Goal: Task Accomplishment & Management: Manage account settings

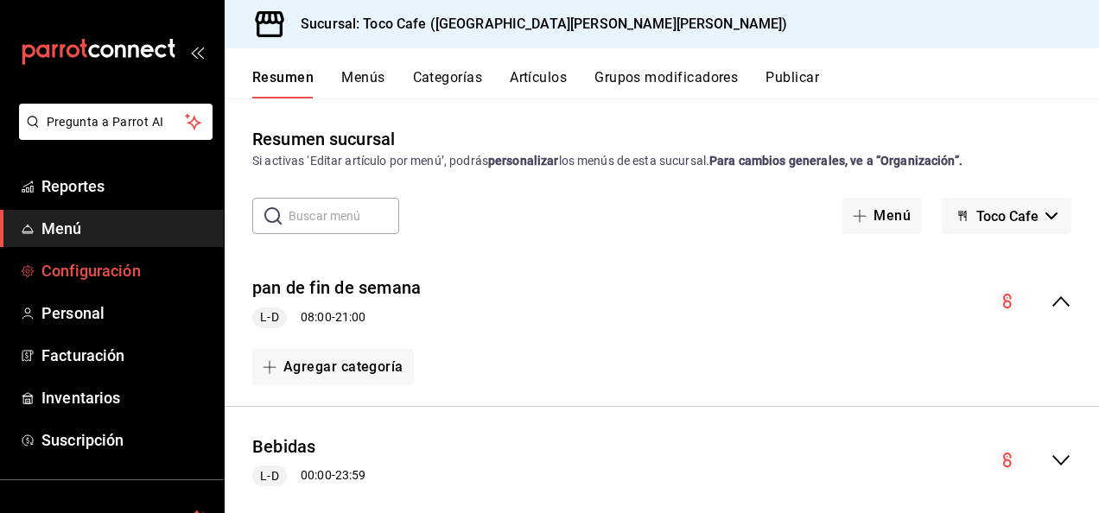
click at [125, 268] on span "Configuración" at bounding box center [125, 270] width 169 height 23
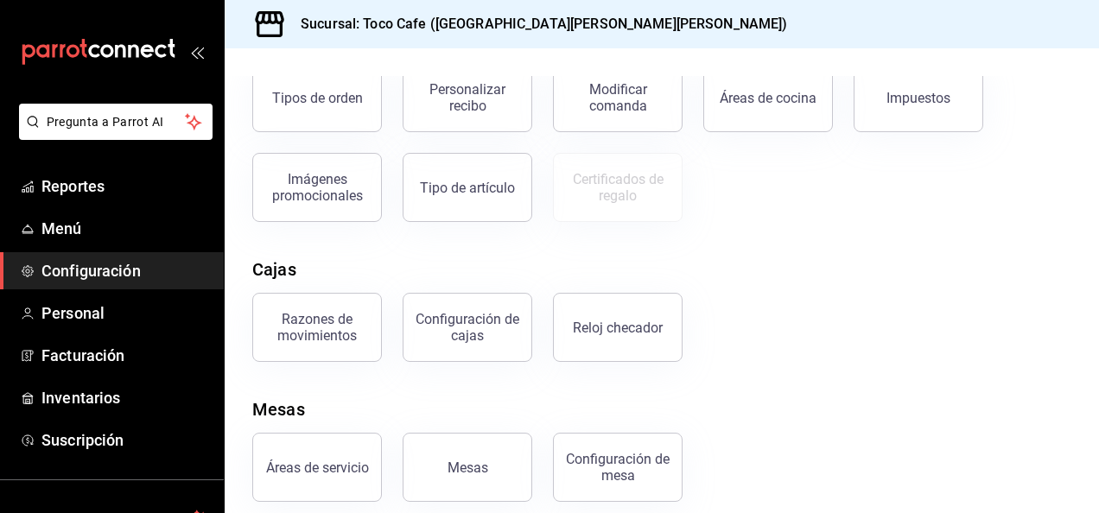
scroll to position [363, 0]
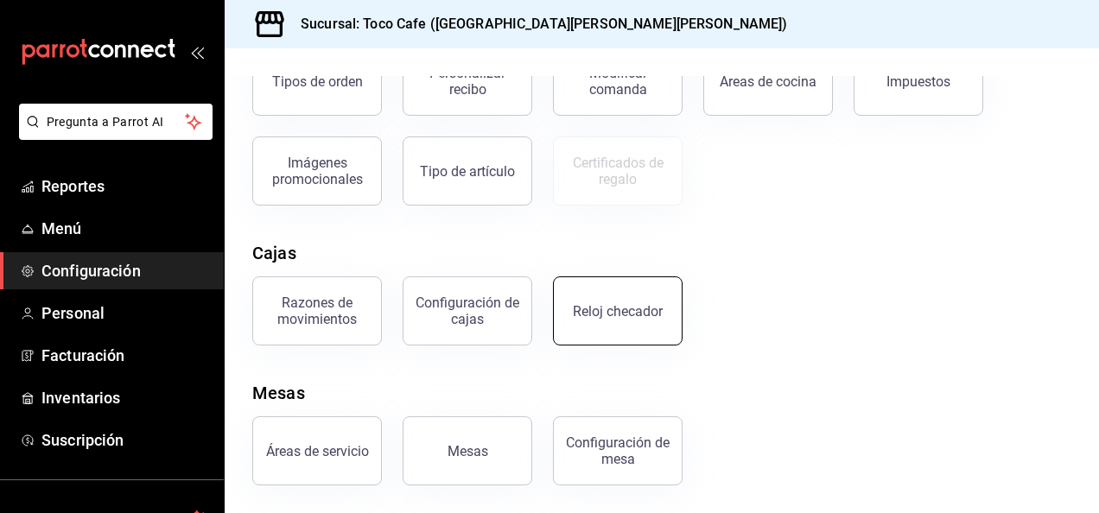
click at [631, 311] on div "Reloj checador" at bounding box center [618, 311] width 90 height 16
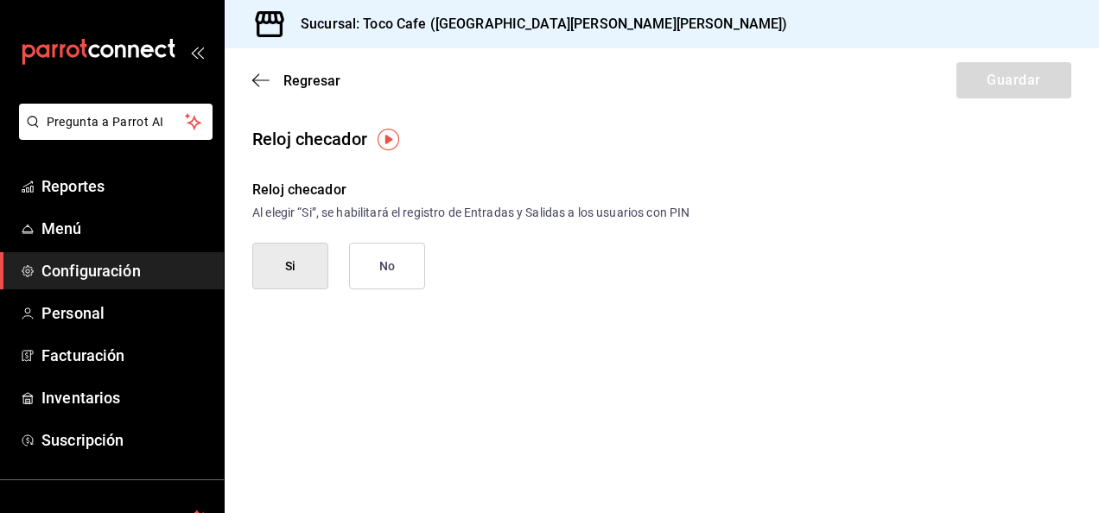
click at [391, 135] on img "button" at bounding box center [389, 140] width 22 height 22
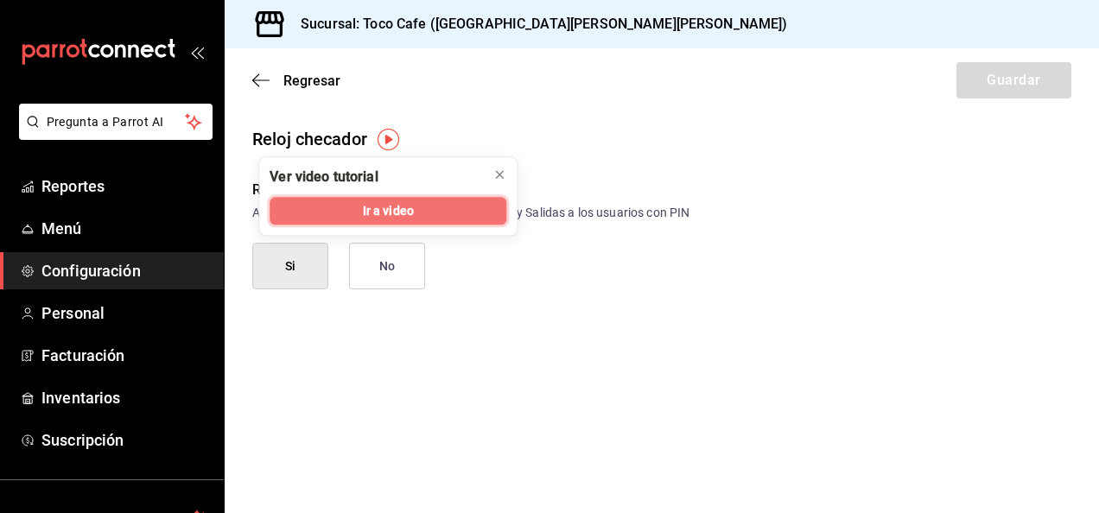
click at [375, 207] on span "Ir a video" at bounding box center [388, 211] width 51 height 18
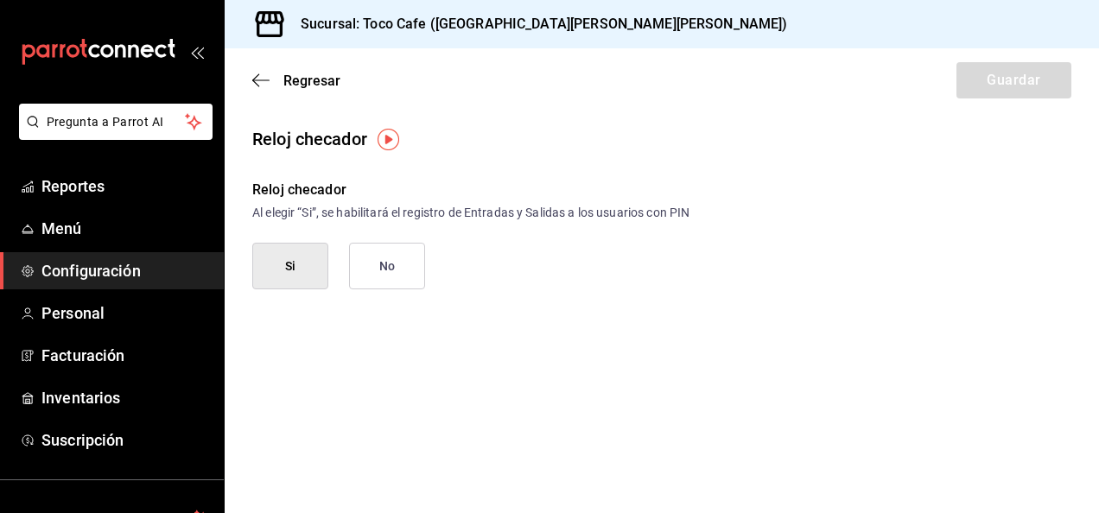
click at [380, 259] on button "No" at bounding box center [387, 266] width 76 height 47
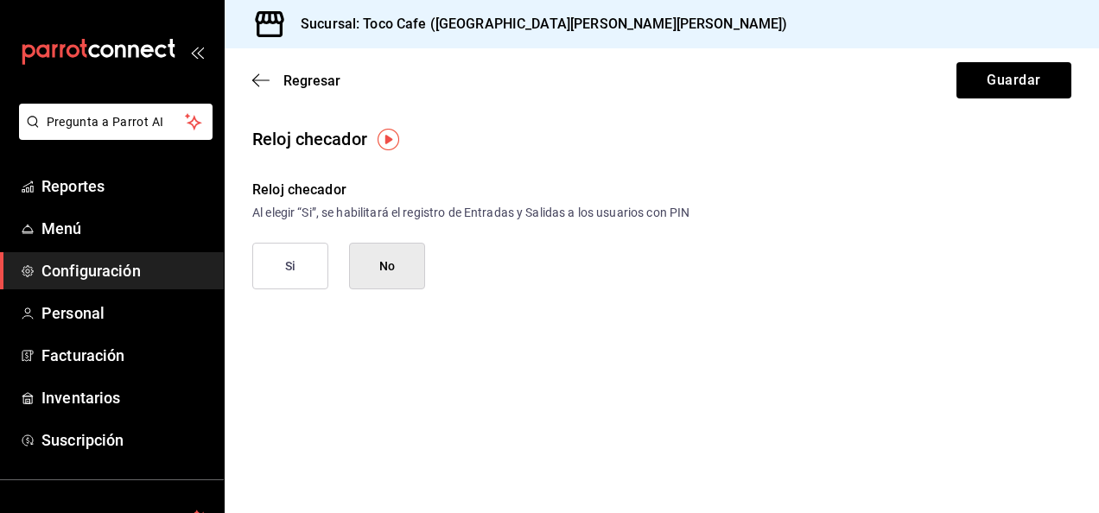
click at [301, 263] on button "Si" at bounding box center [290, 266] width 76 height 47
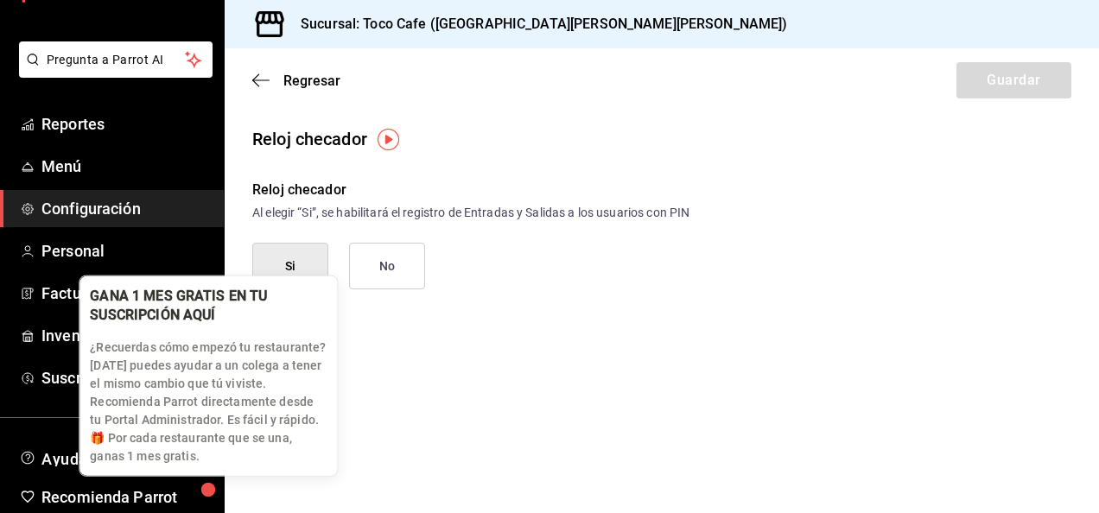
scroll to position [69, 0]
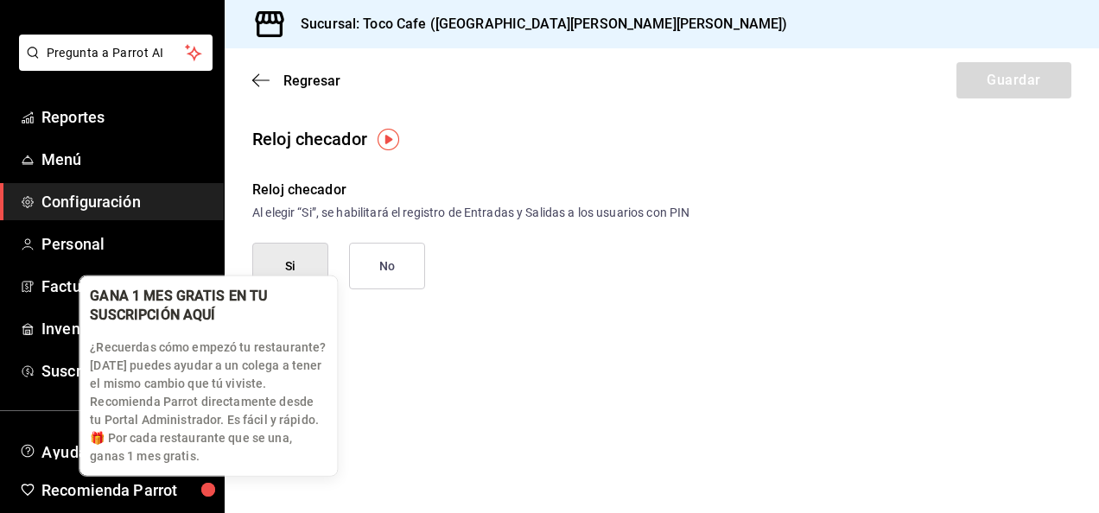
click at [215, 497] on div "button" at bounding box center [208, 490] width 14 height 14
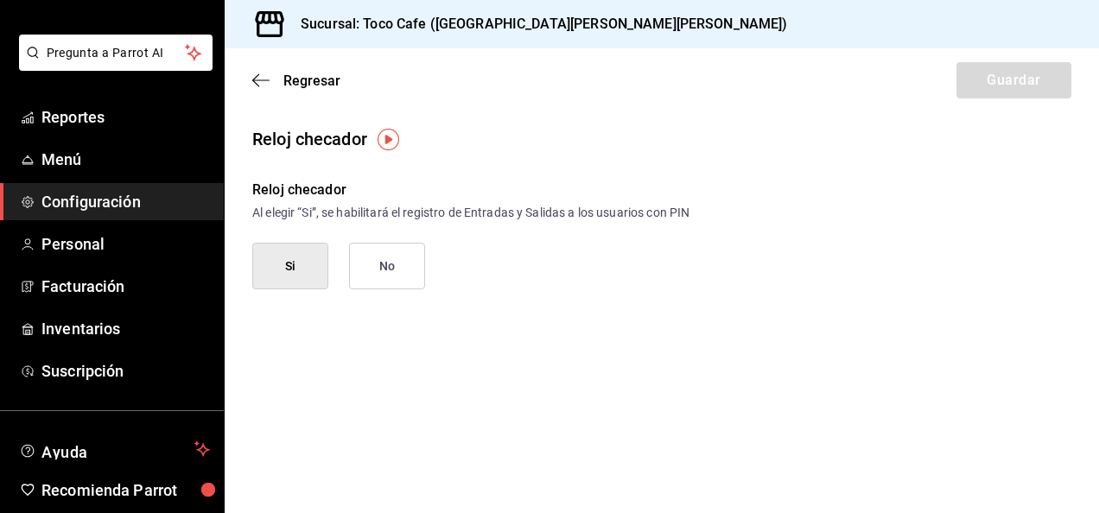
click at [500, 395] on main "Regresar Guardar Reloj checador Reloj checador Al elegir “Si”, se habilitará el…" at bounding box center [662, 280] width 875 height 465
click at [131, 252] on span "Personal" at bounding box center [125, 243] width 169 height 23
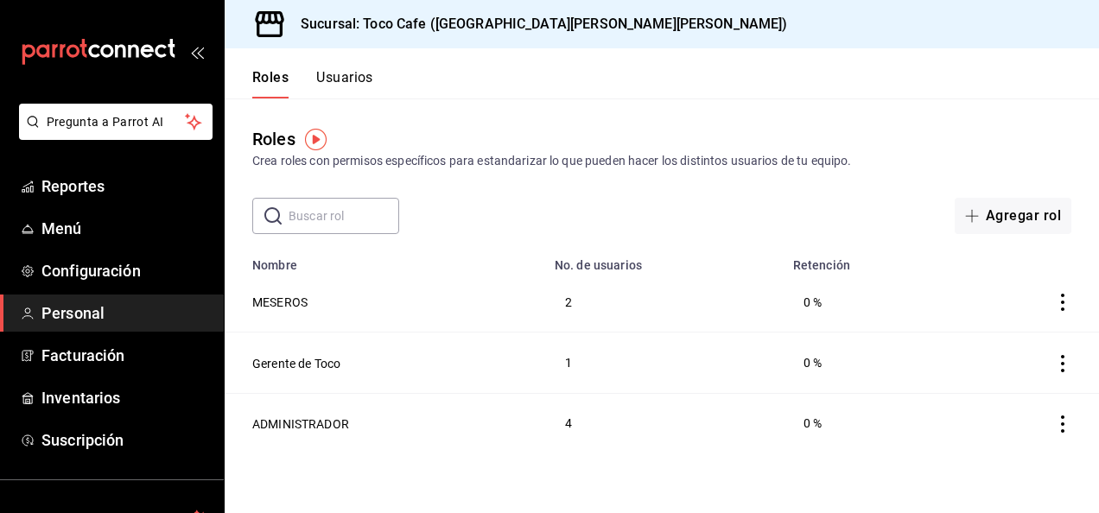
click at [1063, 309] on icon "actions" at bounding box center [1062, 302] width 3 height 17
click at [572, 302] on div at bounding box center [549, 256] width 1099 height 513
click at [1012, 220] on button "Agregar rol" at bounding box center [1013, 216] width 117 height 36
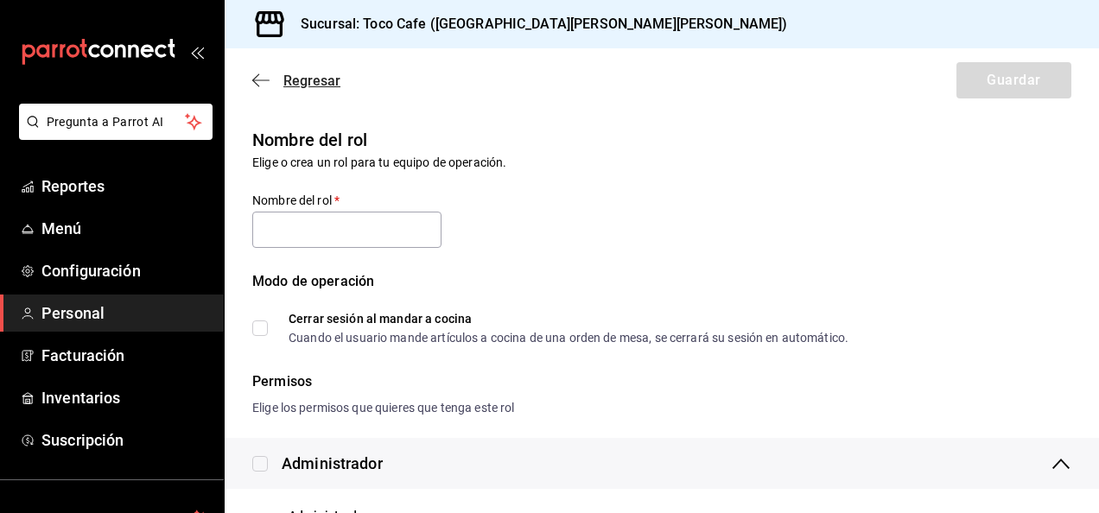
click at [254, 78] on icon "button" at bounding box center [255, 80] width 7 height 13
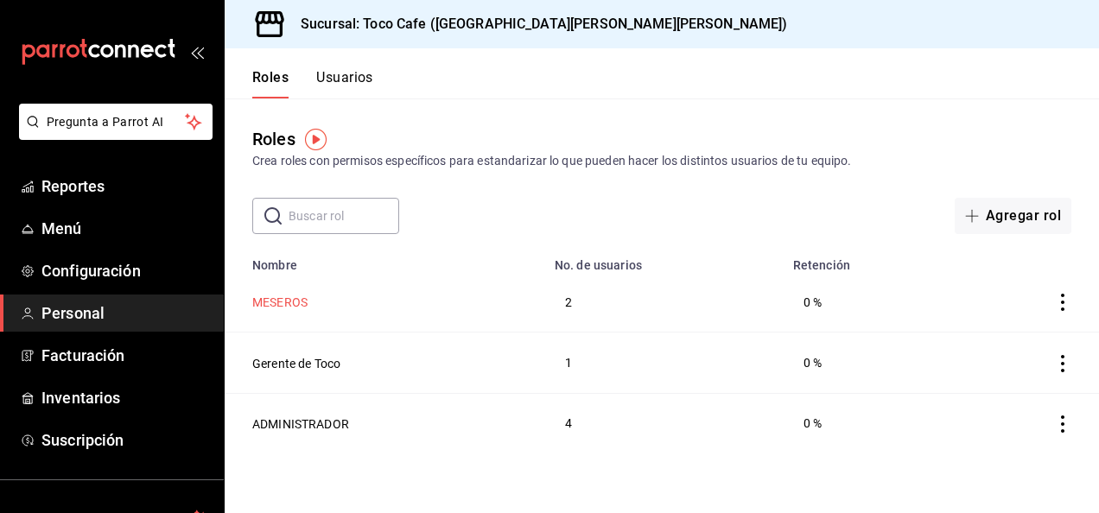
click at [299, 309] on button "MESEROS" at bounding box center [279, 302] width 55 height 17
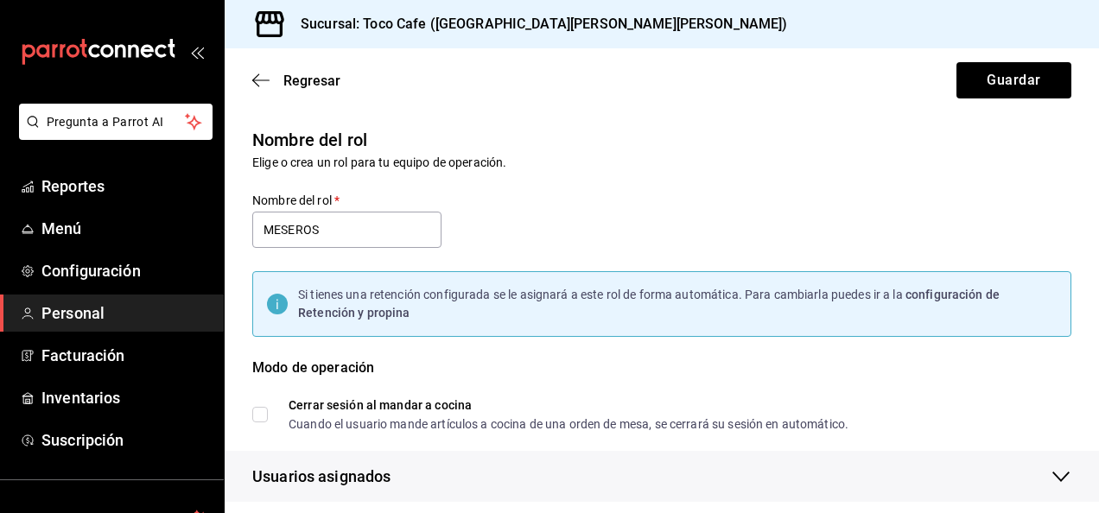
checkbox input "true"
click at [1053, 480] on icon "button" at bounding box center [1061, 477] width 17 height 10
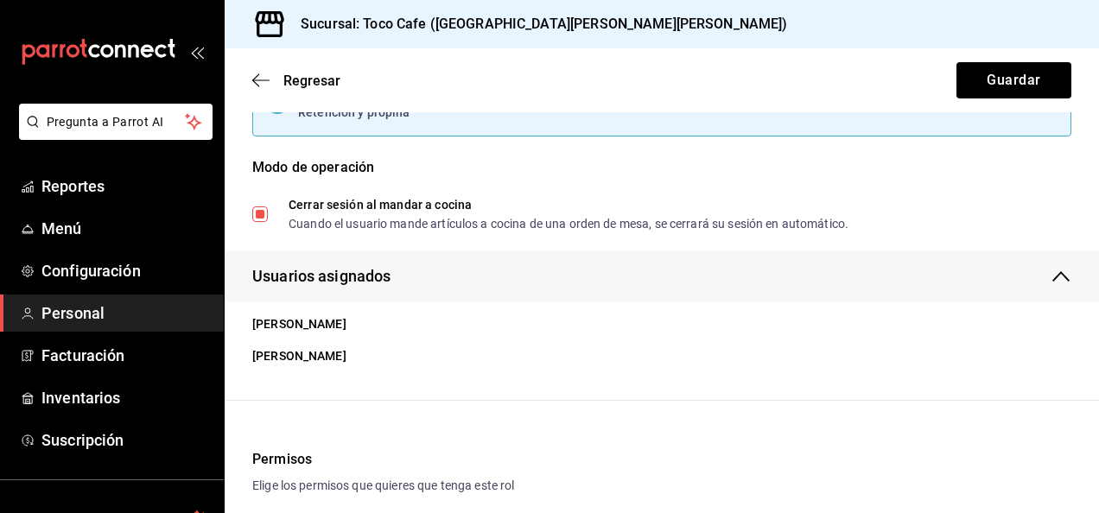
scroll to position [207, 0]
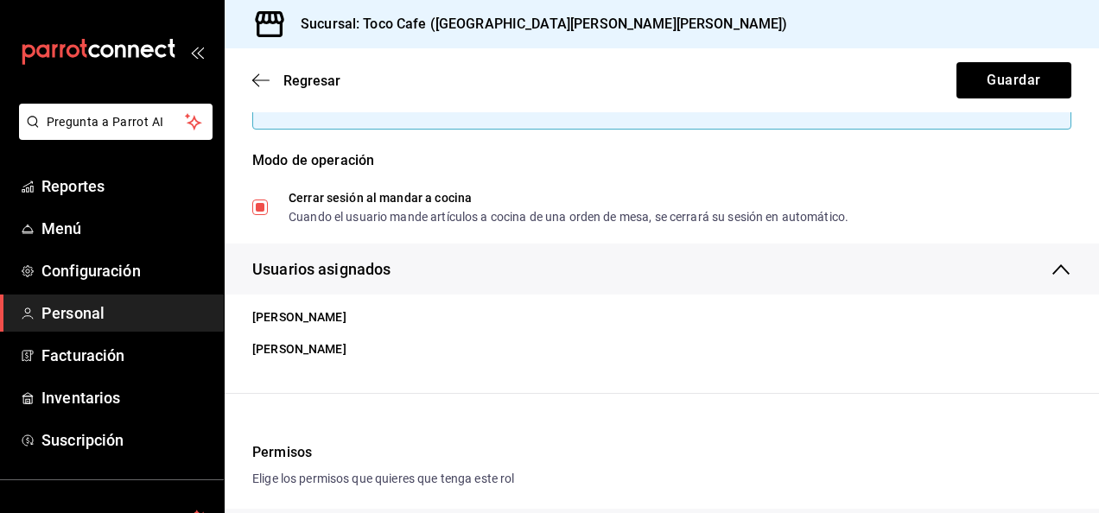
click at [330, 269] on span "Usuarios asignados" at bounding box center [321, 269] width 138 height 23
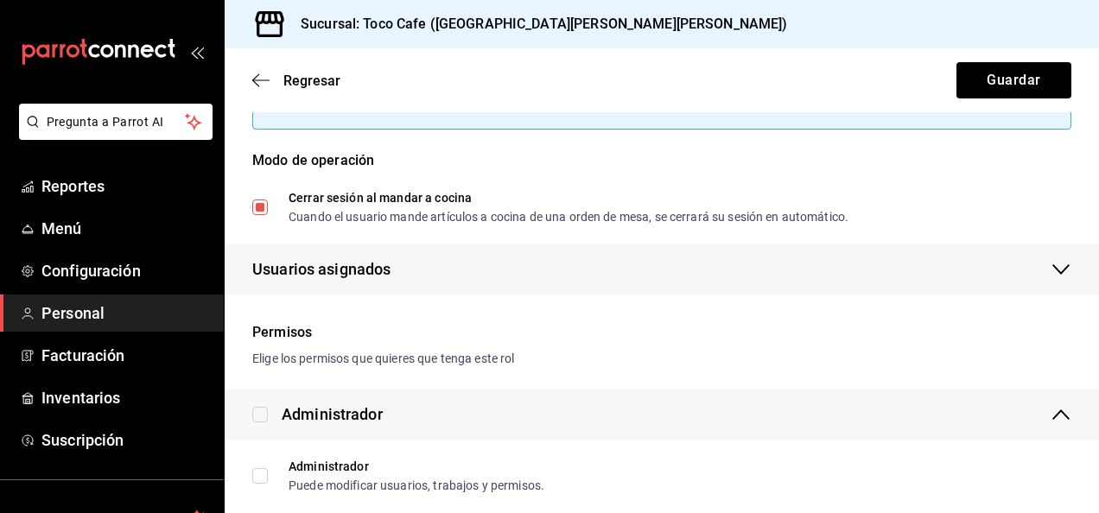
click at [330, 269] on span "Usuarios asignados" at bounding box center [321, 269] width 138 height 23
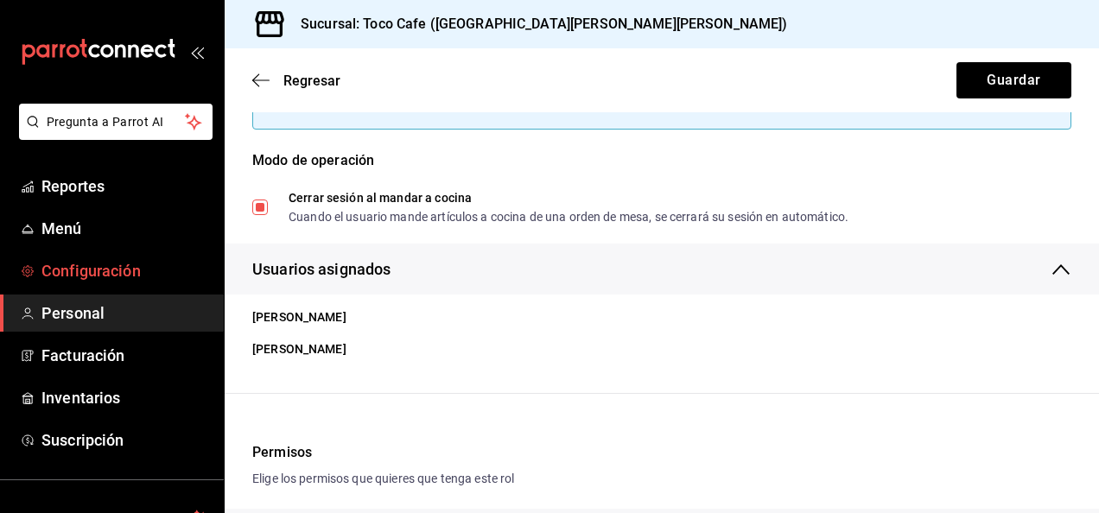
click at [97, 270] on span "Configuración" at bounding box center [125, 270] width 169 height 23
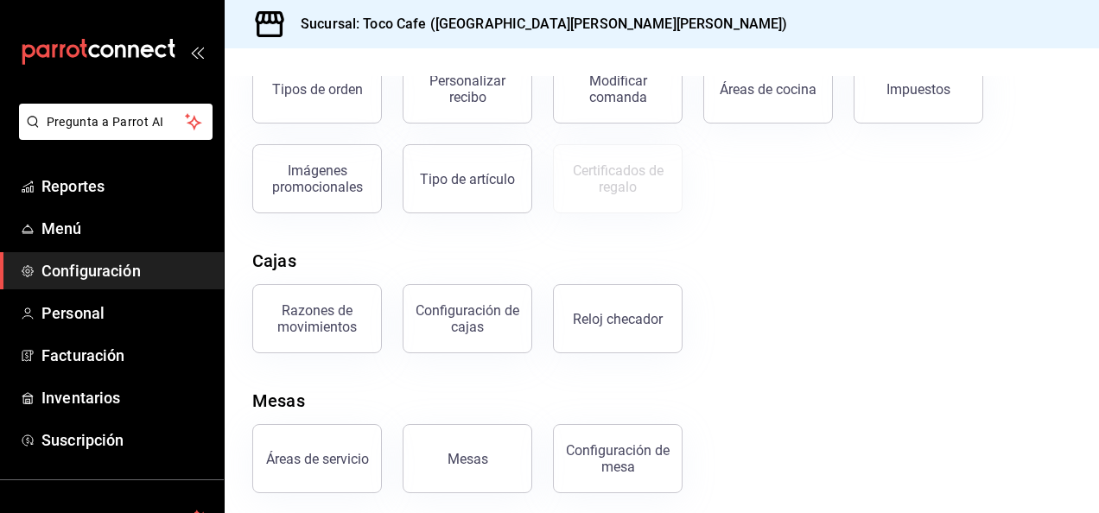
scroll to position [363, 0]
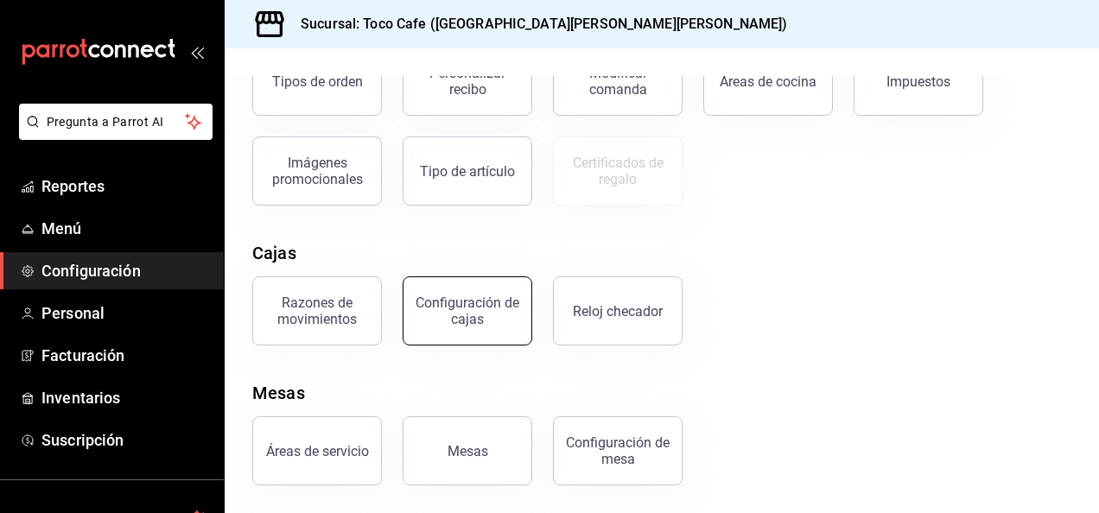
click at [472, 317] on div "Configuración de cajas" at bounding box center [467, 311] width 107 height 33
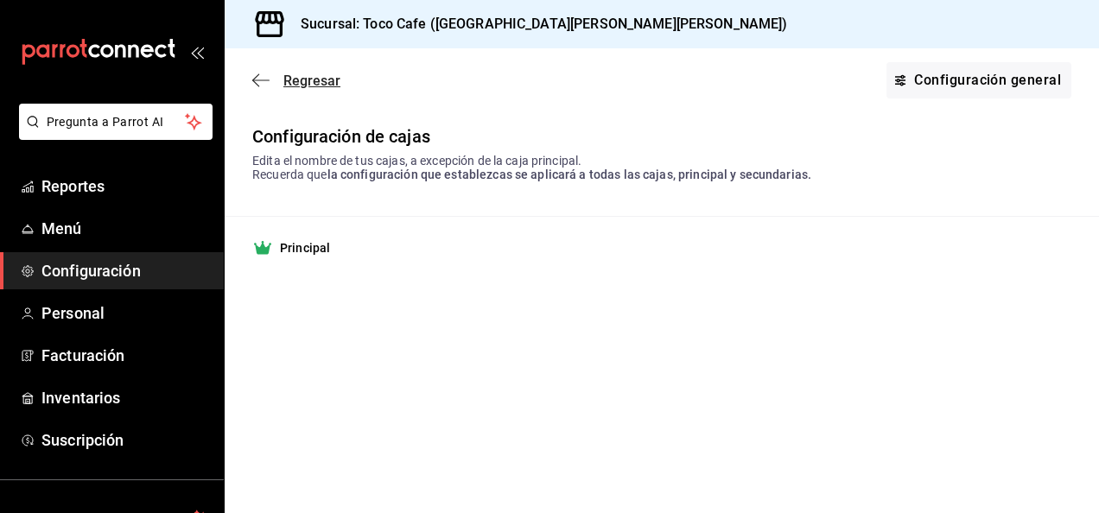
click at [259, 78] on icon "button" at bounding box center [260, 81] width 17 height 16
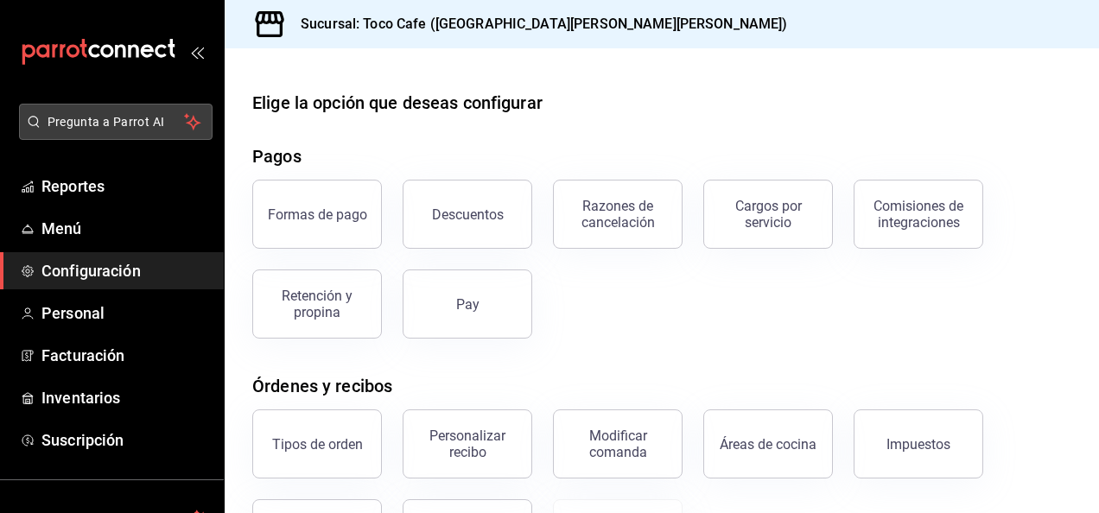
click at [105, 123] on span "Pregunta a Parrot AI" at bounding box center [116, 122] width 137 height 18
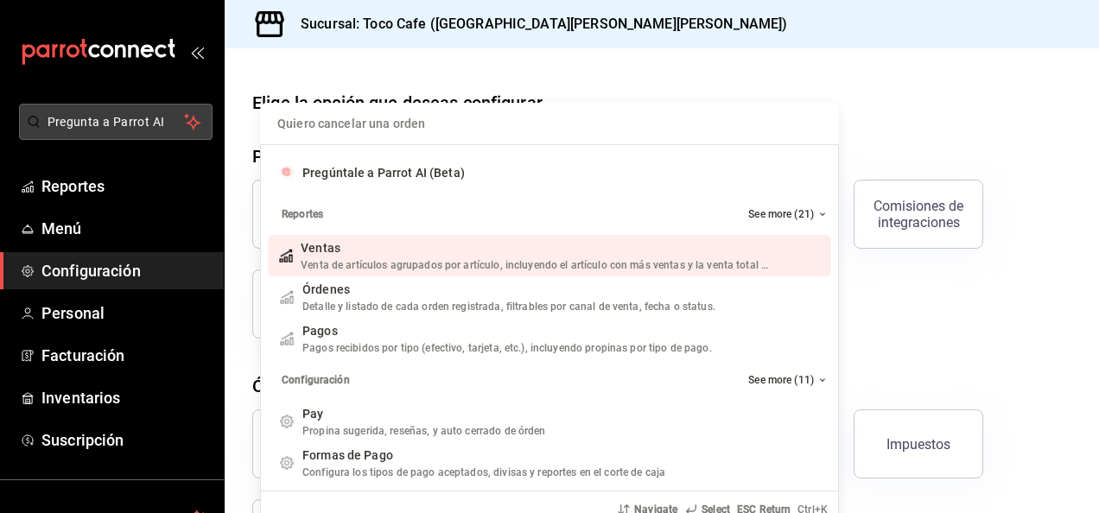
click at [105, 123] on div "Quiero cancelar una orden Pregúntale a Parrot AI (Beta) Reportes See more (21) …" at bounding box center [549, 256] width 1099 height 513
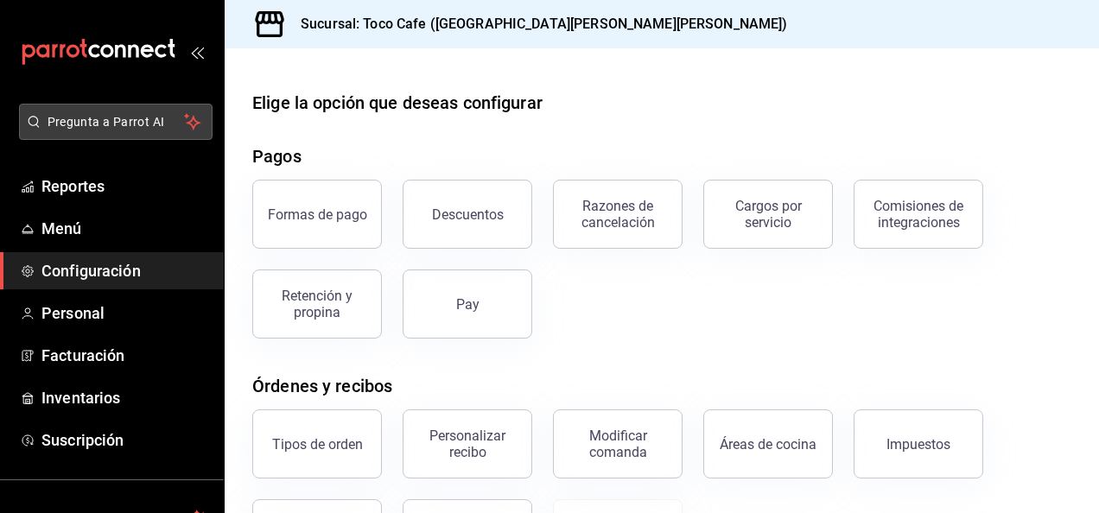
click at [105, 122] on span "Pregunta a Parrot AI" at bounding box center [116, 122] width 137 height 18
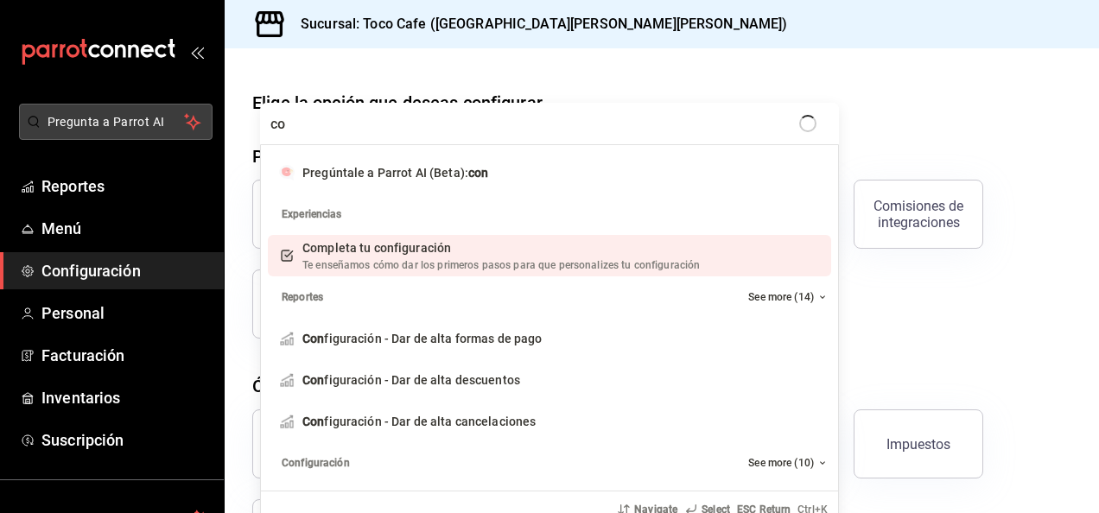
type input "c"
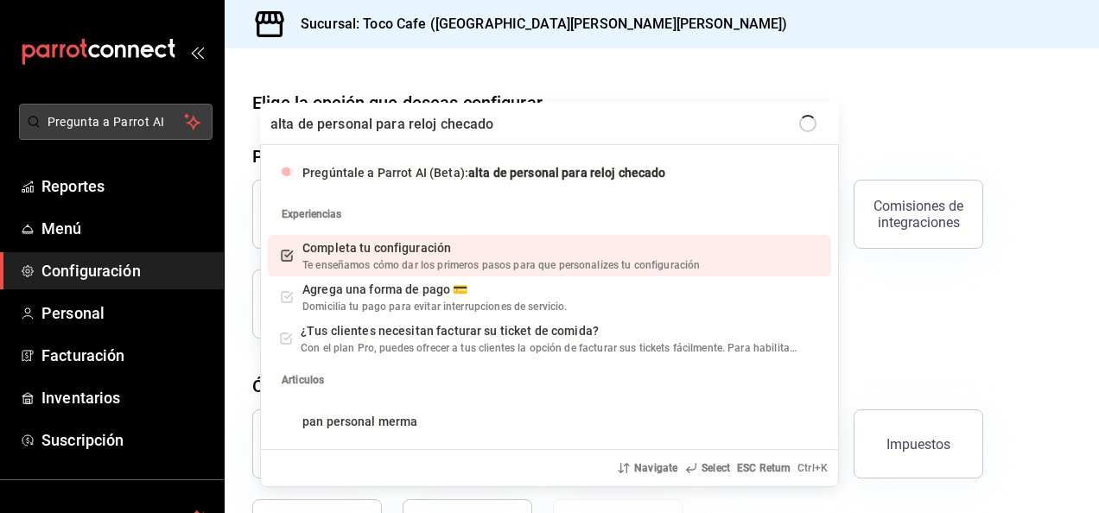
type input "alta de personal para reloj checador"
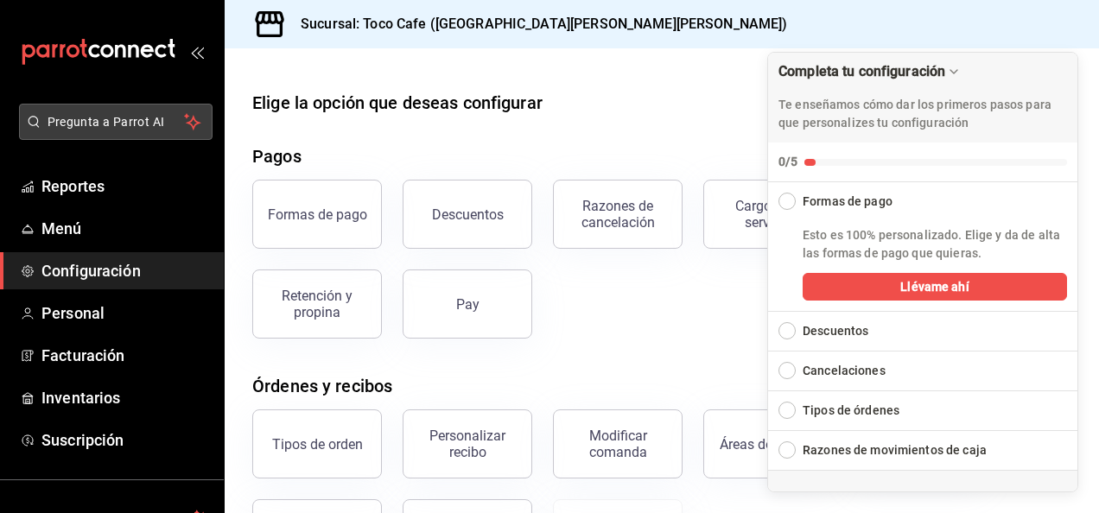
click at [105, 122] on span "Pregunta a Parrot AI" at bounding box center [116, 122] width 137 height 18
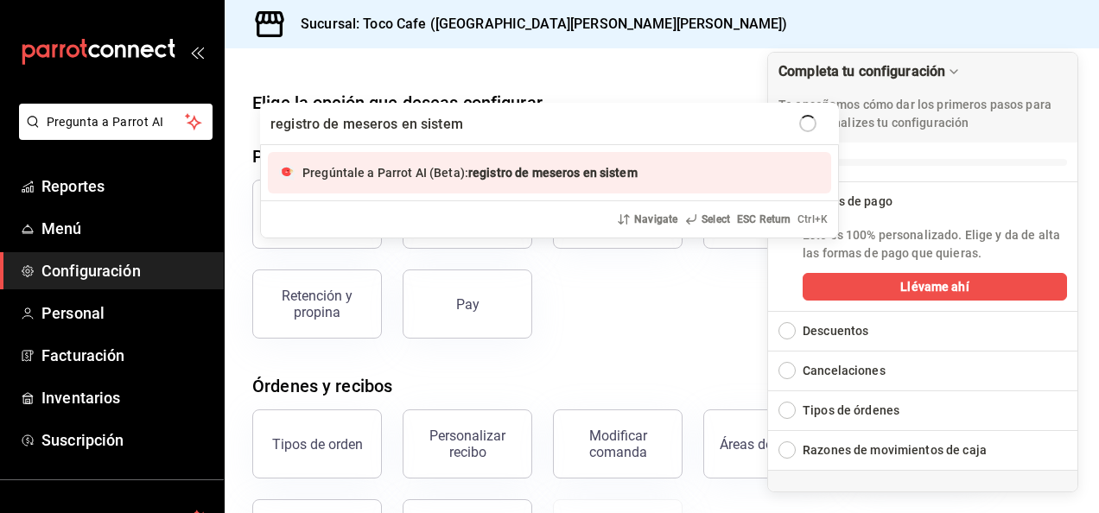
type input "registro de meseros en sistema"
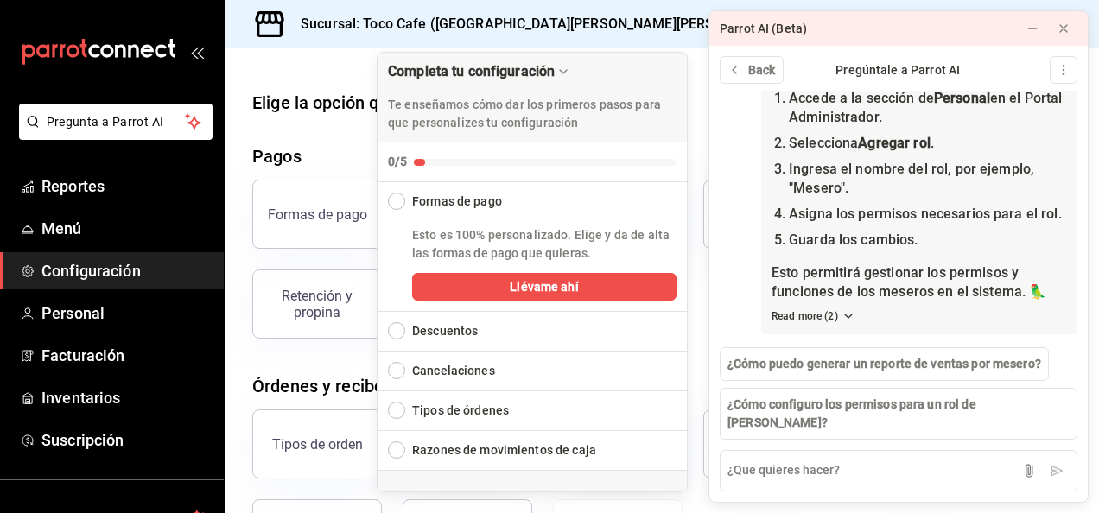
scroll to position [141, 0]
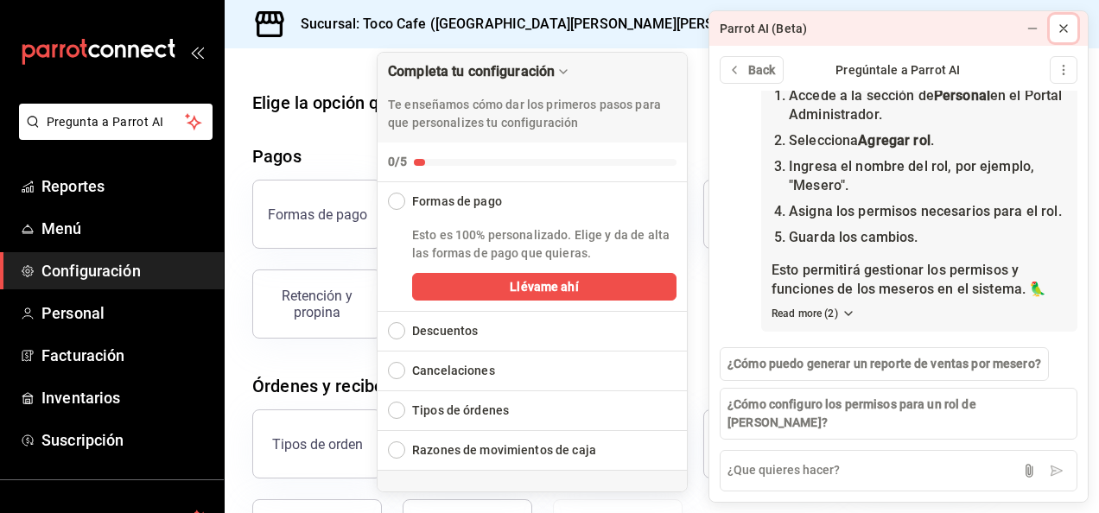
click at [1066, 23] on icon at bounding box center [1064, 29] width 14 height 14
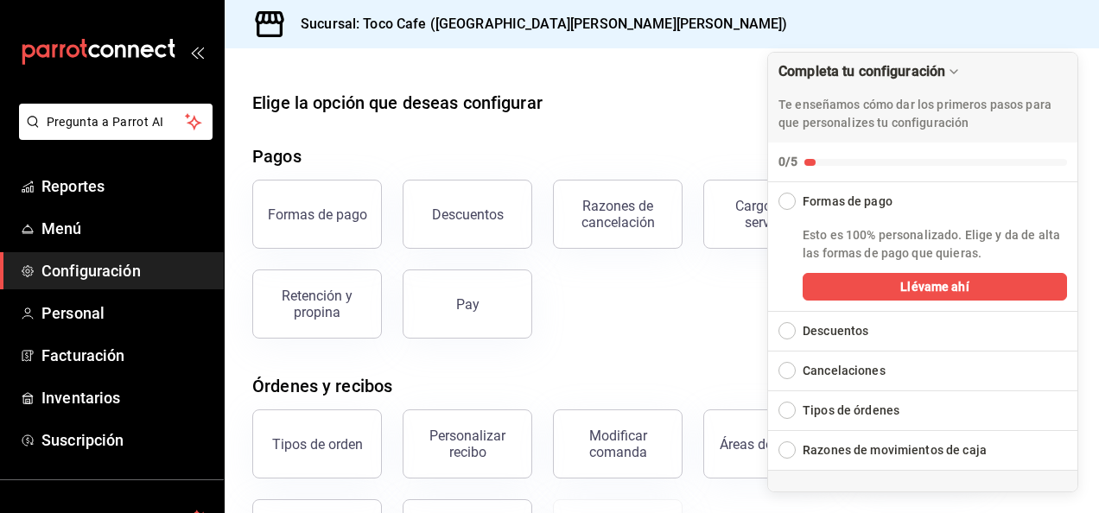
click at [670, 128] on div "Elige la opción que deseas configurar Pagos Formas de pago Descuentos Razones d…" at bounding box center [662, 469] width 875 height 759
click at [76, 273] on span "Configuración" at bounding box center [125, 270] width 169 height 23
click at [685, 309] on div "Formas de pago Descuentos Razones de cancelación Cargos por servicio Comisiones…" at bounding box center [652, 249] width 840 height 180
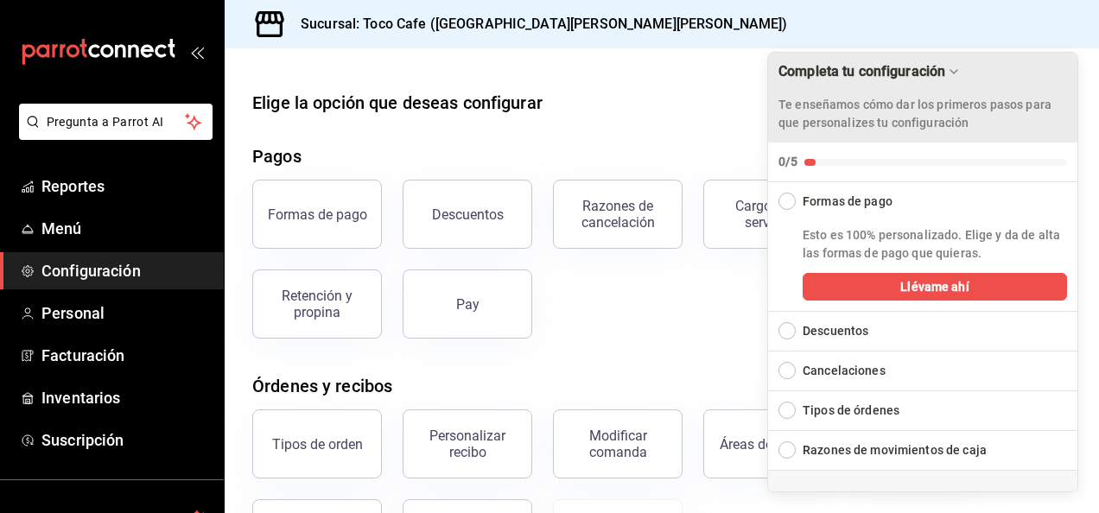
click at [958, 73] on icon "Drag to move checklist" at bounding box center [954, 72] width 14 height 14
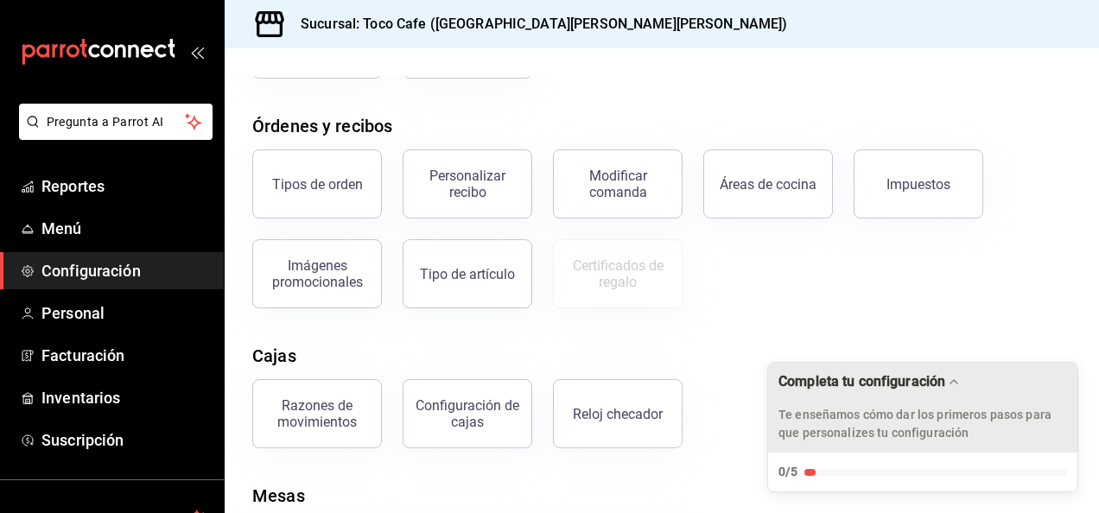
scroll to position [277, 0]
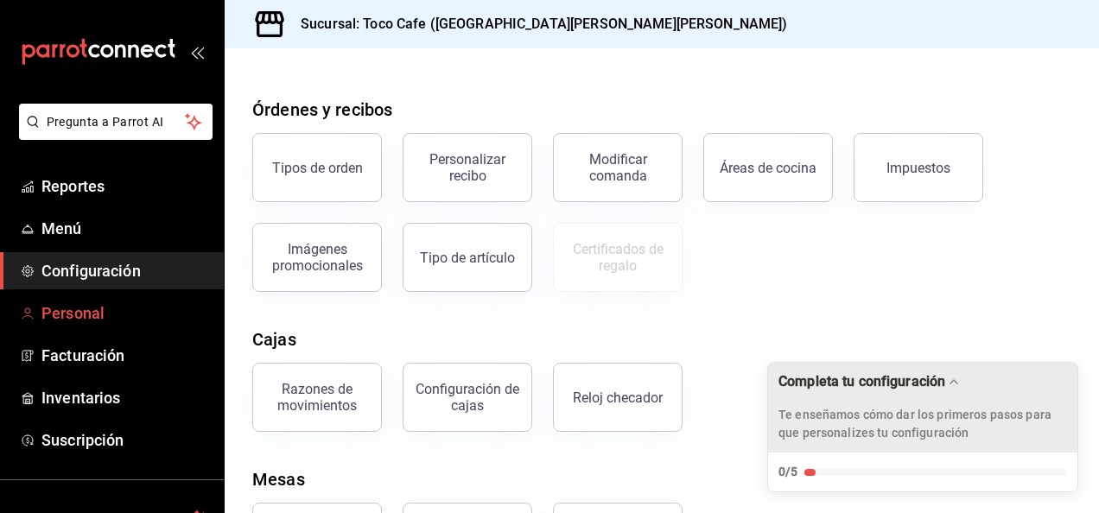
click at [92, 309] on span "Personal" at bounding box center [125, 313] width 169 height 23
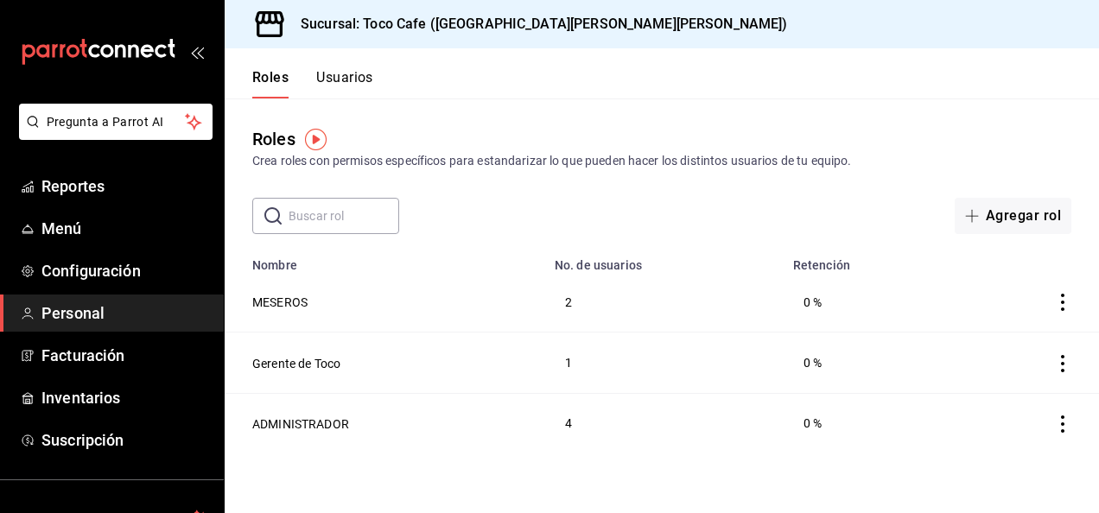
click at [1065, 304] on icon "actions" at bounding box center [1062, 302] width 17 height 17
click at [1022, 216] on div at bounding box center [549, 256] width 1099 height 513
click at [986, 213] on span "button" at bounding box center [975, 216] width 21 height 14
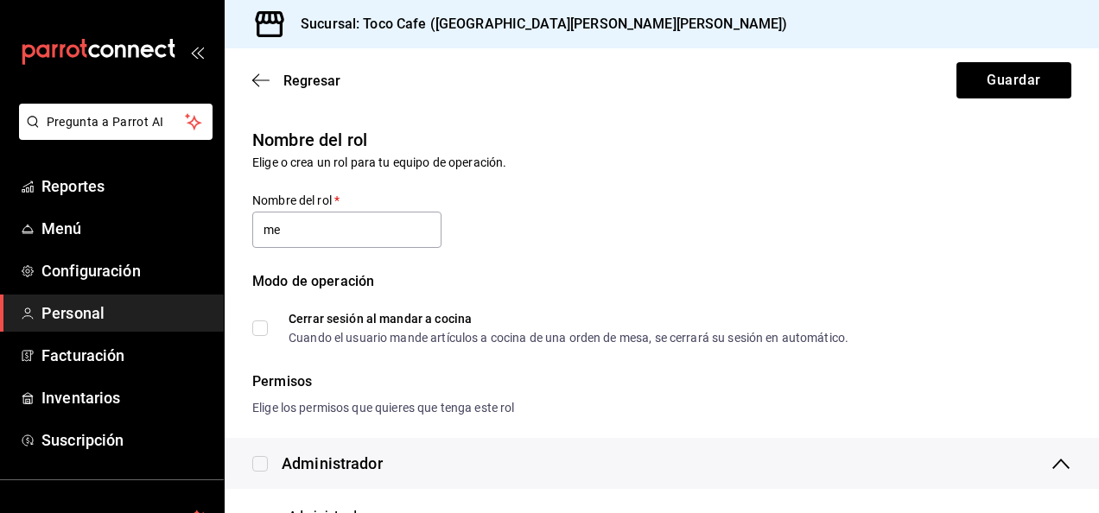
type input "m"
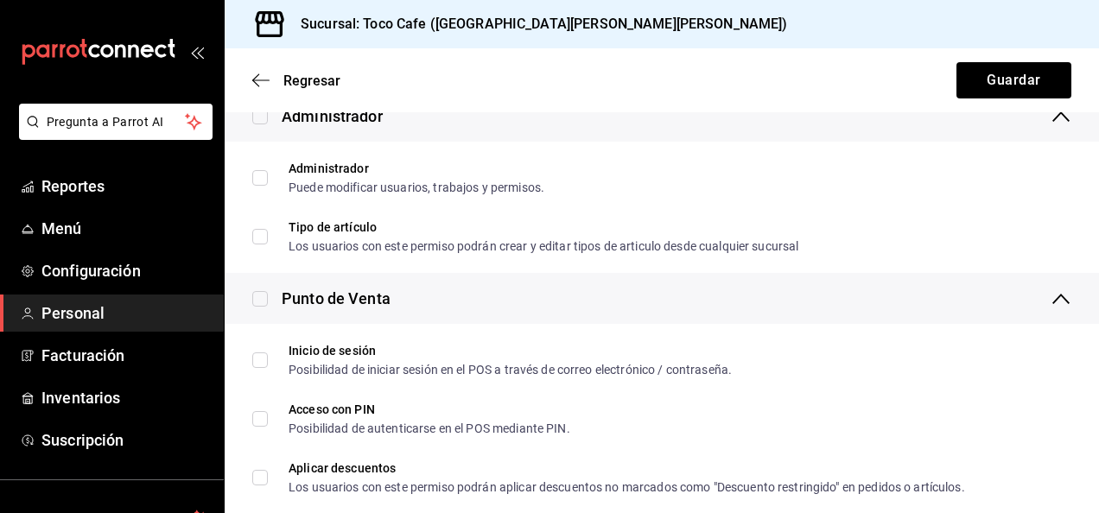
scroll to position [380, 0]
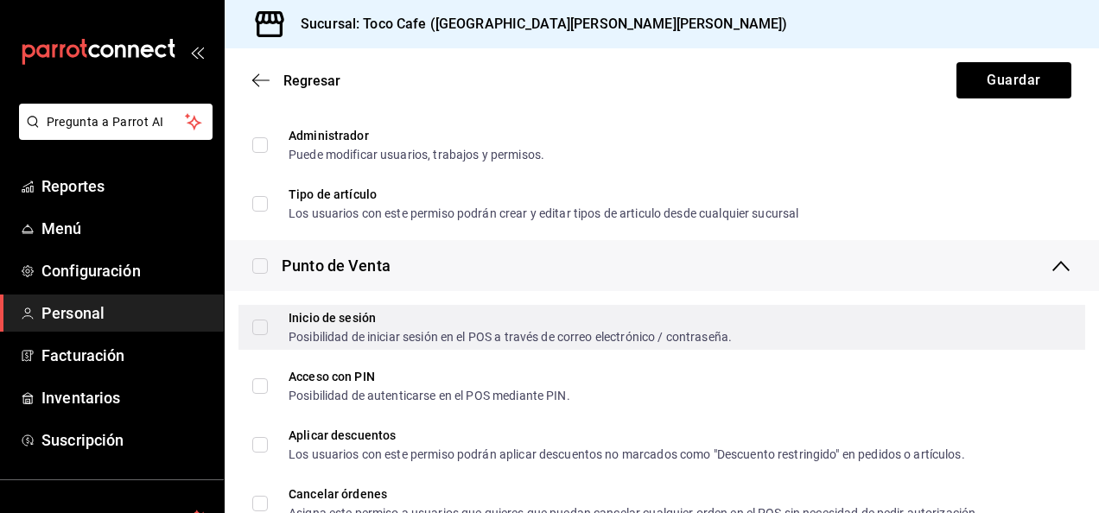
type input "Cocina"
click at [260, 322] on input "Inicio de sesión Posibilidad de iniciar sesión en el POS a través de correo ele…" at bounding box center [260, 328] width 16 height 16
checkbox input "true"
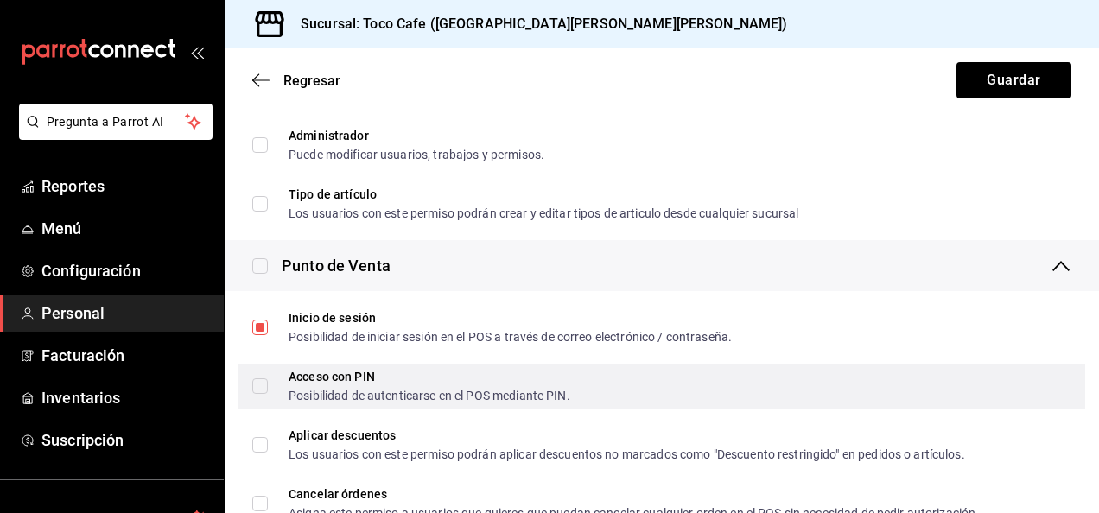
click at [259, 386] on input "Acceso con PIN Posibilidad de autenticarse en el POS mediante PIN." at bounding box center [260, 387] width 16 height 16
checkbox input "true"
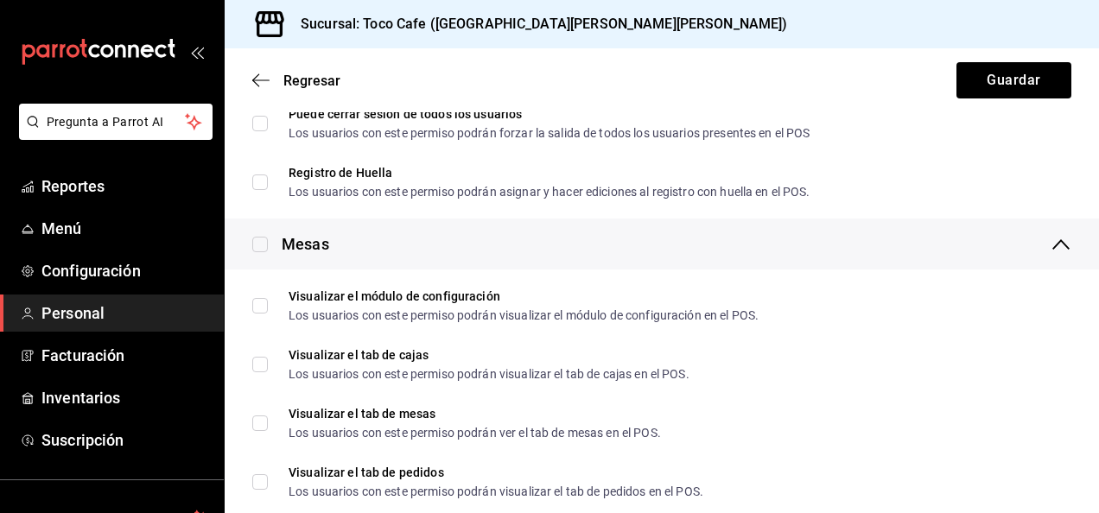
scroll to position [2028, 0]
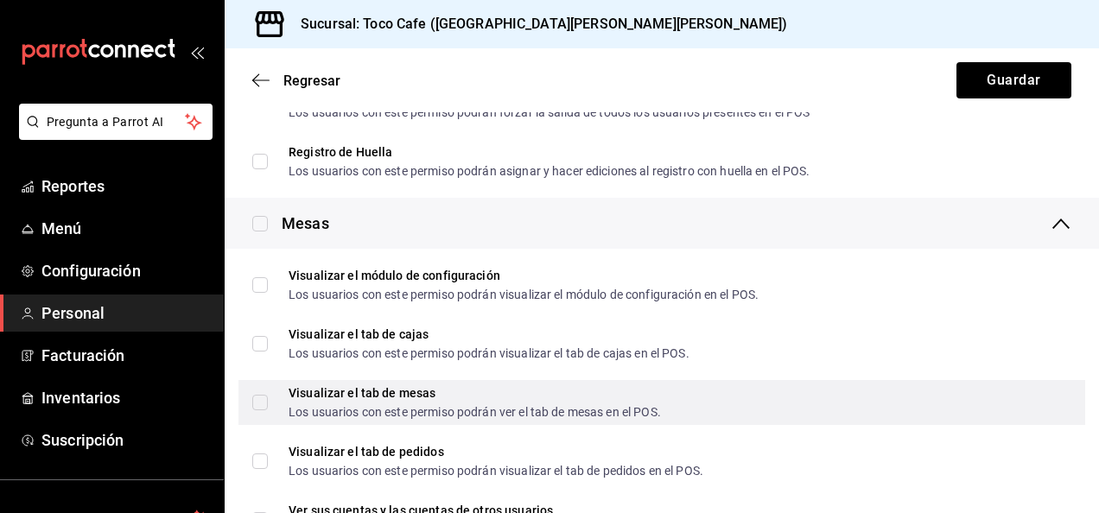
click at [261, 396] on input "Visualizar el tab de mesas Los usuarios con este permiso podrán ver el tab de m…" at bounding box center [260, 403] width 16 height 16
checkbox input "true"
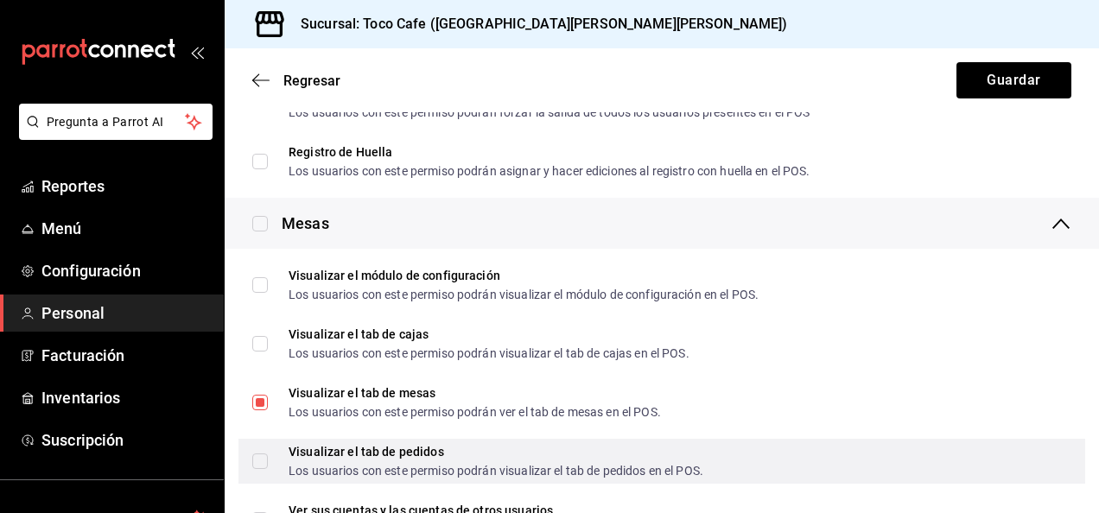
click at [258, 464] on input "Visualizar el tab de pedidos Los usuarios con este permiso podrán visualizar el…" at bounding box center [260, 462] width 16 height 16
checkbox input "true"
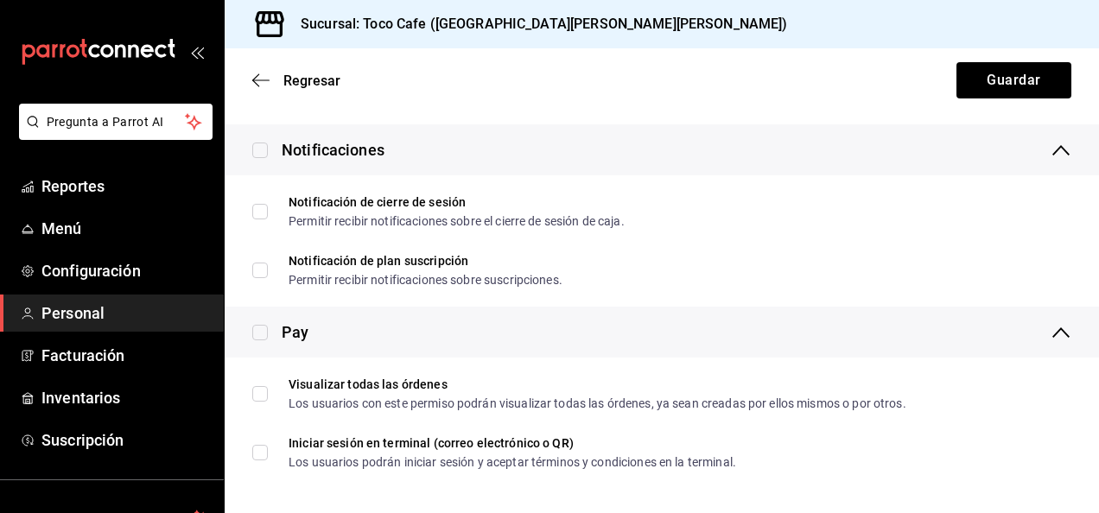
scroll to position [3116, 0]
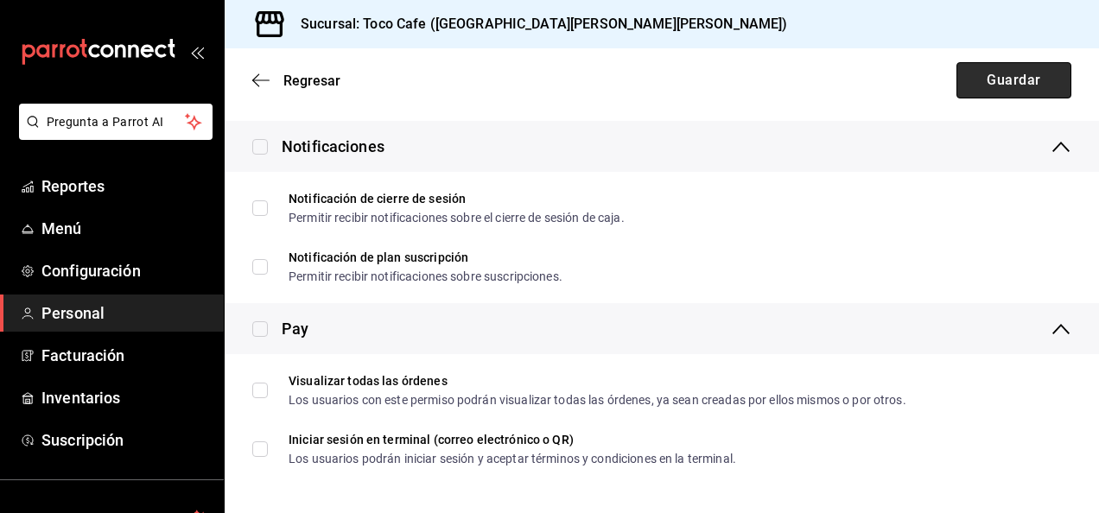
click at [1021, 82] on button "Guardar" at bounding box center [1014, 80] width 115 height 36
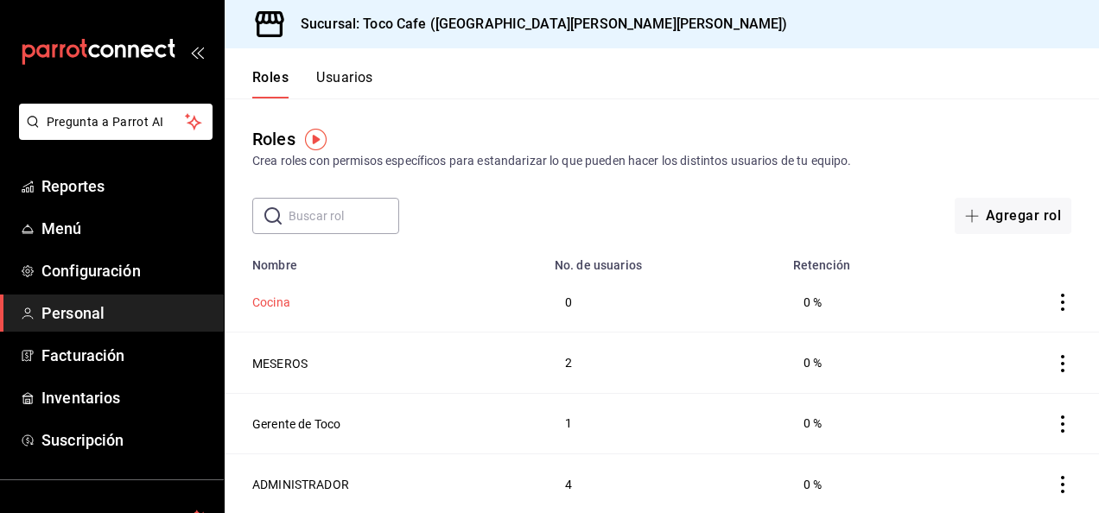
click at [272, 309] on button "Cocina" at bounding box center [271, 302] width 38 height 17
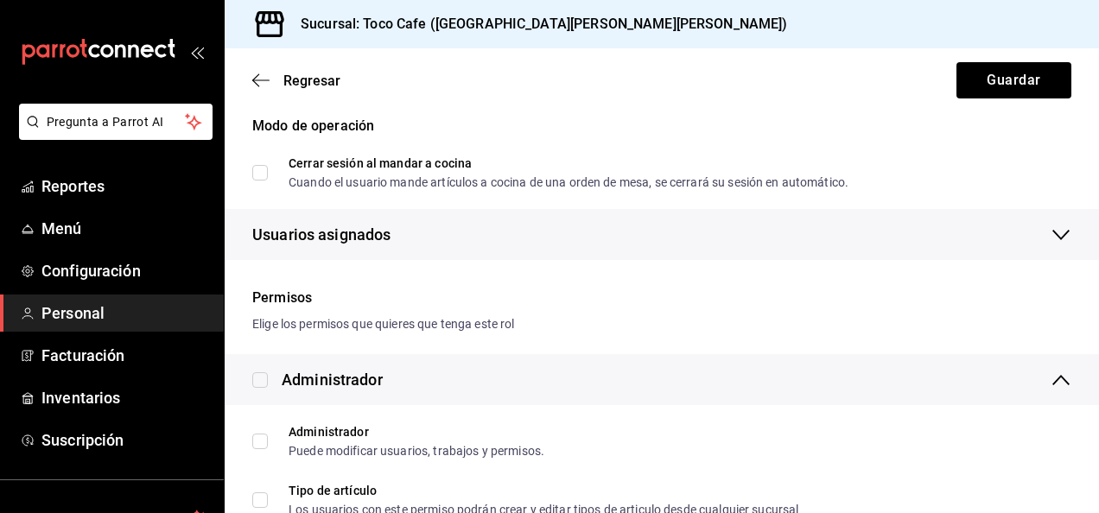
scroll to position [277, 0]
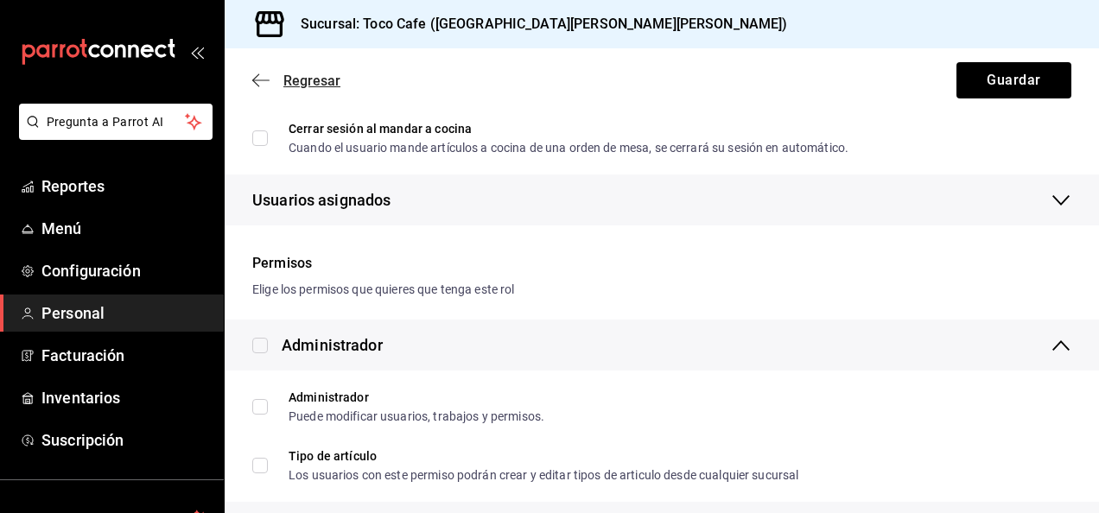
click at [270, 80] on span "Regresar" at bounding box center [296, 81] width 88 height 16
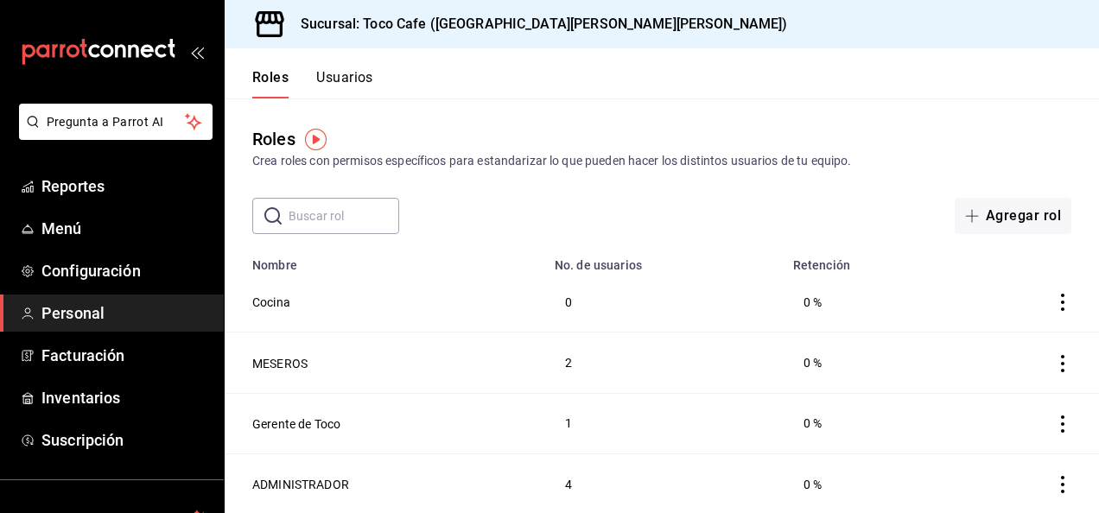
click at [1061, 303] on icon "actions" at bounding box center [1062, 302] width 3 height 17
click at [1014, 290] on li "Duplicar" at bounding box center [998, 279] width 145 height 48
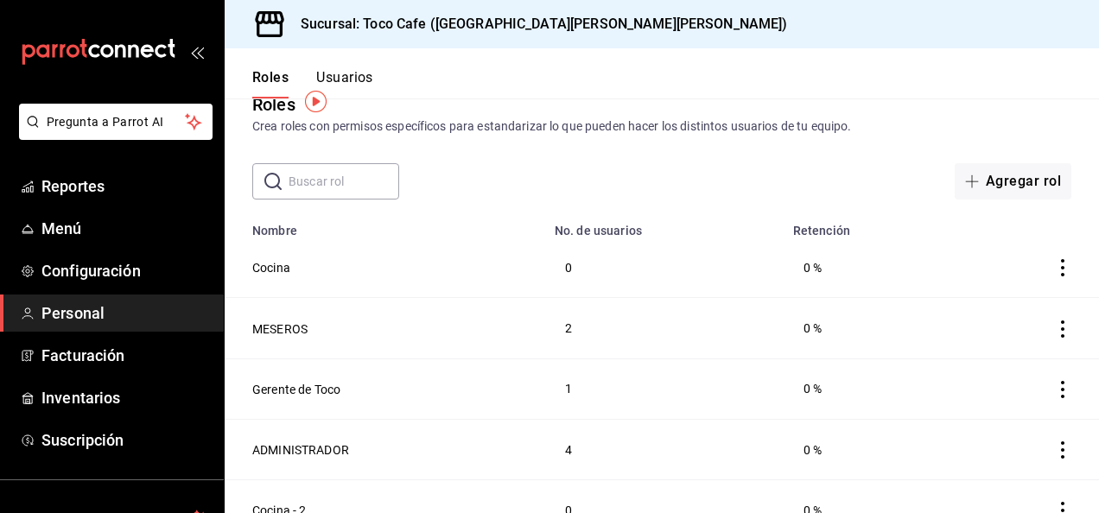
scroll to position [60, 0]
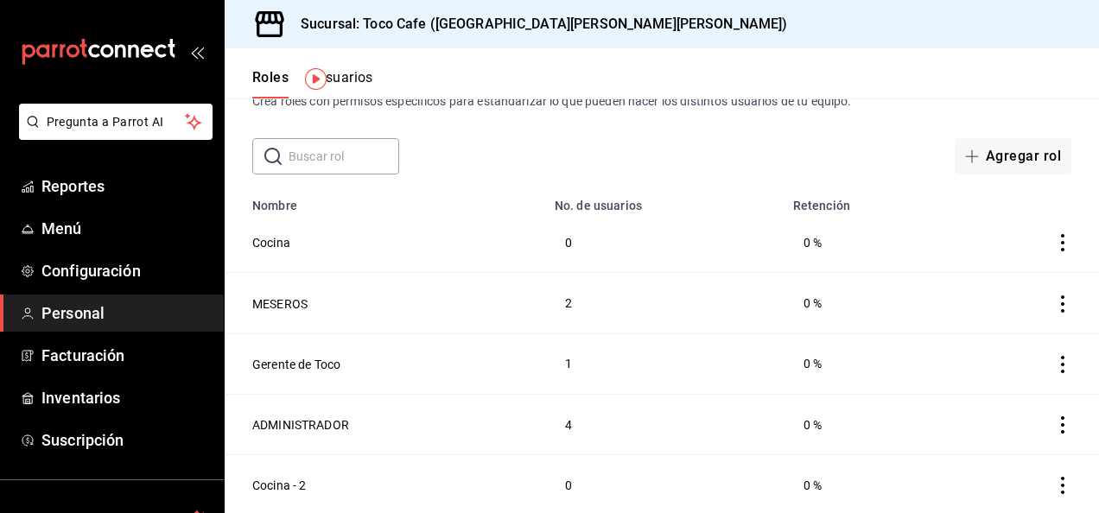
click at [1054, 481] on icon "actions" at bounding box center [1062, 485] width 17 height 17
click at [1029, 463] on li "Eliminar" at bounding box center [986, 468] width 145 height 48
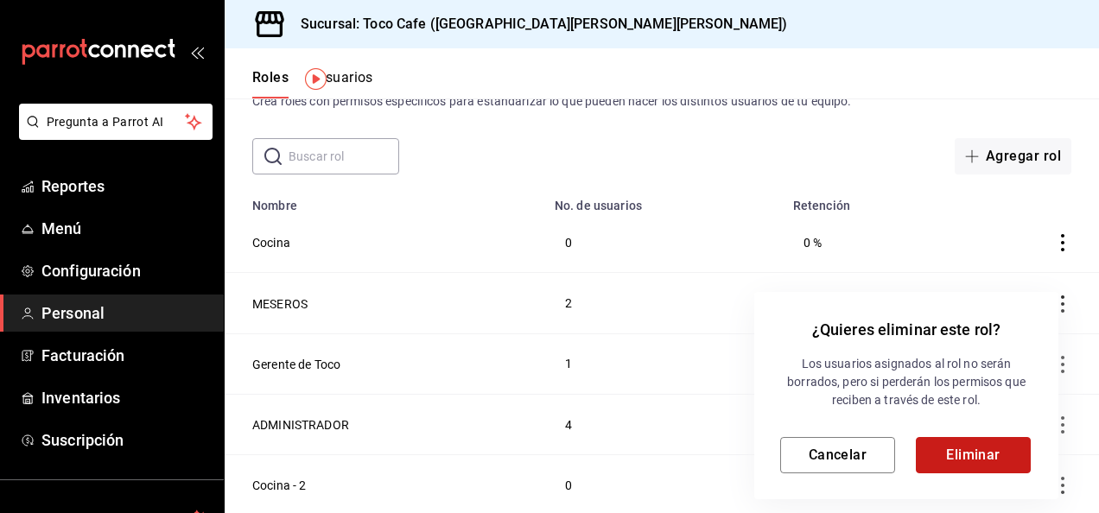
click at [1006, 462] on button "Eliminar" at bounding box center [973, 455] width 115 height 36
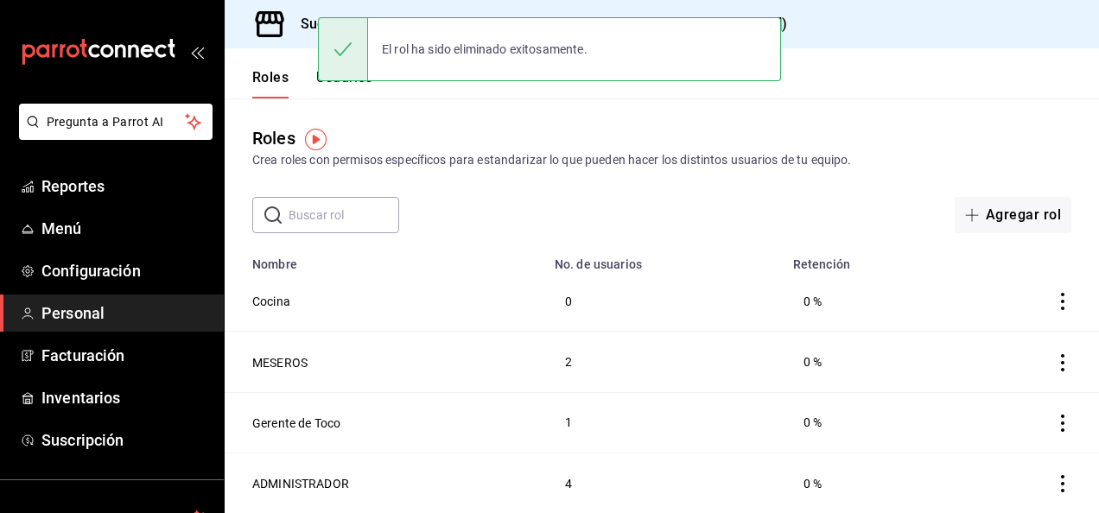
scroll to position [0, 0]
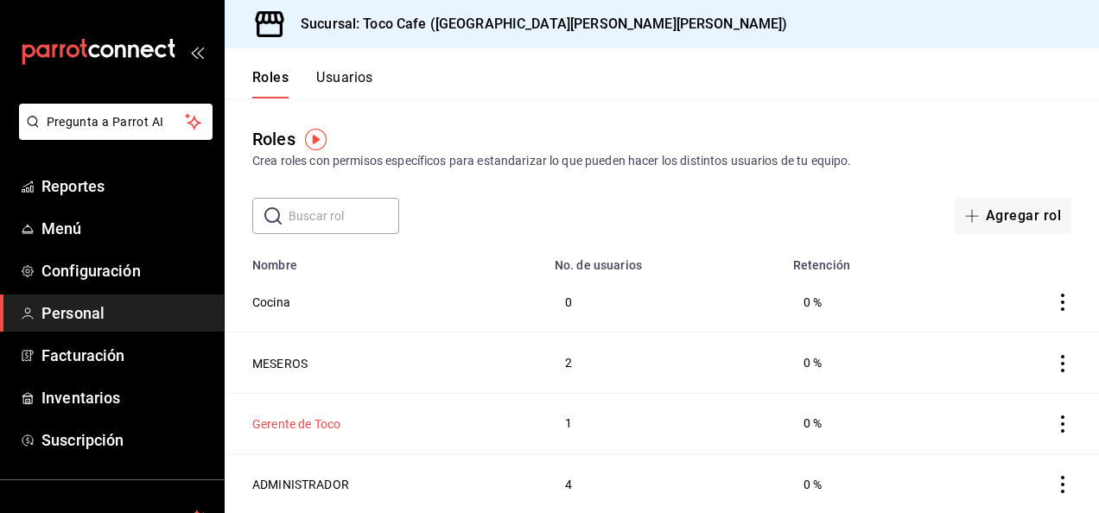
click at [292, 417] on button "Gerente de Toco" at bounding box center [296, 424] width 88 height 17
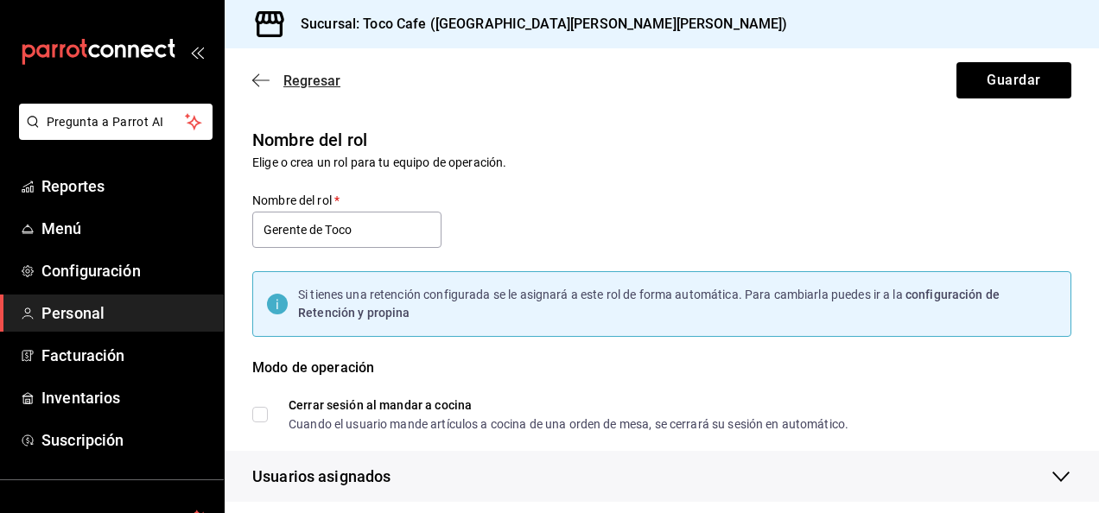
click at [268, 77] on icon "button" at bounding box center [260, 81] width 17 height 16
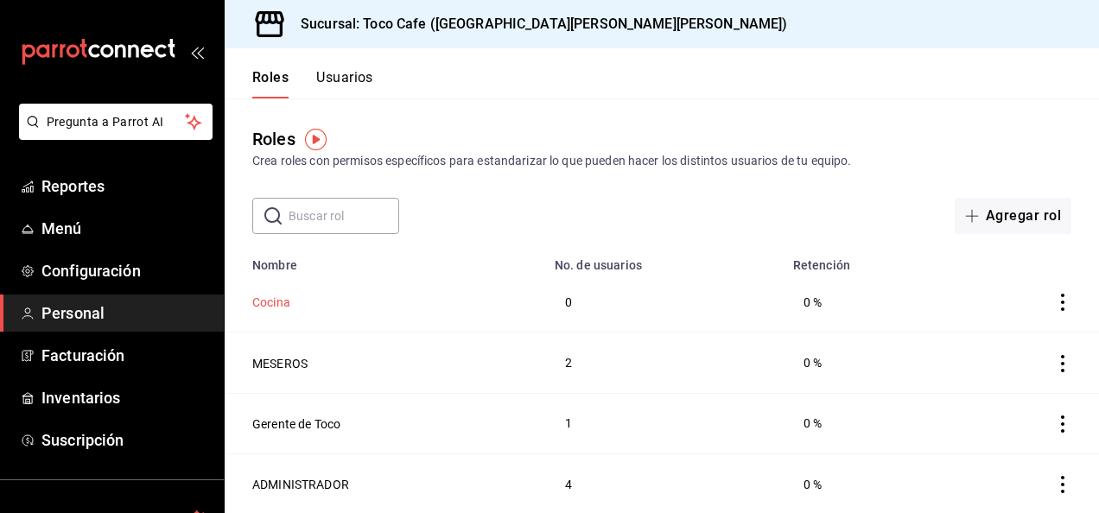
click at [273, 301] on button "Cocina" at bounding box center [271, 302] width 38 height 17
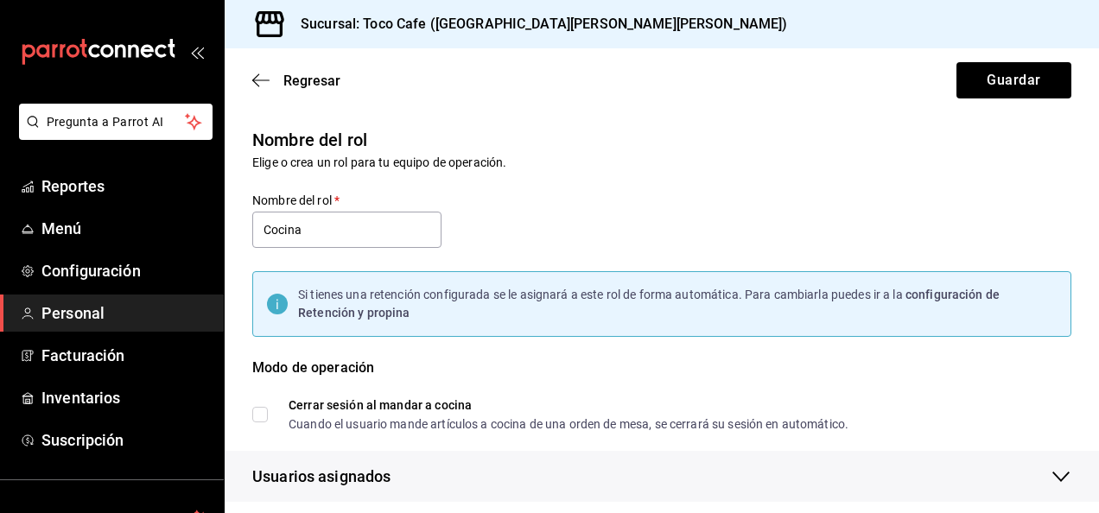
click at [1053, 477] on icon "button" at bounding box center [1061, 477] width 17 height 10
click at [1051, 477] on icon "button" at bounding box center [1061, 477] width 21 height 21
click at [1053, 477] on icon "button" at bounding box center [1061, 477] width 17 height 10
click at [1051, 477] on icon "button" at bounding box center [1061, 477] width 21 height 21
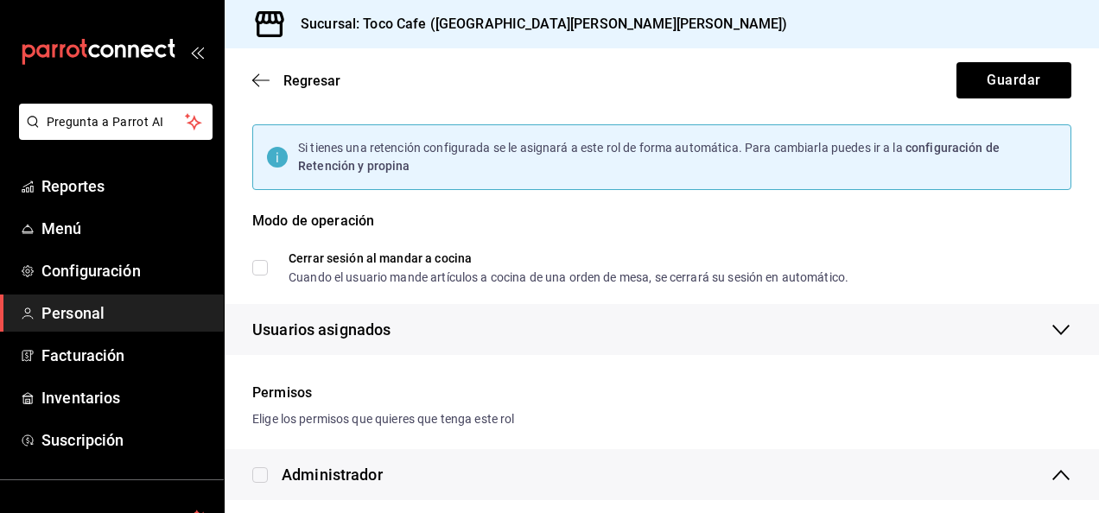
scroll to position [173, 0]
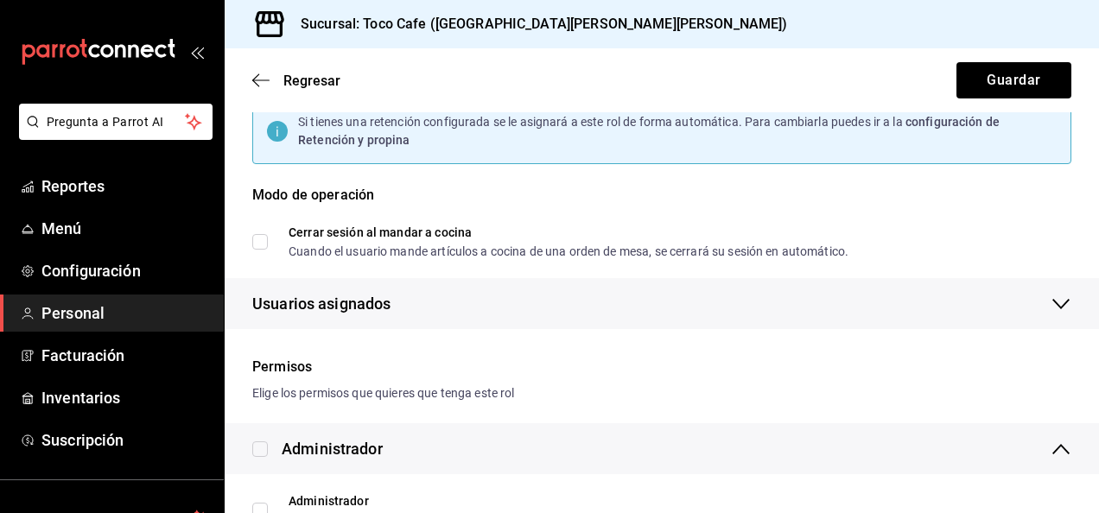
click at [301, 302] on span "Usuarios asignados" at bounding box center [321, 303] width 138 height 23
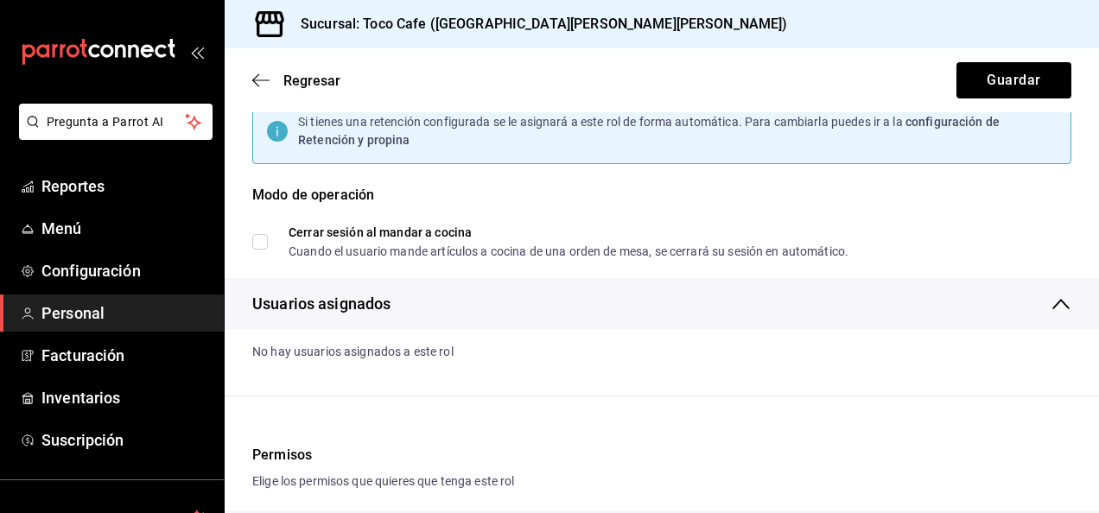
click at [1051, 304] on icon "button" at bounding box center [1061, 304] width 21 height 21
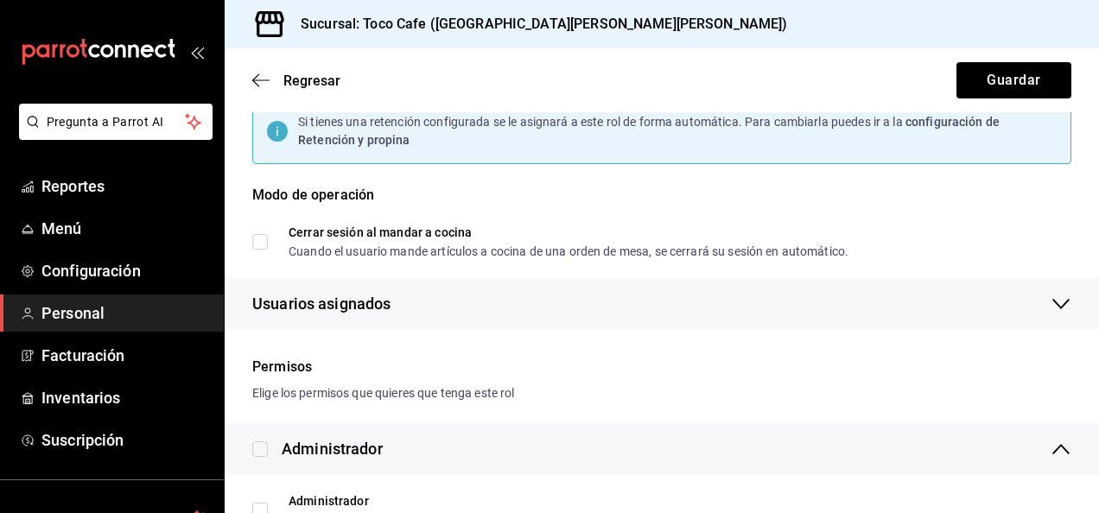
click at [328, 304] on span "Usuarios asignados" at bounding box center [321, 303] width 138 height 23
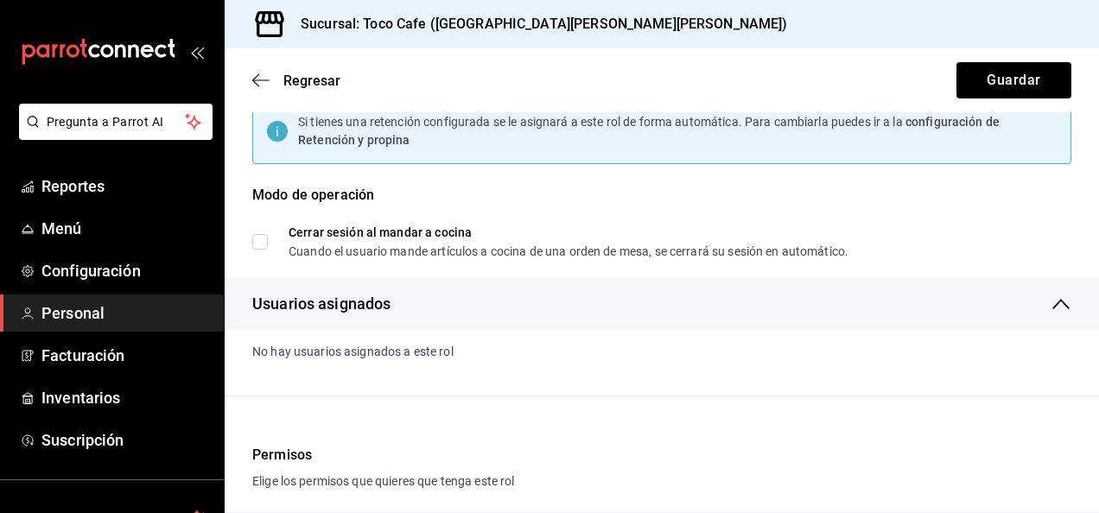
click at [301, 354] on div "No hay usuarios asignados a este rol" at bounding box center [662, 352] width 875 height 46
click at [267, 299] on span "Usuarios asignados" at bounding box center [321, 303] width 138 height 23
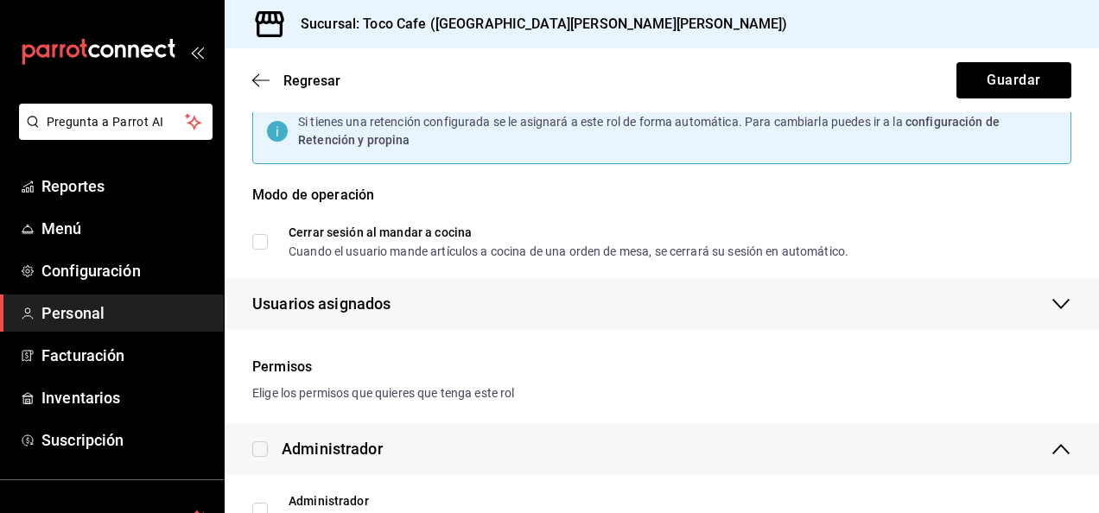
click at [267, 299] on span "Usuarios asignados" at bounding box center [321, 303] width 138 height 23
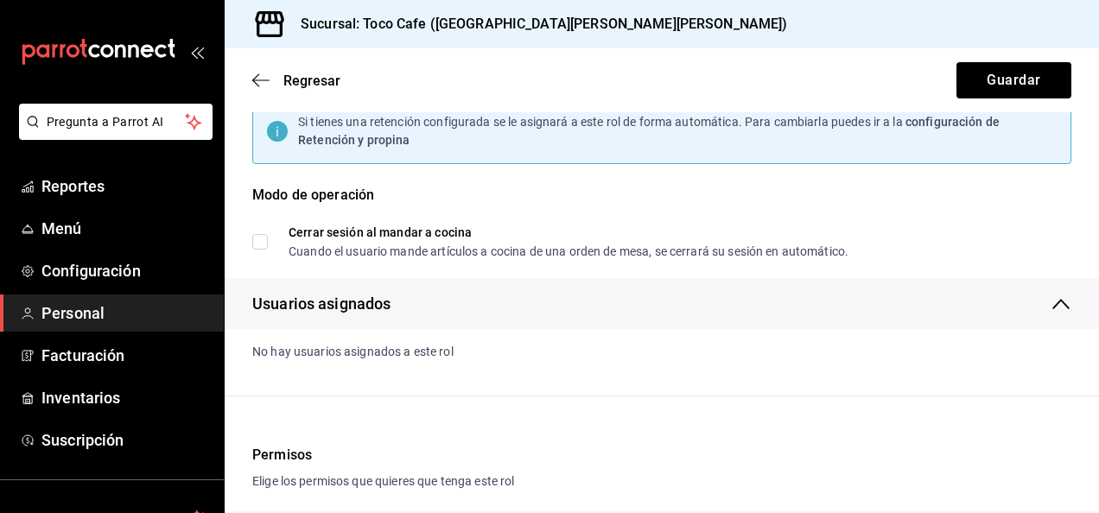
click at [254, 356] on div "No hay usuarios asignados a este rol" at bounding box center [662, 352] width 875 height 46
drag, startPoint x: 254, startPoint y: 356, endPoint x: 436, endPoint y: 367, distance: 181.8
click at [436, 367] on div "No hay usuarios asignados a este rol" at bounding box center [662, 352] width 875 height 46
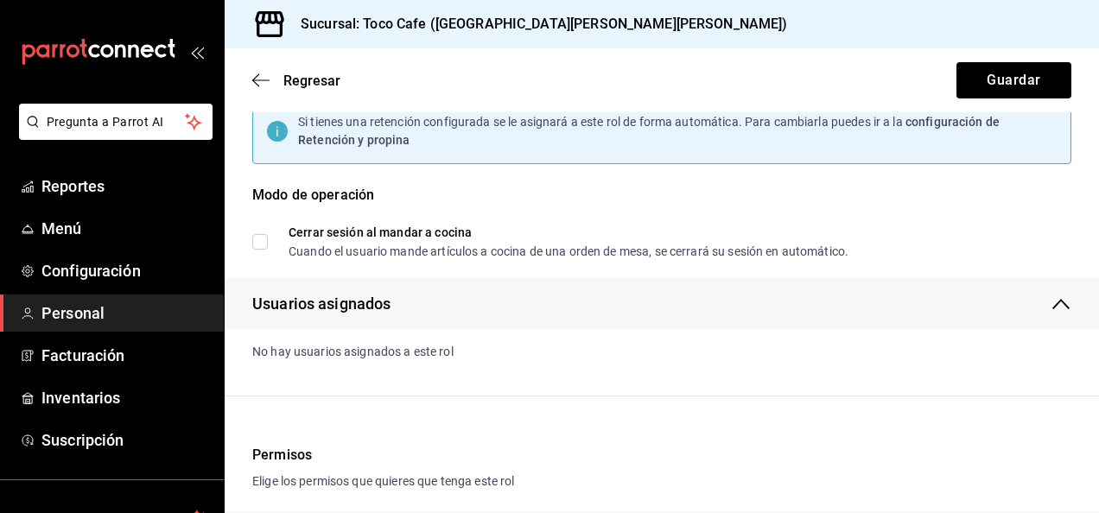
scroll to position [0, 0]
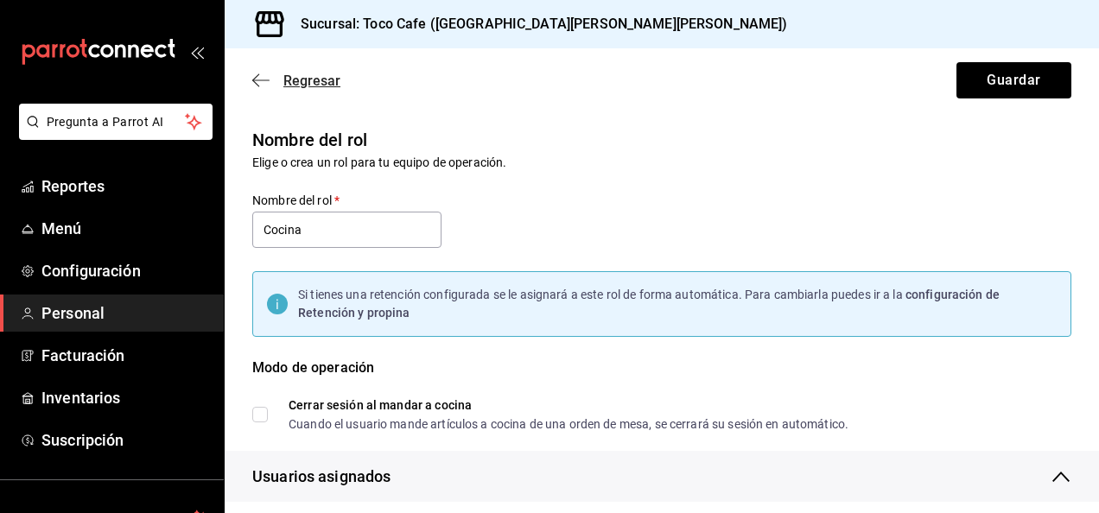
click at [256, 80] on icon "button" at bounding box center [260, 80] width 17 height 1
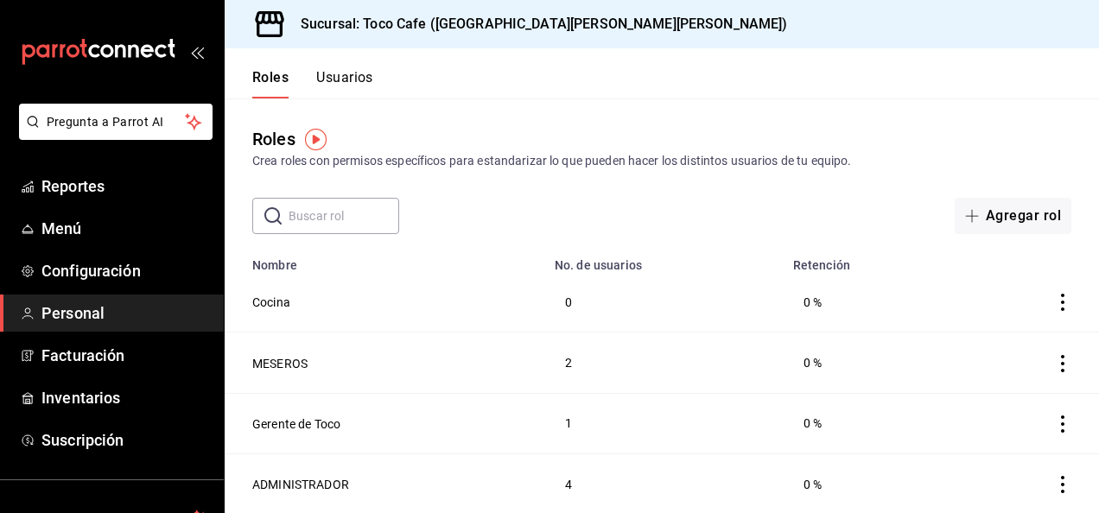
click at [732, 381] on td "2" at bounding box center [663, 363] width 239 height 60
click at [1061, 365] on icon "actions" at bounding box center [1062, 363] width 17 height 17
click at [296, 360] on div at bounding box center [549, 256] width 1099 height 513
click at [278, 362] on button "MESEROS" at bounding box center [279, 363] width 55 height 17
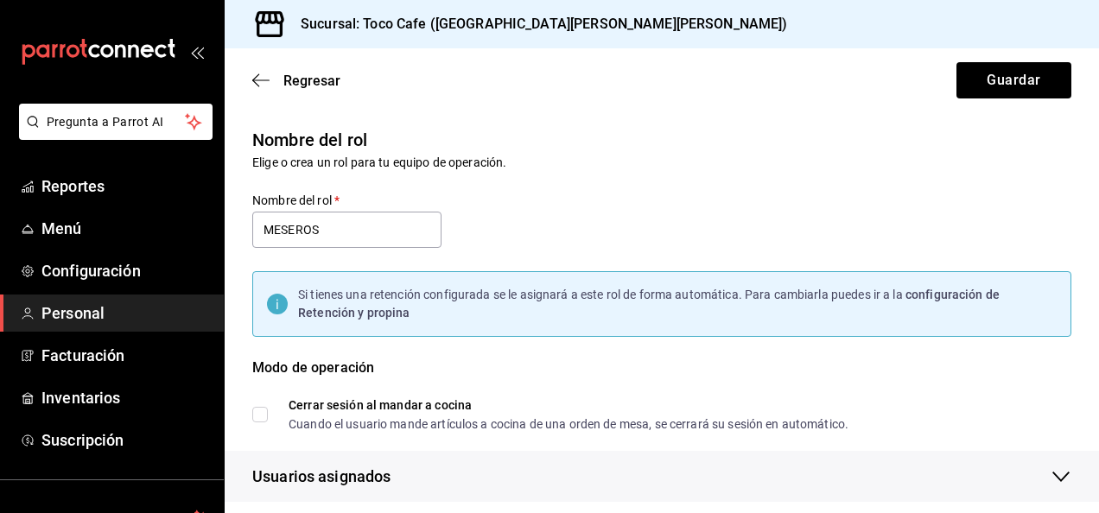
checkbox input "true"
click at [251, 76] on div "Regresar Guardar" at bounding box center [662, 80] width 875 height 64
click at [137, 275] on span "Configuración" at bounding box center [125, 270] width 169 height 23
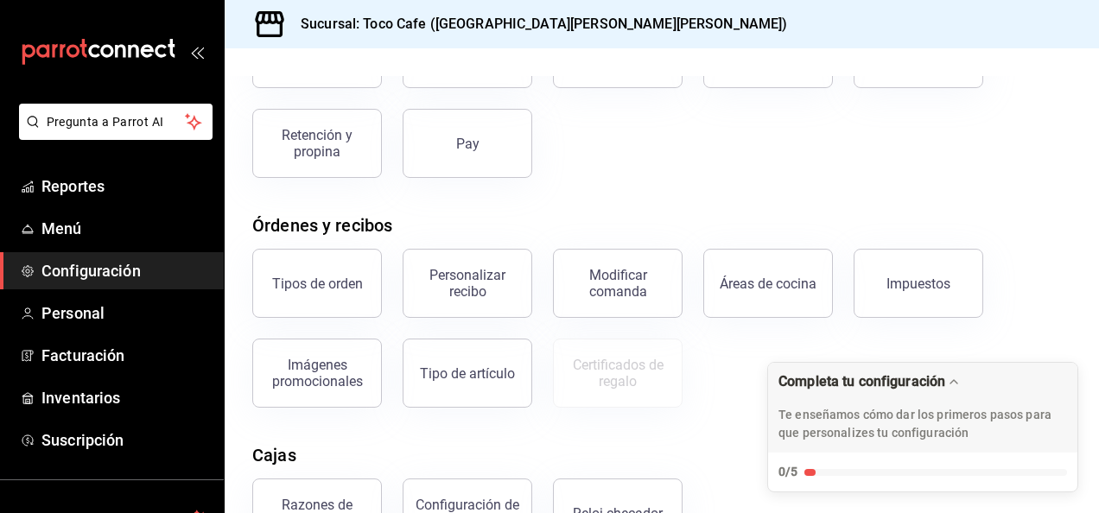
scroll to position [173, 0]
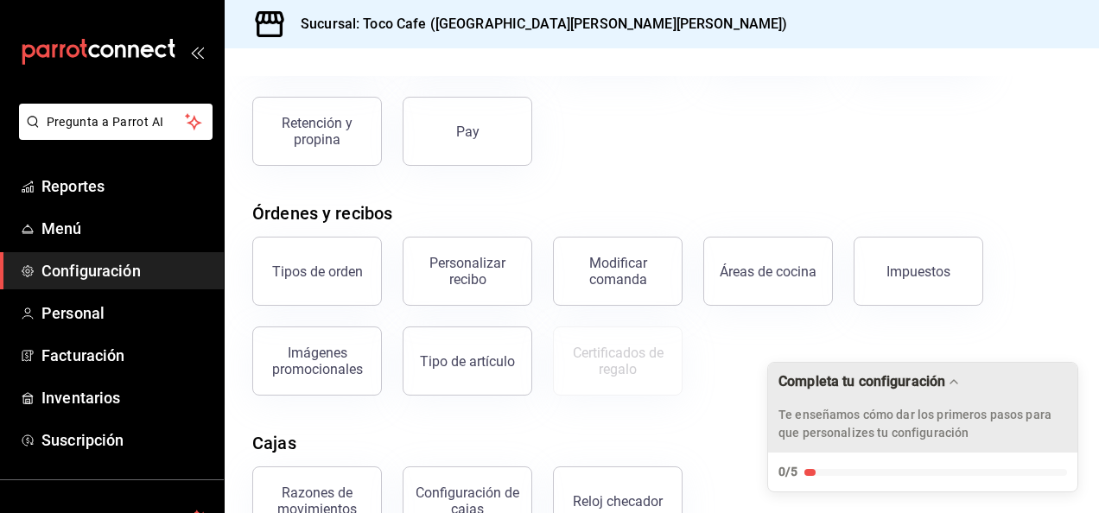
click at [925, 388] on div "Completa tu configuración" at bounding box center [862, 381] width 167 height 16
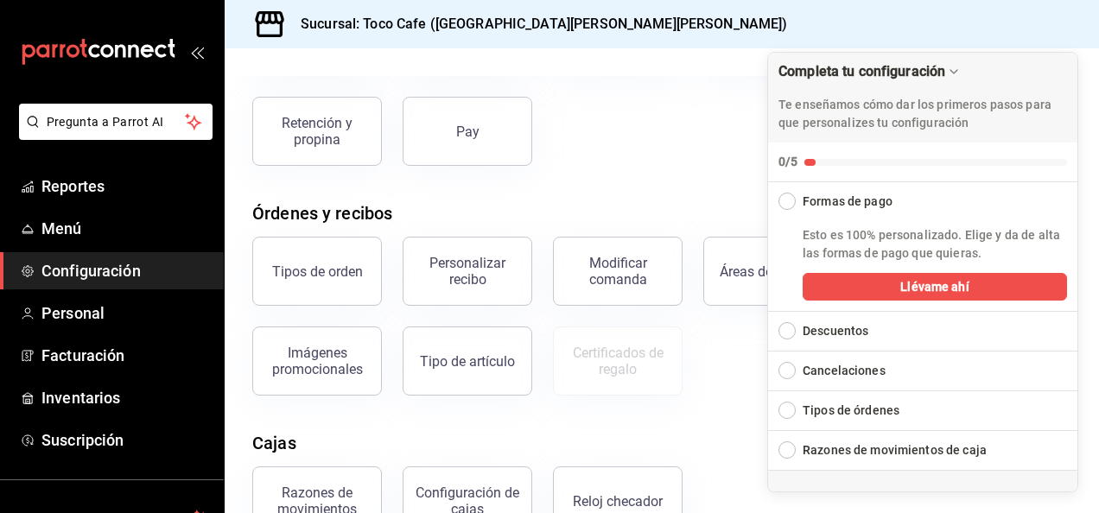
scroll to position [207, 0]
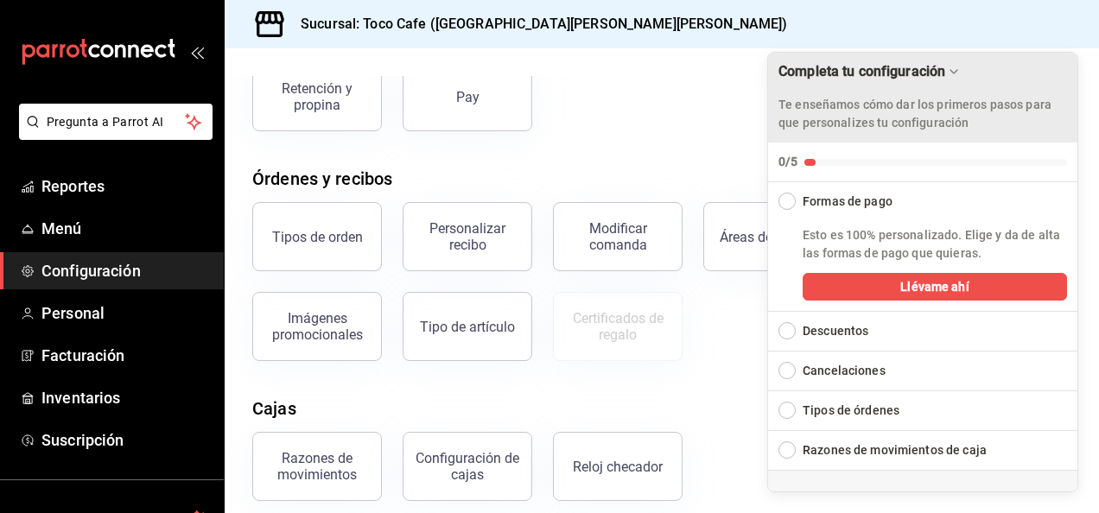
click at [957, 69] on icon "Drag to move checklist" at bounding box center [954, 72] width 14 height 14
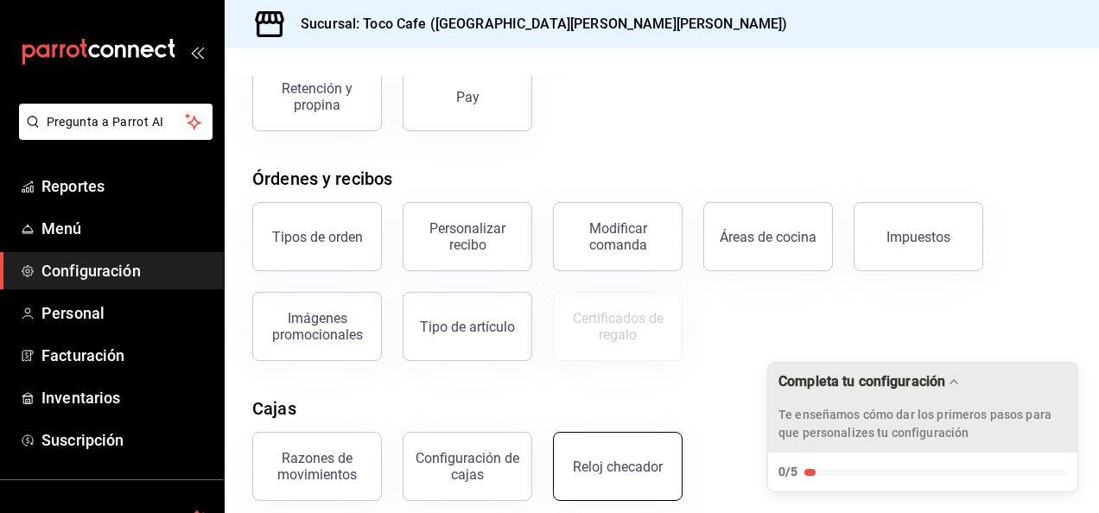
click at [593, 466] on div "Reloj checador" at bounding box center [618, 467] width 90 height 16
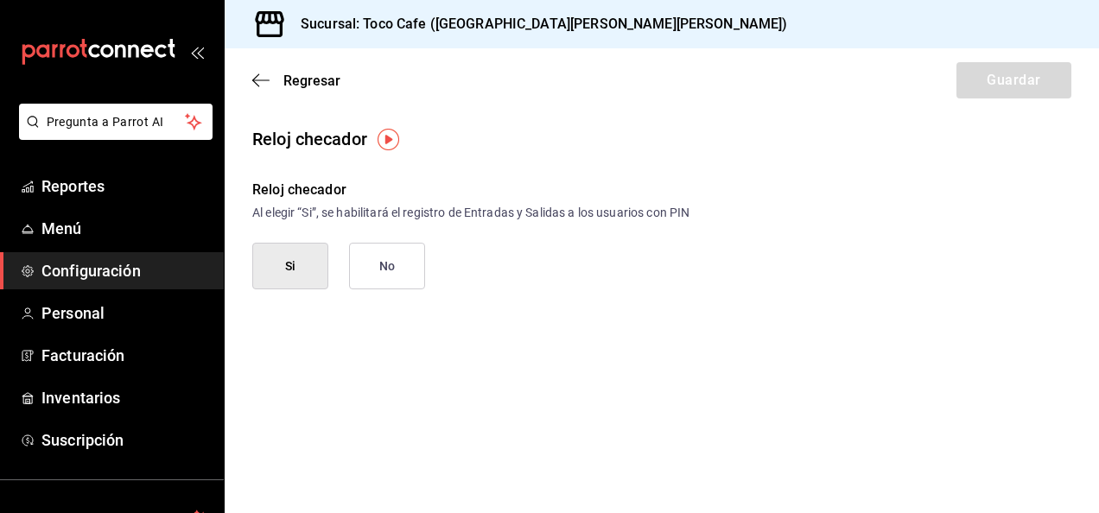
click at [1023, 81] on div "Regresar Guardar" at bounding box center [662, 80] width 875 height 64
click at [392, 280] on button "No" at bounding box center [387, 266] width 76 height 47
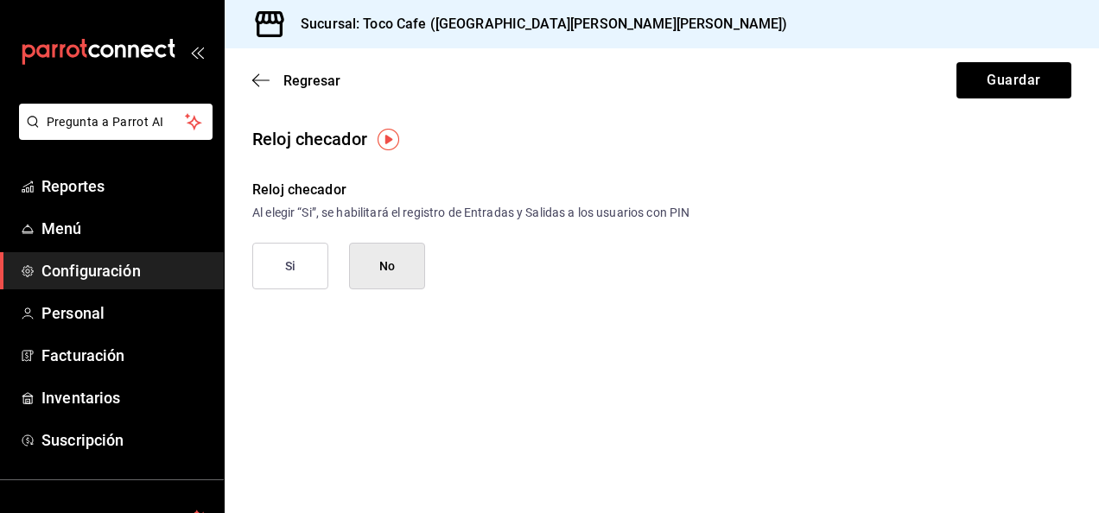
click at [302, 274] on button "Si" at bounding box center [290, 266] width 76 height 47
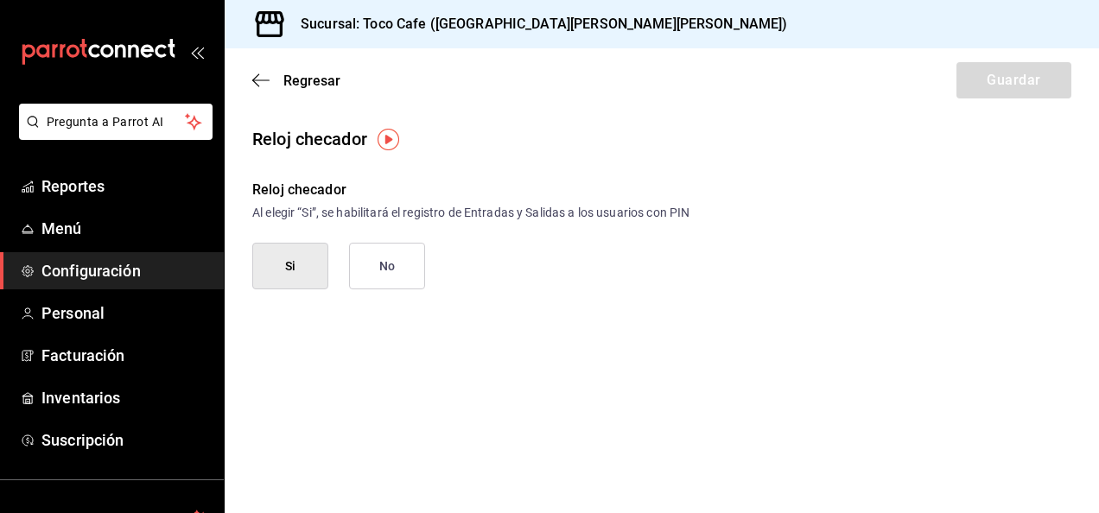
click at [1015, 88] on div "Regresar Guardar" at bounding box center [662, 80] width 875 height 64
click at [39, 235] on link "Menú" at bounding box center [112, 228] width 224 height 37
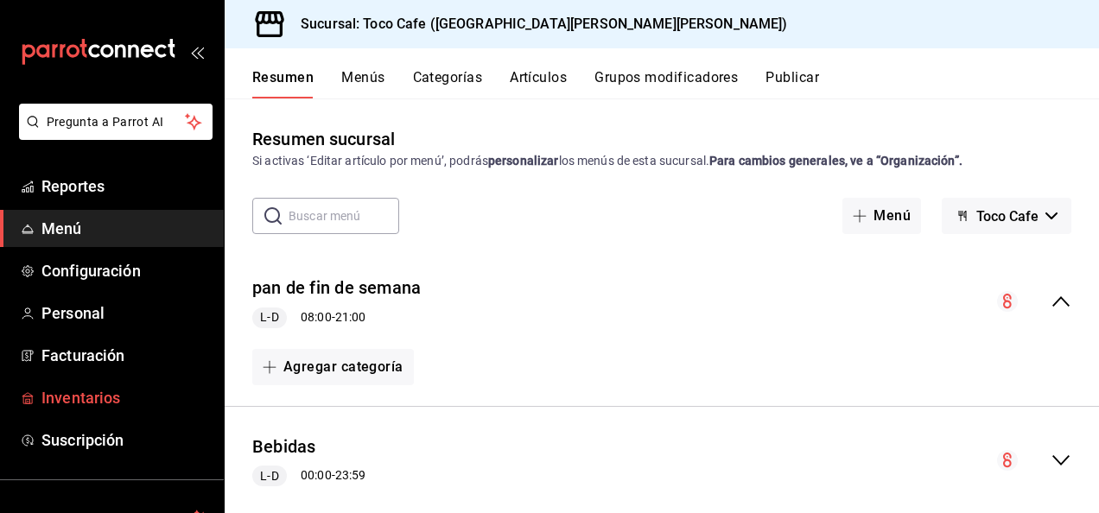
click at [68, 387] on span "Inventarios" at bounding box center [125, 397] width 169 height 23
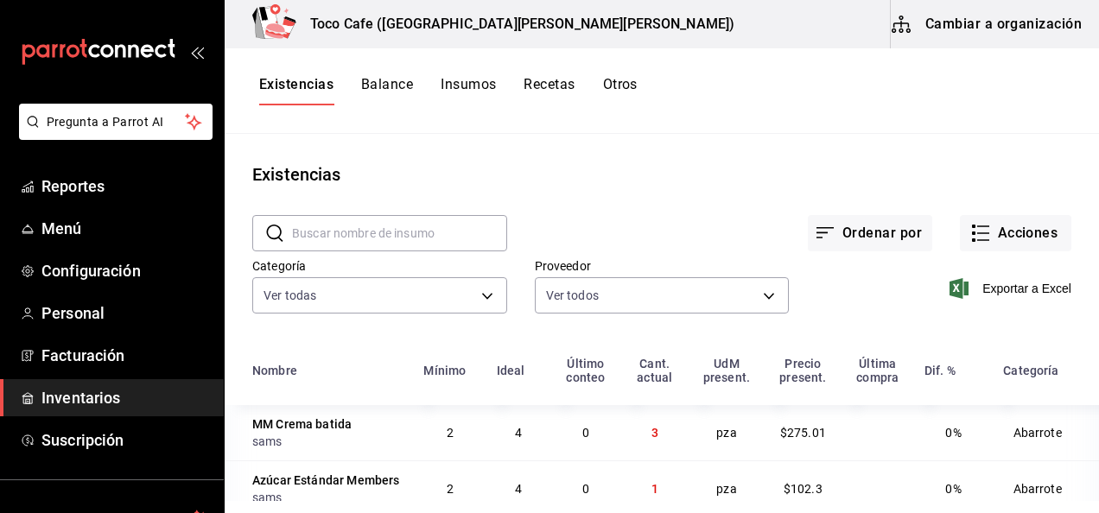
click at [68, 387] on span "Inventarios" at bounding box center [125, 397] width 169 height 23
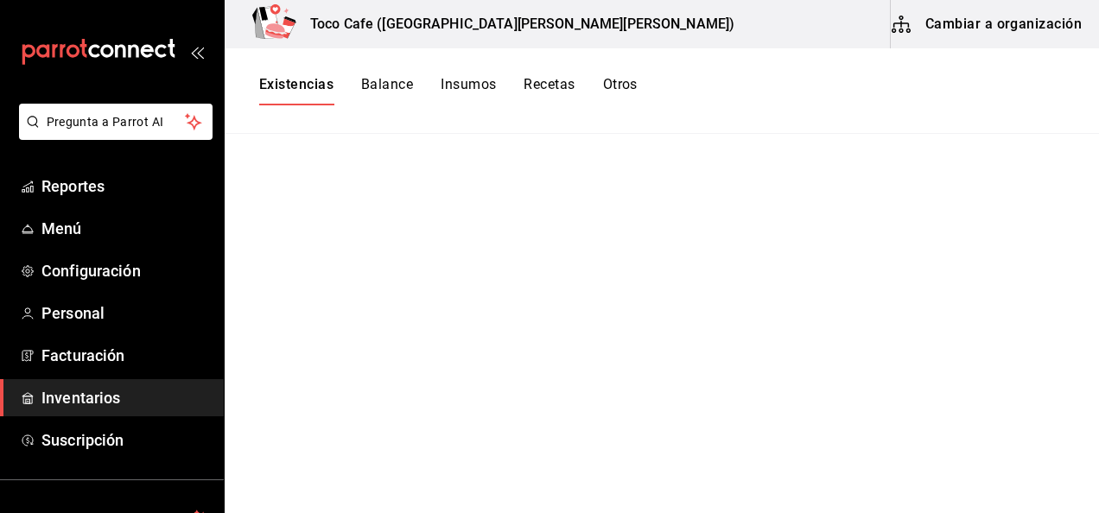
click at [68, 387] on span "Inventarios" at bounding box center [125, 397] width 169 height 23
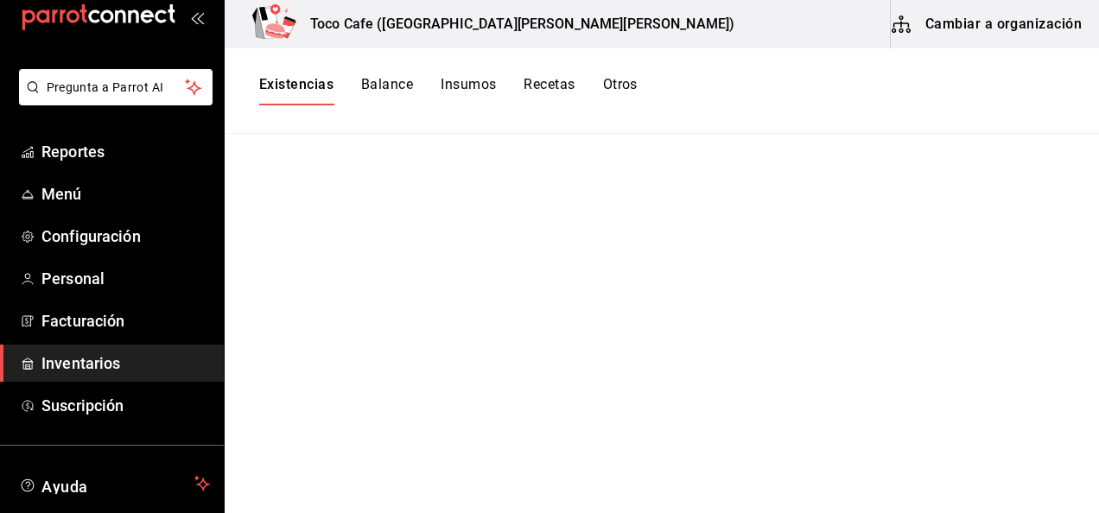
scroll to position [69, 0]
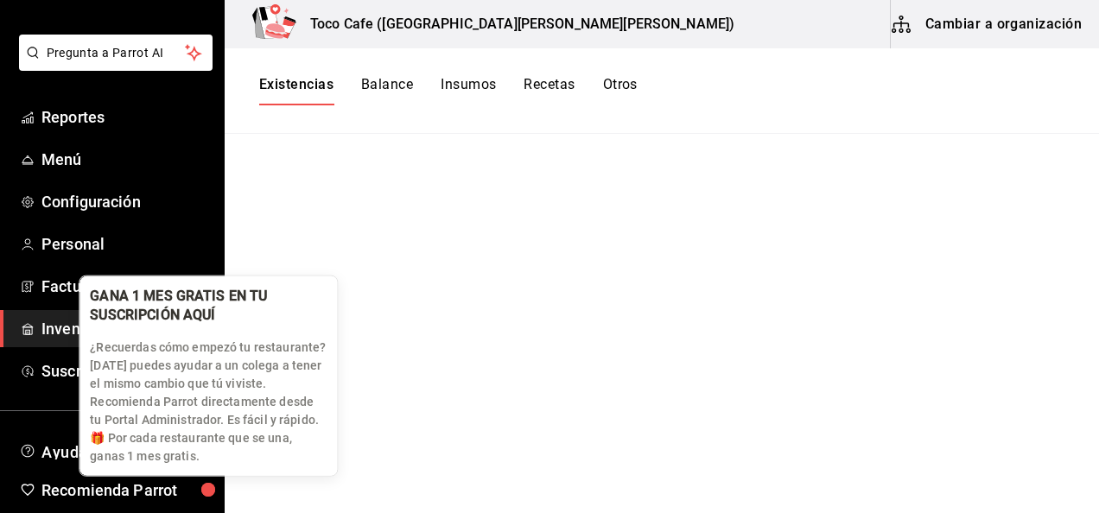
click at [215, 497] on div "button" at bounding box center [208, 490] width 14 height 14
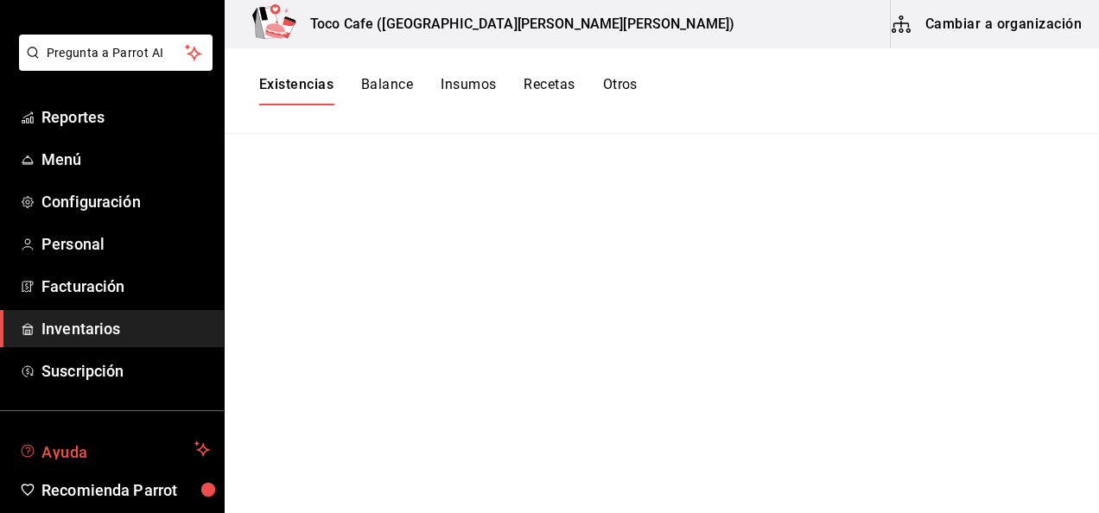
click at [80, 446] on span "Ayuda" at bounding box center [114, 449] width 146 height 21
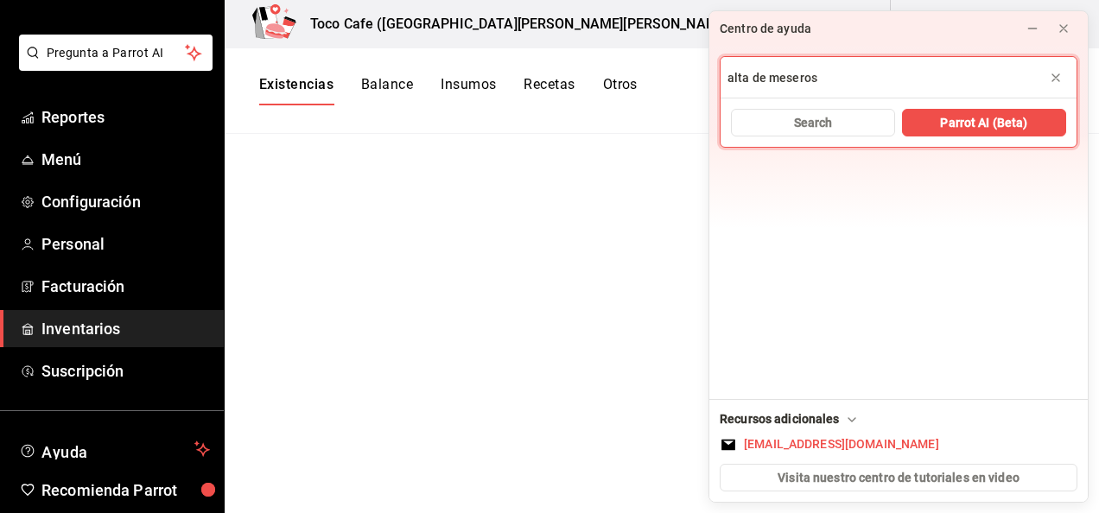
type input "alta de meseros"
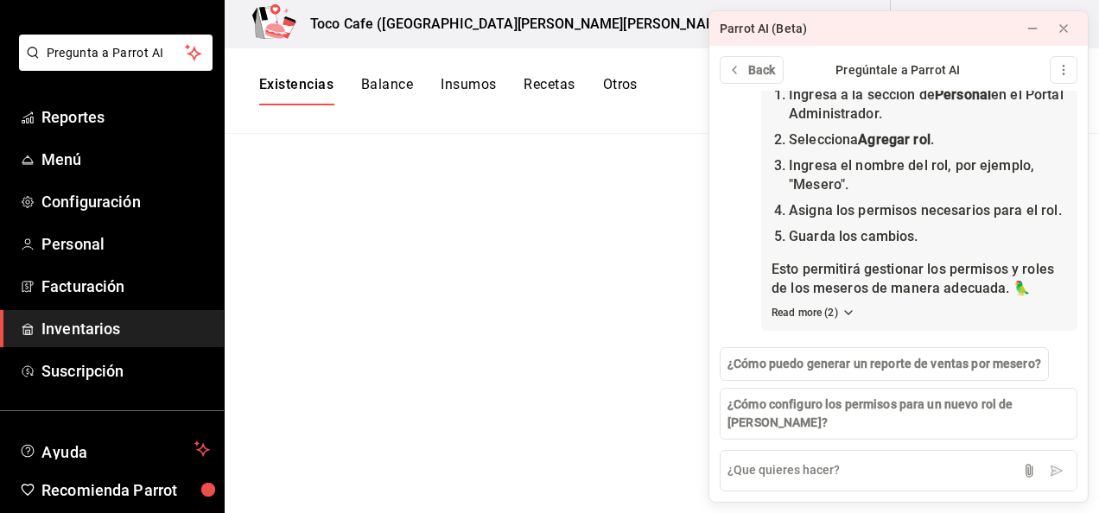
scroll to position [159, 0]
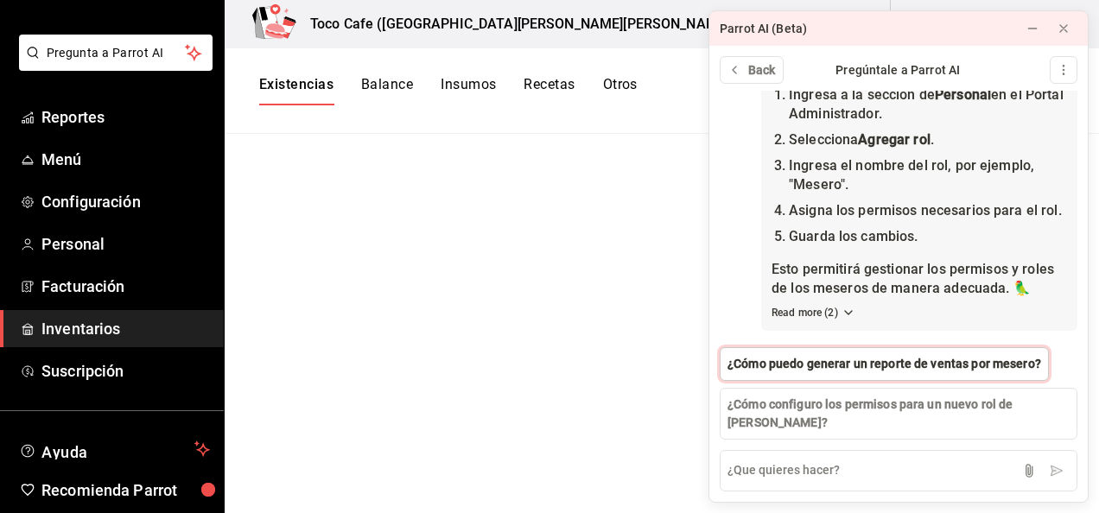
click at [843, 373] on span "¿Cómo puedo generar un reporte de ventas por mesero?" at bounding box center [885, 364] width 314 height 18
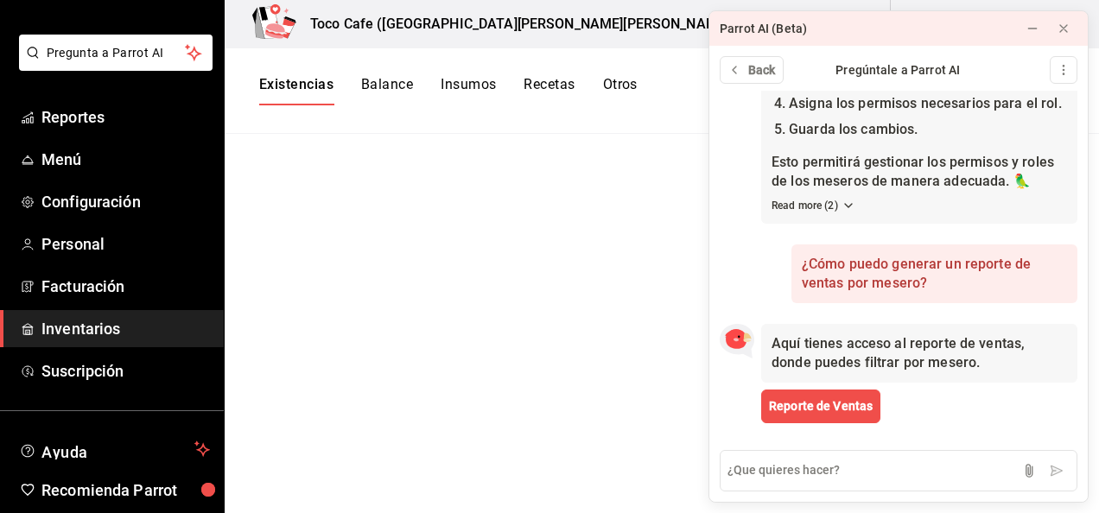
scroll to position [266, 0]
click at [837, 404] on span "Reporte de Ventas" at bounding box center [821, 407] width 104 height 18
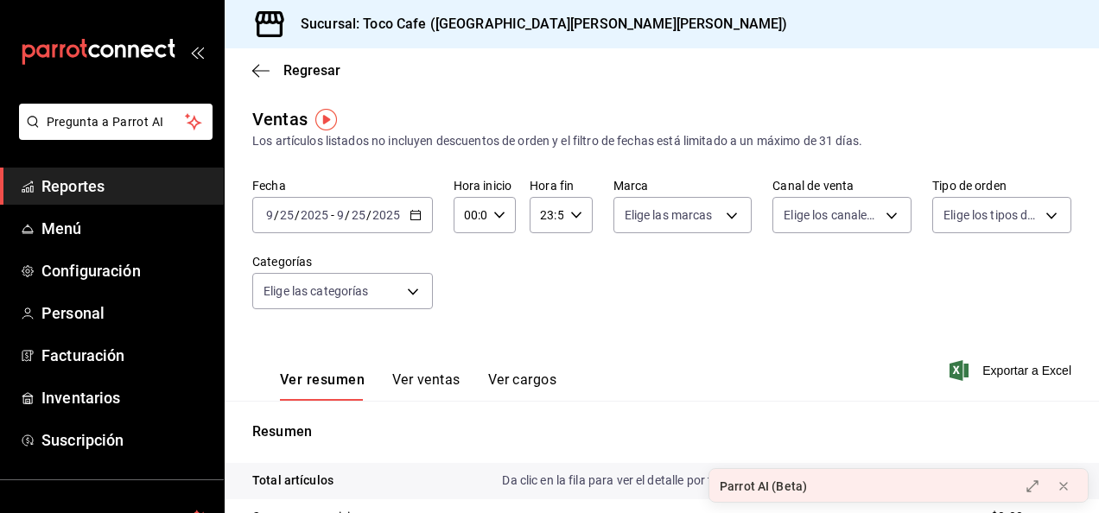
click at [429, 387] on button "Ver ventas" at bounding box center [426, 386] width 68 height 29
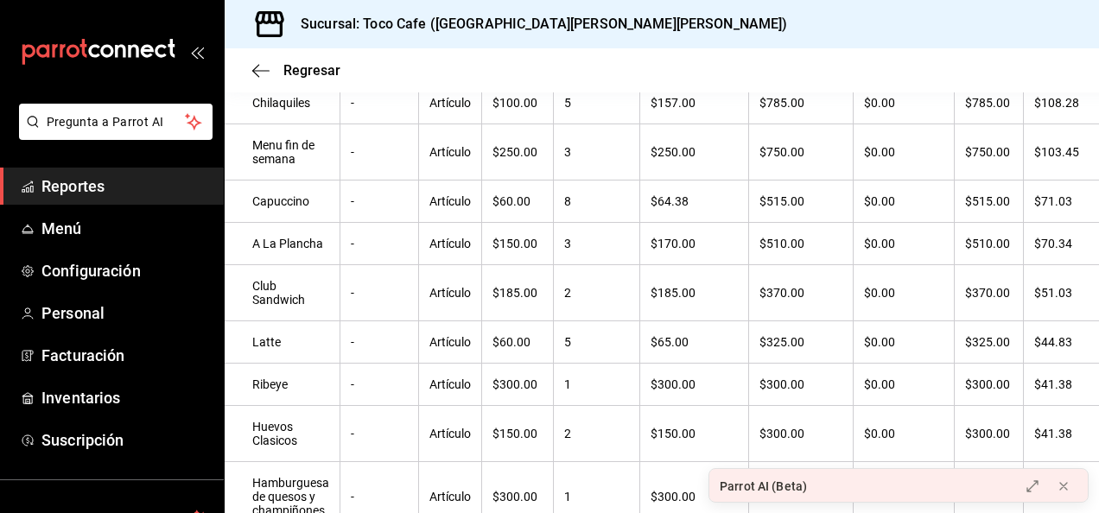
scroll to position [380, 0]
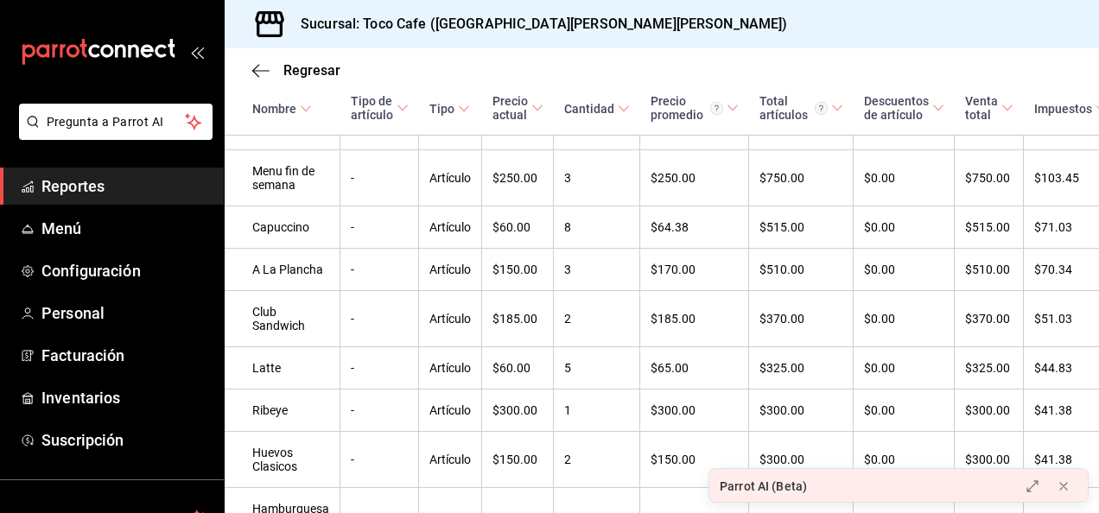
click at [1092, 500] on div "Regresar Ventas Los artículos listados no incluyen descuentos de orden y el fil…" at bounding box center [662, 280] width 875 height 465
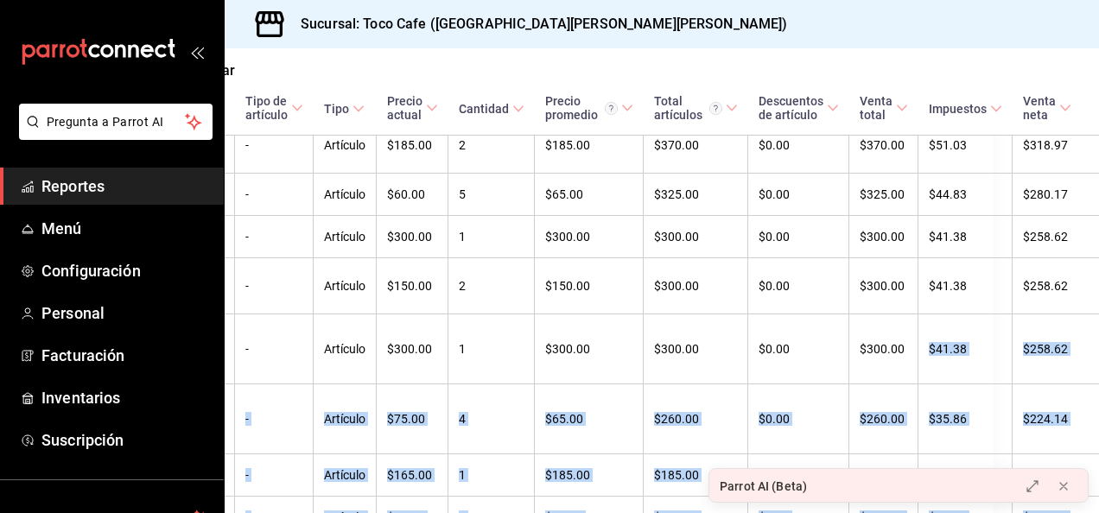
drag, startPoint x: 1092, startPoint y: 500, endPoint x: 1093, endPoint y: 488, distance: 12.1
click at [1093, 488] on div "Regresar Ventas Los artículos listados no incluyen descuentos de orden y el fil…" at bounding box center [662, 280] width 875 height 465
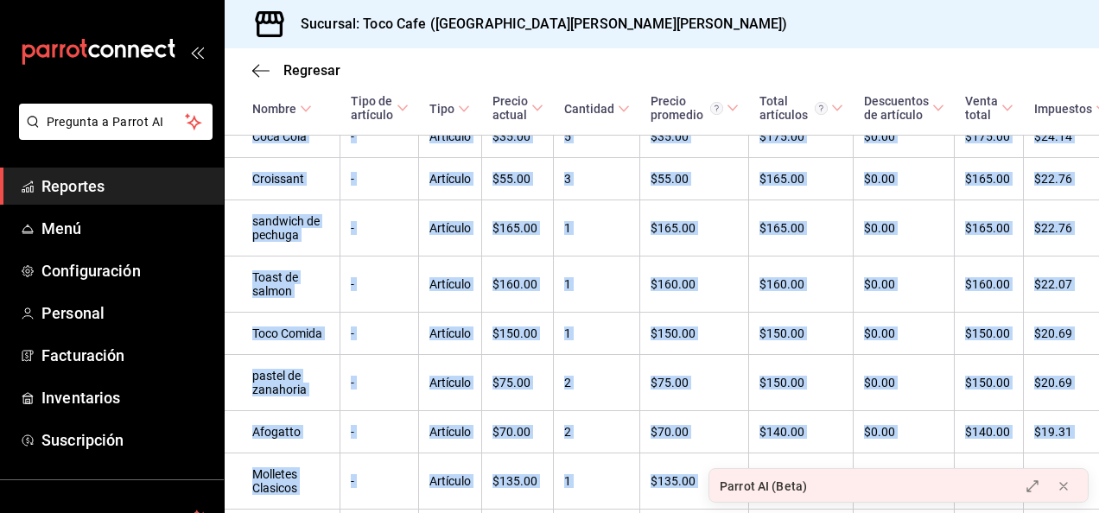
scroll to position [539, 0]
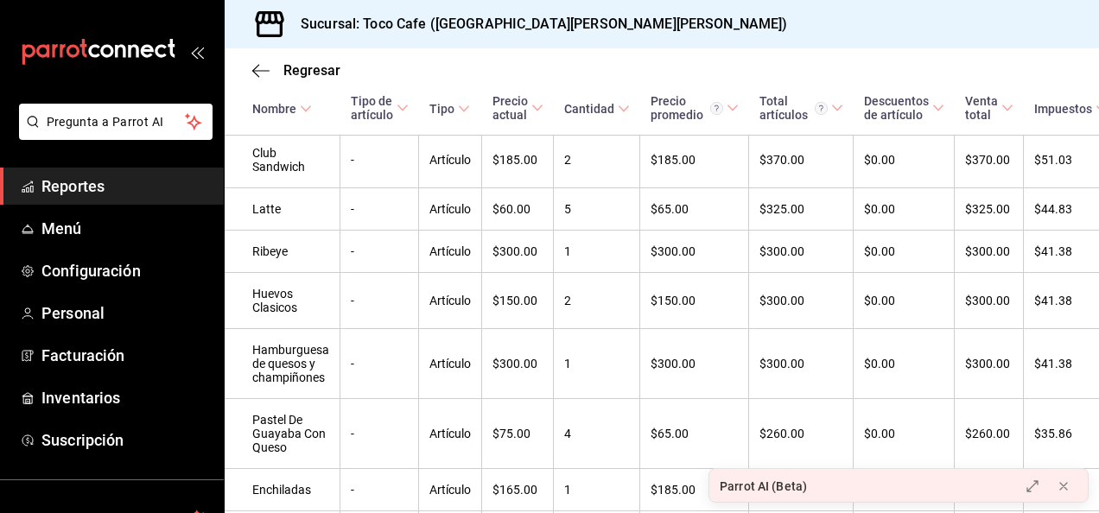
click at [990, 71] on div "Regresar" at bounding box center [662, 70] width 875 height 44
click at [261, 74] on icon "button" at bounding box center [260, 71] width 17 height 16
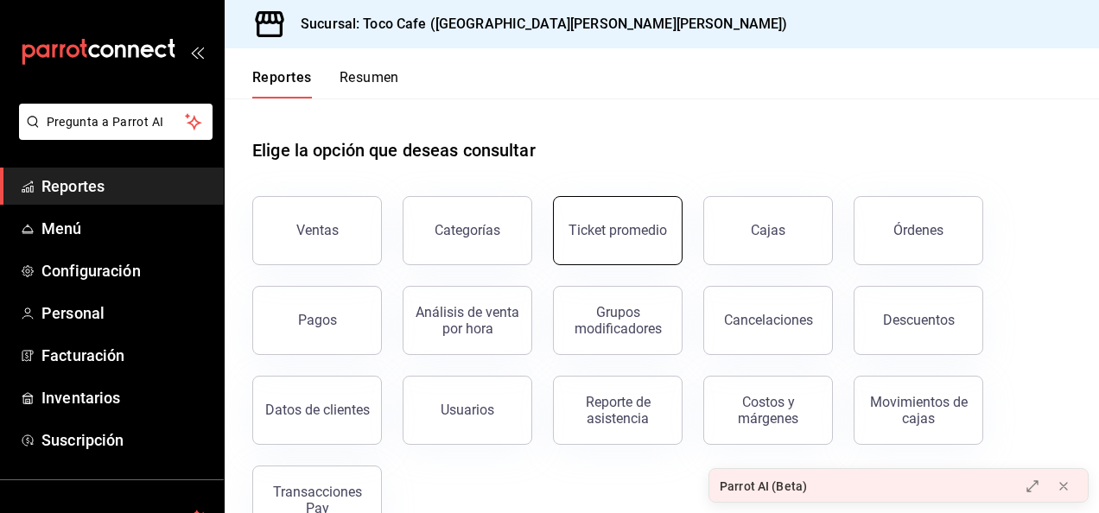
click at [595, 229] on div "Ticket promedio" at bounding box center [618, 230] width 99 height 16
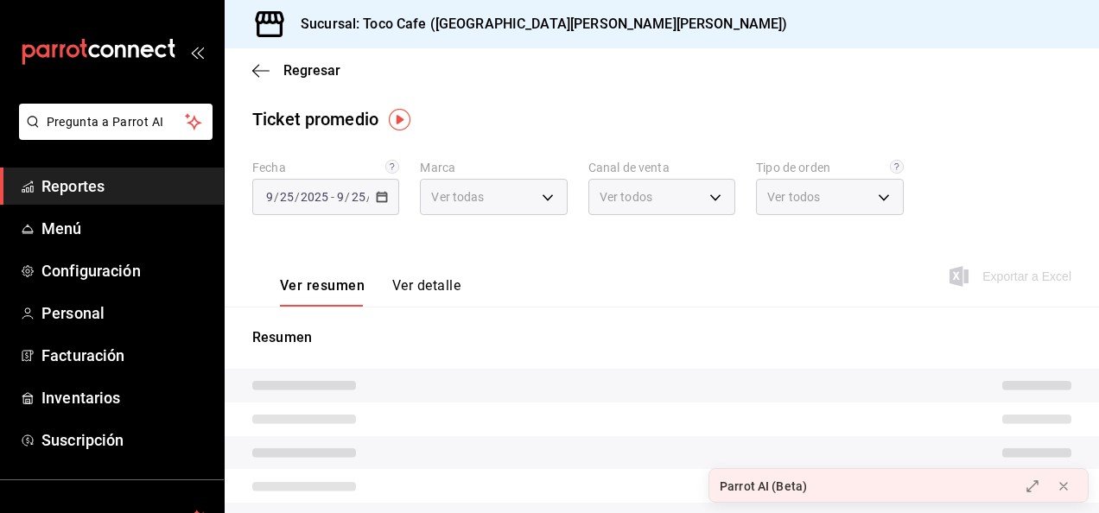
type input "fdea7fe2-7329-4e81-9849-ffa9d0970793"
type input "PARROT,UBER_EATS,RAPPI,DIDI_FOOD,ONLINE"
type input "c12429d9-aba4-4405-bc56-09495f956521,144b5bbe-f5e4-47e1-84a8-457512dbd7f3,1261d…"
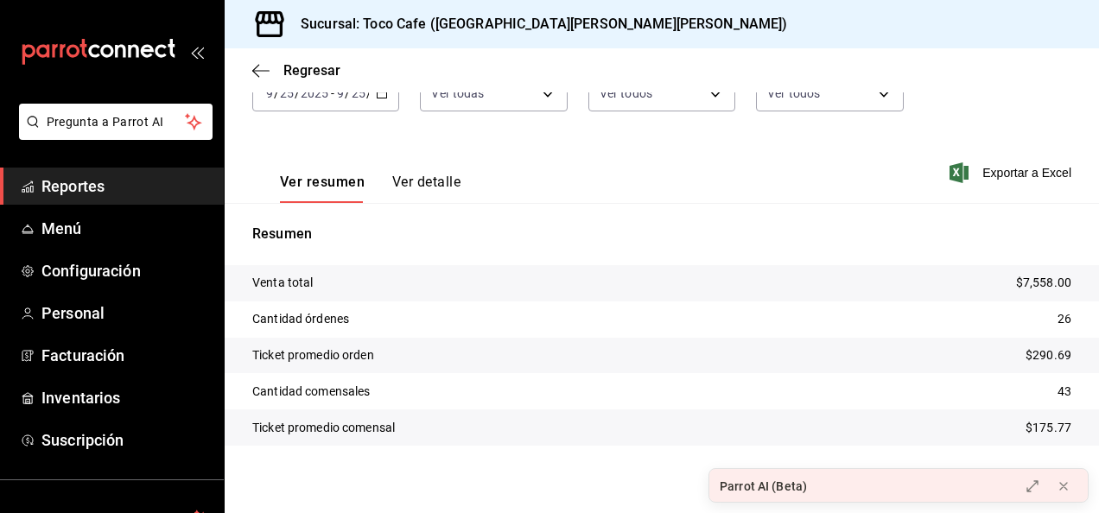
scroll to position [112, 0]
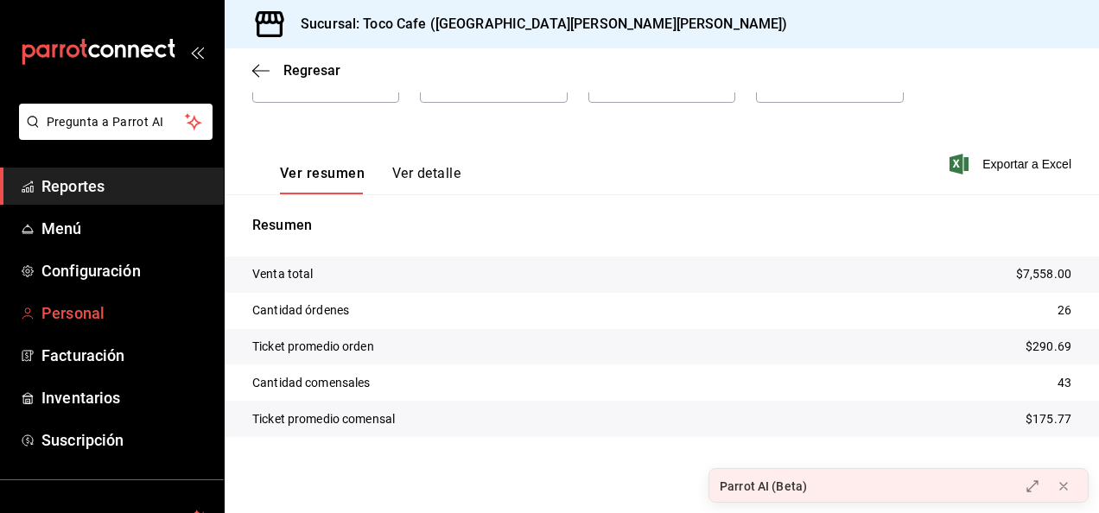
click at [72, 313] on span "Personal" at bounding box center [125, 313] width 169 height 23
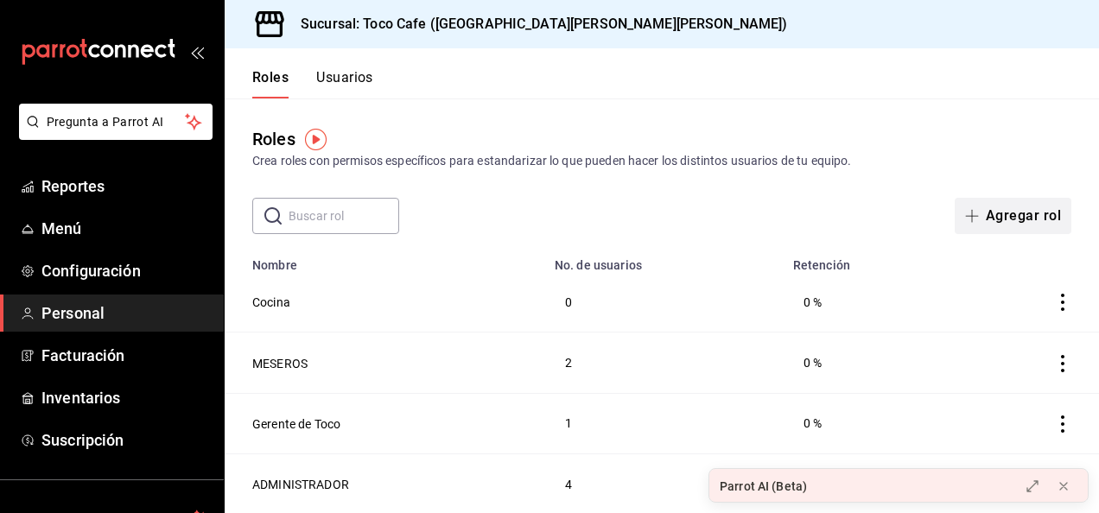
click at [1012, 223] on button "Agregar rol" at bounding box center [1013, 216] width 117 height 36
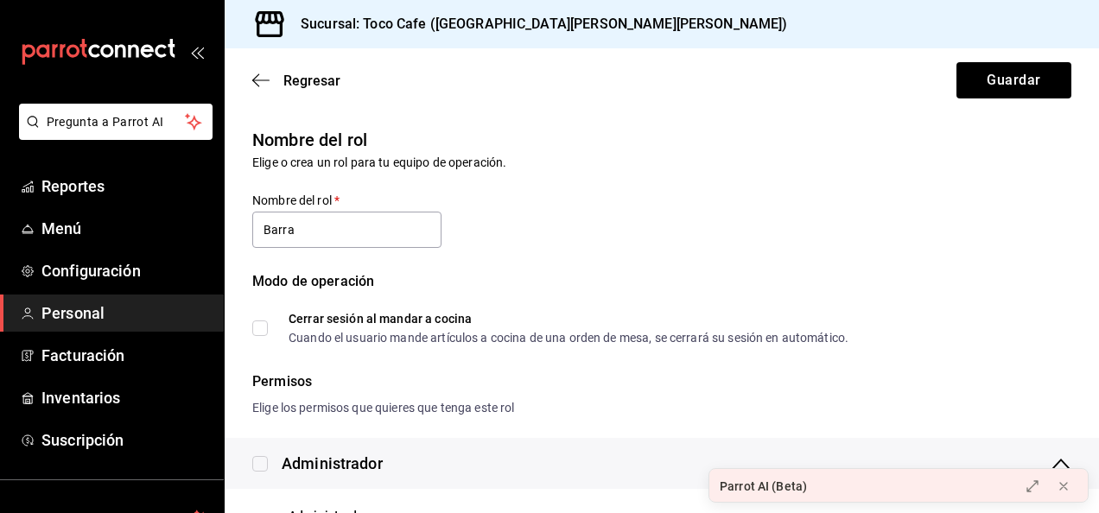
type input "Barra"
click at [264, 325] on input "Cerrar sesión al mandar a cocina Cuando el usuario mande artículos a cocina de …" at bounding box center [260, 329] width 16 height 16
checkbox input "true"
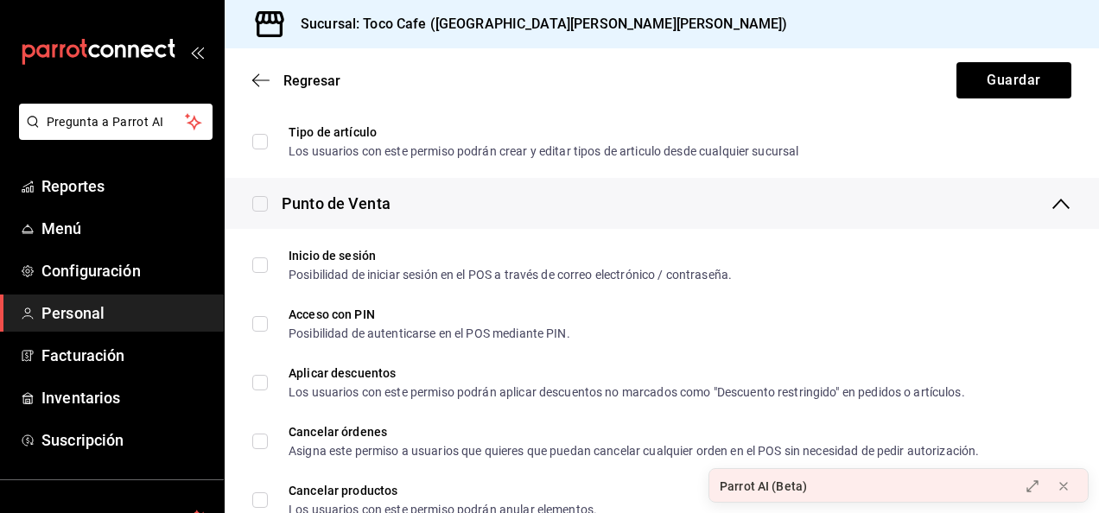
scroll to position [449, 0]
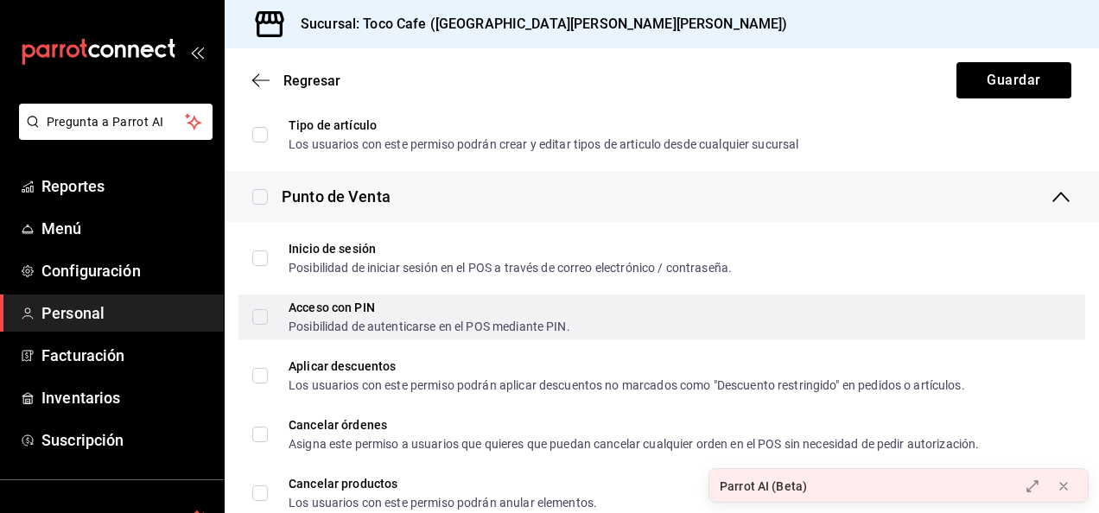
click at [259, 316] on input "Acceso con PIN Posibilidad de autenticarse en el POS mediante PIN." at bounding box center [260, 317] width 16 height 16
checkbox input "true"
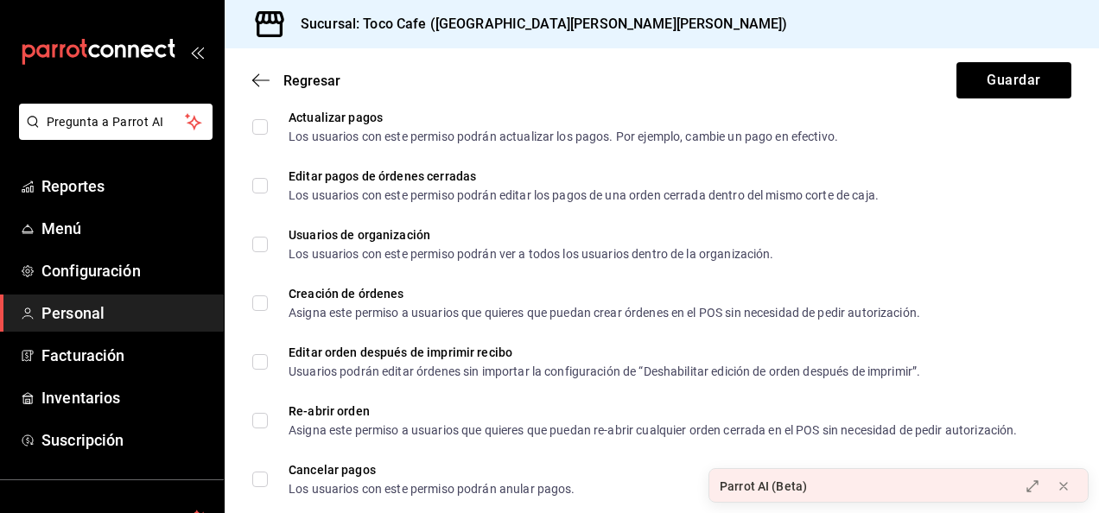
scroll to position [968, 0]
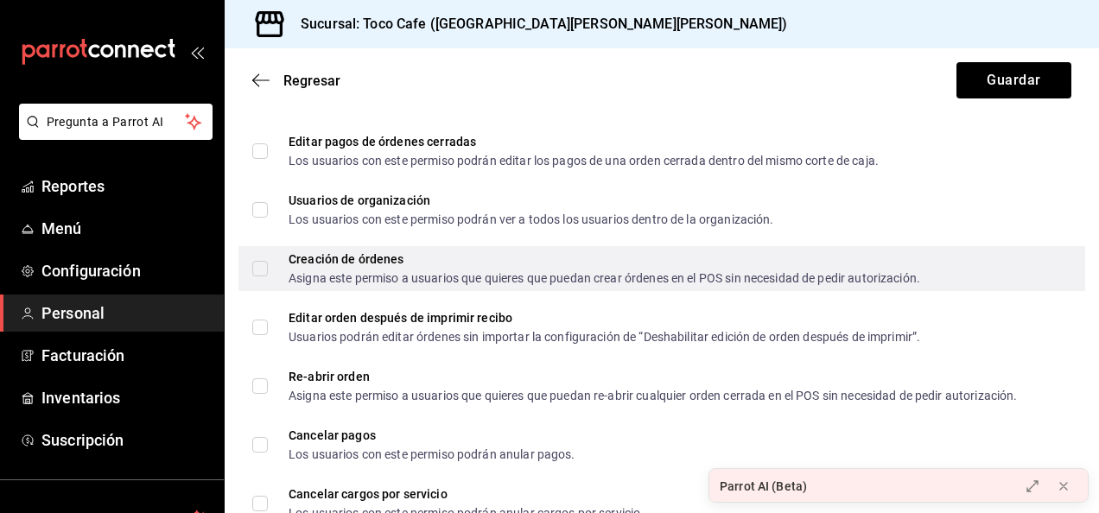
click at [262, 268] on input "Creación de órdenes Asigna este permiso a usuarios que quieres que puedan crear…" at bounding box center [260, 269] width 16 height 16
checkbox input "true"
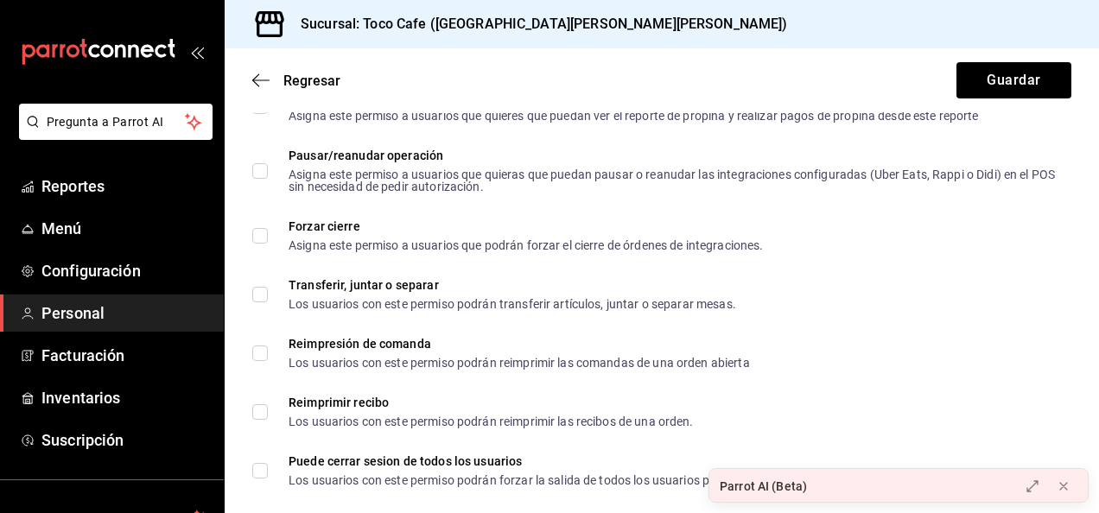
scroll to position [1694, 0]
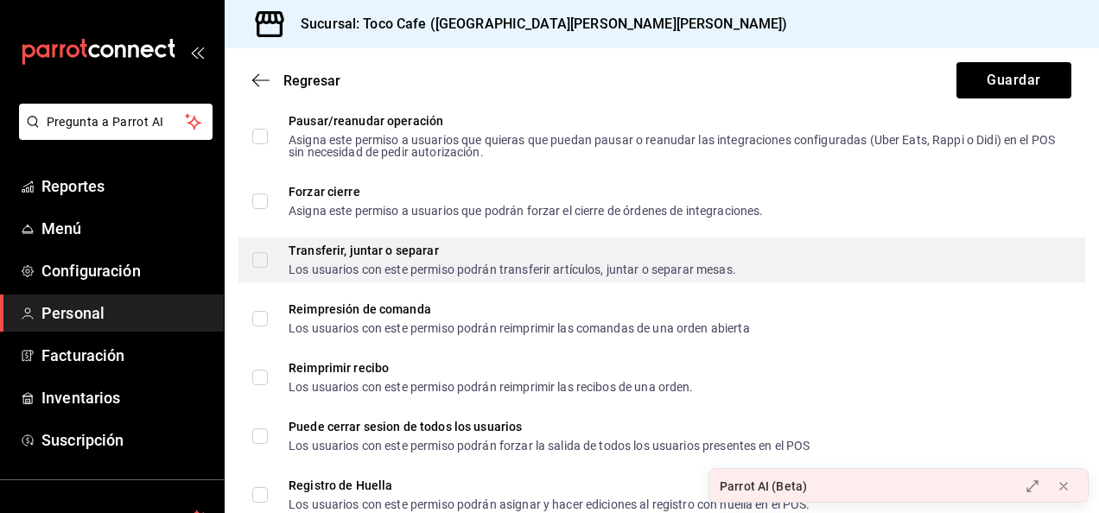
click at [259, 264] on input "Transferir, juntar o separar Los usuarios con este permiso podrán transferir ar…" at bounding box center [260, 260] width 16 height 16
checkbox input "true"
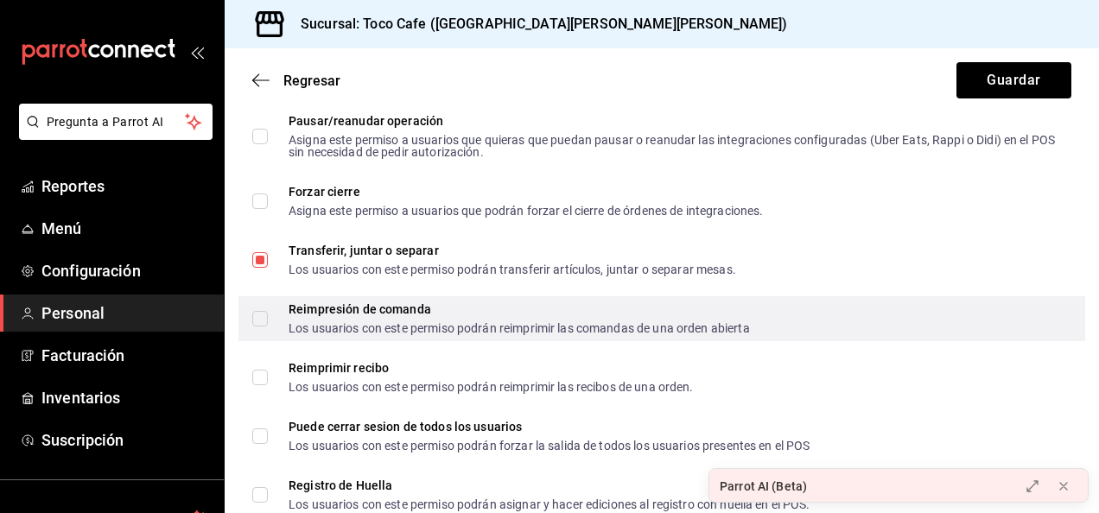
click at [259, 315] on input "Reimpresión de comanda Los usuarios con este permiso podrán reimprimir las coma…" at bounding box center [260, 319] width 16 height 16
checkbox input "true"
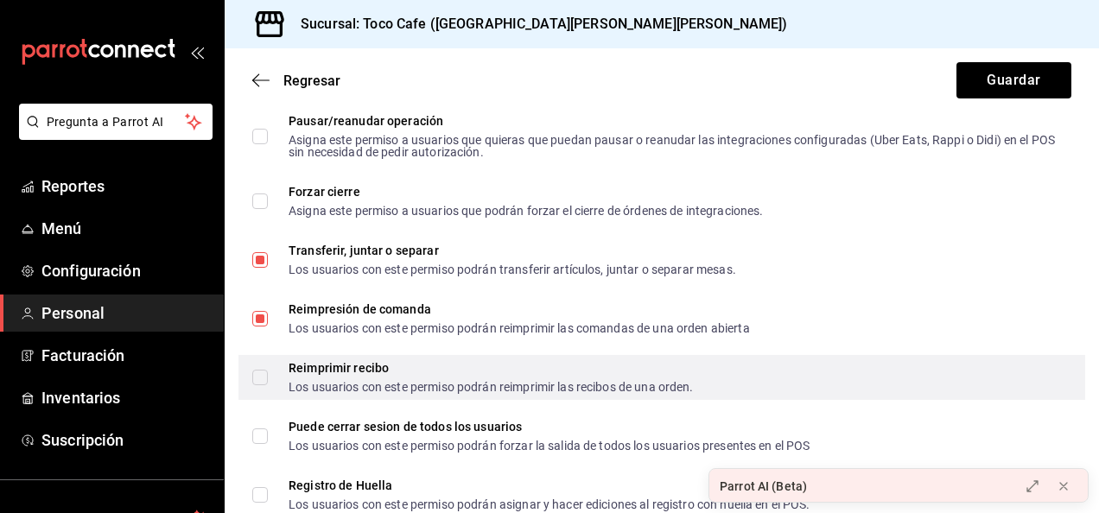
click at [259, 379] on input "Reimprimir recibo Los usuarios con este permiso podrán reimprimir las recibos d…" at bounding box center [260, 378] width 16 height 16
checkbox input "true"
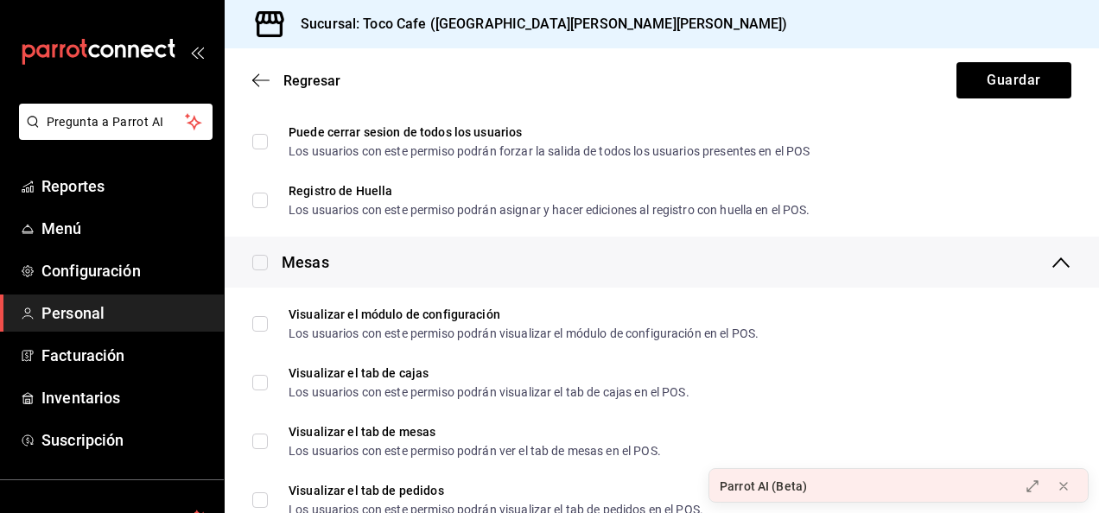
scroll to position [2005, 0]
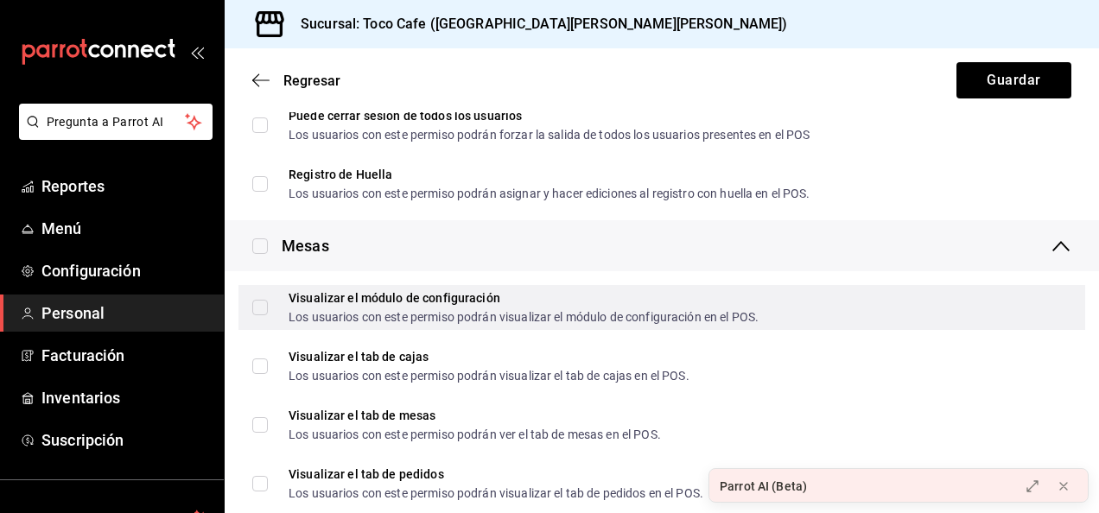
click at [251, 305] on div "Visualizar el módulo de configuración Los usuarios con este permiso podrán visu…" at bounding box center [662, 307] width 847 height 45
checkbox input "false"
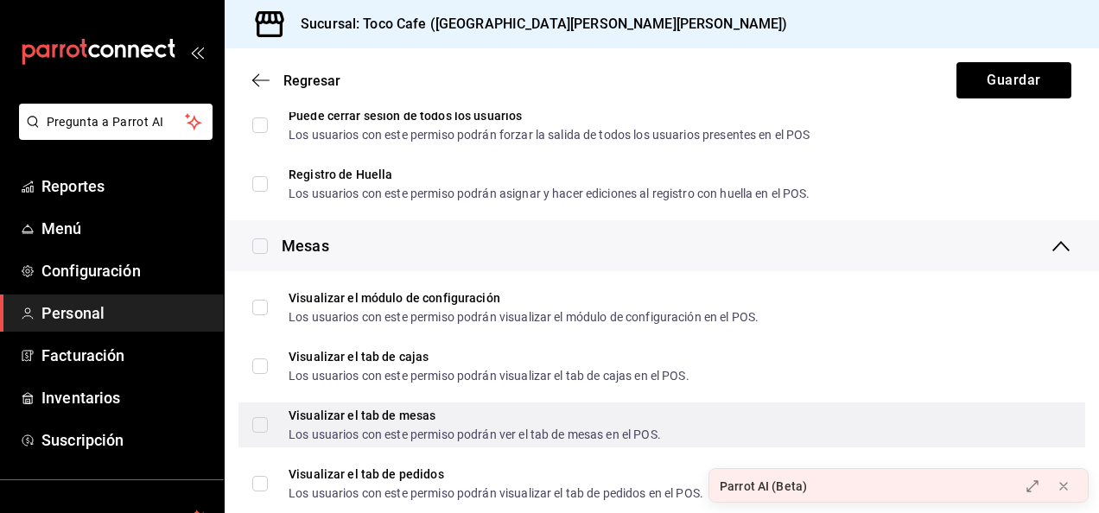
click at [265, 424] on input "Visualizar el tab de mesas Los usuarios con este permiso podrán ver el tab de m…" at bounding box center [260, 425] width 16 height 16
checkbox input "true"
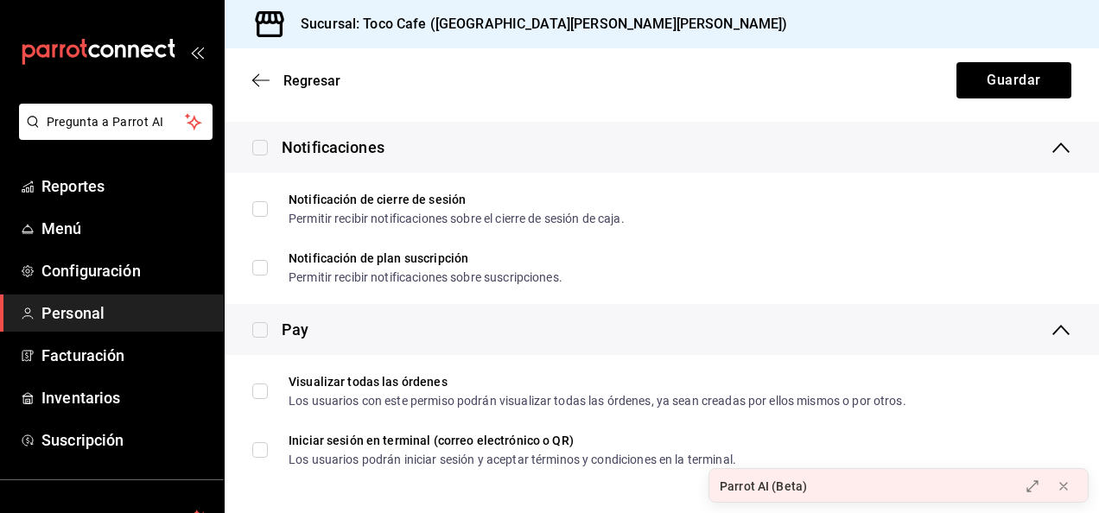
scroll to position [3116, 0]
click at [1003, 85] on button "Guardar" at bounding box center [1014, 80] width 115 height 36
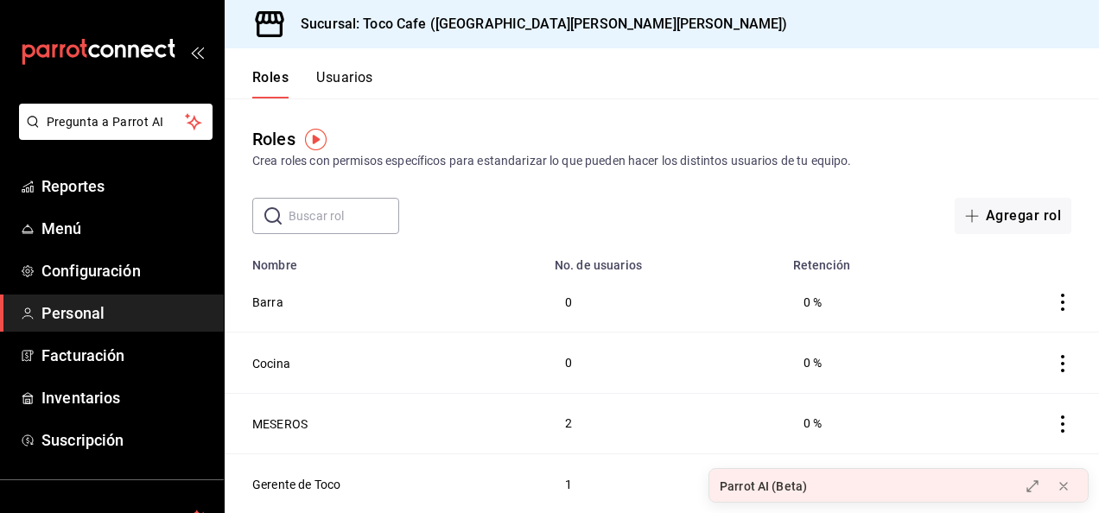
click at [1061, 303] on icon "actions" at bounding box center [1062, 302] width 3 height 17
click at [370, 296] on div at bounding box center [549, 256] width 1099 height 513
click at [261, 308] on button "Barra" at bounding box center [267, 302] width 31 height 17
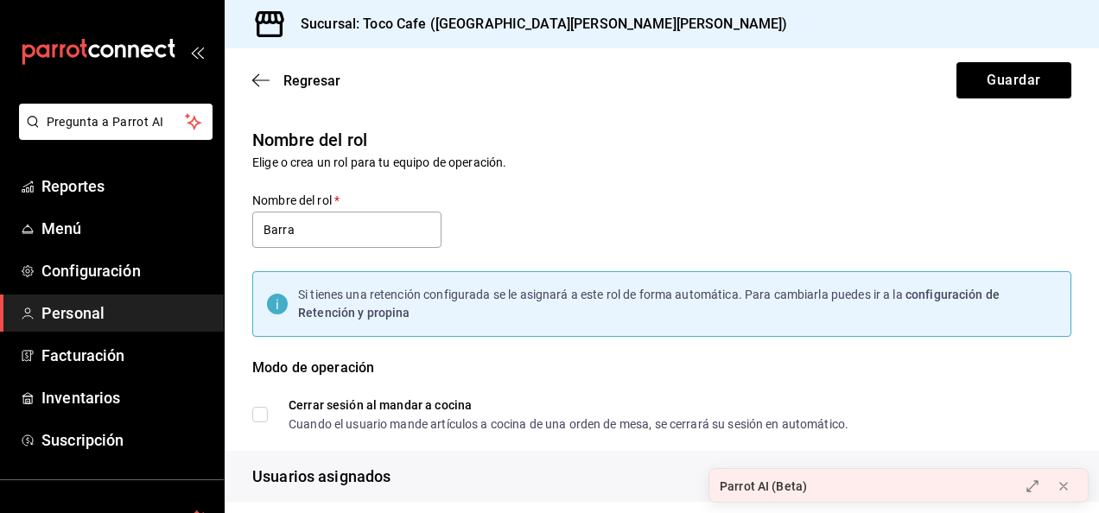
checkbox input "true"
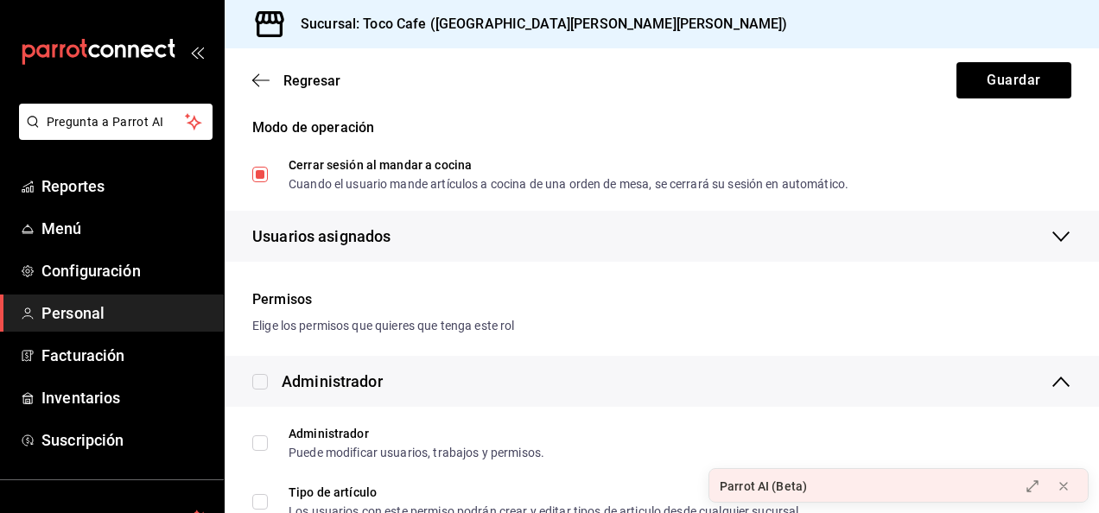
scroll to position [242, 0]
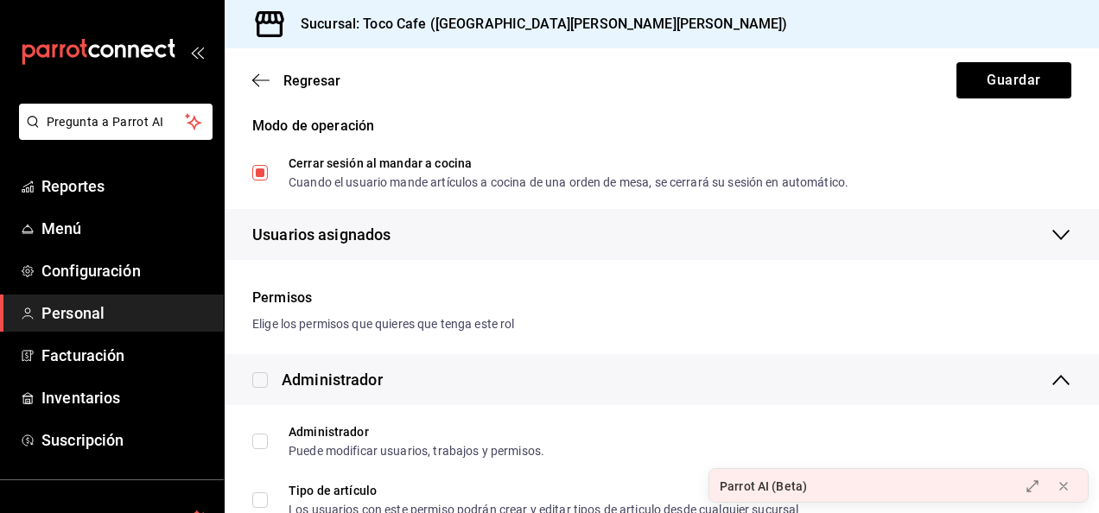
click at [1053, 236] on icon "button" at bounding box center [1061, 235] width 17 height 10
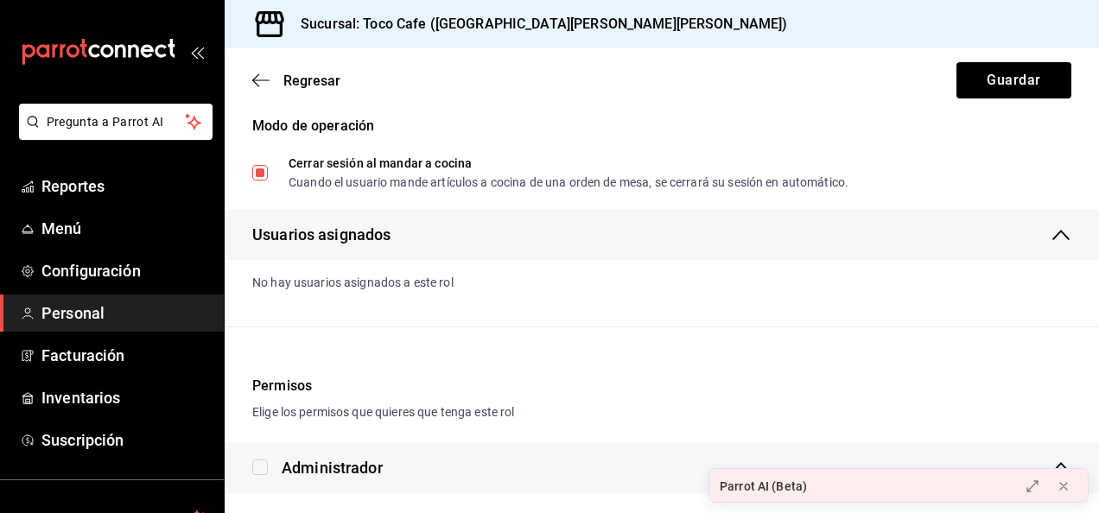
click at [334, 228] on span "Usuarios asignados" at bounding box center [321, 234] width 138 height 23
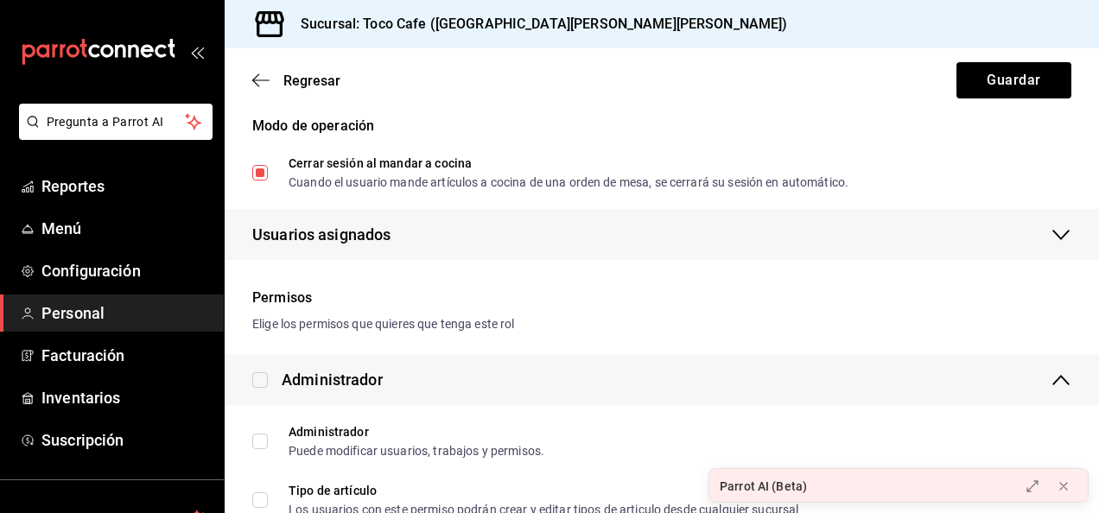
click at [334, 228] on span "Usuarios asignados" at bounding box center [321, 234] width 138 height 23
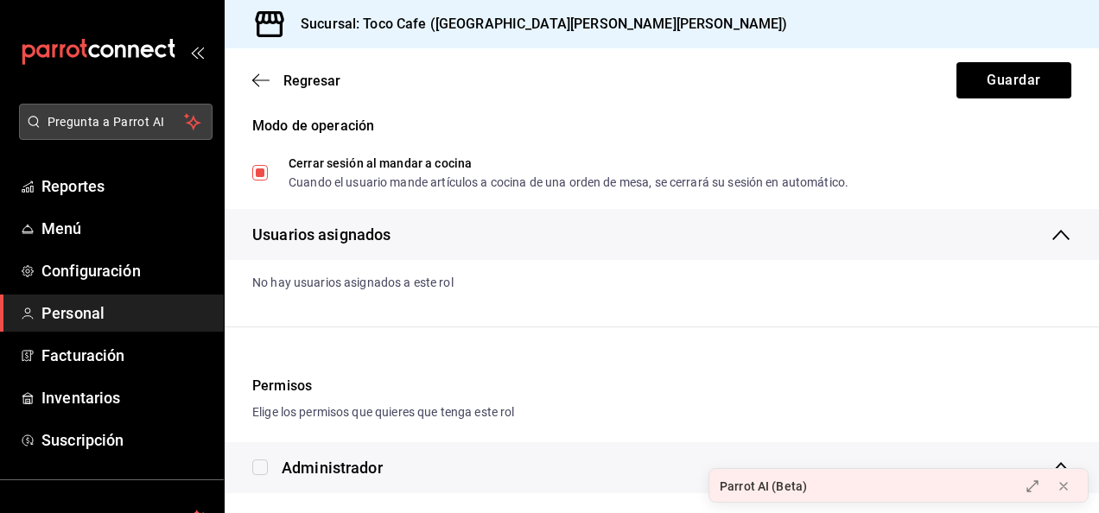
click at [90, 124] on span "Pregunta a Parrot AI" at bounding box center [116, 122] width 137 height 18
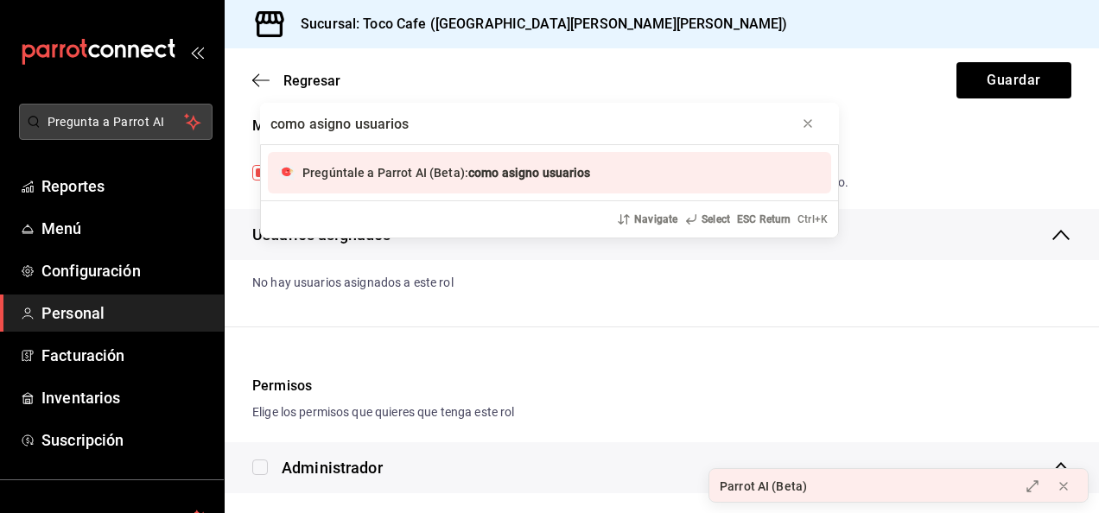
type input "como asigno usuarios?"
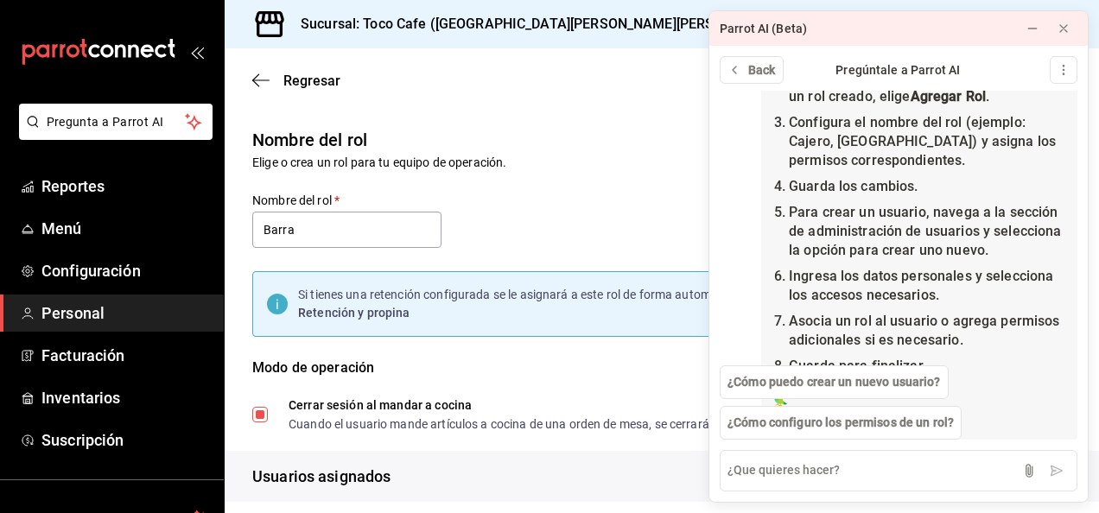
scroll to position [173, 0]
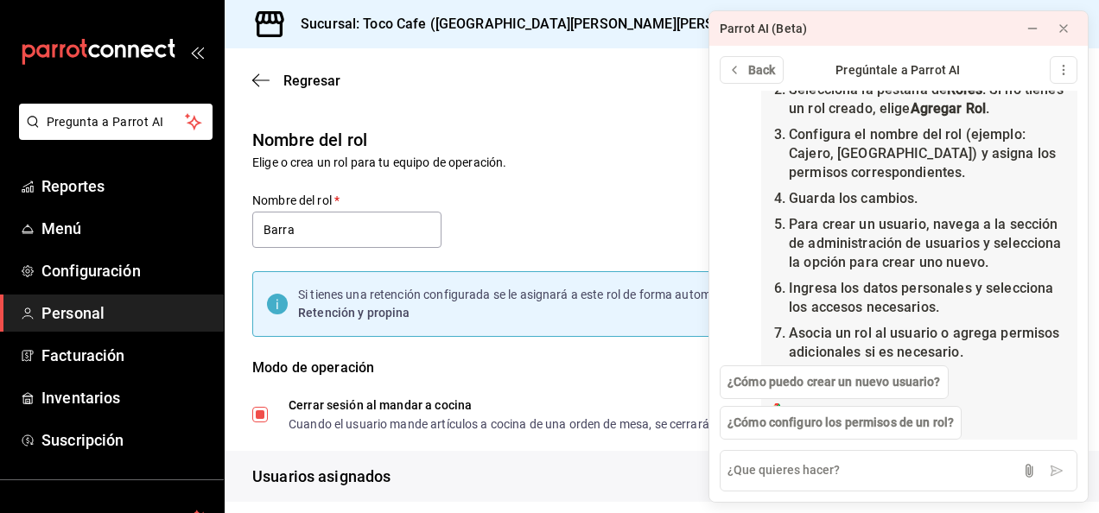
click at [661, 173] on div "Nombre del rol Elige o crea un rol para tu equipo de operación. Nombre del rol …" at bounding box center [652, 347] width 840 height 485
click at [1066, 22] on icon at bounding box center [1064, 29] width 14 height 14
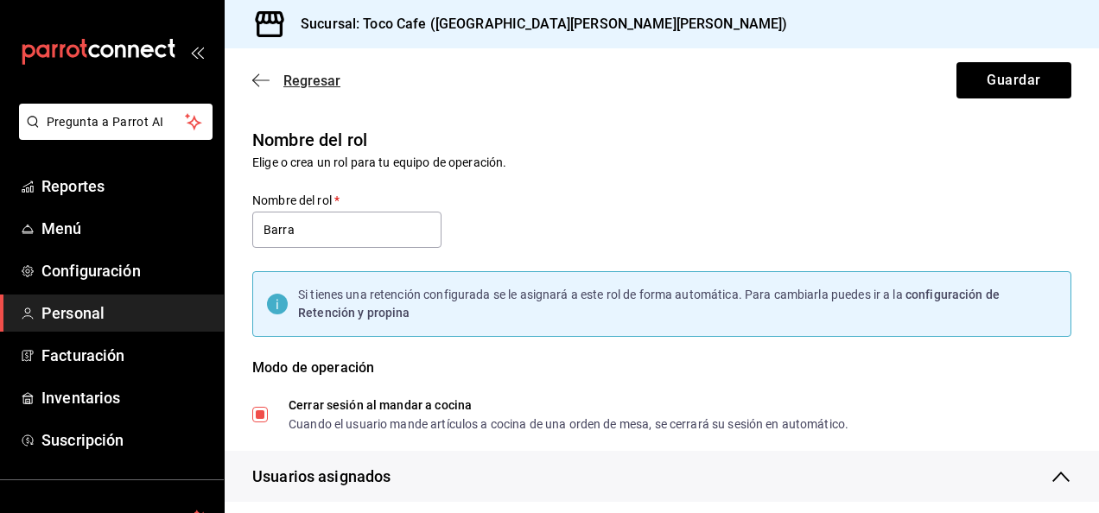
click at [258, 80] on icon "button" at bounding box center [260, 80] width 17 height 1
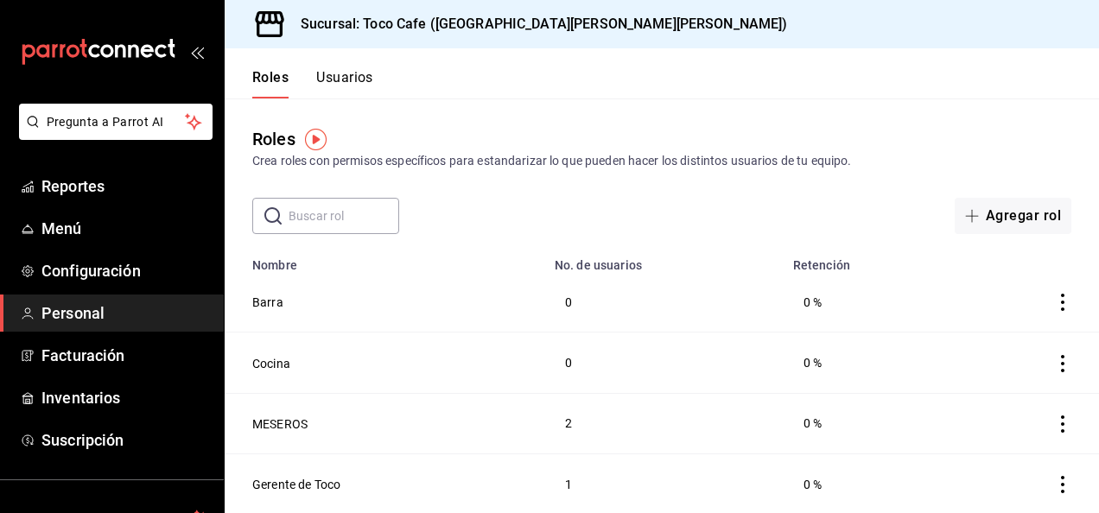
click at [341, 81] on button "Usuarios" at bounding box center [344, 83] width 57 height 29
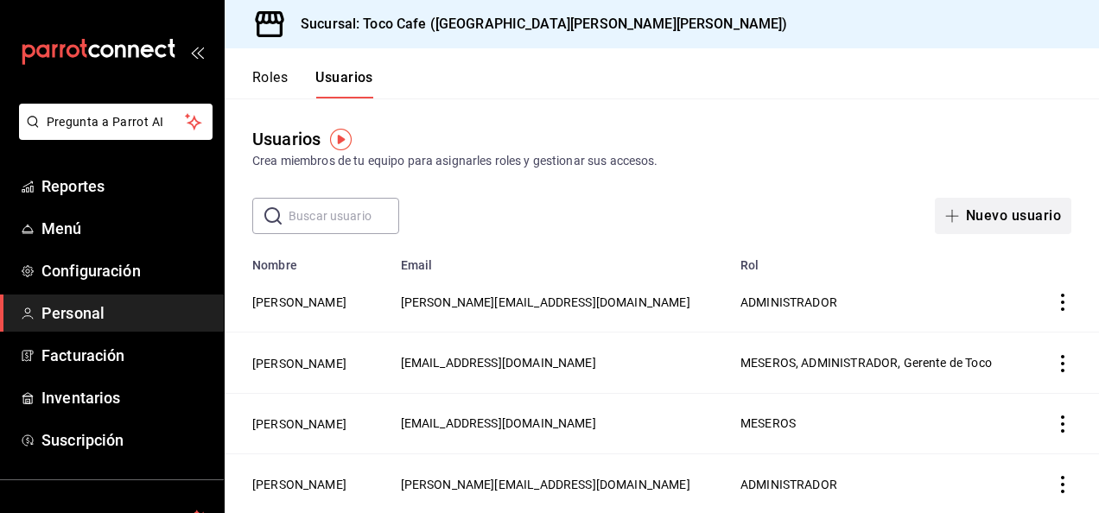
click at [973, 216] on button "Nuevo usuario" at bounding box center [1003, 216] width 137 height 36
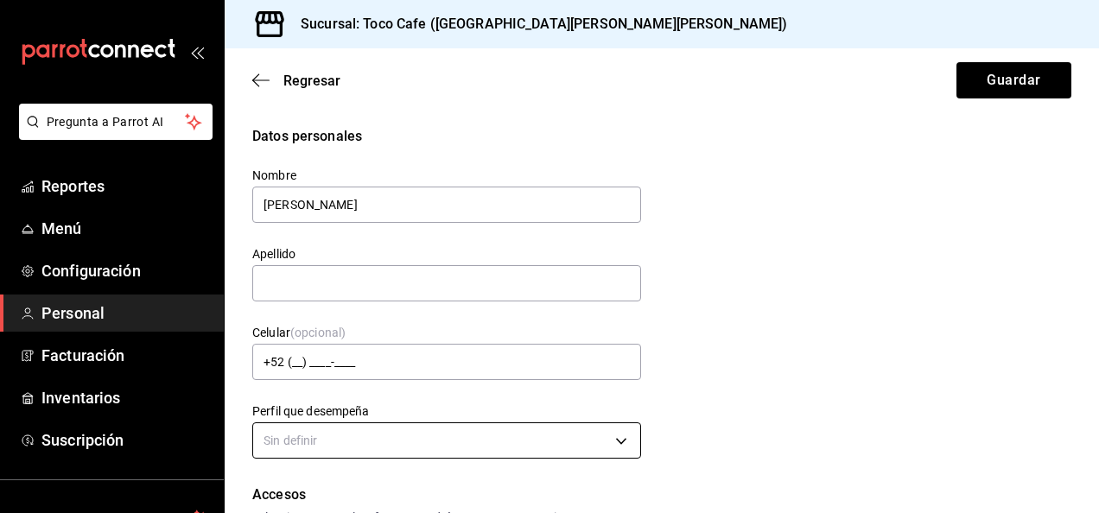
type input "[PERSON_NAME]"
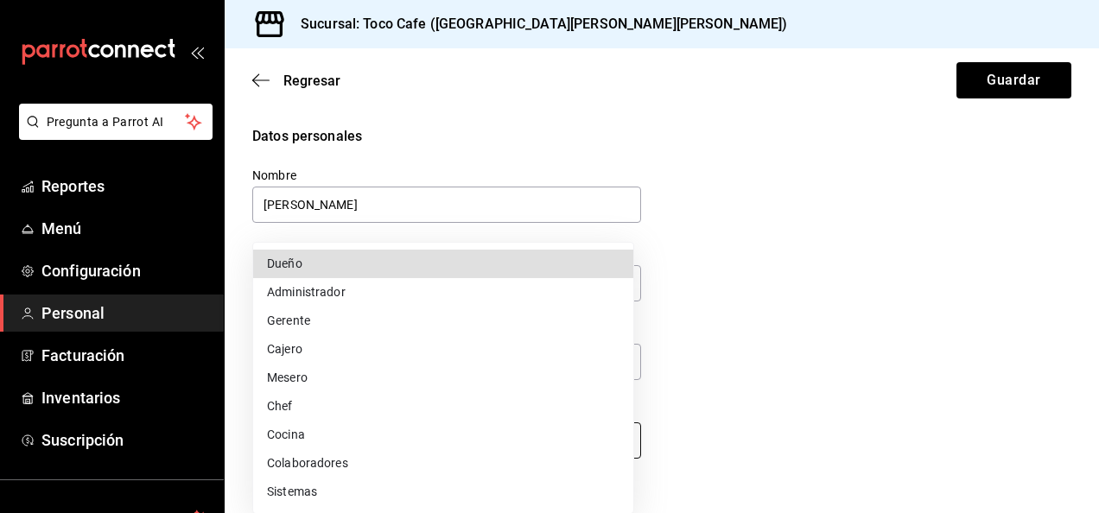
click at [484, 444] on body "Pregunta a Parrot AI Reportes Menú Configuración Personal Facturación Inventari…" at bounding box center [549, 256] width 1099 height 513
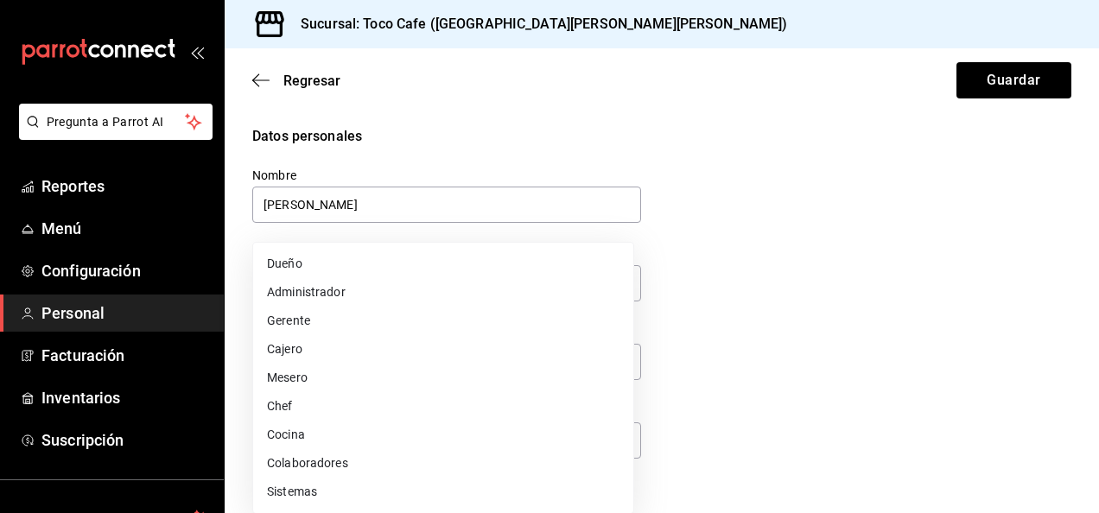
click at [318, 437] on li "Cocina" at bounding box center [443, 435] width 380 height 29
type input "KITCHEN"
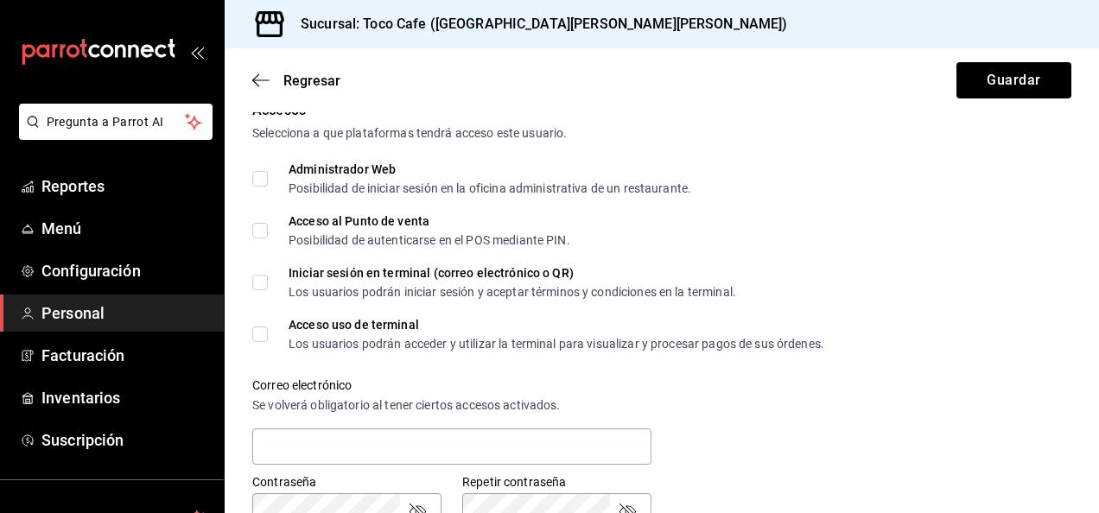
scroll to position [392, 0]
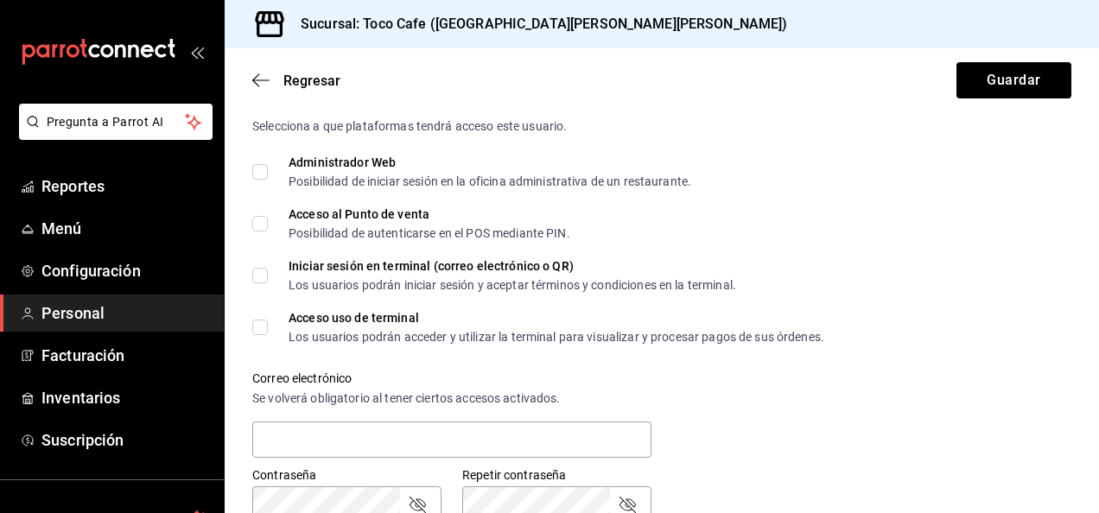
click at [253, 221] on input "Acceso al Punto de venta Posibilidad de autenticarse en el POS mediante PIN." at bounding box center [260, 224] width 16 height 16
checkbox input "true"
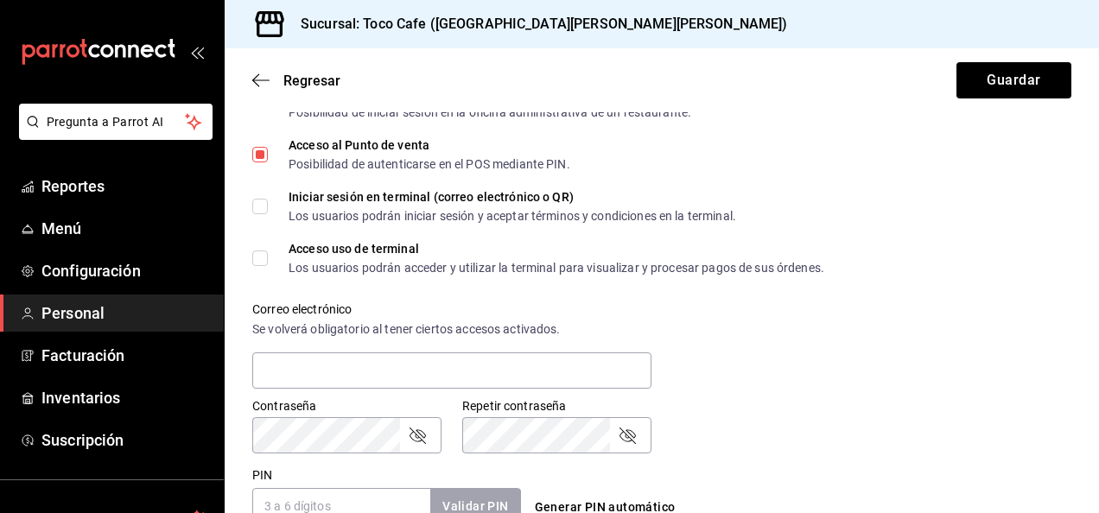
scroll to position [495, 0]
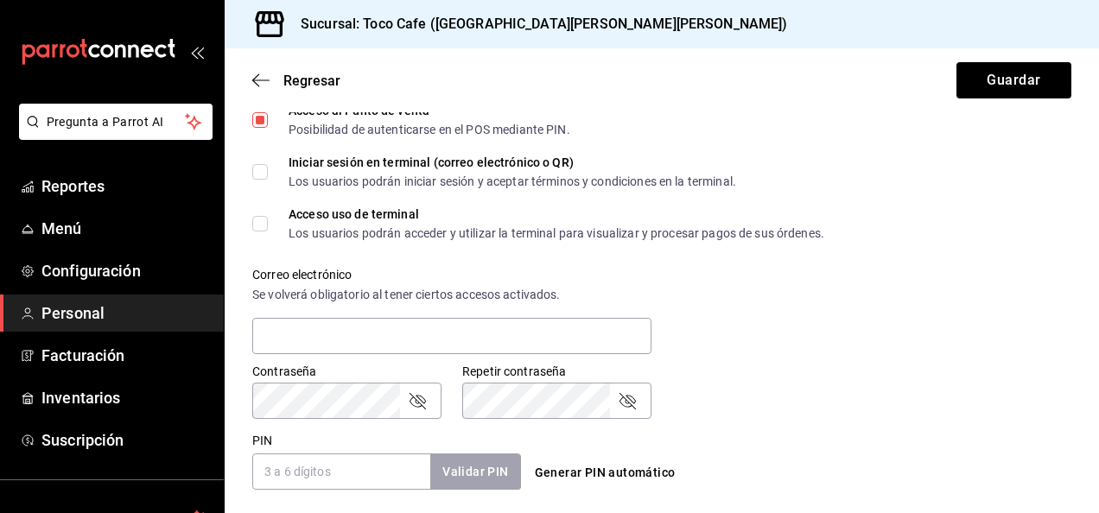
click at [304, 476] on input "PIN" at bounding box center [341, 472] width 178 height 36
click at [591, 475] on button "Generar PIN automático" at bounding box center [605, 473] width 155 height 32
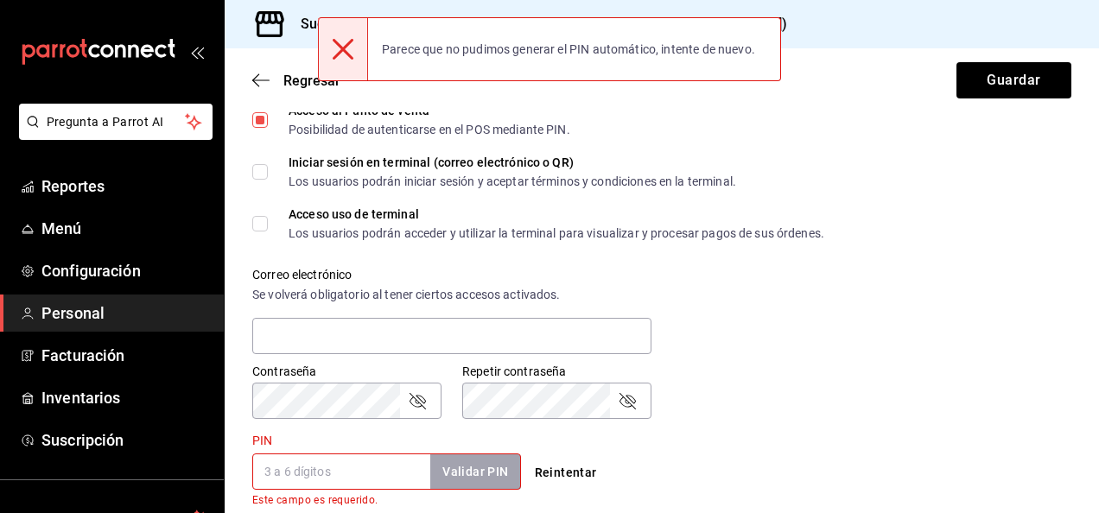
click at [309, 475] on input "PIN" at bounding box center [341, 472] width 178 height 36
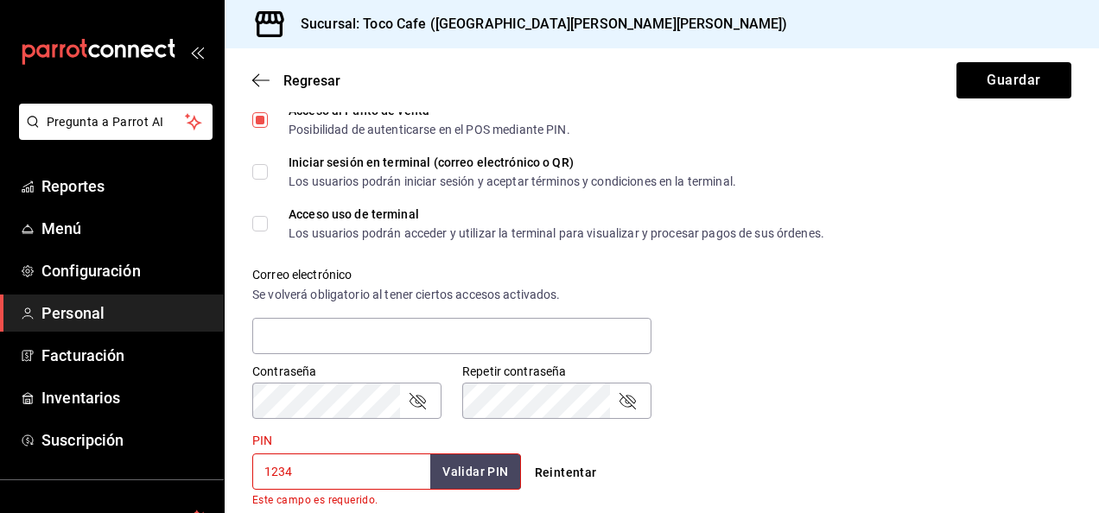
type input "1234"
click at [690, 487] on div "Reintentar" at bounding box center [662, 473] width 269 height 32
click at [462, 475] on button "Validar PIN" at bounding box center [475, 472] width 92 height 37
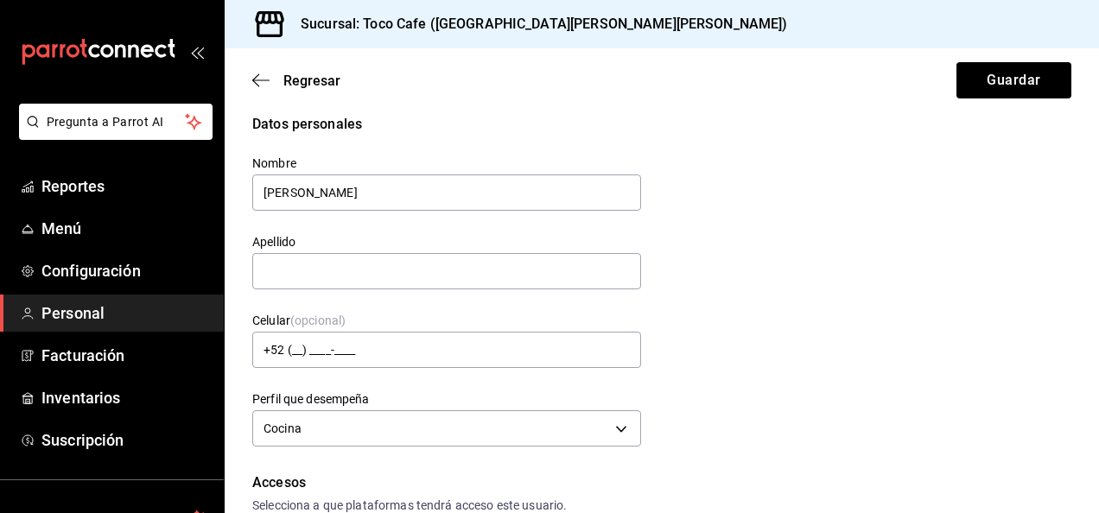
scroll to position [0, 0]
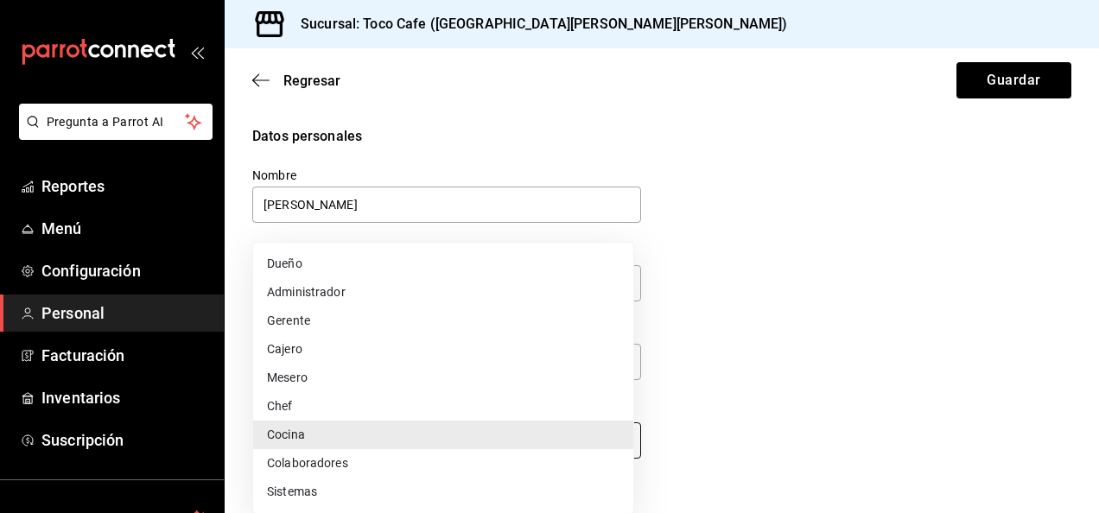
click at [611, 436] on body "Pregunta a Parrot AI Reportes Menú Configuración Personal Facturación Inventari…" at bounding box center [549, 256] width 1099 height 513
click at [595, 433] on li "Cocina" at bounding box center [443, 435] width 380 height 29
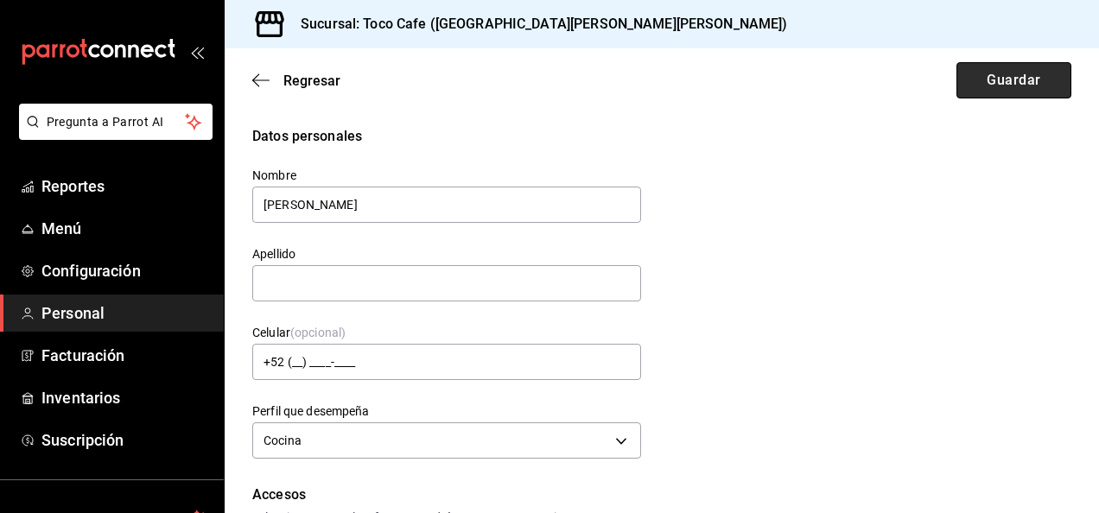
click at [1001, 85] on button "Guardar" at bounding box center [1014, 80] width 115 height 36
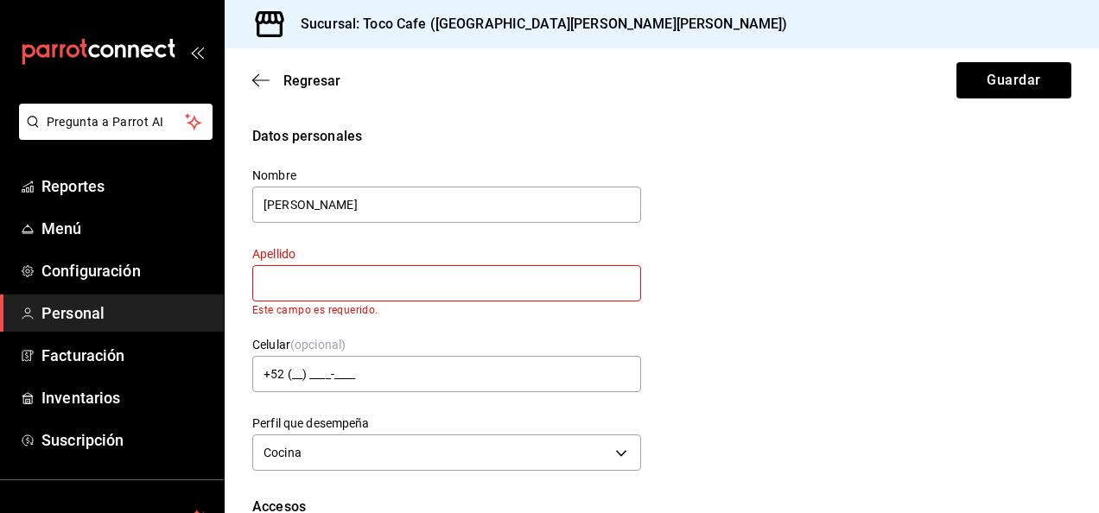
click at [268, 283] on input "text" at bounding box center [446, 283] width 389 height 36
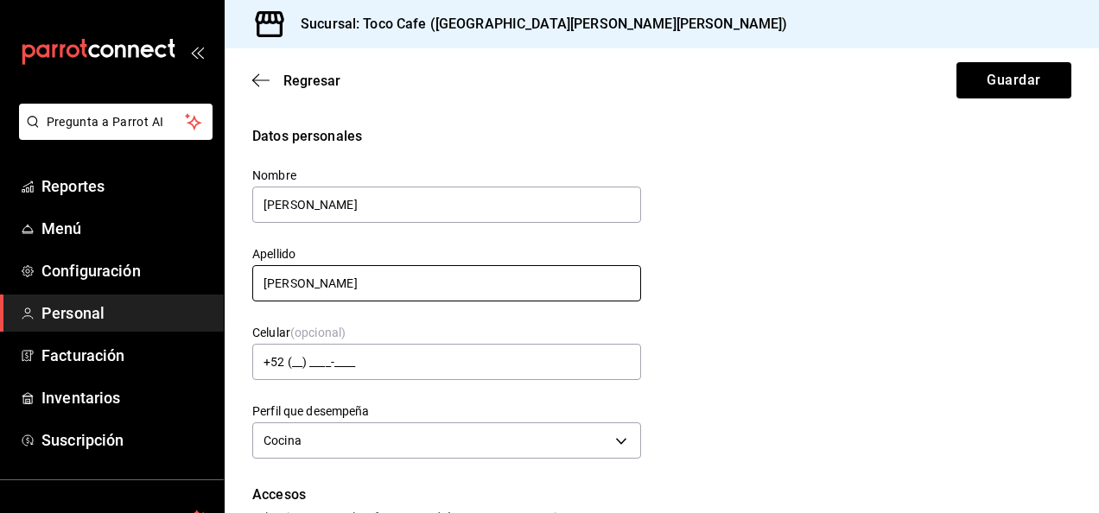
type input "[PERSON_NAME]"
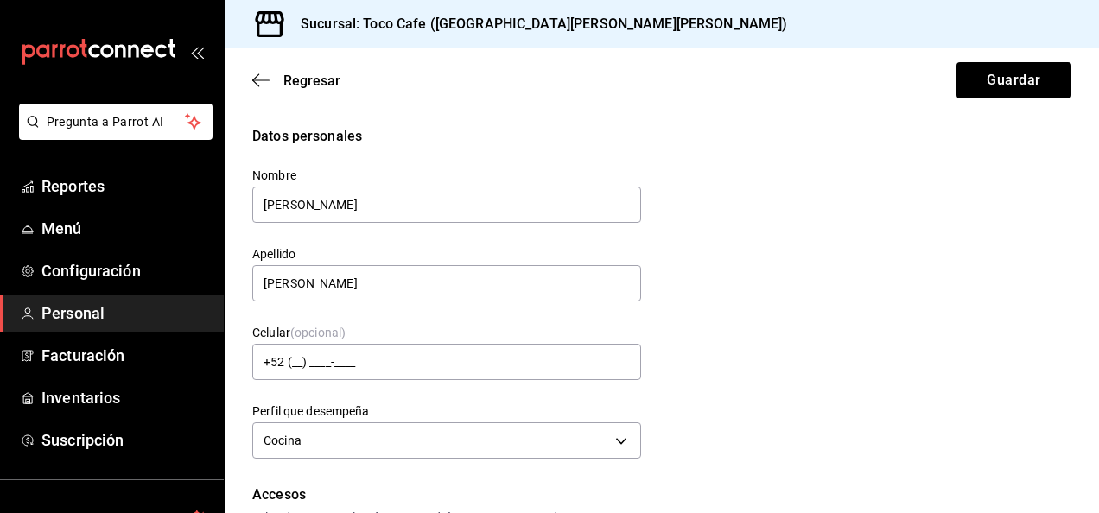
click at [835, 310] on div "Datos personales Nombre [PERSON_NAME] [PERSON_NAME] (opcional) +52 (__) ____-__…" at bounding box center [661, 295] width 819 height 338
click at [977, 88] on button "Guardar" at bounding box center [1014, 80] width 115 height 36
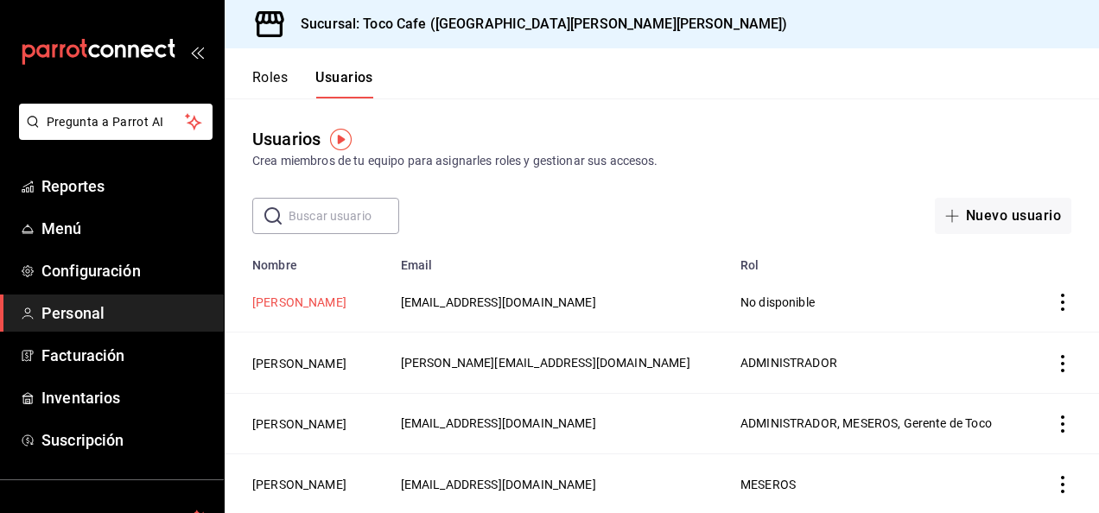
click at [295, 311] on button "[PERSON_NAME]" at bounding box center [299, 302] width 94 height 17
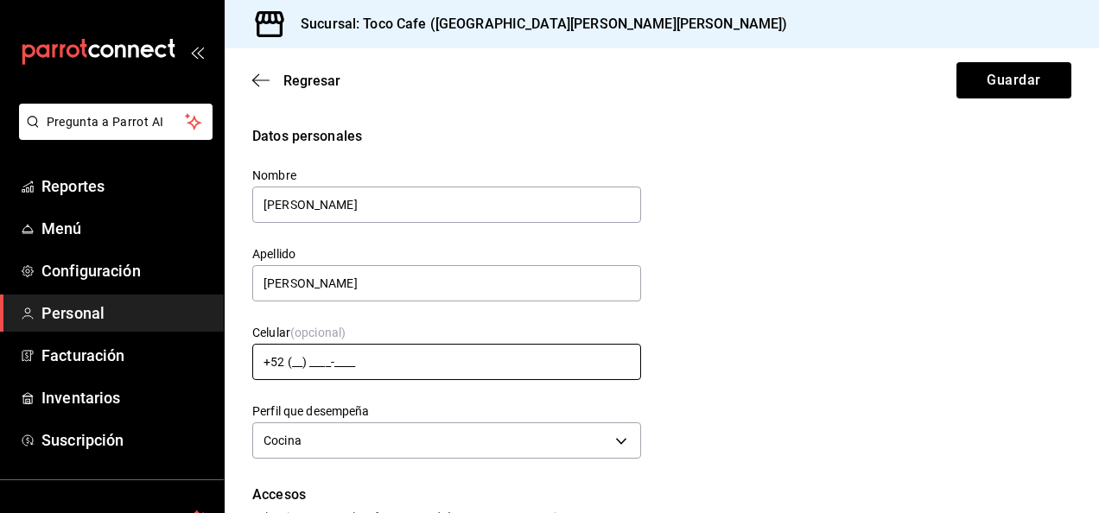
click at [293, 360] on input "+52 (__) ____-____" at bounding box center [446, 362] width 389 height 36
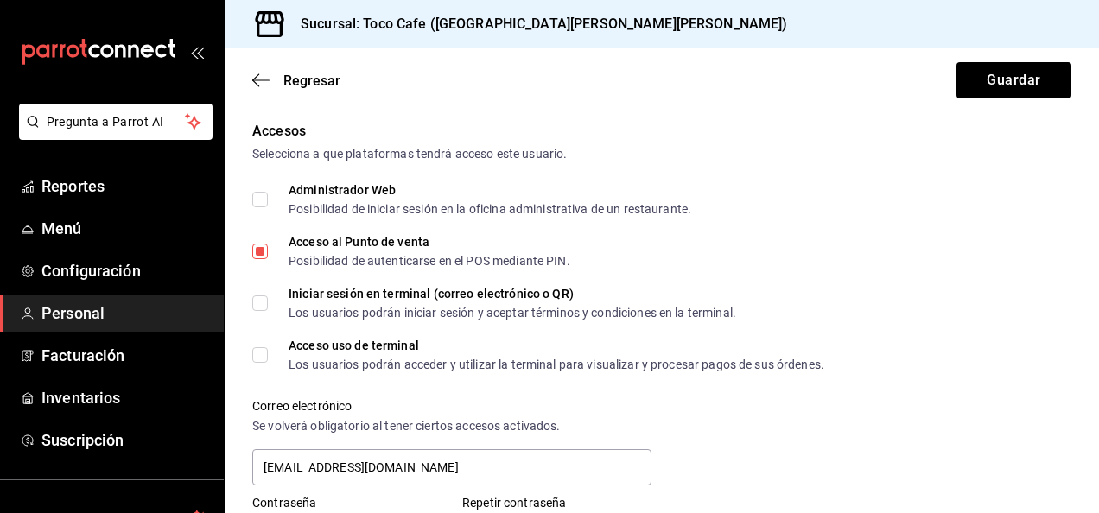
scroll to position [380, 0]
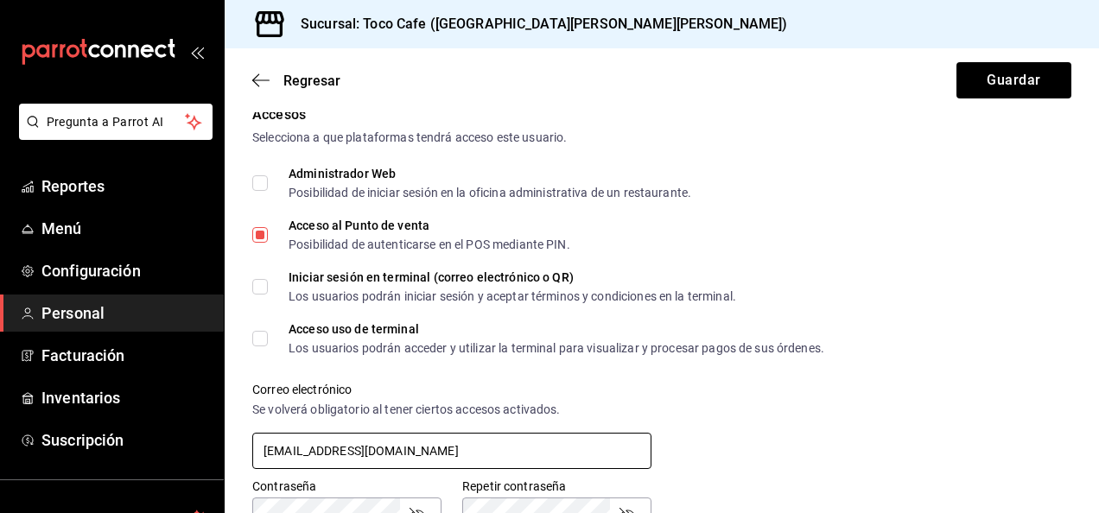
type input "[PHONE_NUMBER]"
click at [586, 453] on input "[EMAIL_ADDRESS][DOMAIN_NAME]" at bounding box center [451, 451] width 399 height 36
type input "e"
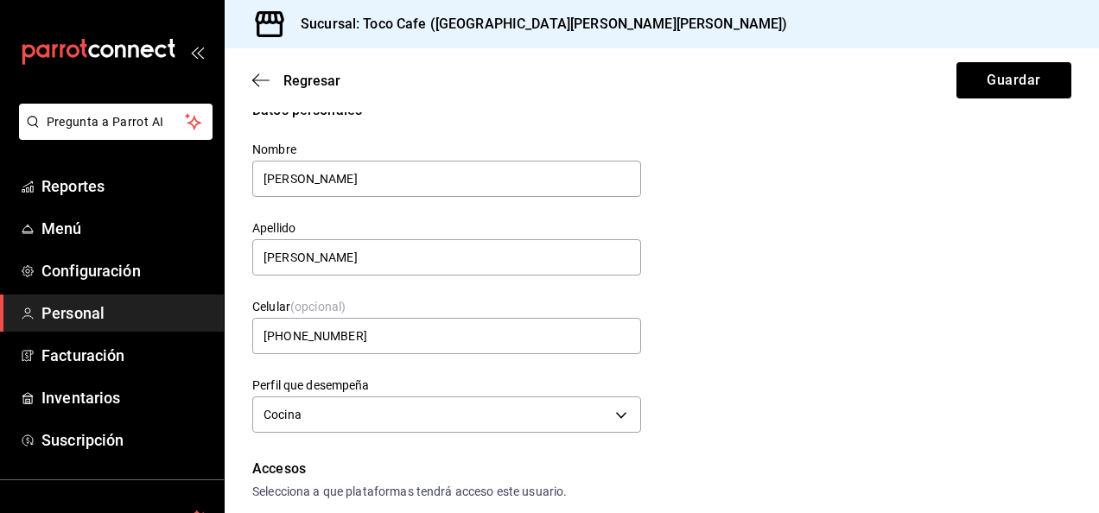
scroll to position [0, 0]
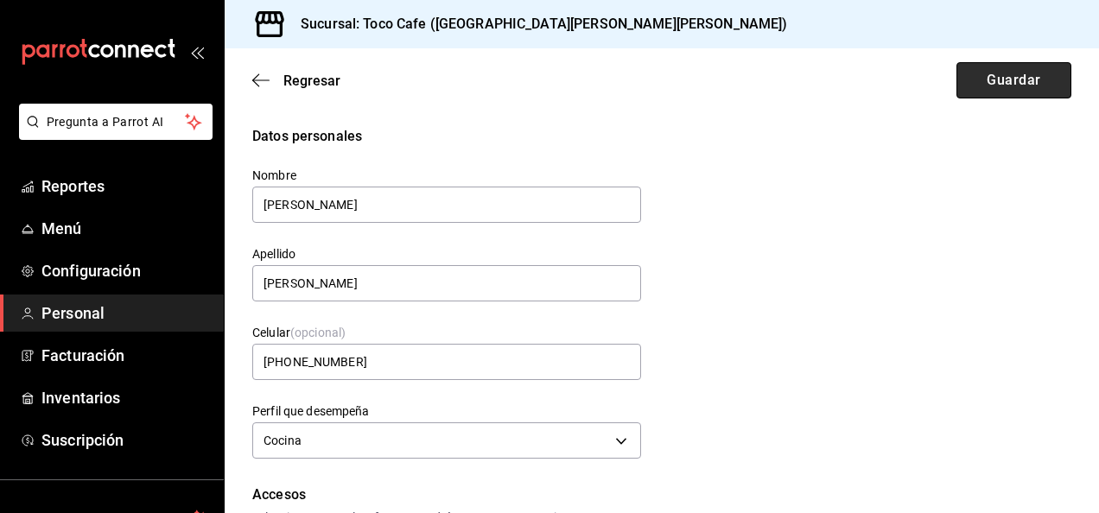
click at [1017, 83] on button "Guardar" at bounding box center [1014, 80] width 115 height 36
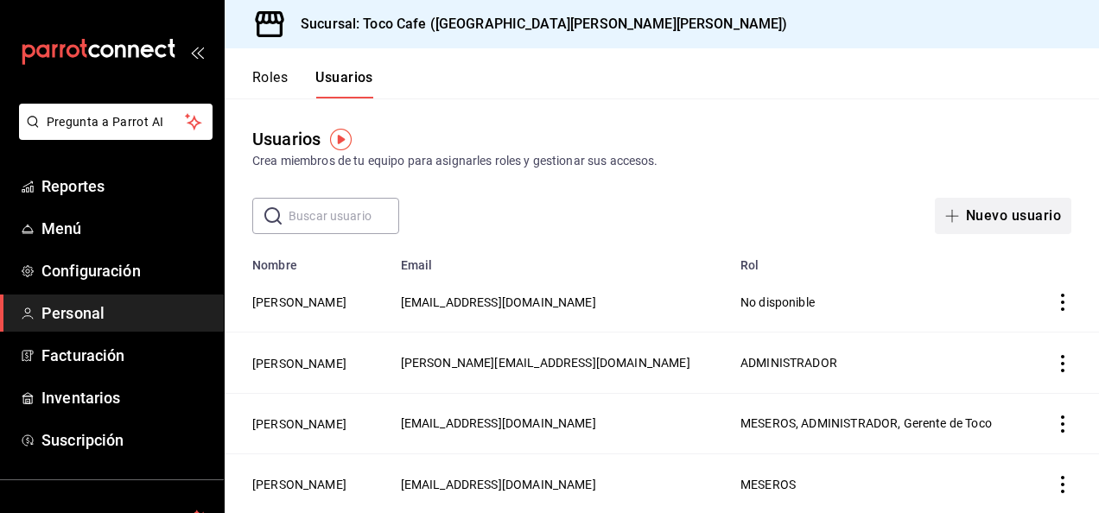
click at [945, 217] on icon "button" at bounding box center [952, 216] width 14 height 14
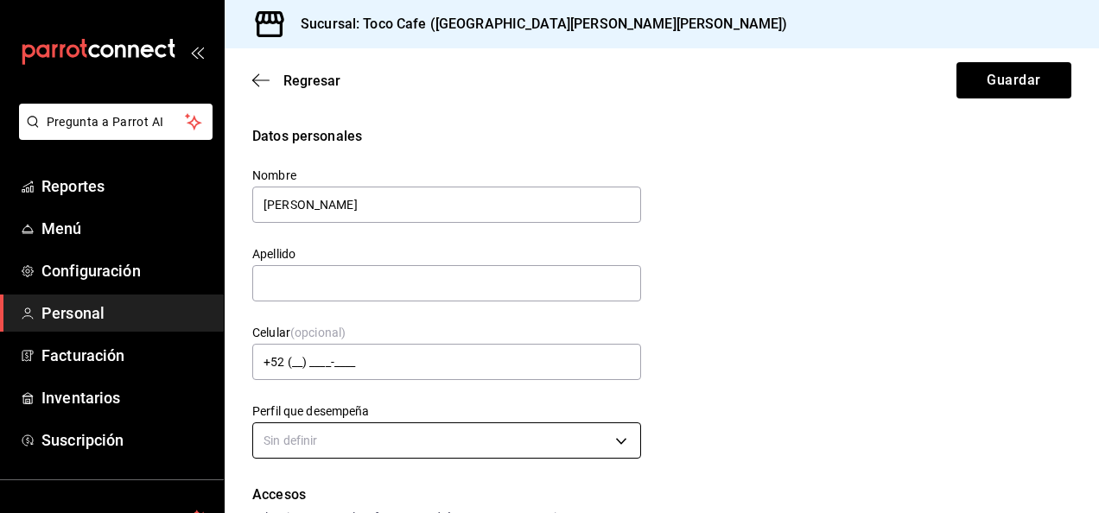
type input "[PERSON_NAME]"
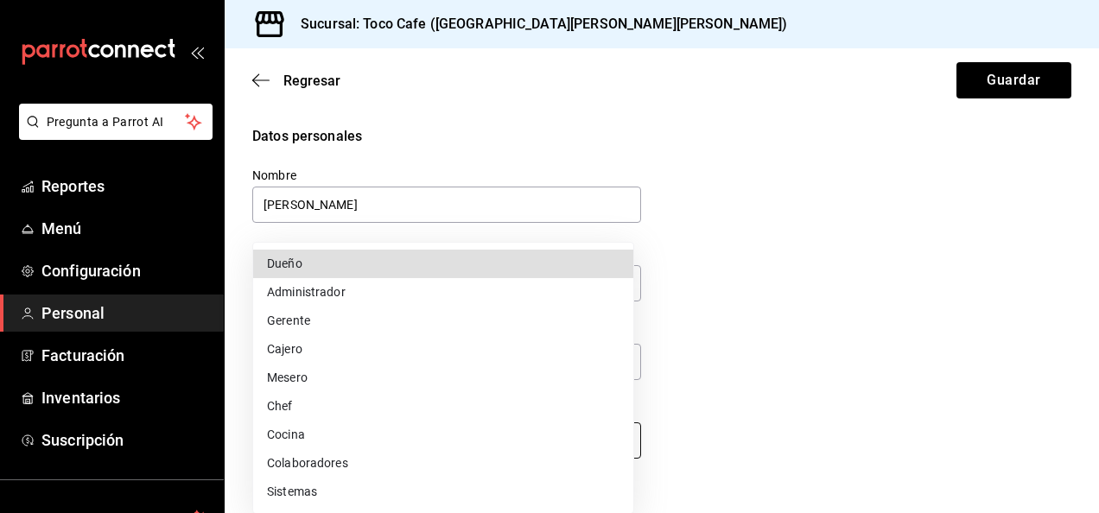
click at [614, 443] on body "Pregunta a Parrot AI Reportes Menú Configuración Personal Facturación Inventari…" at bounding box center [549, 256] width 1099 height 513
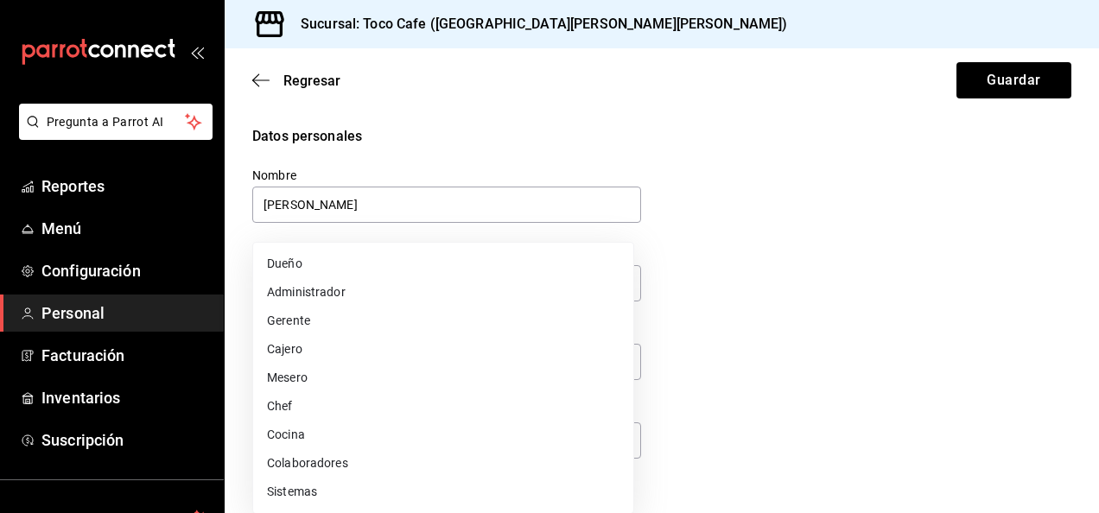
click at [396, 425] on li "Cocina" at bounding box center [443, 435] width 380 height 29
type input "KITCHEN"
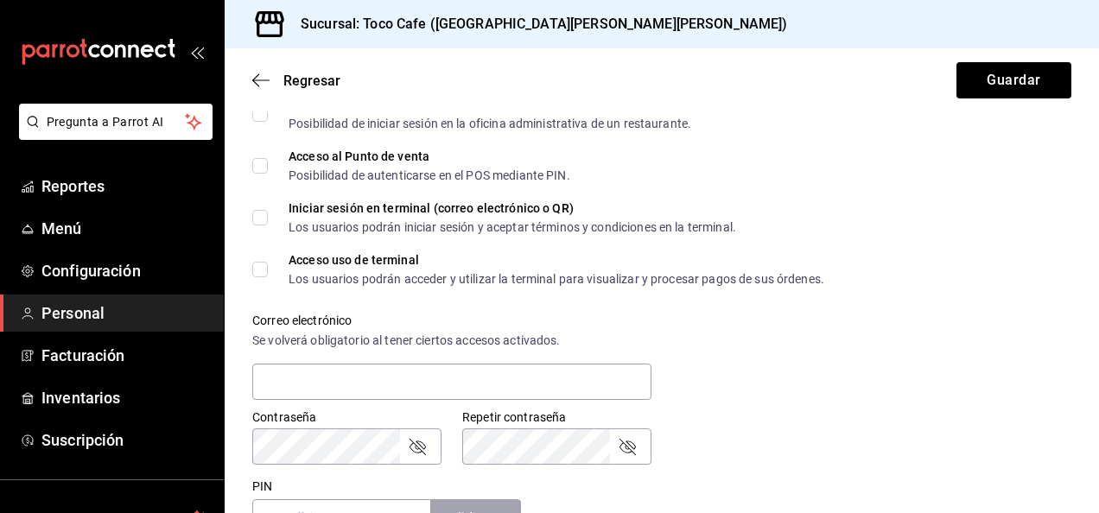
scroll to position [484, 0]
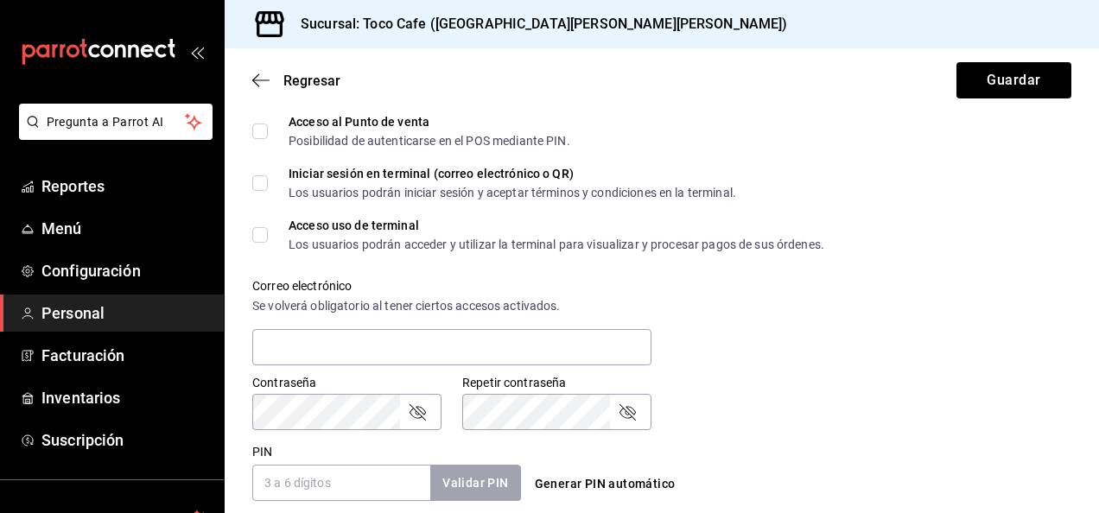
click at [266, 181] on input "Iniciar sesión en terminal (correo electrónico o QR) Los usuarios podrán inicia…" at bounding box center [260, 183] width 16 height 16
checkbox input "true"
click at [264, 136] on input "Acceso al Punto de venta Posibilidad de autenticarse en el POS mediante PIN." at bounding box center [260, 132] width 16 height 16
checkbox input "true"
click at [264, 186] on input "Iniciar sesión en terminal (correo electrónico o QR) Los usuarios podrán inicia…" at bounding box center [260, 183] width 16 height 16
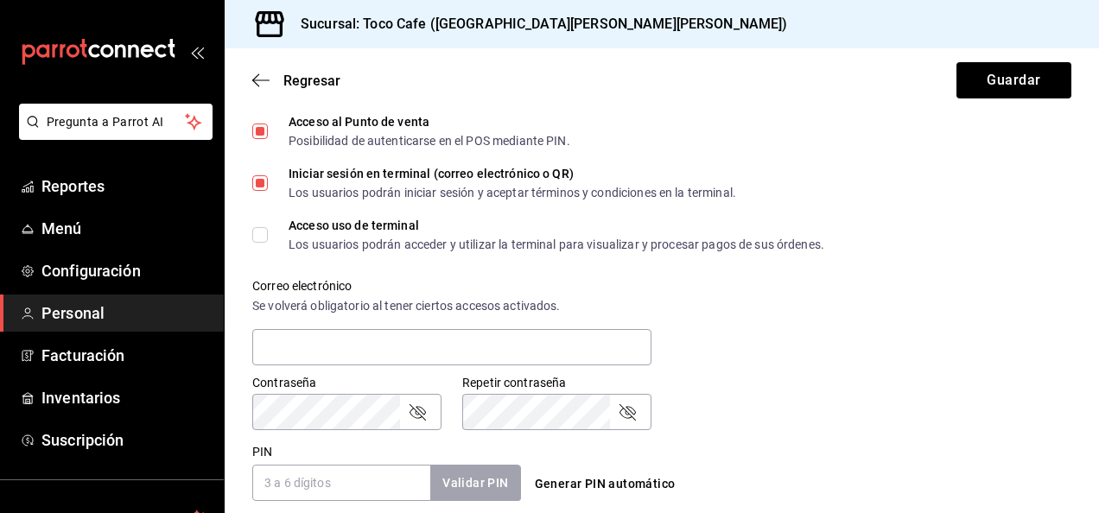
checkbox input "false"
click at [294, 484] on input "PIN" at bounding box center [341, 483] width 178 height 36
type input "2341"
click at [479, 484] on button "Validar PIN" at bounding box center [475, 483] width 92 height 37
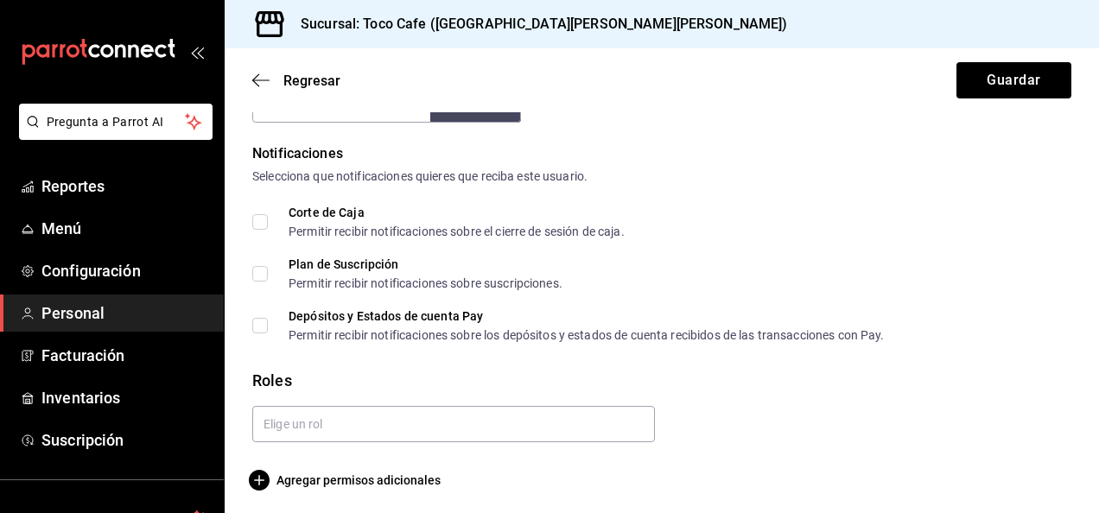
scroll to position [868, 0]
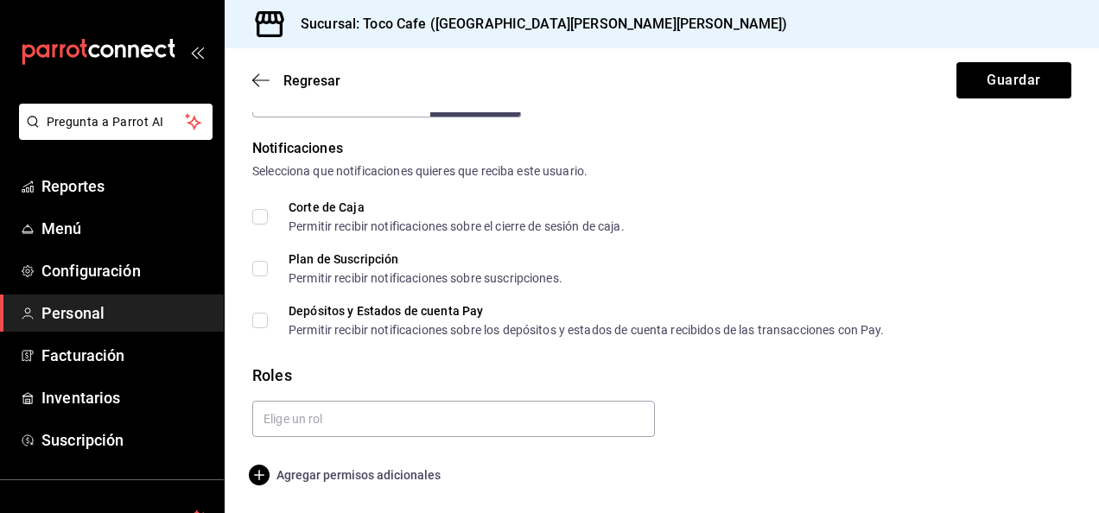
click at [256, 475] on icon "button" at bounding box center [259, 475] width 21 height 21
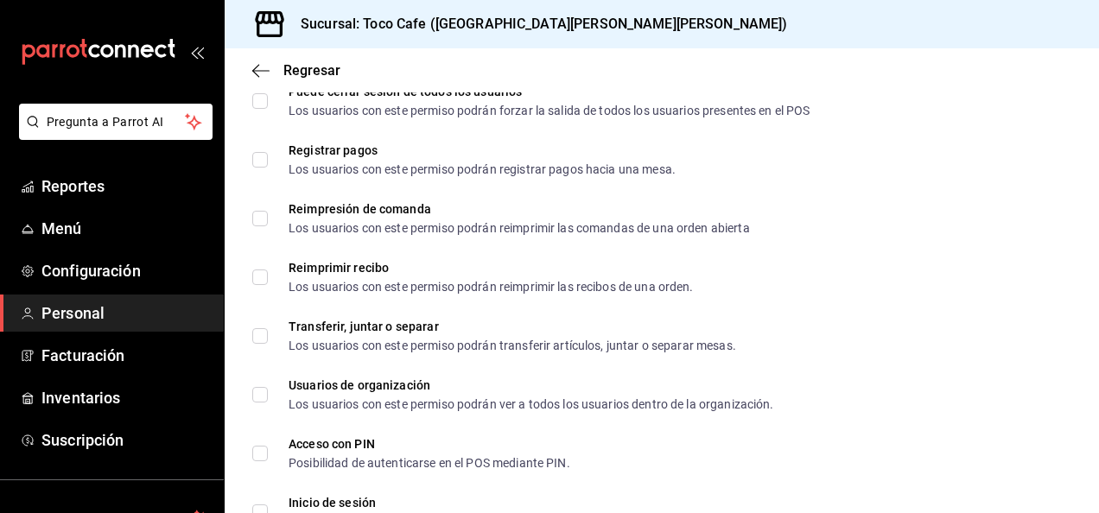
scroll to position [2562, 0]
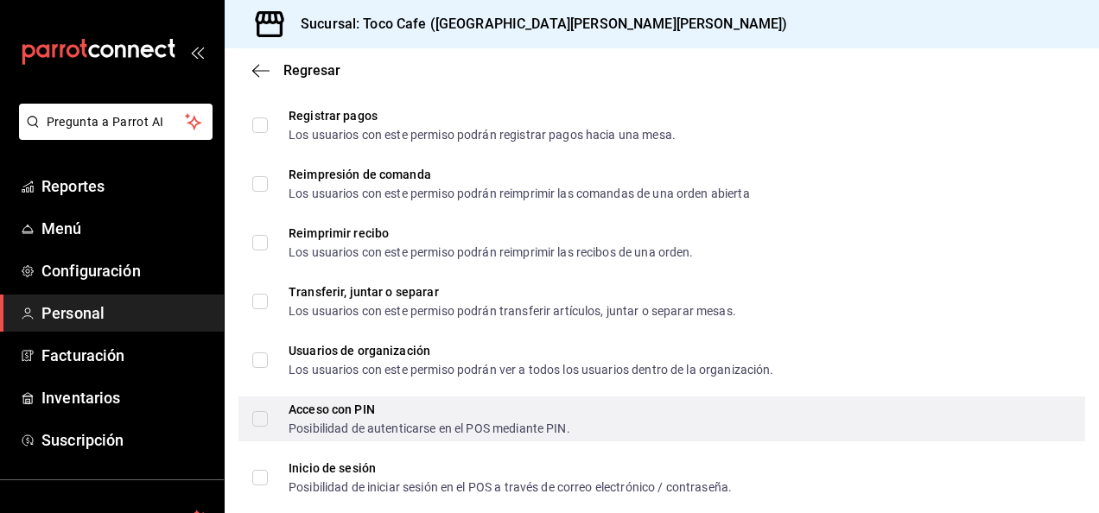
click at [264, 418] on input "Acceso con PIN Posibilidad de autenticarse en el POS mediante PIN." at bounding box center [260, 419] width 16 height 16
checkbox input "true"
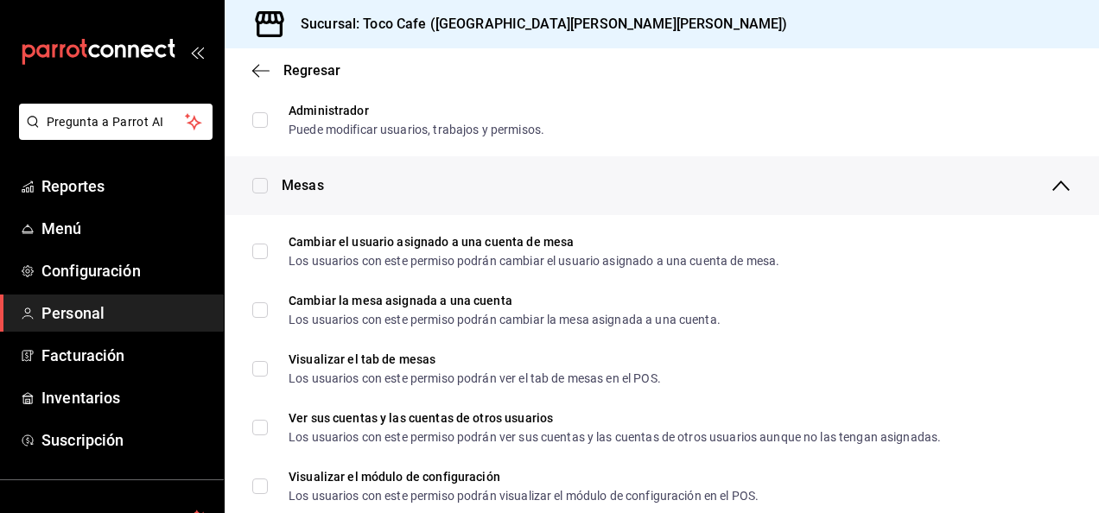
scroll to position [0, 0]
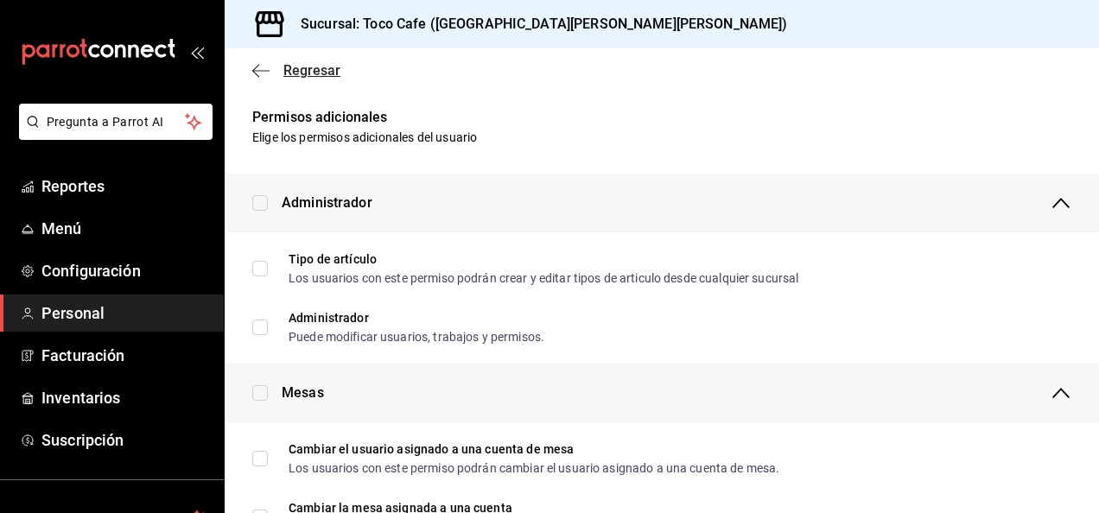
click at [258, 66] on icon "button" at bounding box center [260, 71] width 17 height 16
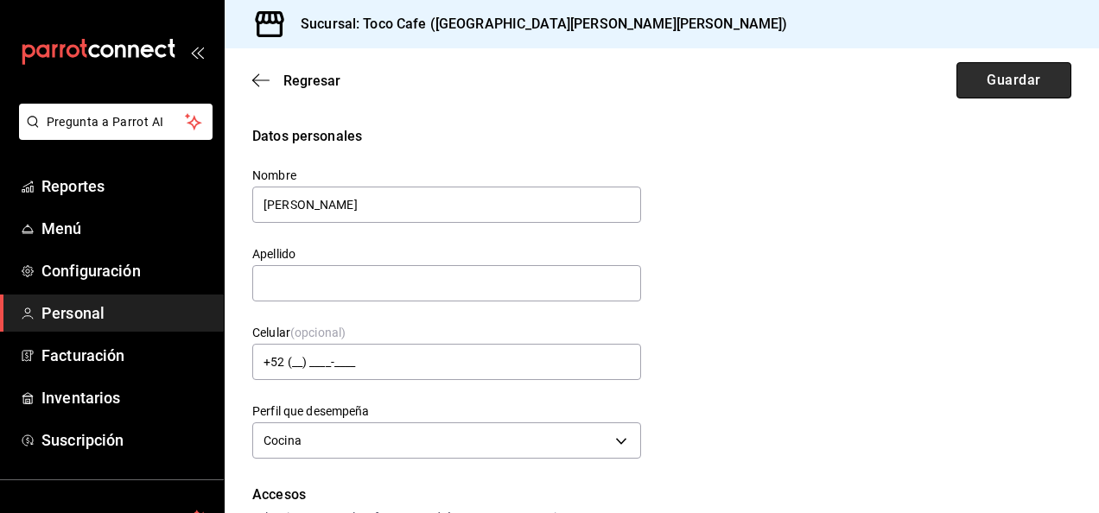
click at [970, 86] on button "Guardar" at bounding box center [1014, 80] width 115 height 36
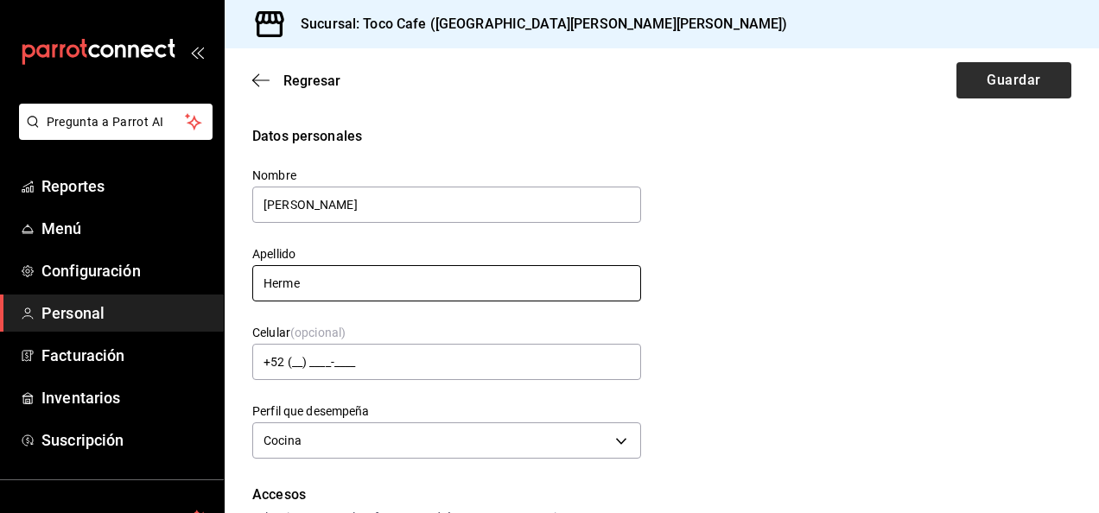
type input "Herme"
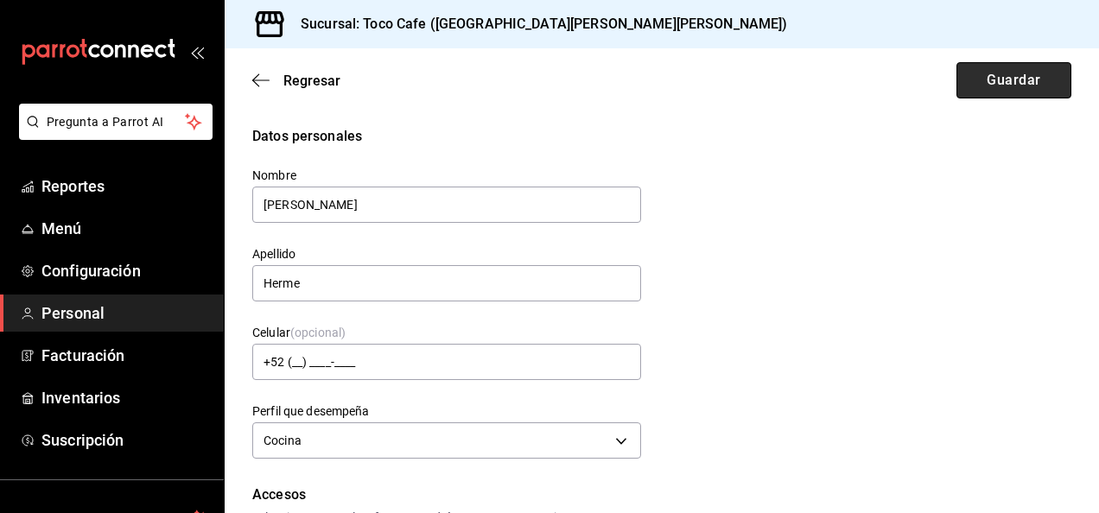
click at [977, 84] on button "Guardar" at bounding box center [1014, 80] width 115 height 36
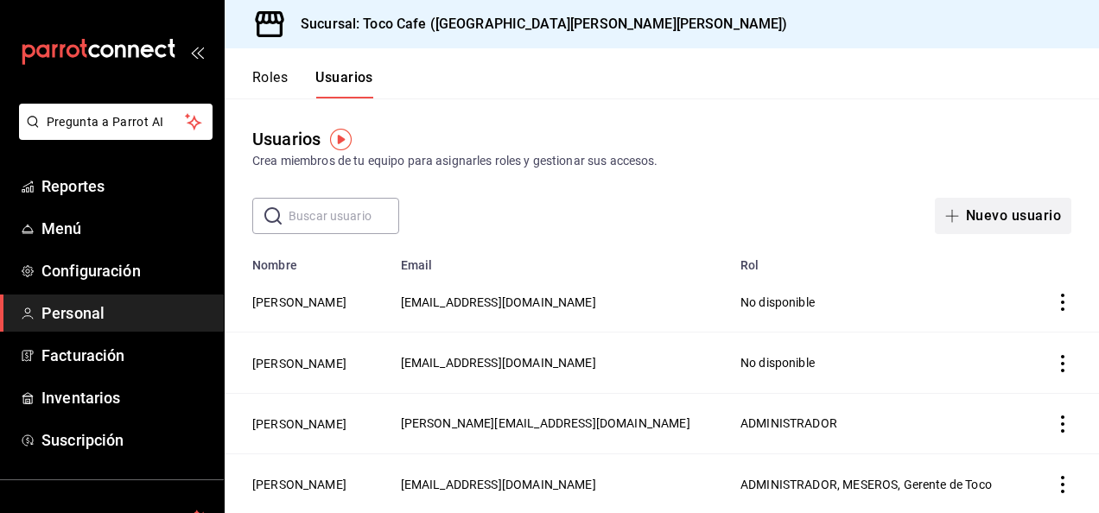
click at [963, 214] on button "Nuevo usuario" at bounding box center [1003, 216] width 137 height 36
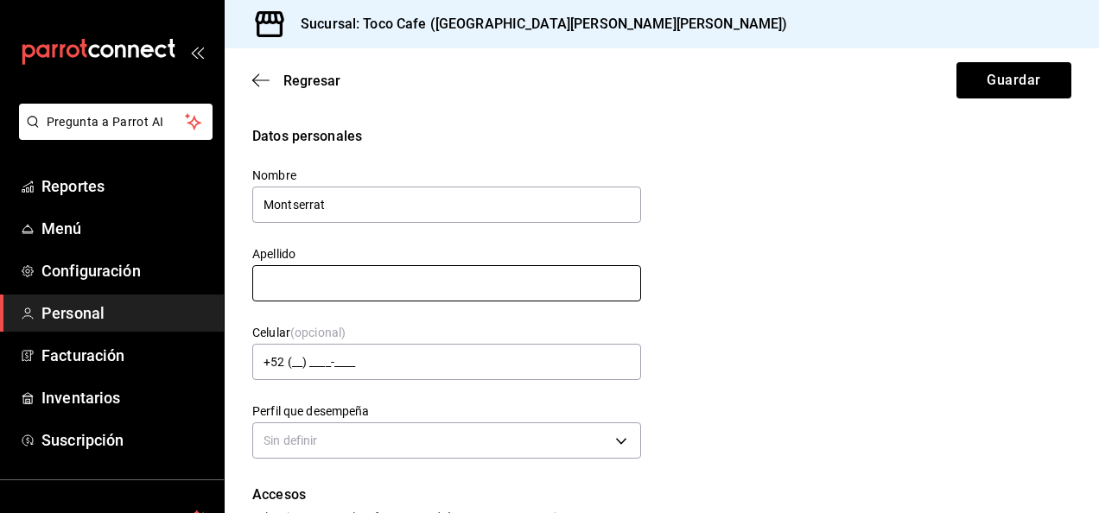
type input "Montserrat"
click at [378, 278] on input "text" at bounding box center [446, 283] width 389 height 36
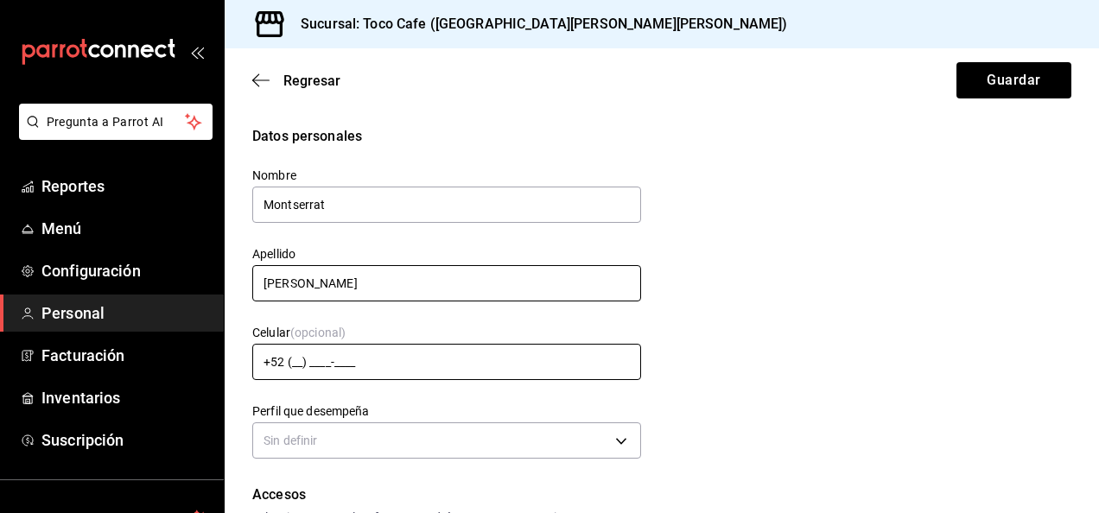
type input "[PERSON_NAME]"
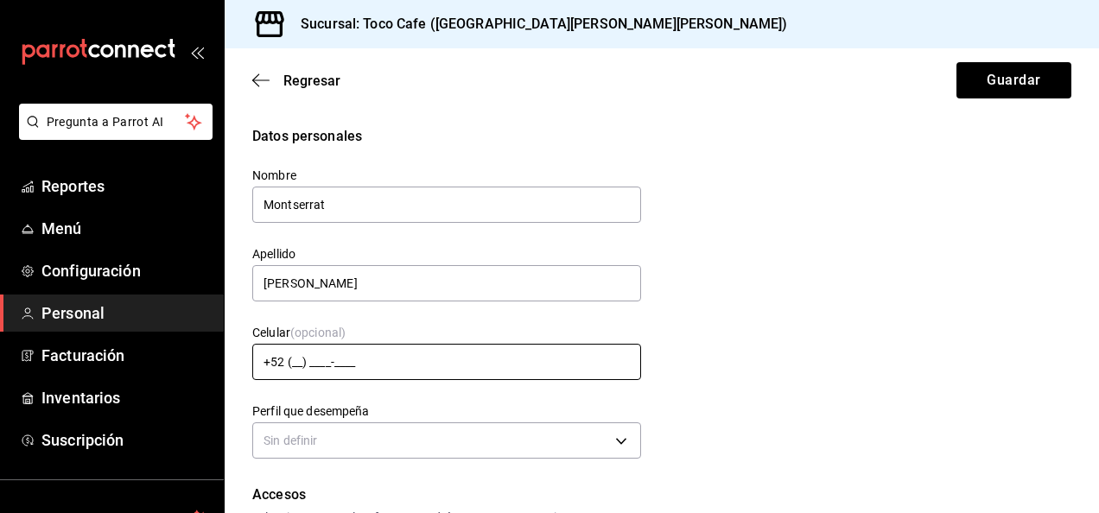
click at [302, 360] on input "+52 (__) ____-____" at bounding box center [446, 362] width 389 height 36
type input "[PHONE_NUMBER]"
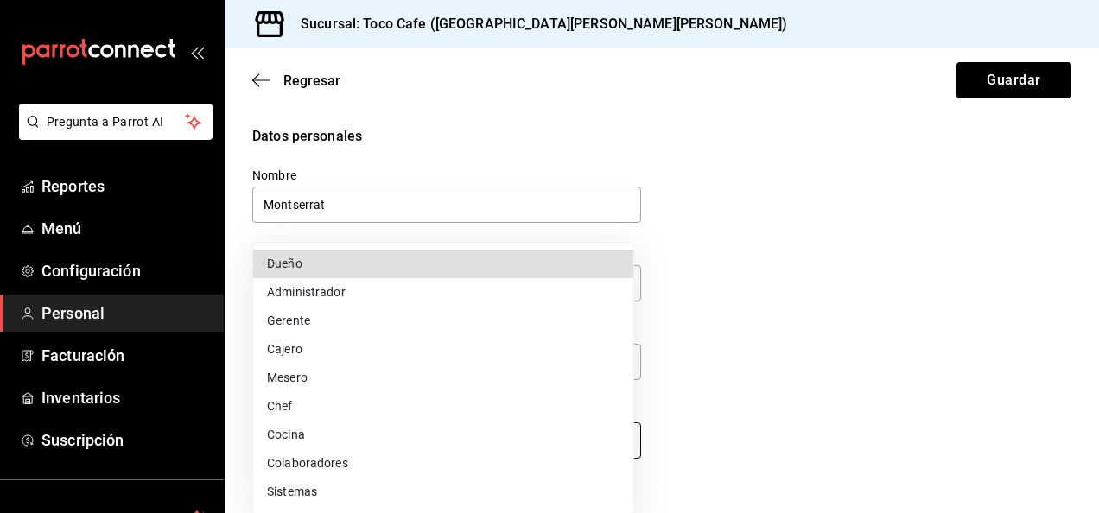
click at [614, 439] on body "Pregunta a Parrot AI Reportes Menú Configuración Personal Facturación Inventari…" at bounding box center [549, 256] width 1099 height 513
click at [280, 436] on li "Cocina" at bounding box center [443, 435] width 380 height 29
type input "KITCHEN"
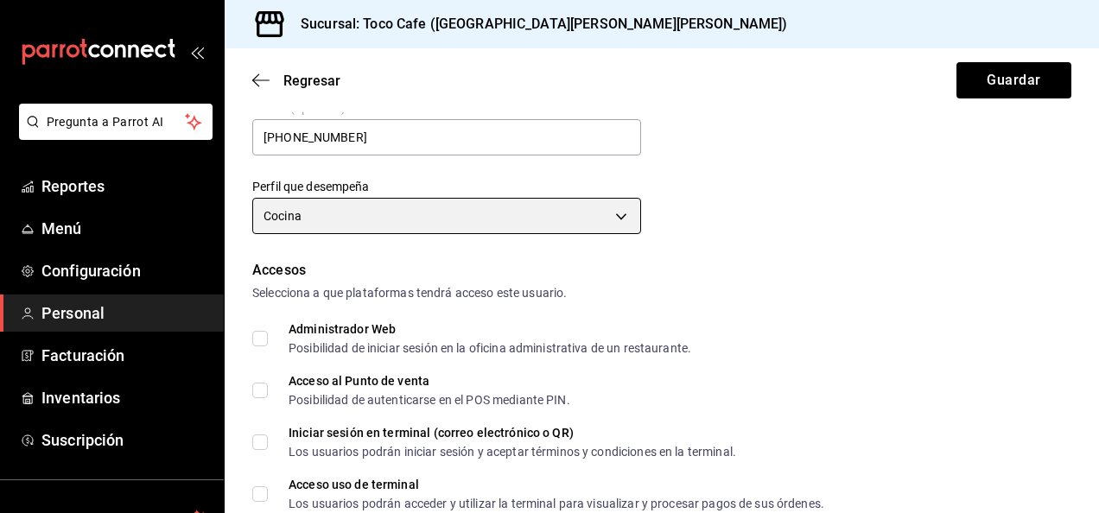
scroll to position [242, 0]
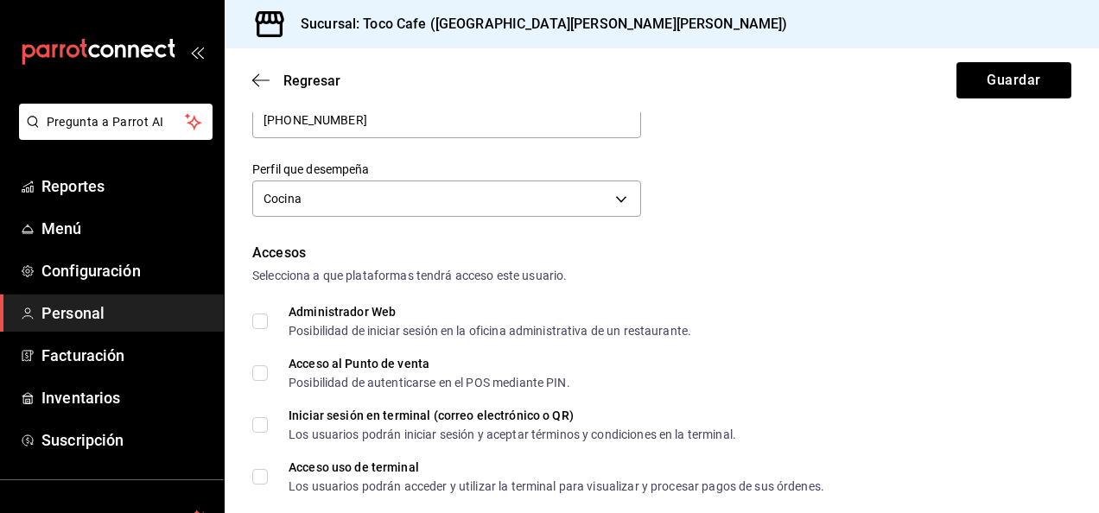
click at [254, 372] on input "Acceso al Punto de venta Posibilidad de autenticarse en el POS mediante PIN." at bounding box center [260, 374] width 16 height 16
checkbox input "true"
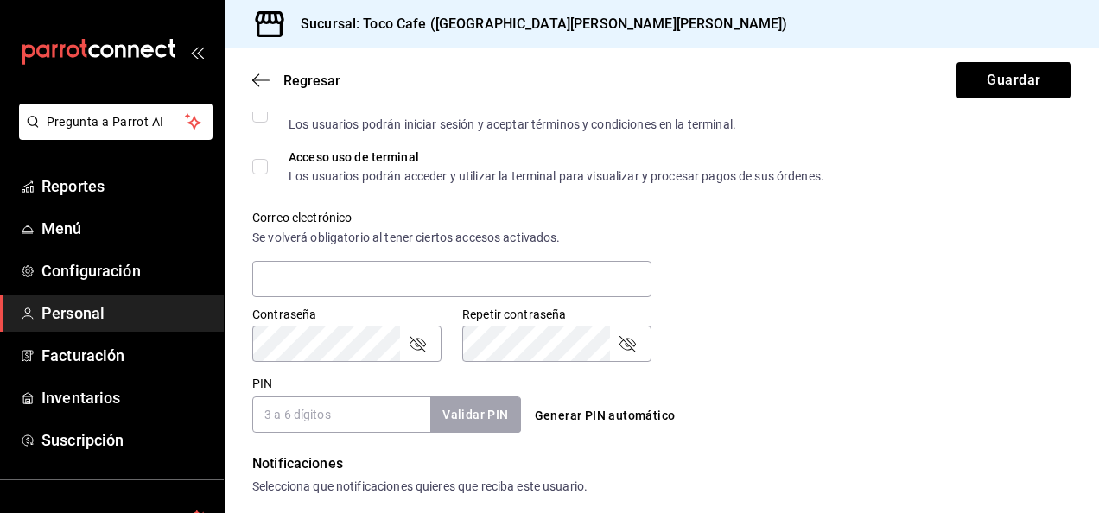
scroll to position [564, 0]
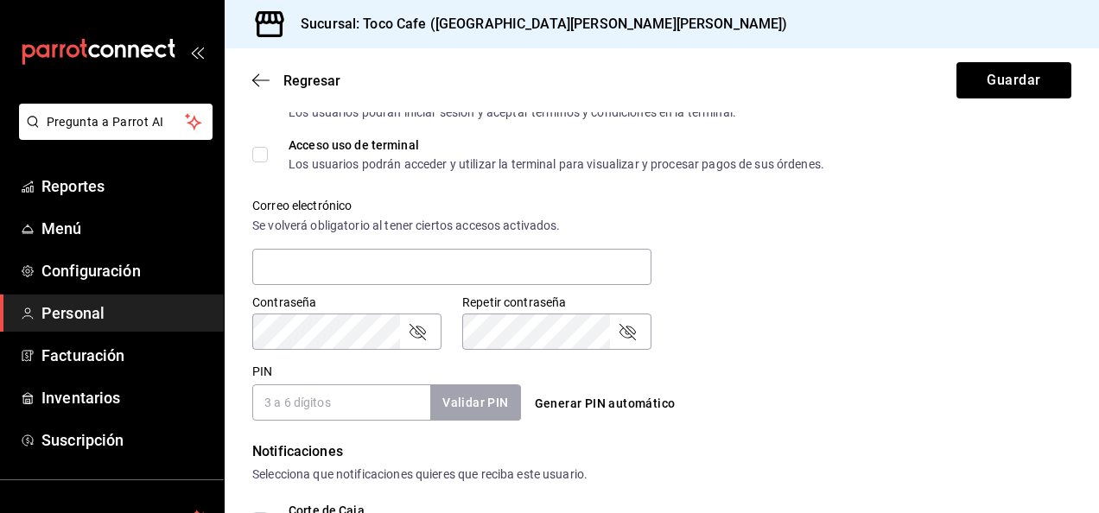
click at [383, 399] on input "PIN" at bounding box center [341, 403] width 178 height 36
type input "6789"
click at [492, 401] on button "Validar PIN" at bounding box center [475, 403] width 92 height 37
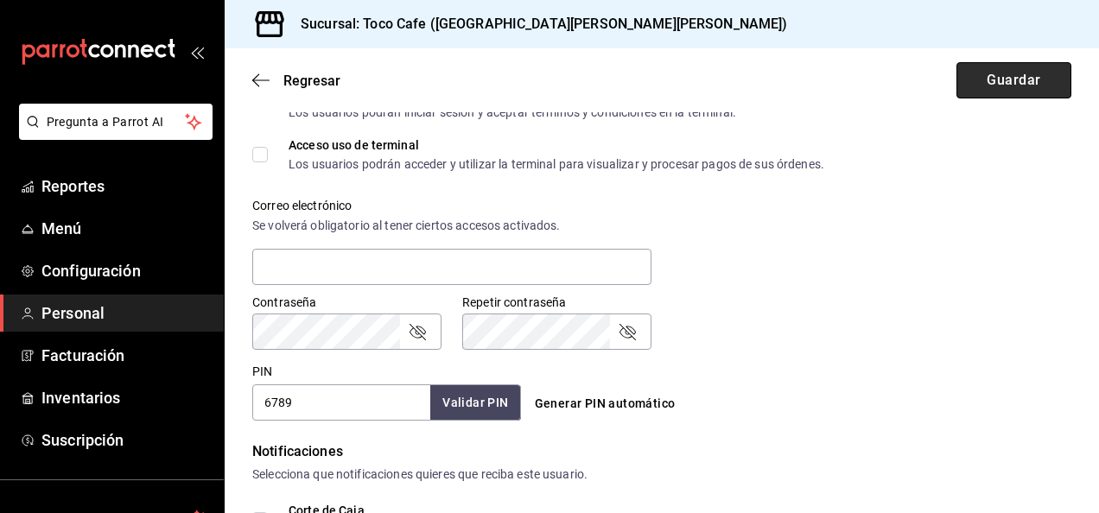
click at [987, 83] on button "Guardar" at bounding box center [1014, 80] width 115 height 36
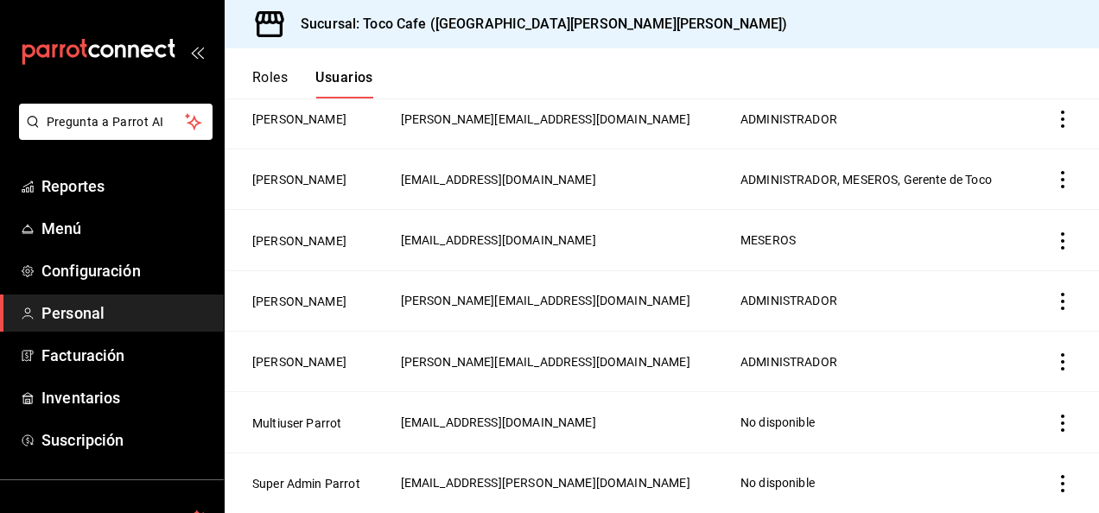
scroll to position [52, 0]
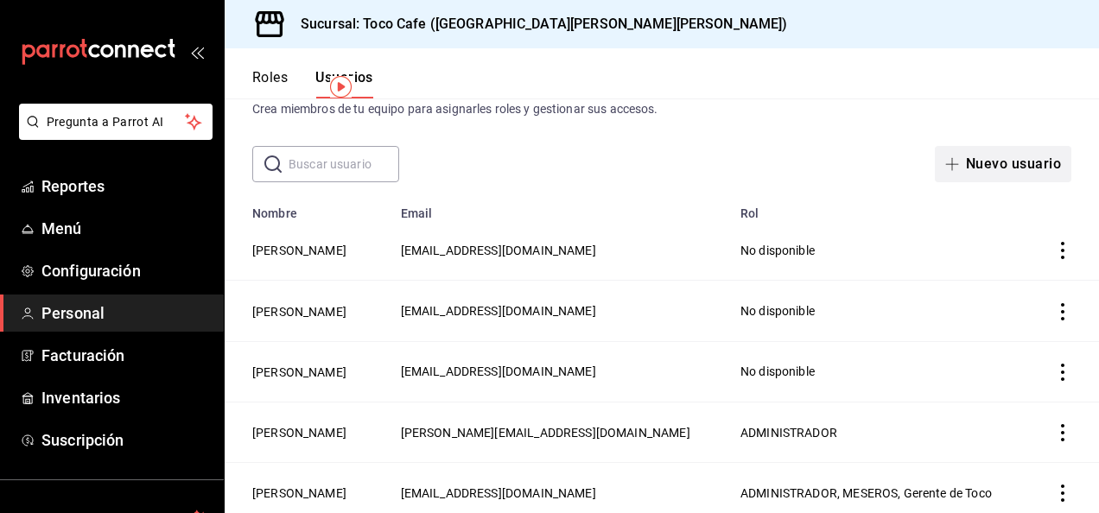
click at [975, 163] on button "Nuevo usuario" at bounding box center [1003, 164] width 137 height 36
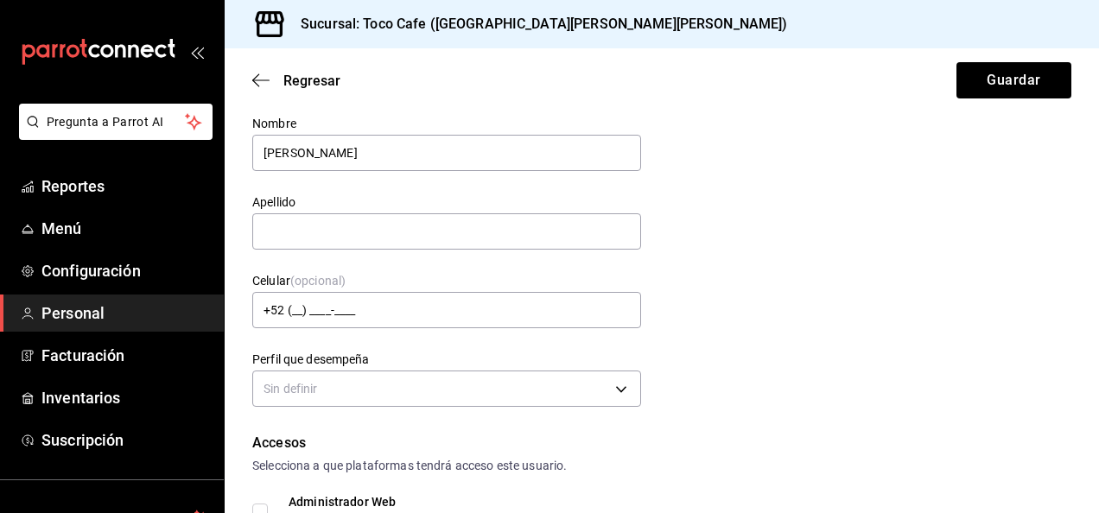
type input "[PERSON_NAME]"
click at [835, 316] on div "Datos personales Nombre [PERSON_NAME] Apellido [PERSON_NAME] Celular (opcional)…" at bounding box center [661, 243] width 819 height 338
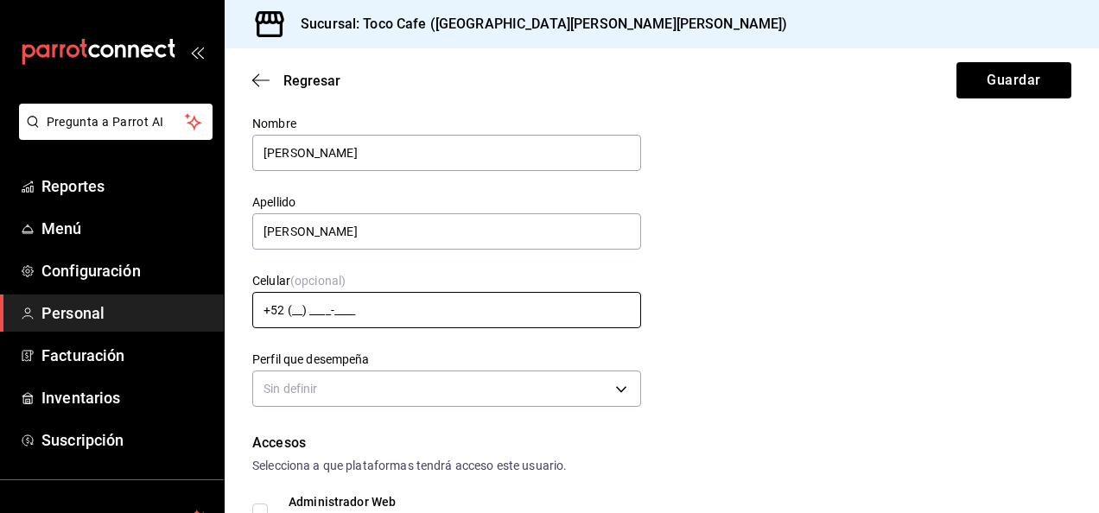
click at [291, 303] on input "+52 (__) ____-____" at bounding box center [446, 310] width 389 height 36
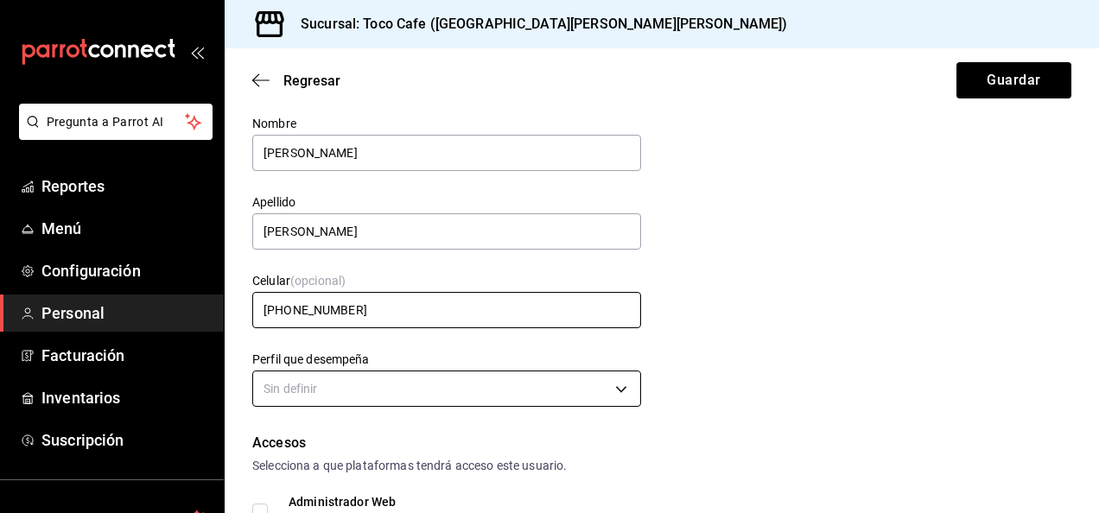
type input "[PHONE_NUMBER]"
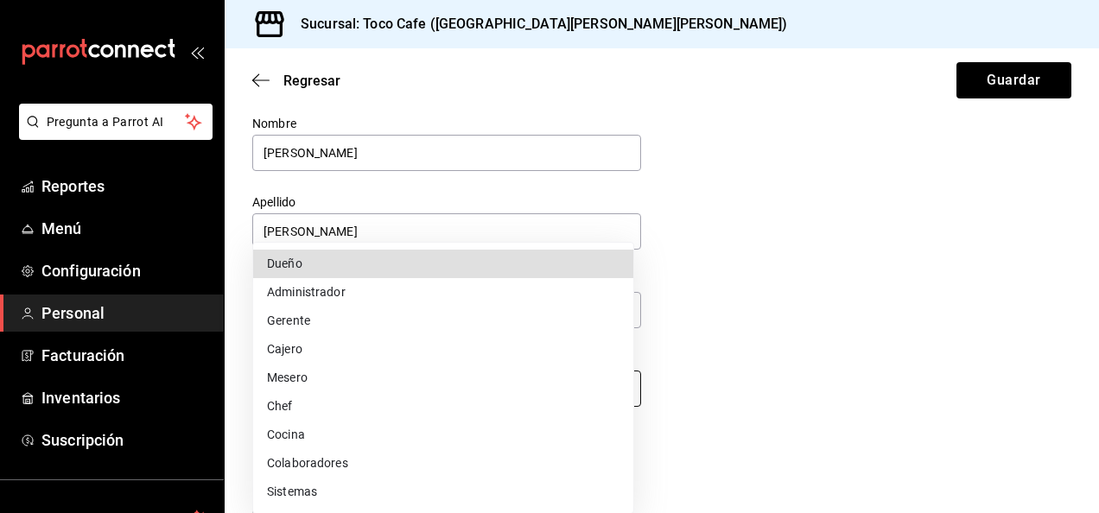
click at [614, 391] on body "Pregunta a Parrot AI Reportes Menú Configuración Personal Facturación Inventari…" at bounding box center [549, 256] width 1099 height 513
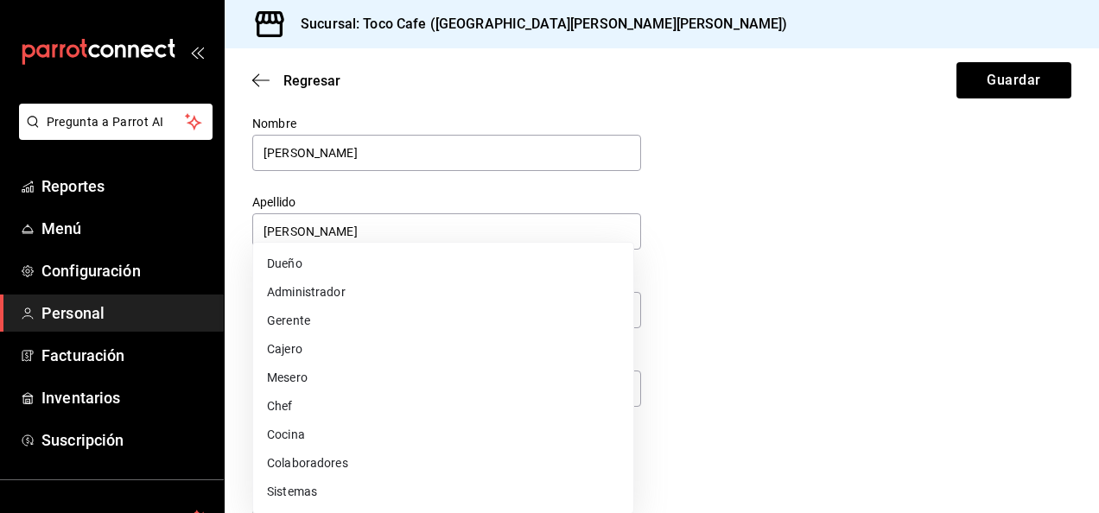
click at [309, 431] on li "Cocina" at bounding box center [443, 435] width 380 height 29
type input "KITCHEN"
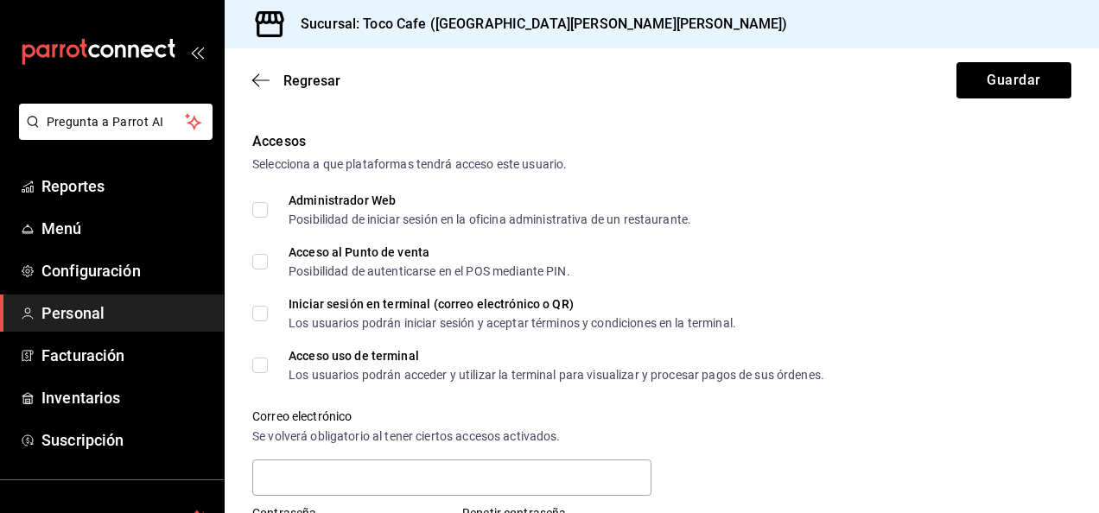
scroll to position [363, 0]
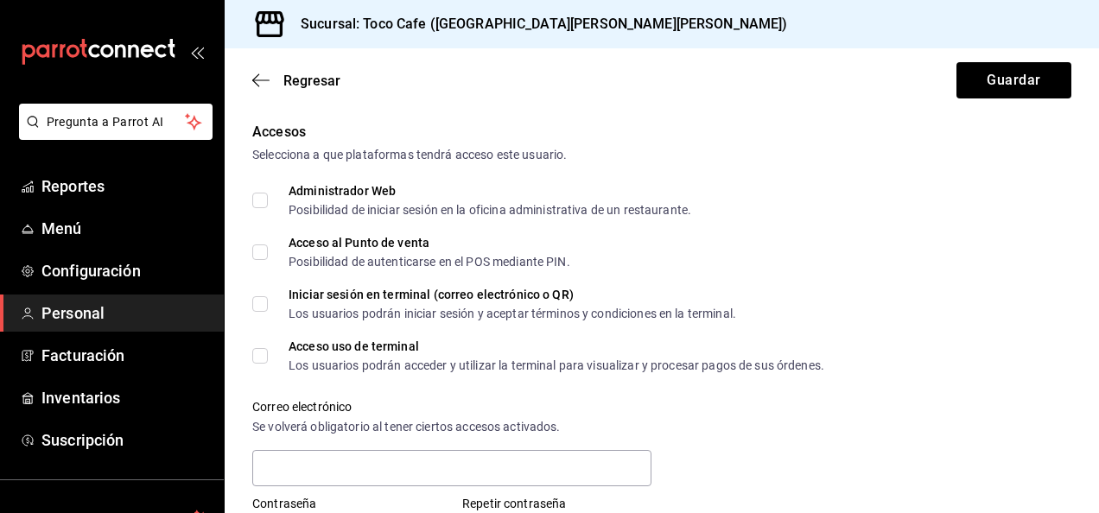
click at [265, 252] on input "Acceso al Punto de venta Posibilidad de autenticarse en el POS mediante PIN." at bounding box center [260, 253] width 16 height 16
checkbox input "true"
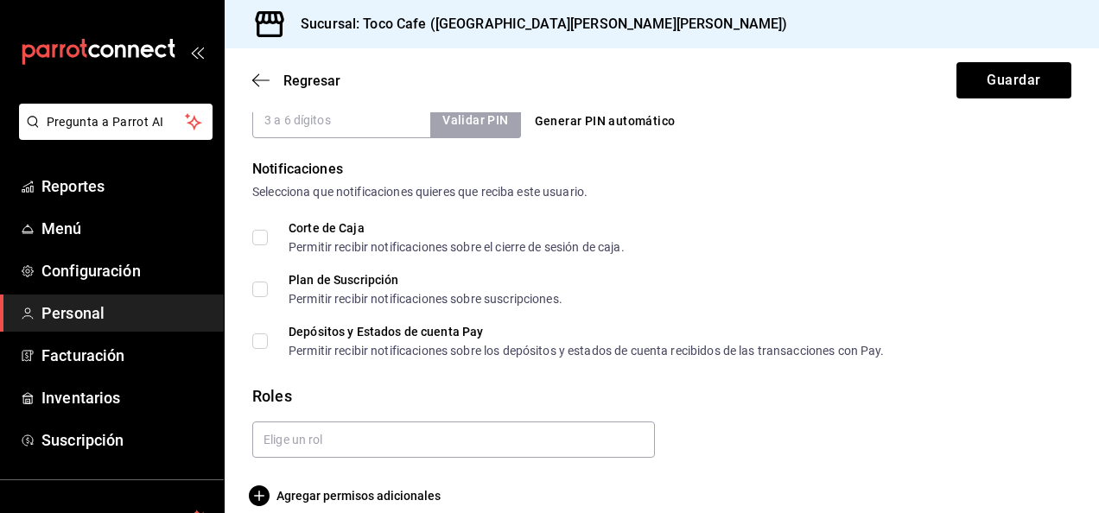
scroll to position [868, 0]
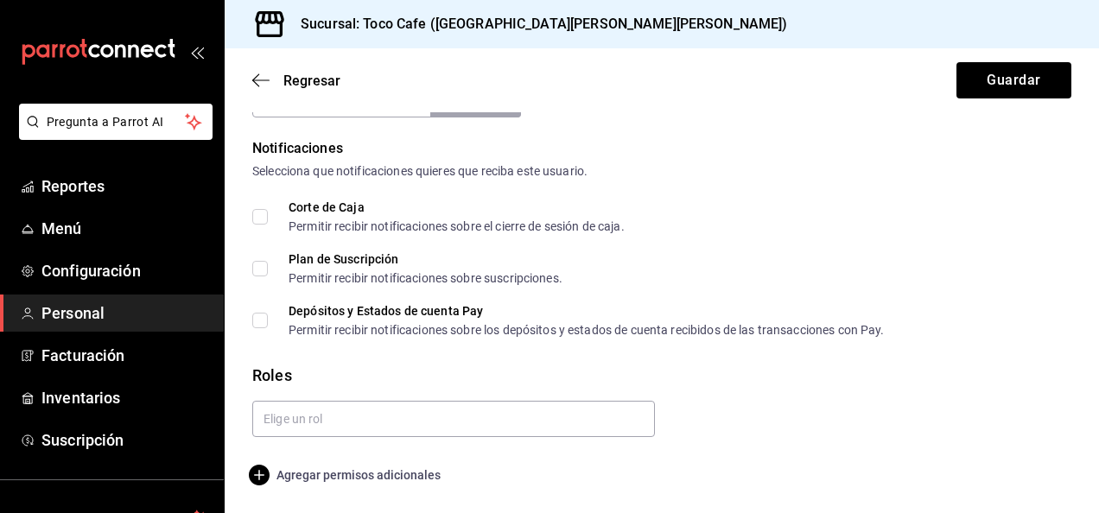
click at [336, 474] on span "Agregar permisos adicionales" at bounding box center [346, 475] width 188 height 21
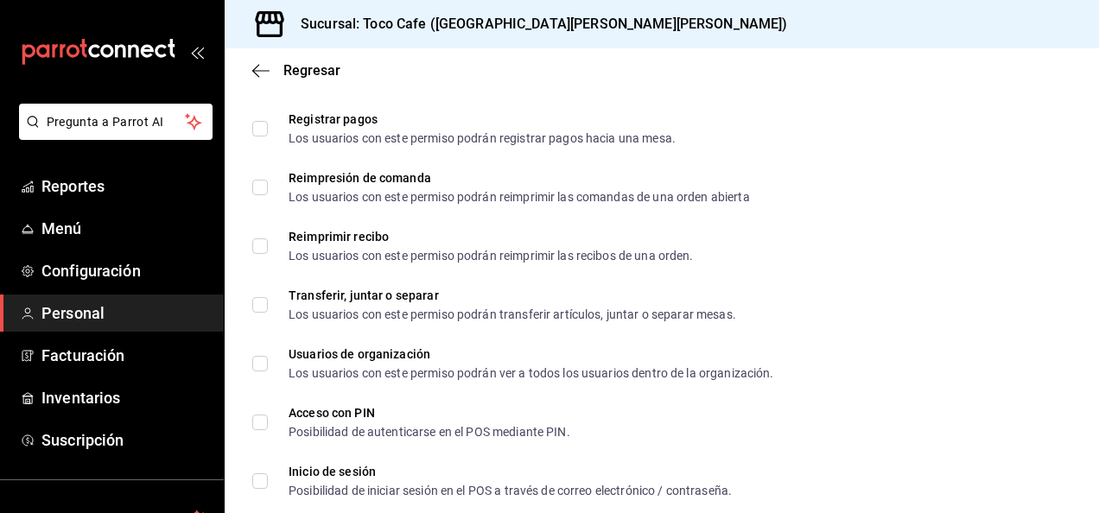
scroll to position [2573, 0]
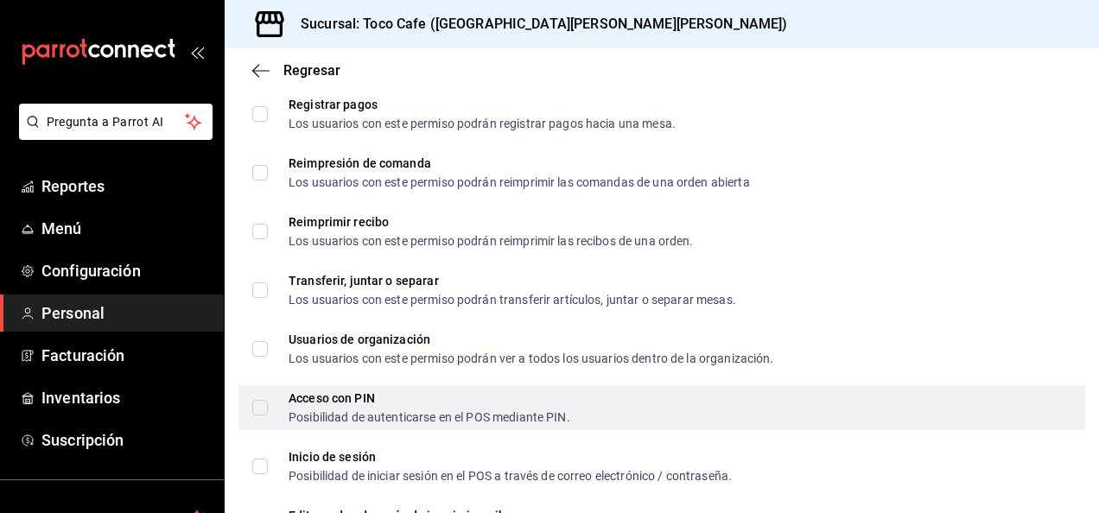
click at [259, 408] on input "Acceso con PIN Posibilidad de autenticarse en el POS mediante PIN." at bounding box center [260, 408] width 16 height 16
checkbox input "true"
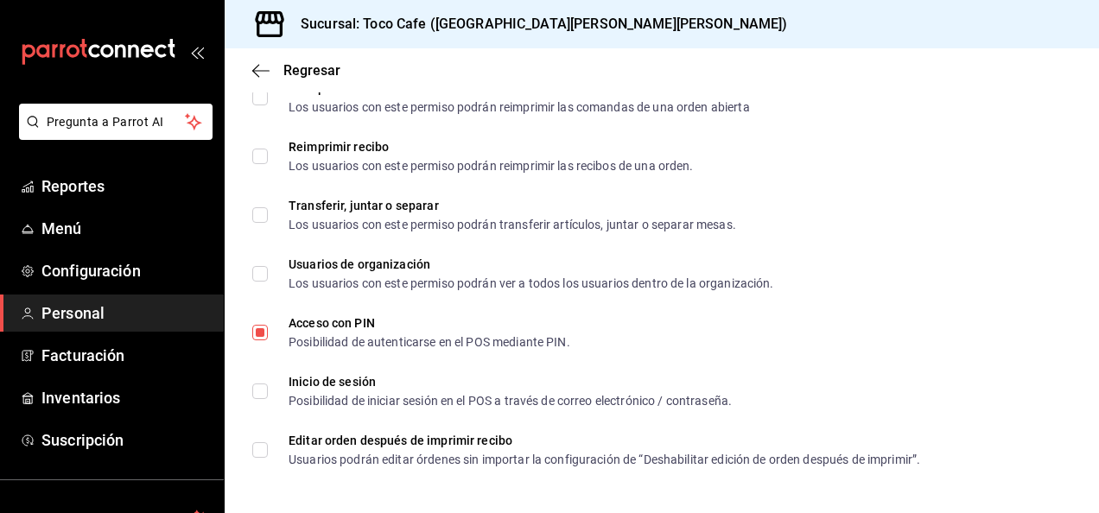
scroll to position [2648, 0]
click at [256, 67] on icon "button" at bounding box center [255, 70] width 7 height 13
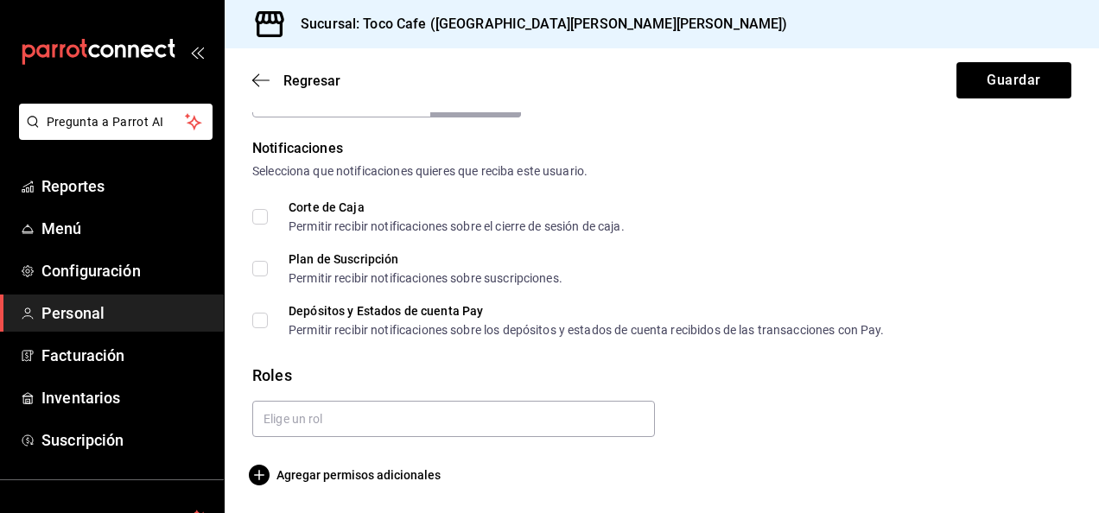
scroll to position [461, 0]
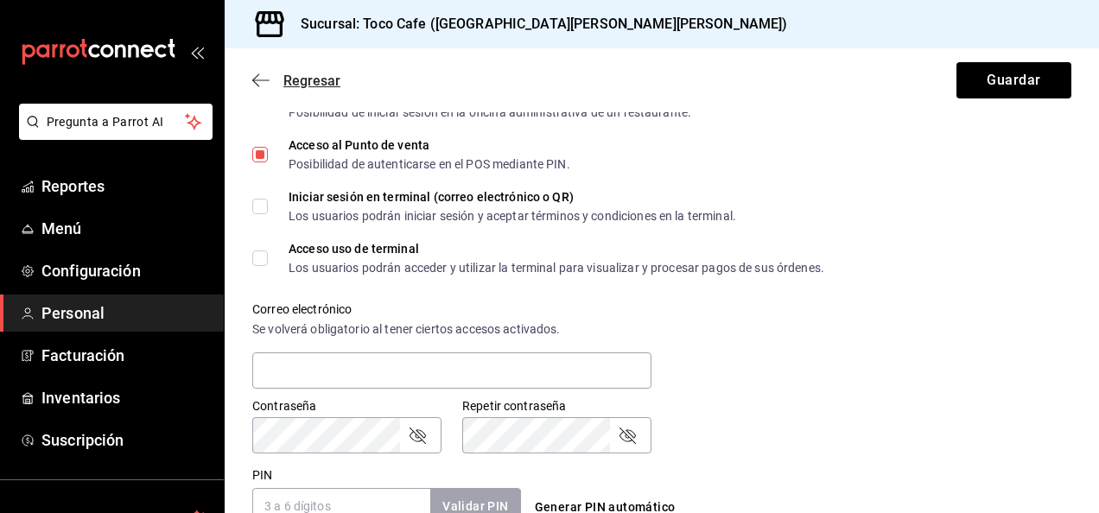
click at [258, 76] on icon "button" at bounding box center [260, 81] width 17 height 16
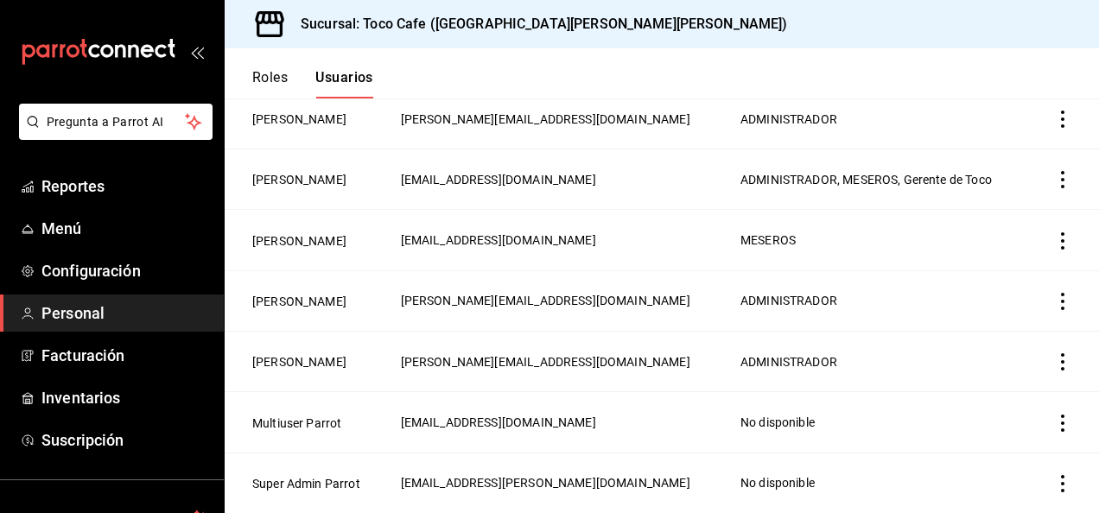
scroll to position [460, 0]
click at [339, 74] on button "Usuarios" at bounding box center [344, 83] width 58 height 29
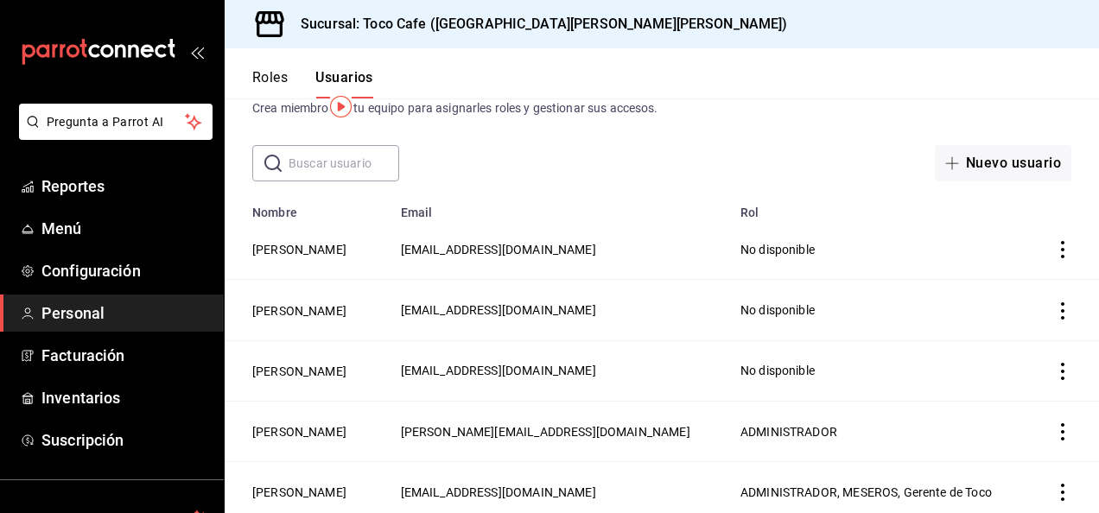
scroll to position [0, 0]
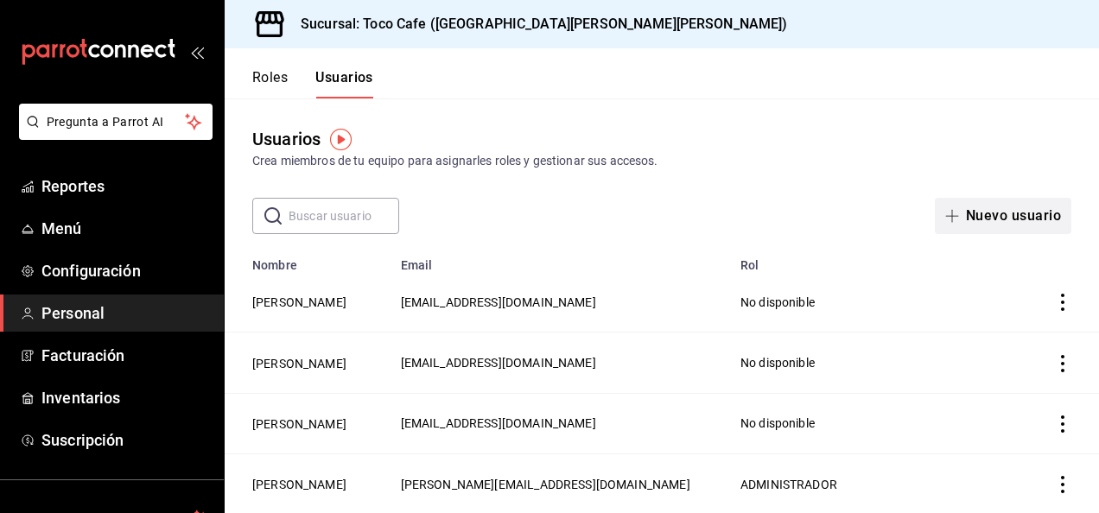
click at [989, 227] on button "Nuevo usuario" at bounding box center [1003, 216] width 137 height 36
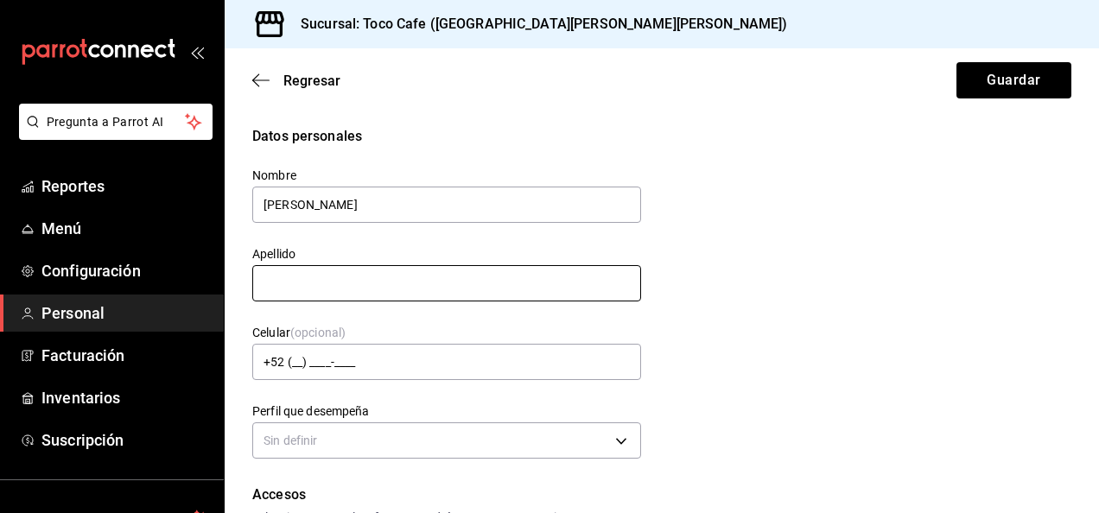
type input "[PERSON_NAME]"
click at [280, 275] on input "text" at bounding box center [446, 283] width 389 height 36
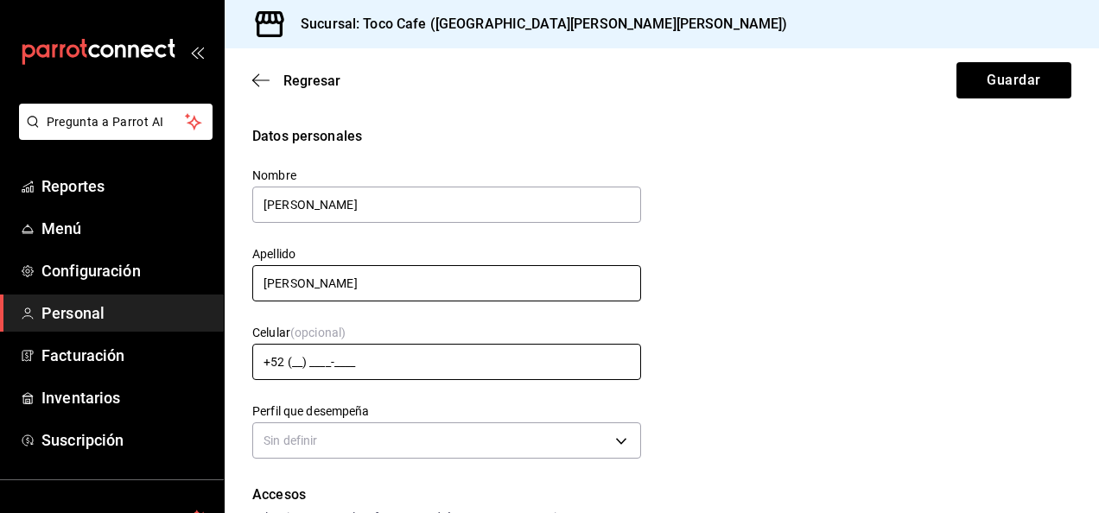
type input "[PERSON_NAME]"
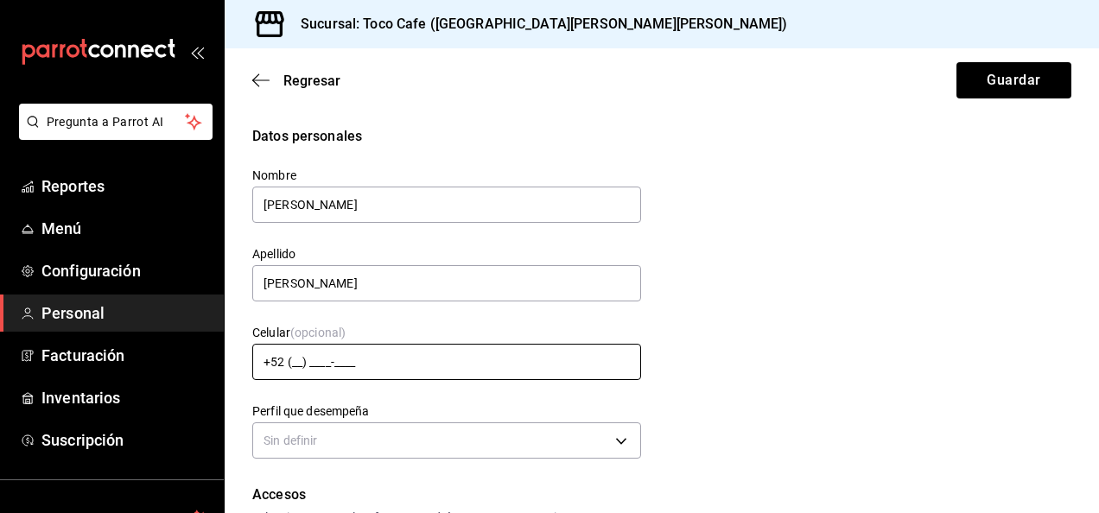
click at [295, 363] on input "+52 (__) ____-____" at bounding box center [446, 362] width 389 height 36
type input "[PHONE_NUMBER]"
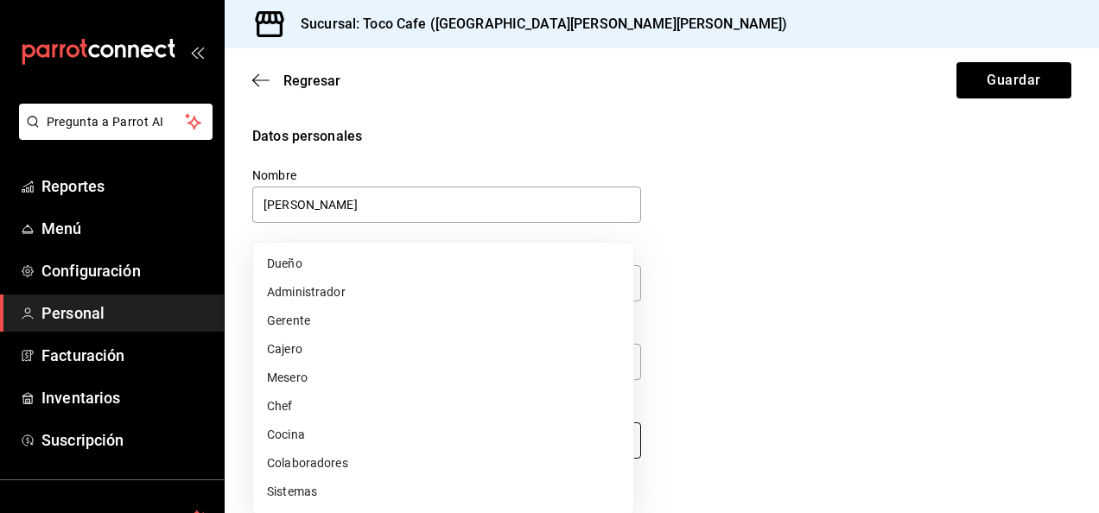
click at [616, 442] on body "Pregunta a Parrot AI Reportes Menú Configuración Personal Facturación Inventari…" at bounding box center [549, 256] width 1099 height 513
drag, startPoint x: 616, startPoint y: 442, endPoint x: 296, endPoint y: 439, distance: 320.7
click at [296, 439] on li "Cocina" at bounding box center [443, 435] width 380 height 29
type input "KITCHEN"
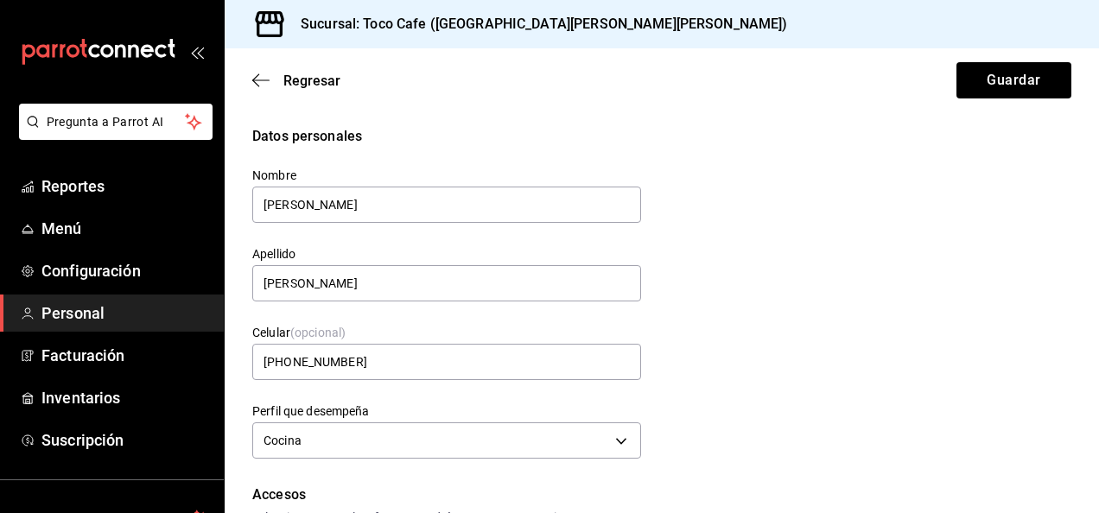
click at [296, 439] on body "Pregunta a Parrot AI Reportes Menú Configuración Personal Facturación Inventari…" at bounding box center [549, 256] width 1099 height 513
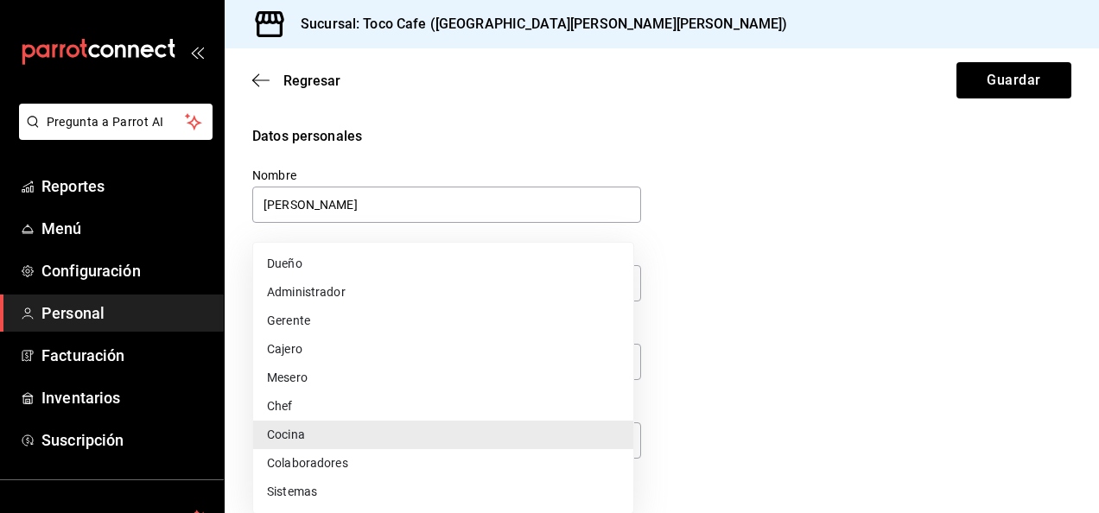
click at [296, 439] on li "Cocina" at bounding box center [443, 435] width 380 height 29
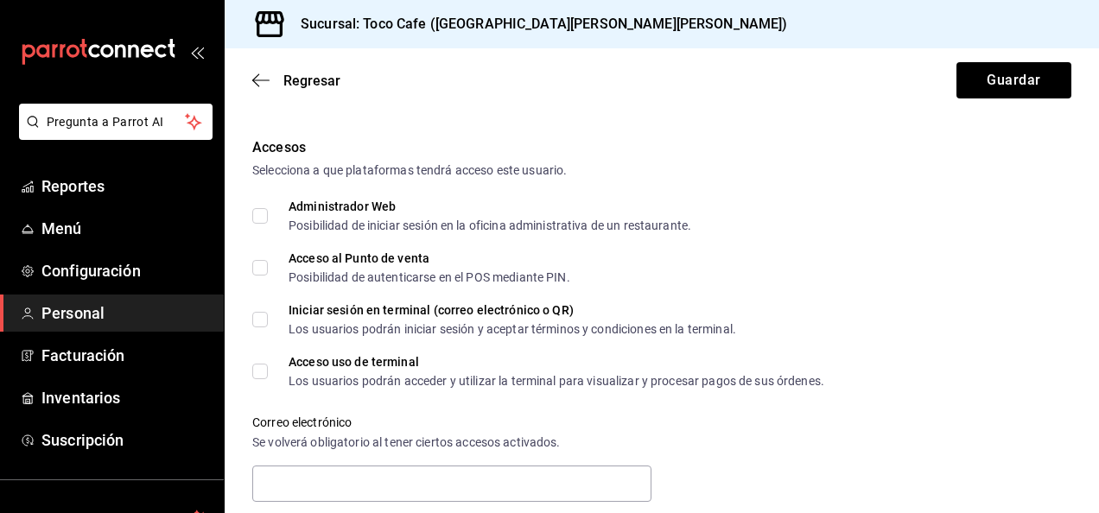
scroll to position [380, 0]
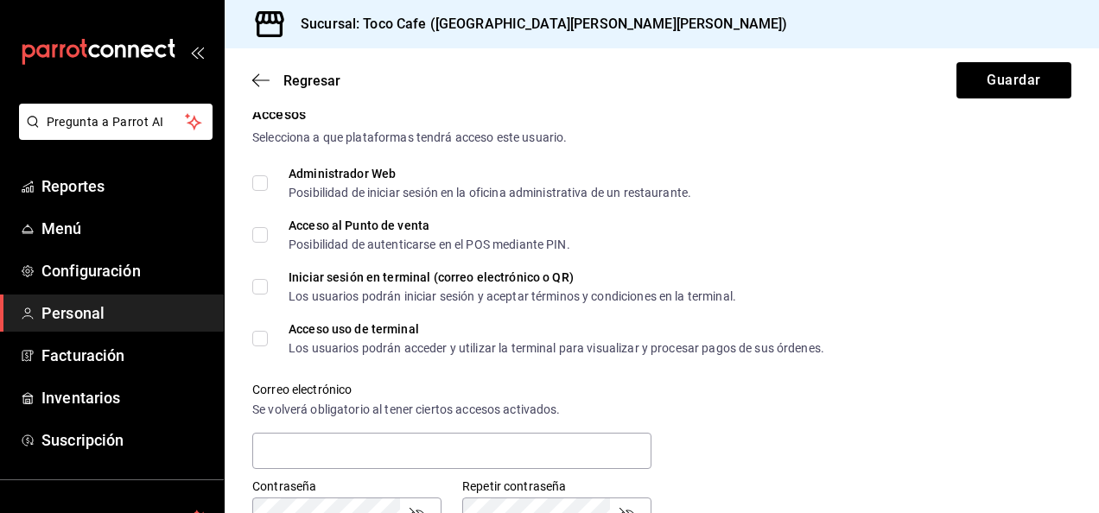
click at [263, 230] on input "Acceso al Punto de venta Posibilidad de autenticarse en el POS mediante PIN." at bounding box center [260, 235] width 16 height 16
checkbox input "true"
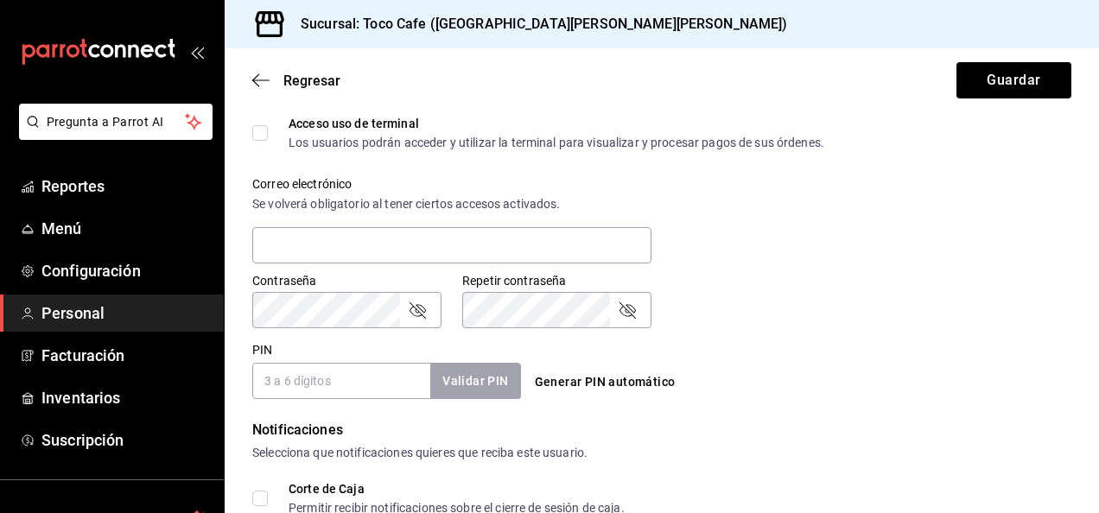
scroll to position [588, 0]
click at [340, 374] on input "PIN" at bounding box center [341, 379] width 178 height 36
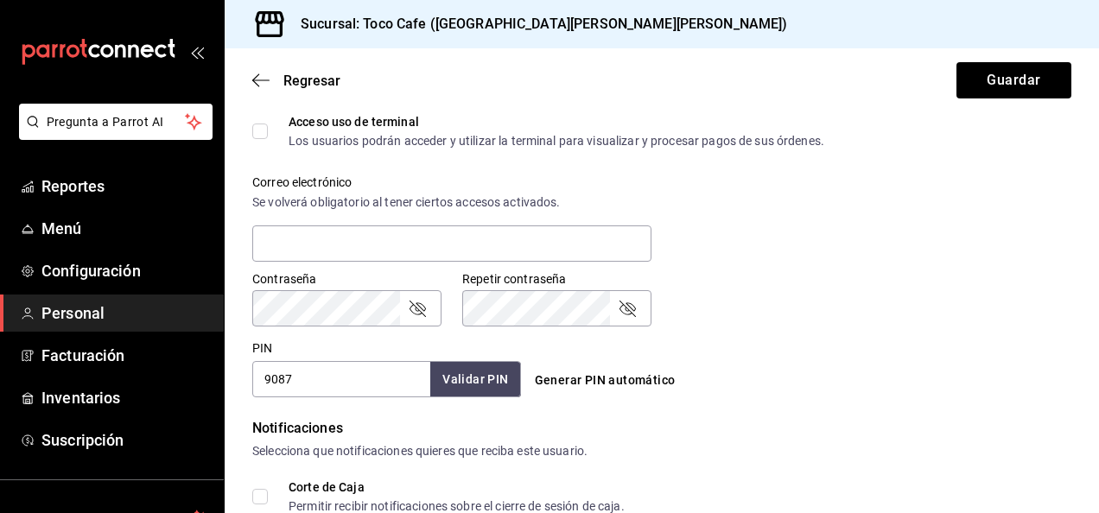
type input "9087"
click at [479, 383] on button "Validar PIN" at bounding box center [475, 379] width 92 height 37
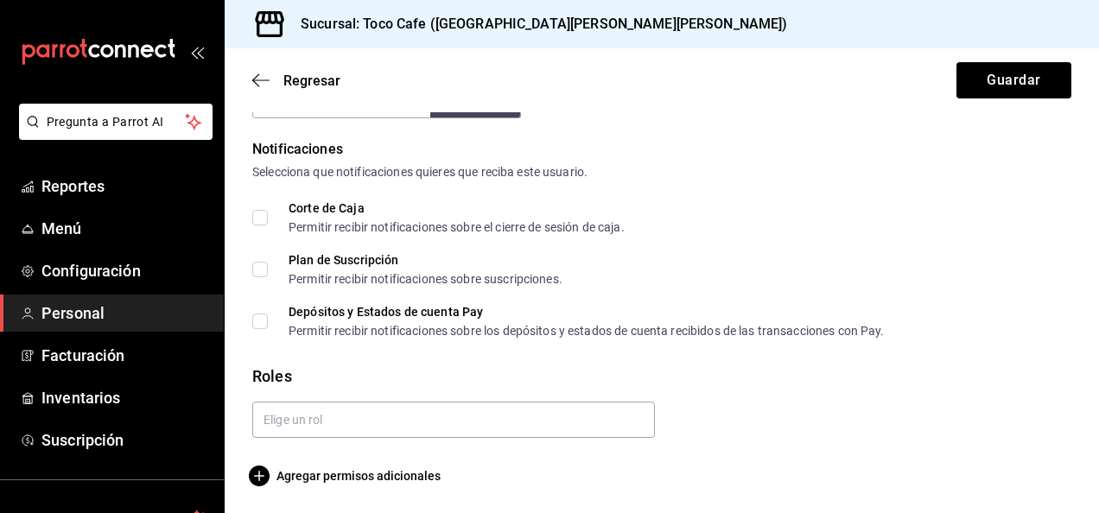
scroll to position [868, 0]
click at [352, 474] on span "Agregar permisos adicionales" at bounding box center [346, 475] width 188 height 21
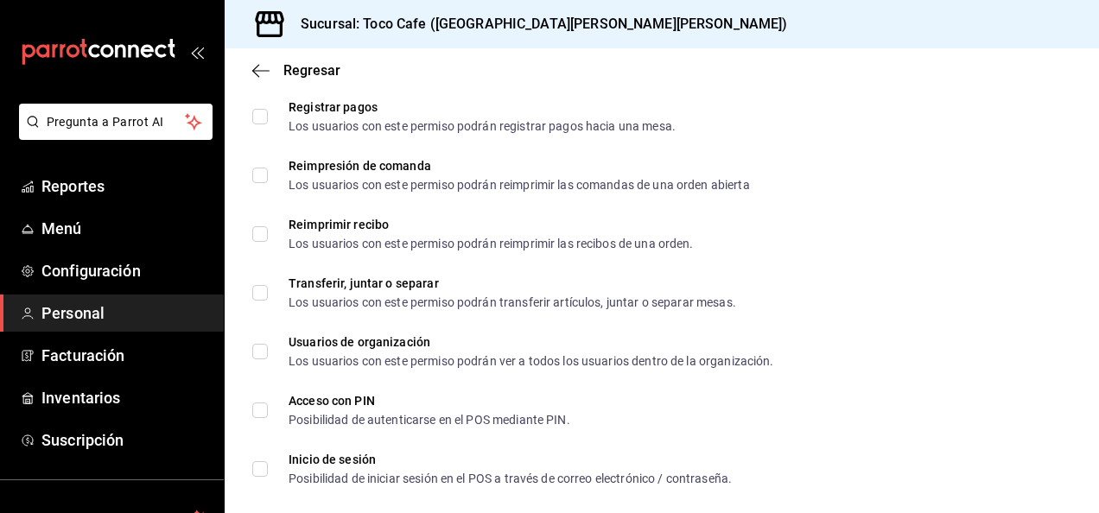
scroll to position [2596, 0]
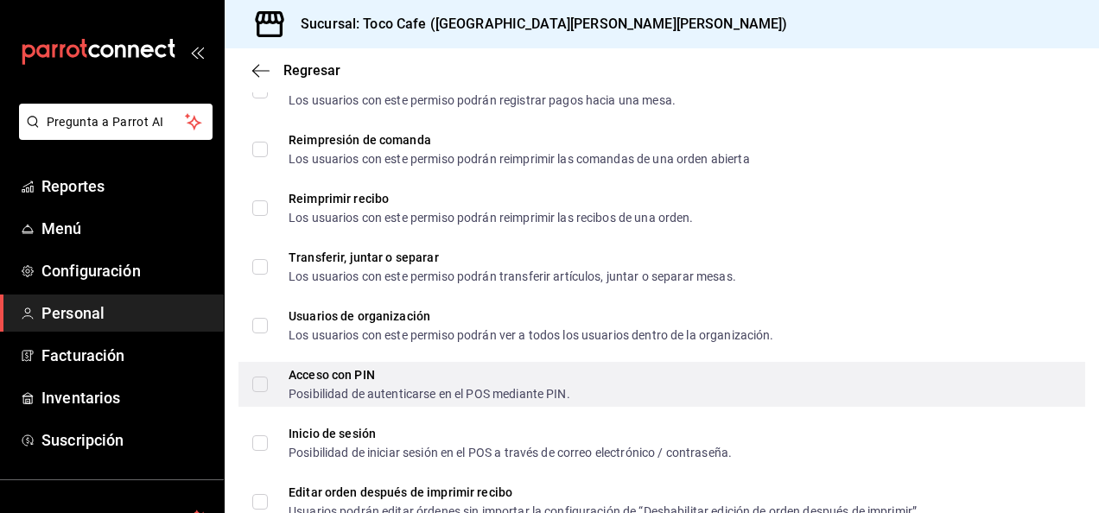
click at [268, 384] on span "Acceso con PIN Posibilidad de autenticarse en el POS mediante PIN." at bounding box center [419, 384] width 302 height 31
click at [268, 384] on input "Acceso con PIN Posibilidad de autenticarse en el POS mediante PIN." at bounding box center [260, 385] width 16 height 16
click at [261, 383] on input "Acceso con PIN Posibilidad de autenticarse en el POS mediante PIN." at bounding box center [260, 385] width 16 height 16
checkbox input "true"
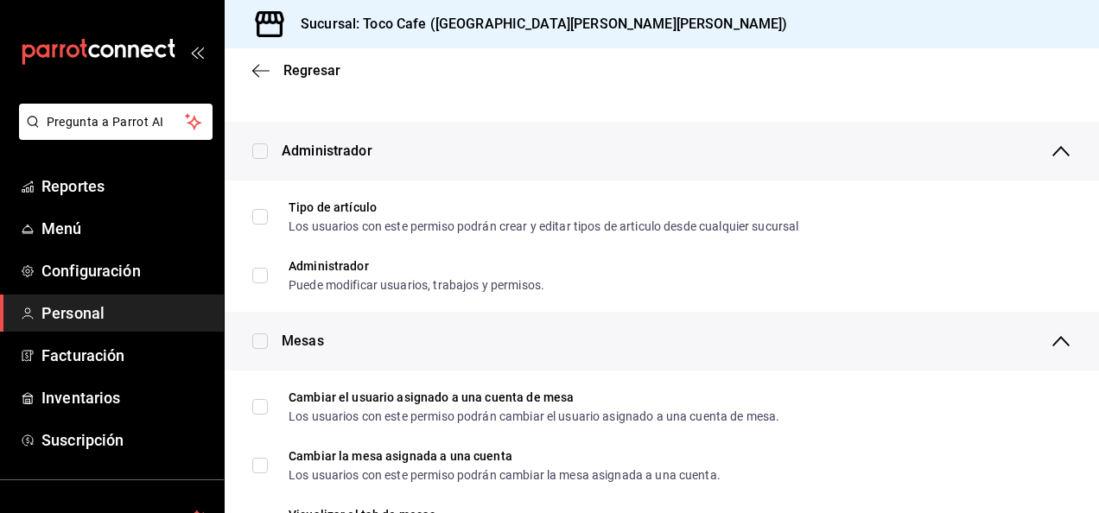
scroll to position [0, 0]
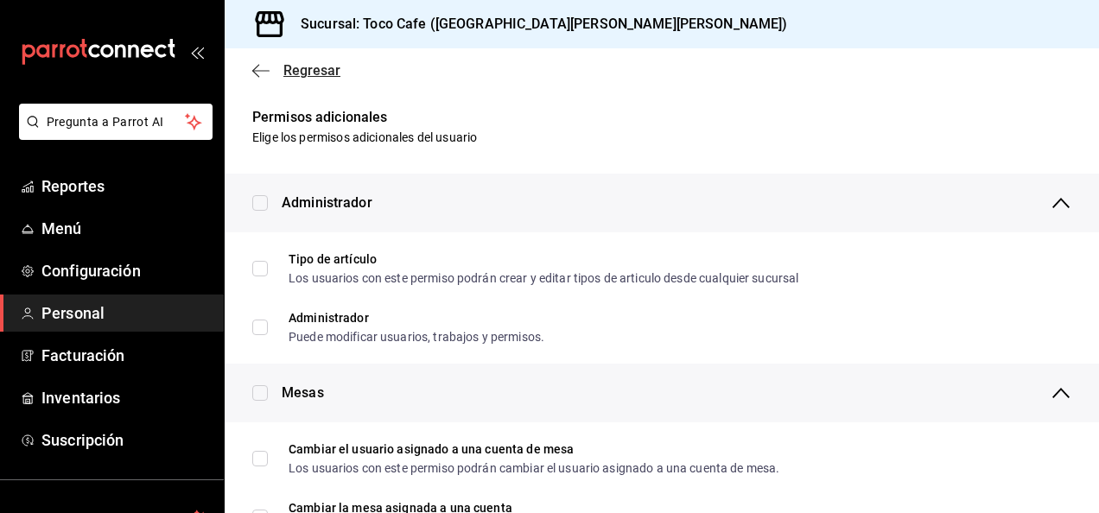
click at [252, 67] on icon "button" at bounding box center [260, 71] width 17 height 16
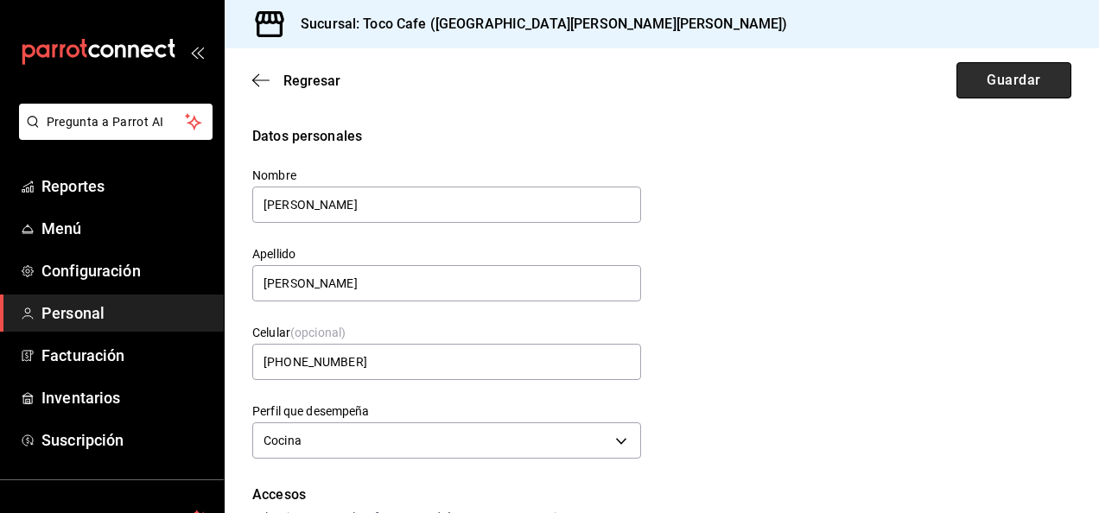
click at [1006, 76] on button "Guardar" at bounding box center [1014, 80] width 115 height 36
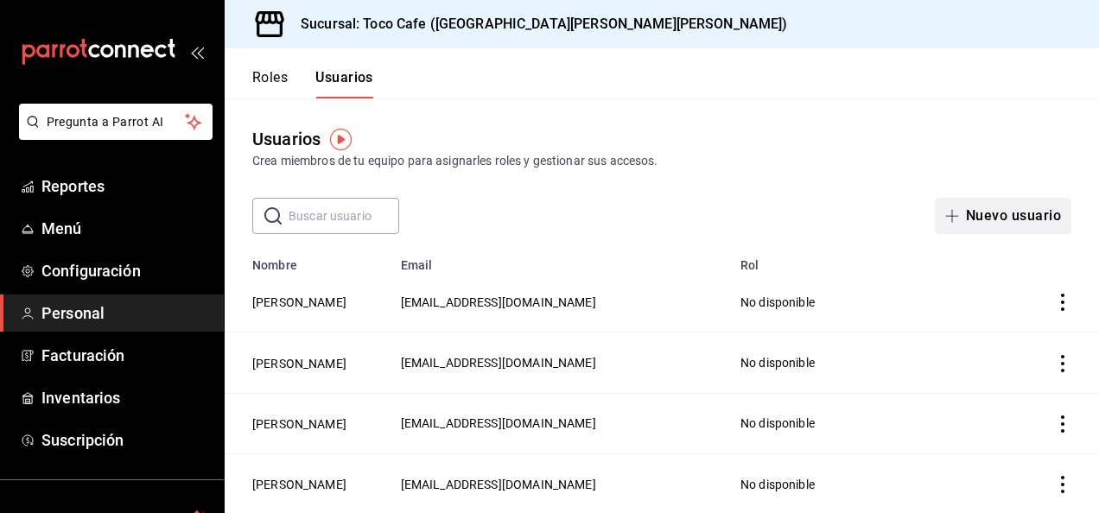
click at [1000, 221] on button "Nuevo usuario" at bounding box center [1003, 216] width 137 height 36
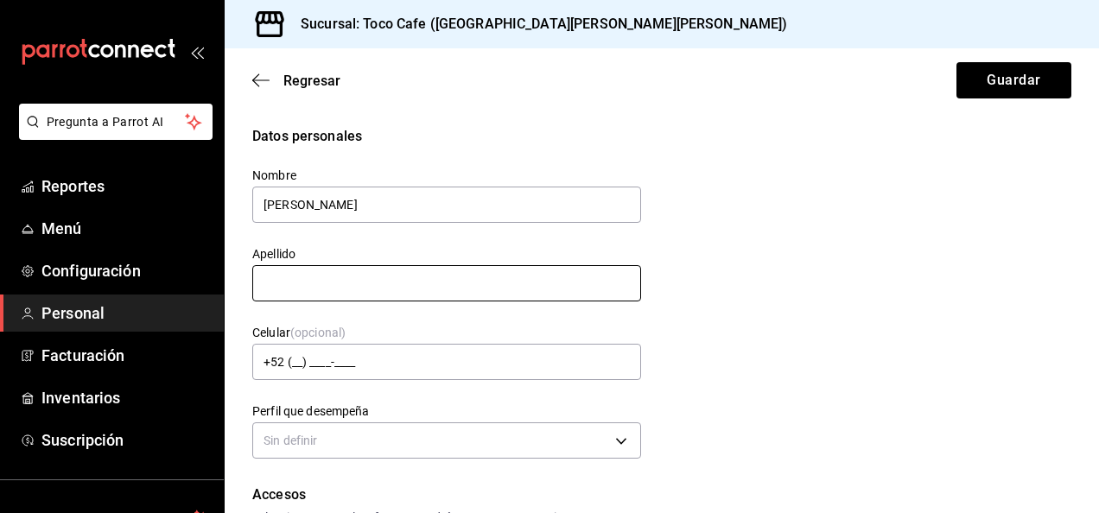
type input "[PERSON_NAME]"
click at [404, 293] on input "text" at bounding box center [446, 283] width 389 height 36
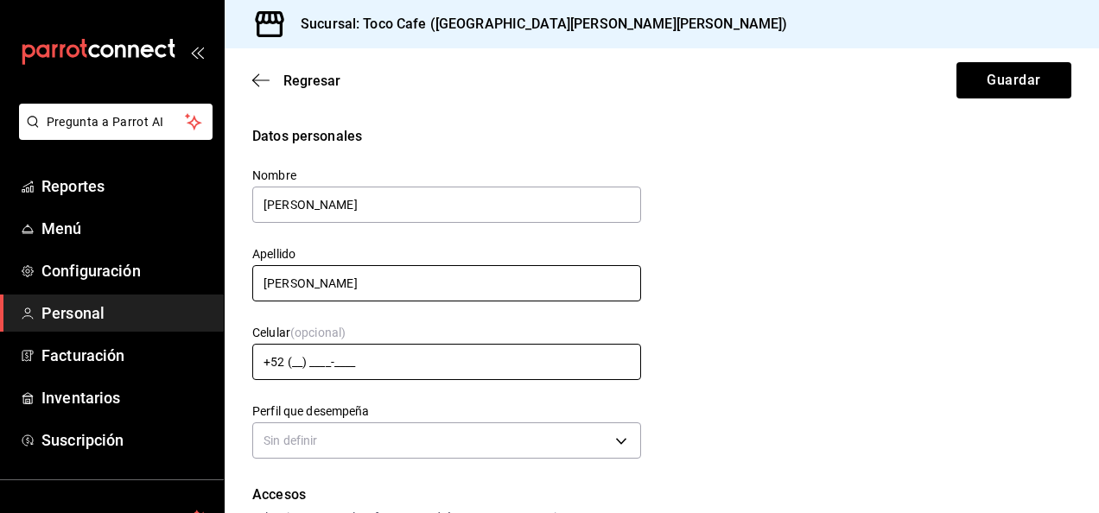
type input "[PERSON_NAME]"
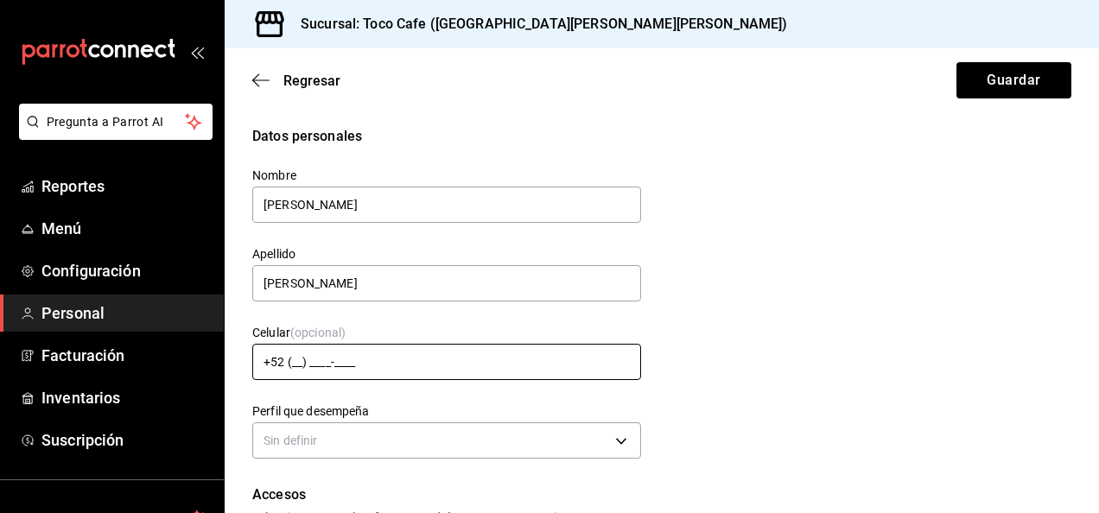
click at [297, 365] on input "+52 (__) ____-____" at bounding box center [446, 362] width 389 height 36
type input "[PHONE_NUMBER]"
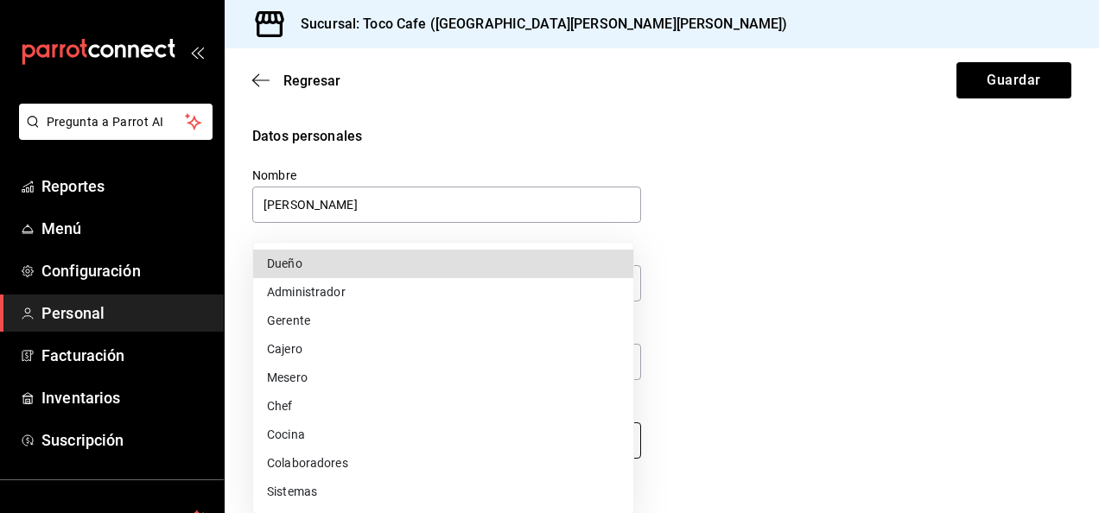
click at [617, 439] on body "Pregunta a Parrot AI Reportes Menú Configuración Personal Facturación Inventari…" at bounding box center [549, 256] width 1099 height 513
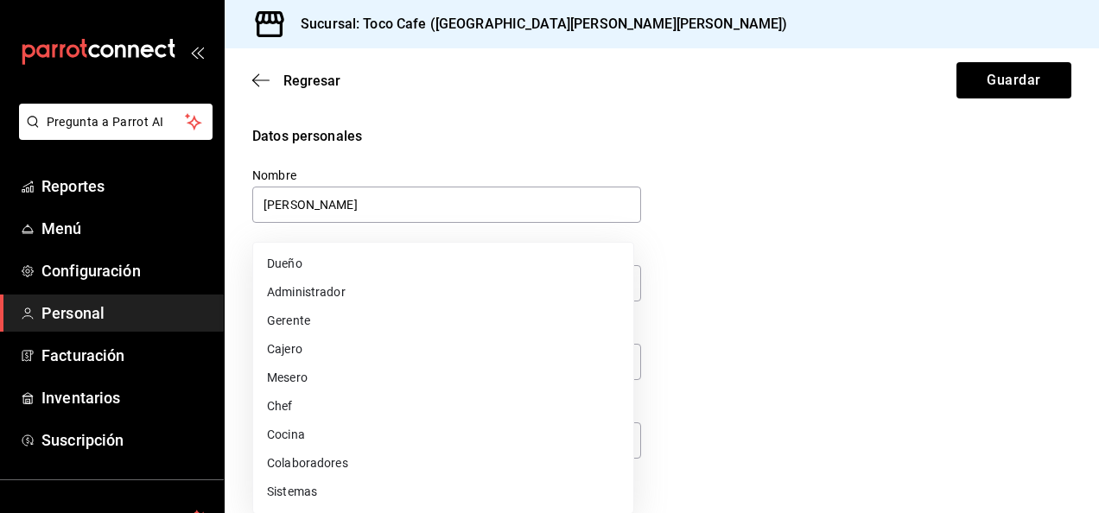
click at [366, 379] on li "Mesero" at bounding box center [443, 378] width 380 height 29
type input "WAITER"
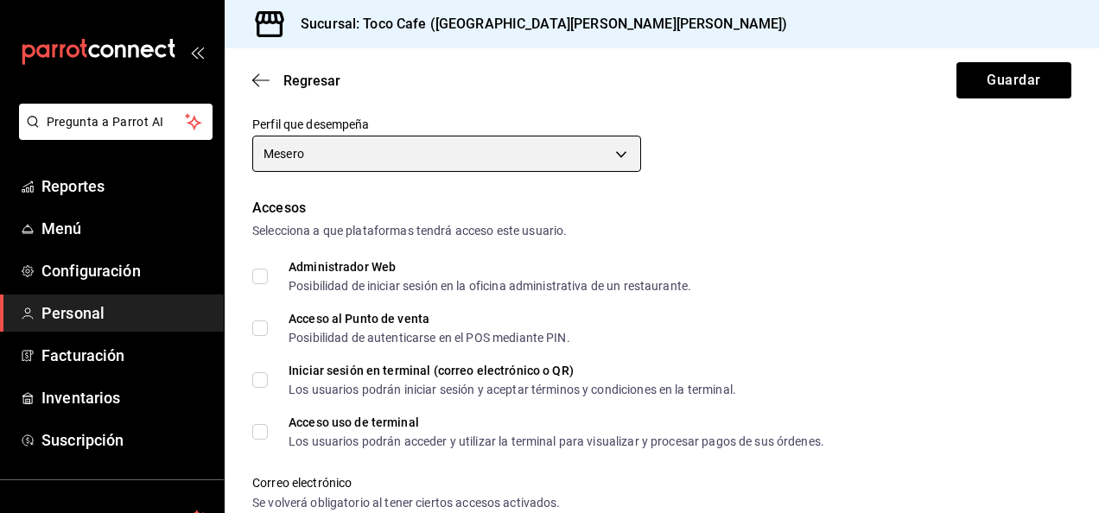
scroll to position [288, 0]
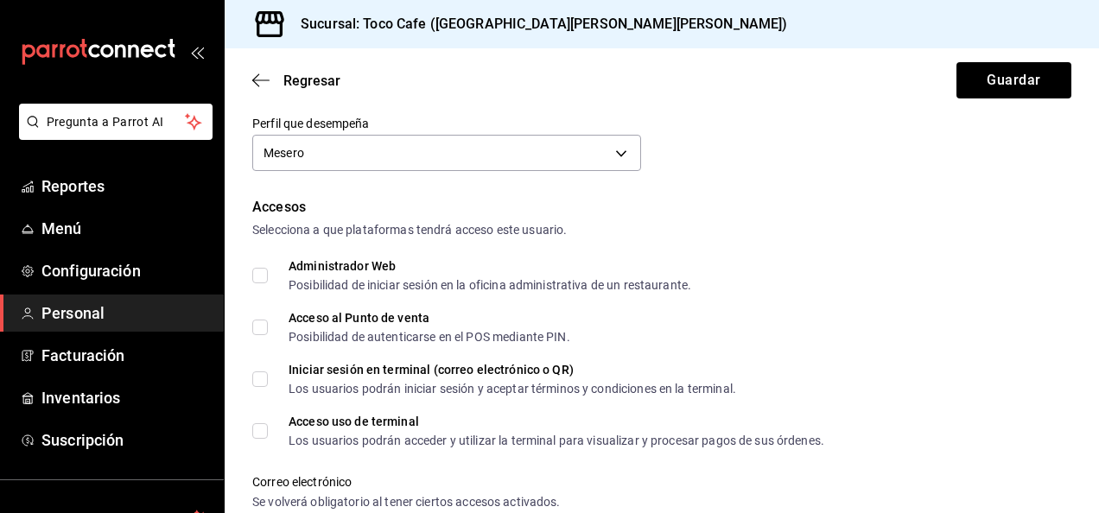
click at [259, 380] on input "Iniciar sesión en terminal (correo electrónico o QR) Los usuarios podrán inicia…" at bounding box center [260, 380] width 16 height 16
checkbox input "true"
click at [261, 327] on input "Acceso al Punto de venta Posibilidad de autenticarse en el POS mediante PIN." at bounding box center [260, 328] width 16 height 16
checkbox input "true"
click at [259, 432] on input "Acceso uso de terminal Los usuarios podrán acceder y utilizar la terminal para …" at bounding box center [260, 431] width 16 height 16
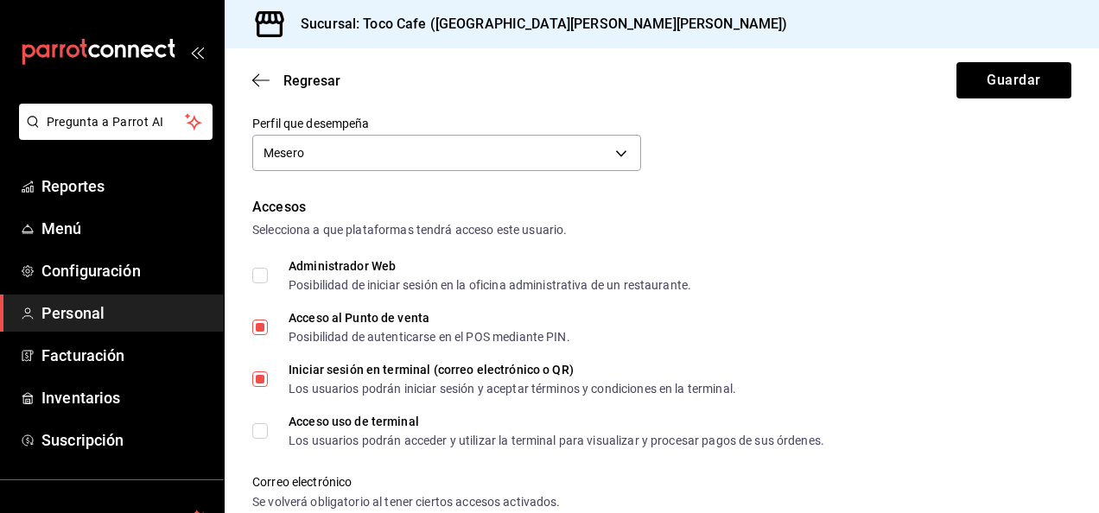
checkbox input "true"
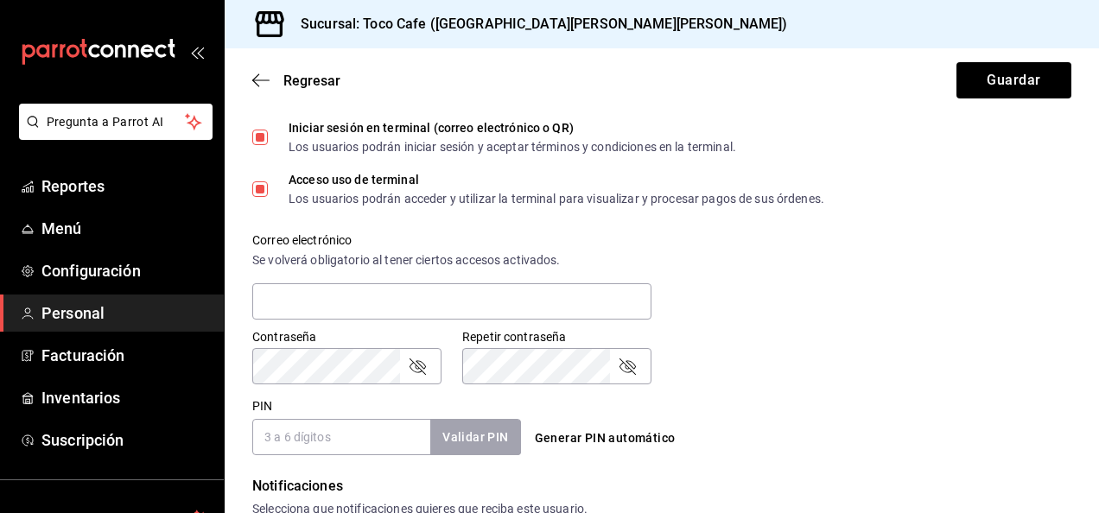
scroll to position [564, 0]
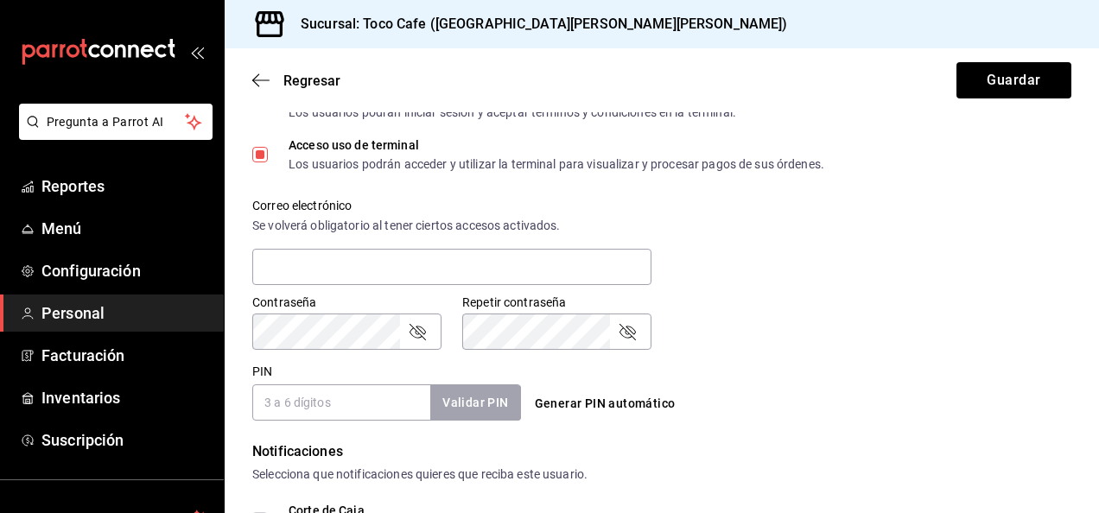
click at [294, 404] on input "PIN" at bounding box center [341, 403] width 178 height 36
type input "6812"
click at [460, 406] on button "Validar PIN" at bounding box center [475, 403] width 92 height 37
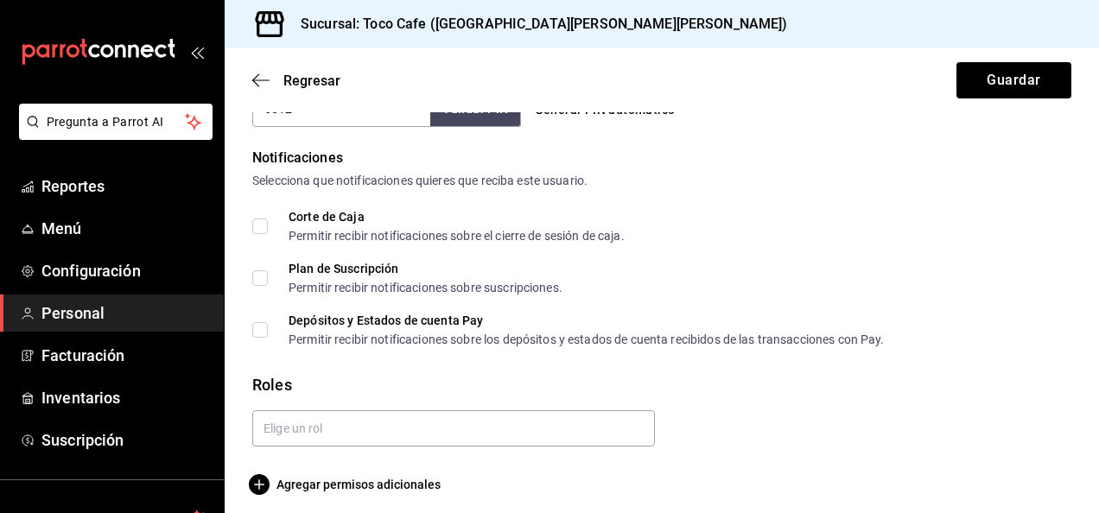
scroll to position [868, 0]
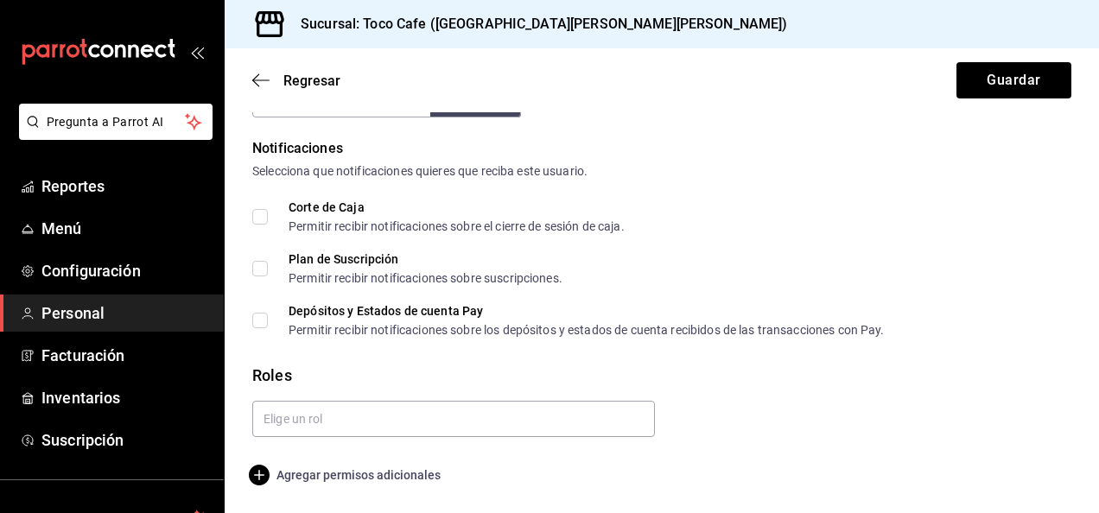
click at [312, 477] on span "Agregar permisos adicionales" at bounding box center [346, 475] width 188 height 21
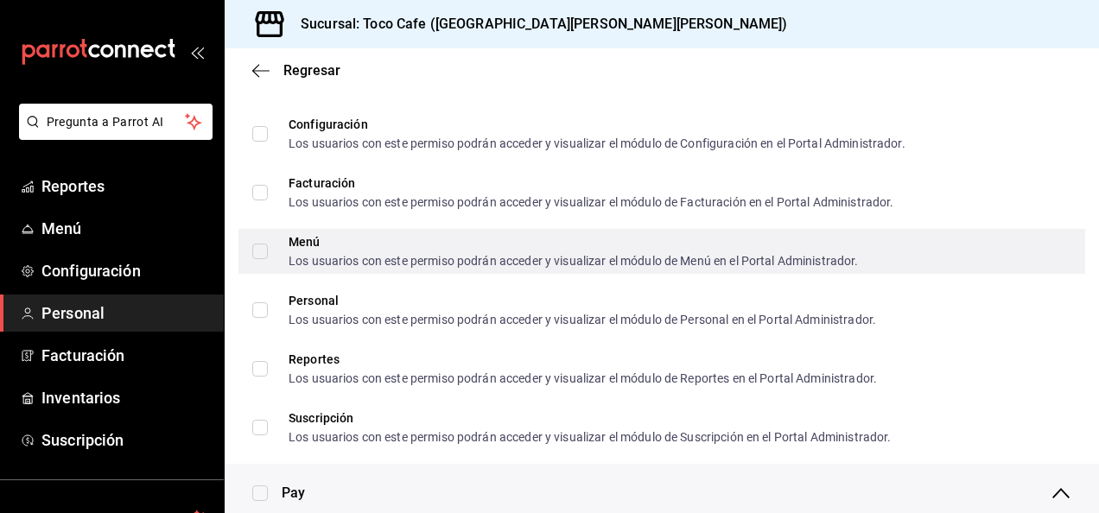
click at [263, 250] on input "Menú Los usuarios con este permiso podrán acceder y visualizar el módulo de Men…" at bounding box center [260, 252] width 16 height 16
checkbox input "true"
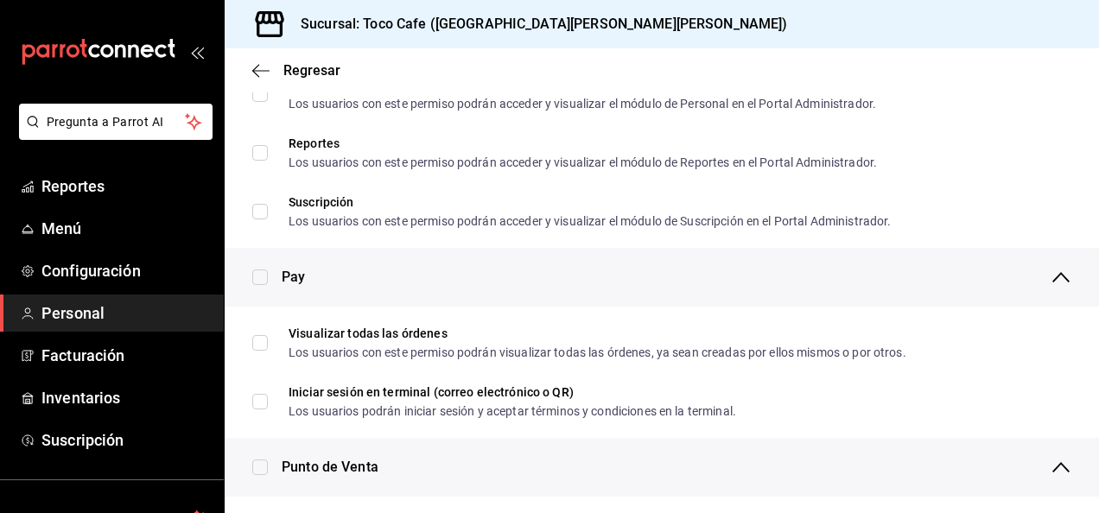
scroll to position [1110, 0]
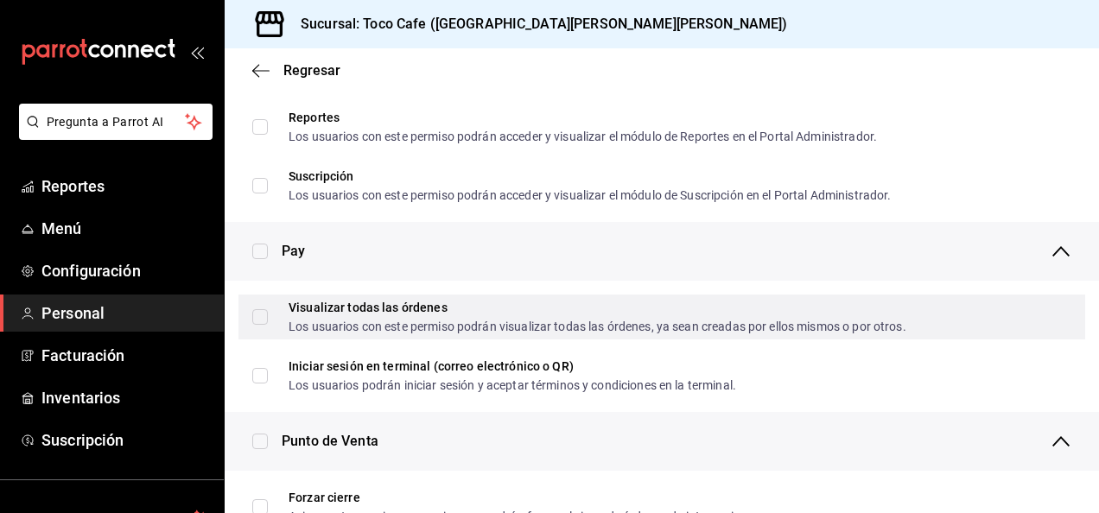
click at [254, 312] on input "Visualizar todas las órdenes Los usuarios con este permiso podrán visualizar to…" at bounding box center [260, 317] width 16 height 16
checkbox input "true"
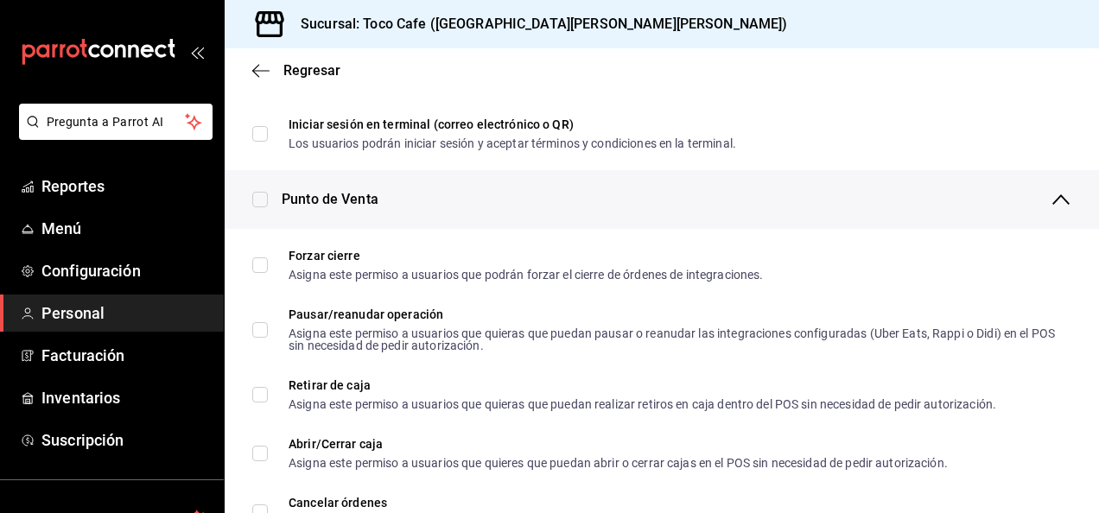
scroll to position [1386, 0]
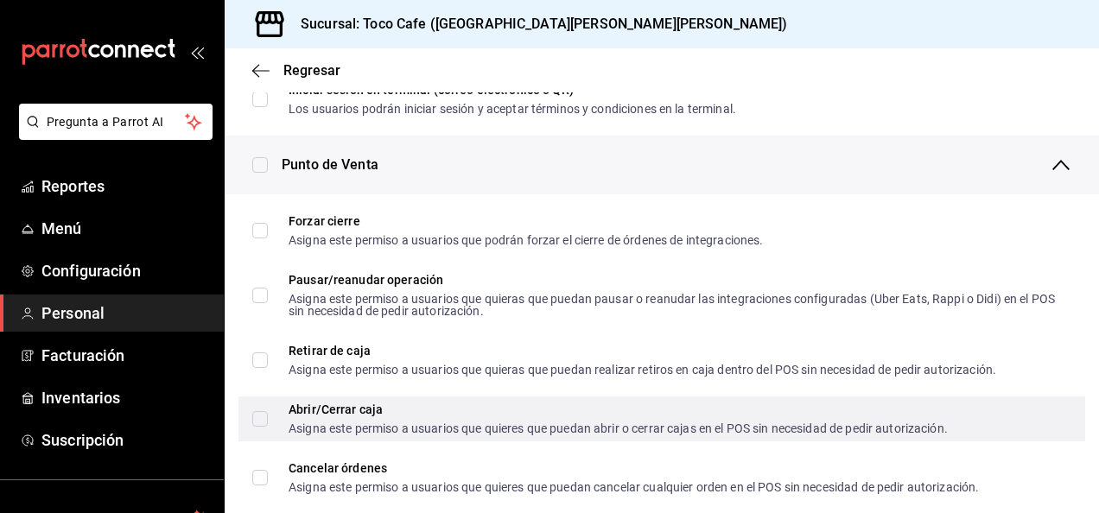
click at [258, 417] on input "Abrir/Cerrar caja Asigna este permiso a usuarios que quieres que puedan abrir o…" at bounding box center [260, 419] width 16 height 16
checkbox input "true"
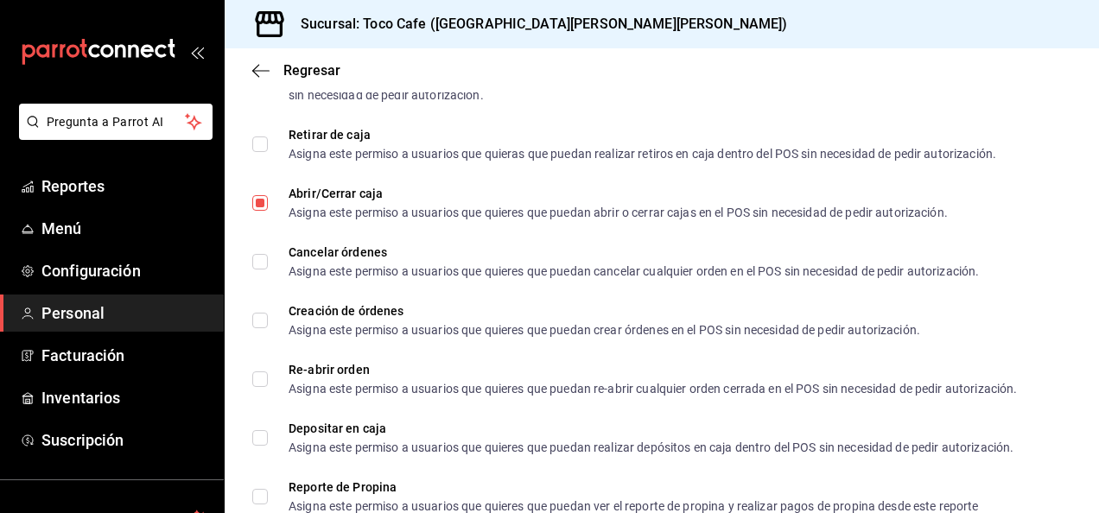
scroll to position [1628, 0]
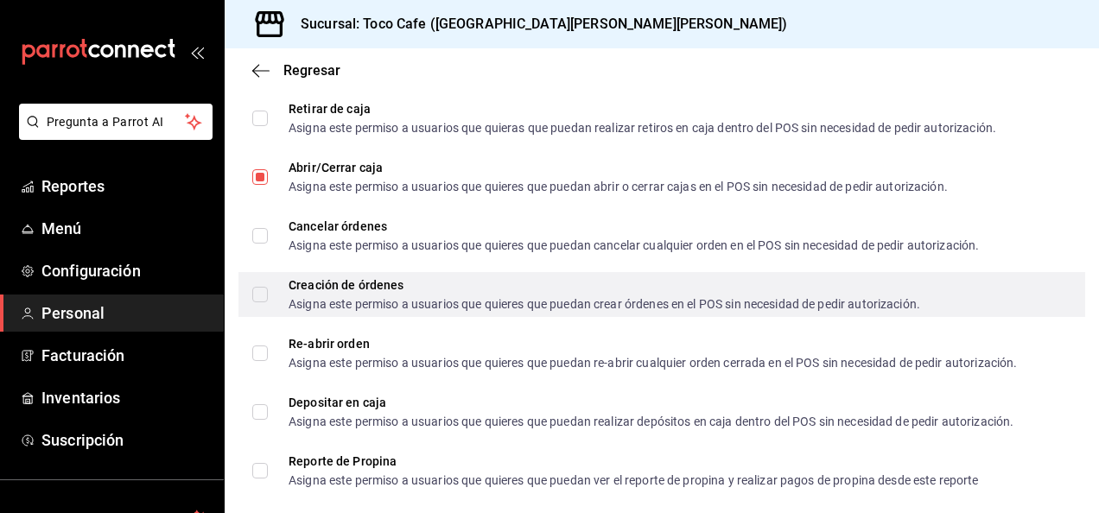
click at [262, 293] on input "Creación de órdenes Asigna este permiso a usuarios que quieres que puedan crear…" at bounding box center [260, 295] width 16 height 16
checkbox input "true"
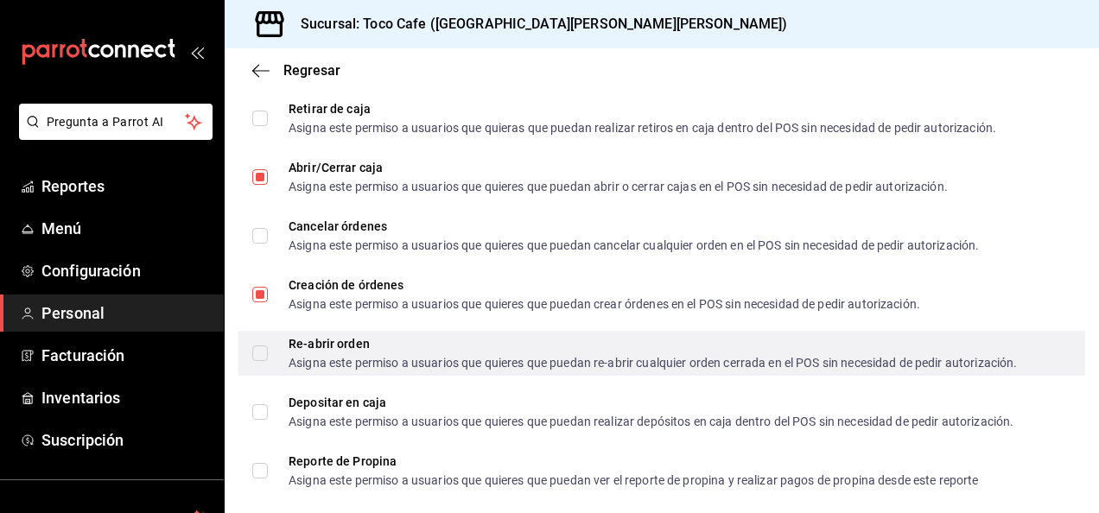
click at [263, 347] on input "Re-abrir orden Asigna este permiso a usuarios que quieres que puedan re-abrir c…" at bounding box center [260, 354] width 16 height 16
checkbox input "true"
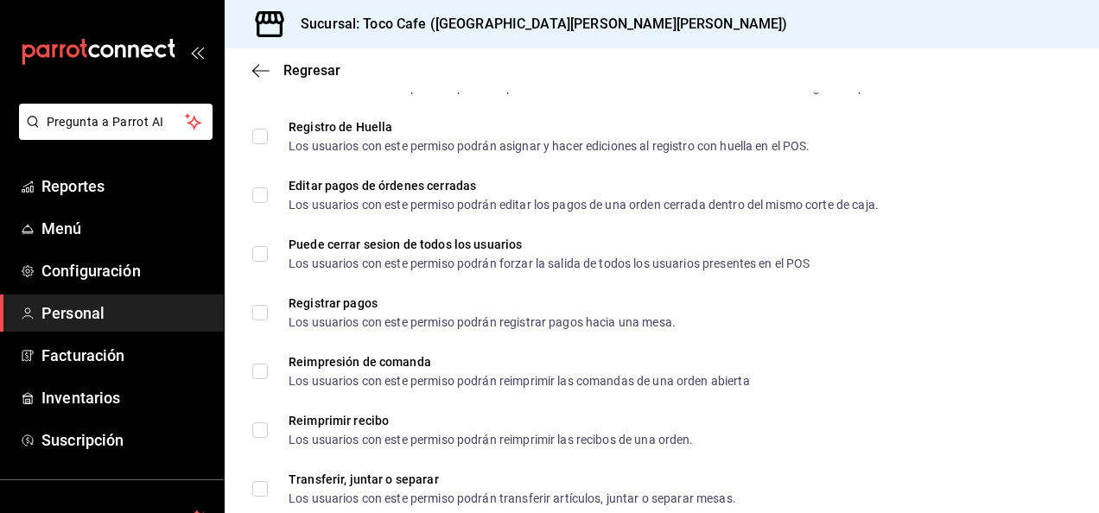
scroll to position [2389, 0]
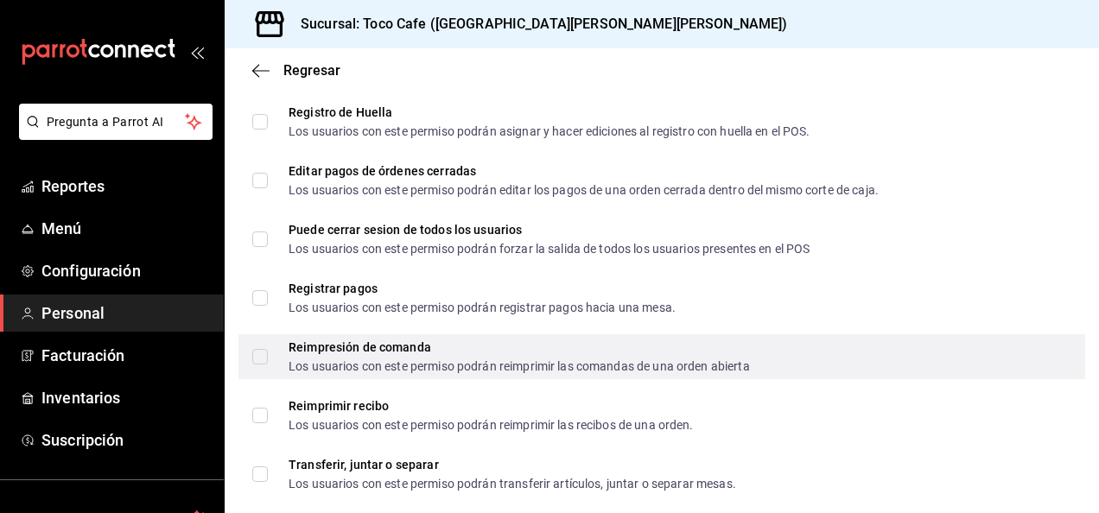
click at [263, 358] on input "Reimpresión de comanda Los usuarios con este permiso podrán reimprimir las coma…" at bounding box center [260, 357] width 16 height 16
checkbox input "true"
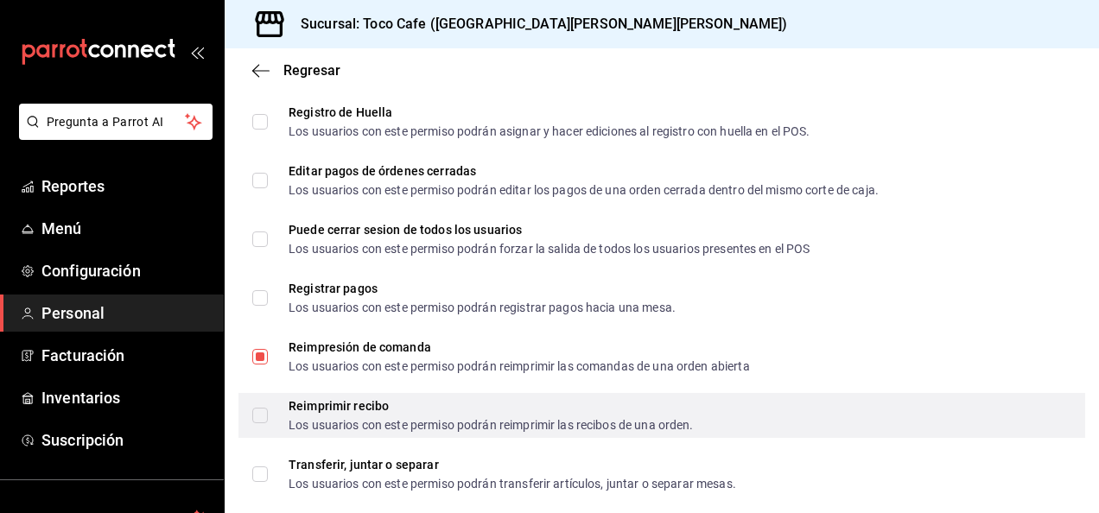
click at [260, 419] on input "Reimprimir recibo Los usuarios con este permiso podrán reimprimir las recibos d…" at bounding box center [260, 416] width 16 height 16
checkbox input "true"
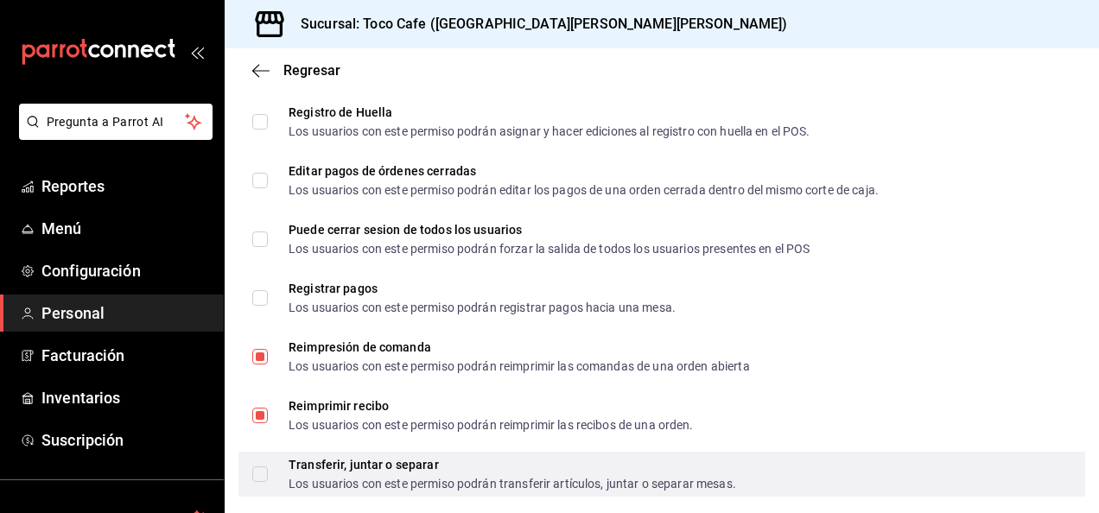
click at [259, 470] on input "Transferir, juntar o separar Los usuarios con este permiso podrán transferir ar…" at bounding box center [260, 475] width 16 height 16
checkbox input "true"
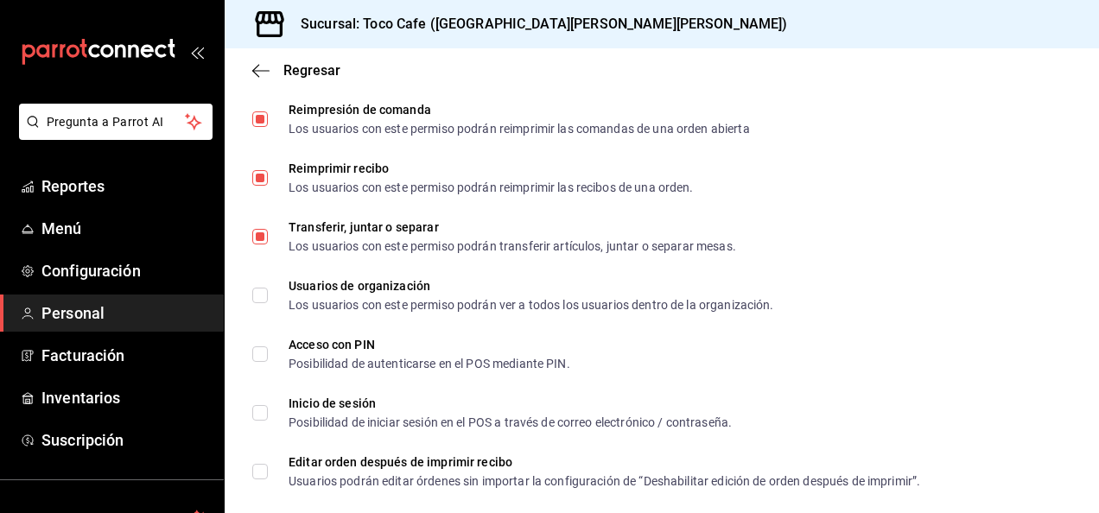
scroll to position [2631, 0]
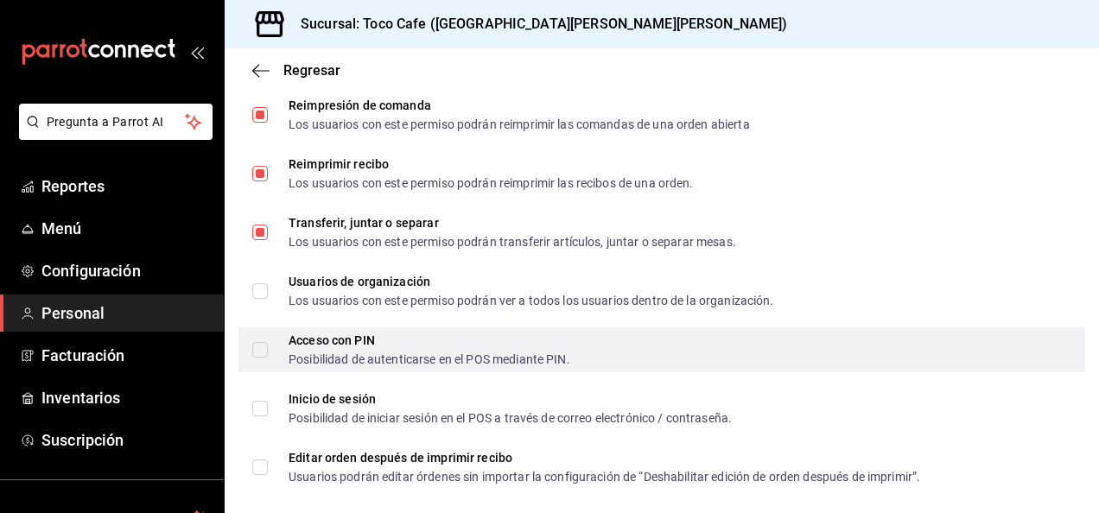
click at [263, 346] on input "Acceso con PIN Posibilidad de autenticarse en el POS mediante PIN." at bounding box center [260, 350] width 16 height 16
checkbox input "true"
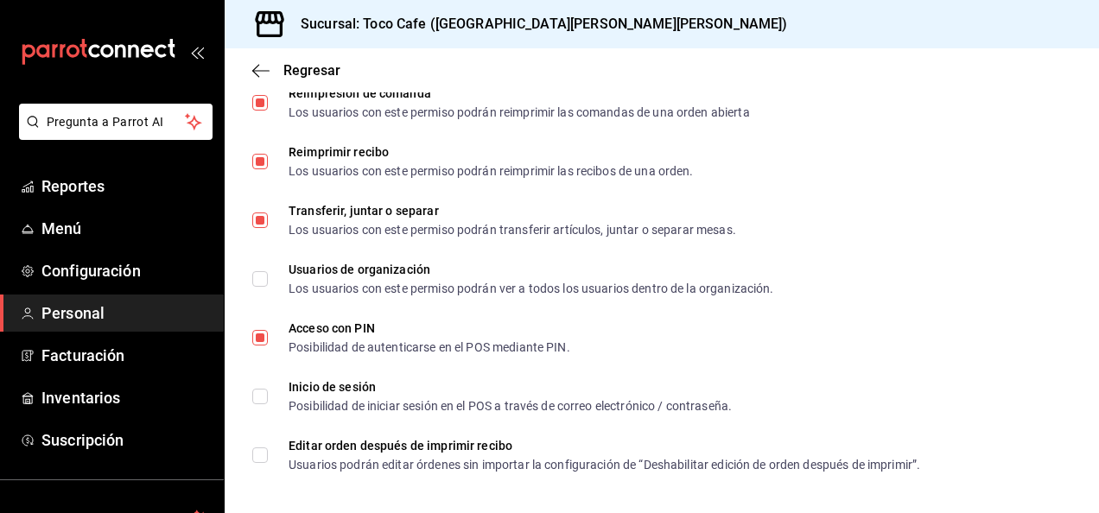
scroll to position [2648, 0]
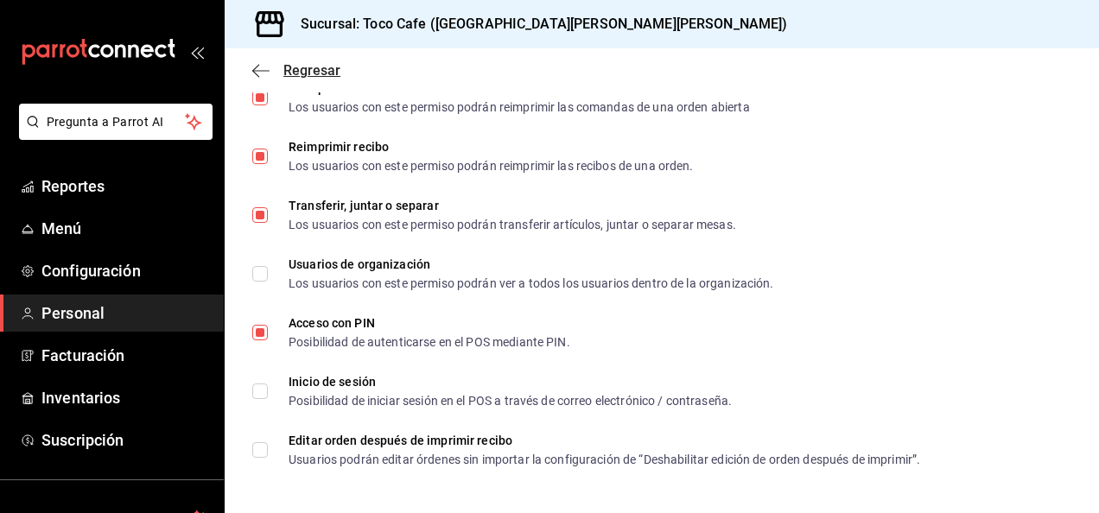
click at [259, 73] on icon "button" at bounding box center [260, 71] width 17 height 16
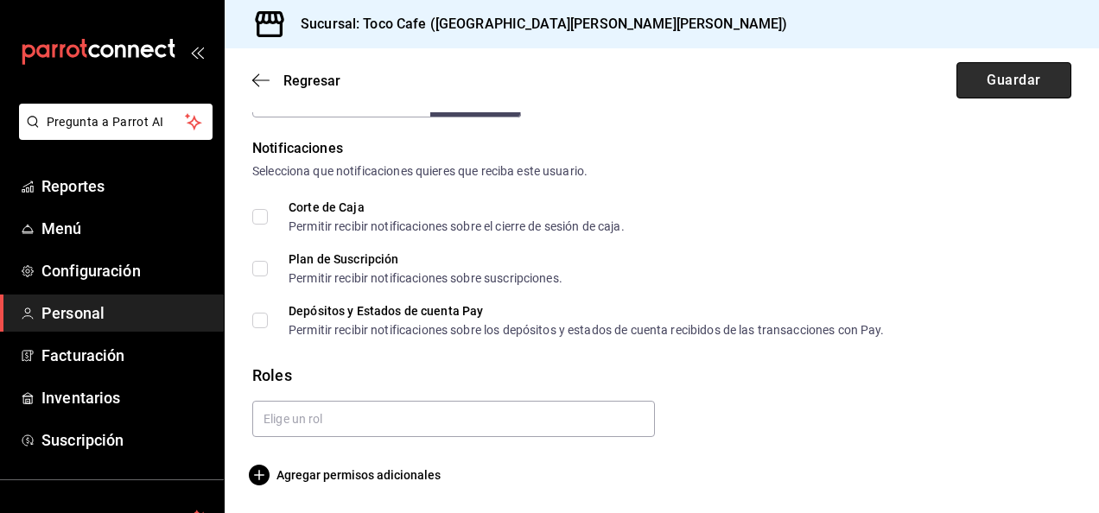
click at [1030, 78] on button "Guardar" at bounding box center [1014, 80] width 115 height 36
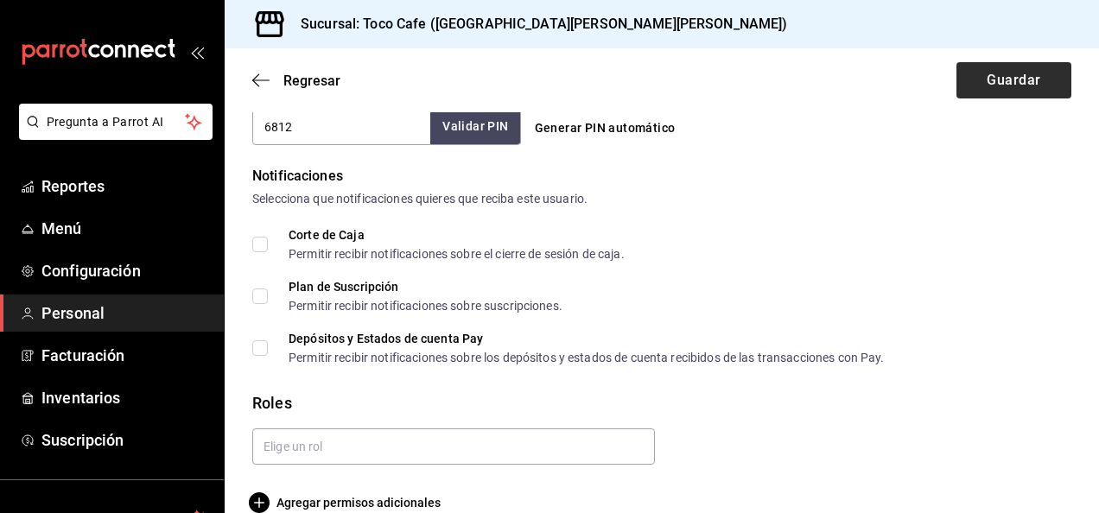
scroll to position [551, 0]
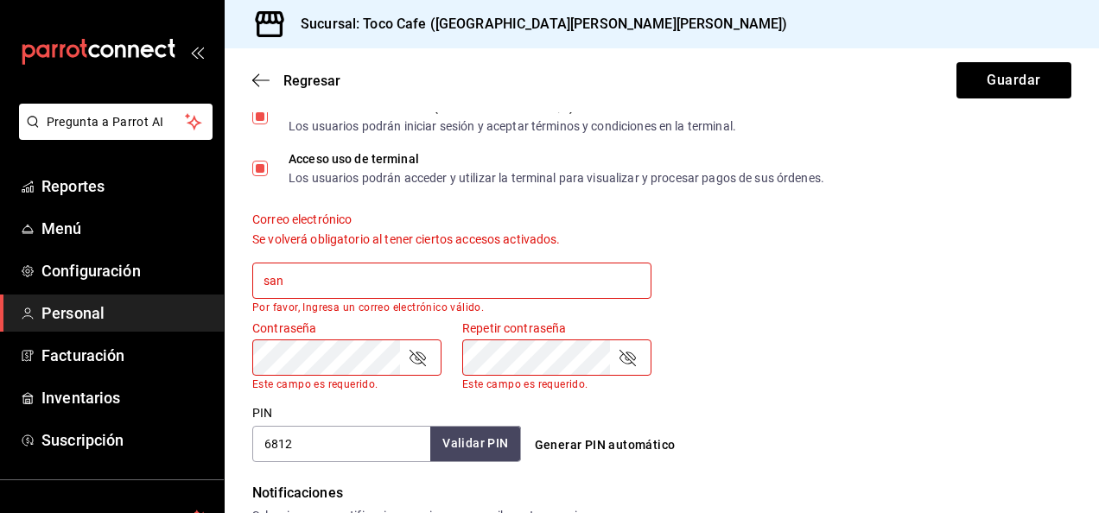
click at [904, 304] on div "Contraseña Contraseña Este campo es requerido. Repetir contraseña Repetir contr…" at bounding box center [652, 345] width 840 height 91
click at [412, 273] on input "san" at bounding box center [451, 281] width 399 height 36
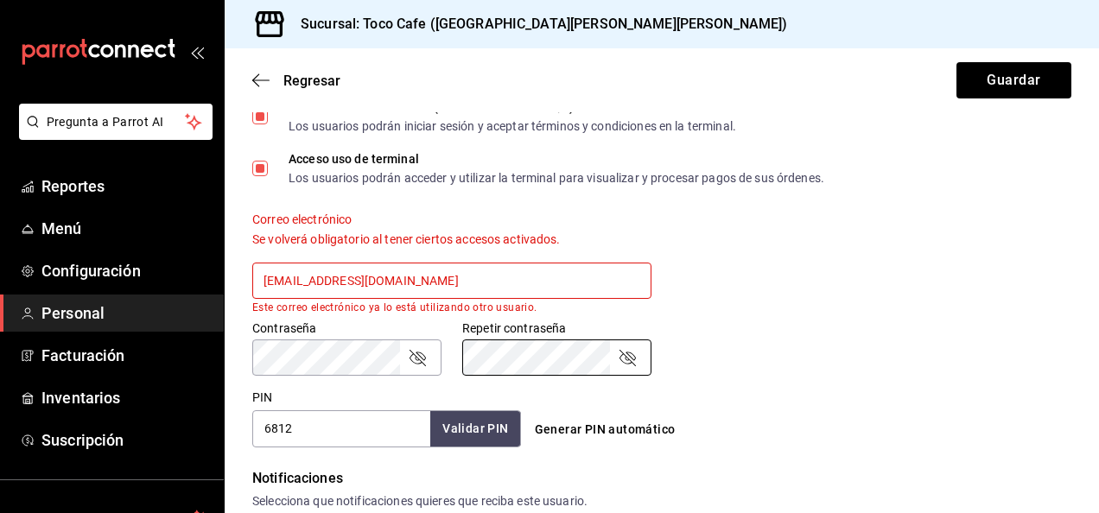
click at [723, 342] on div "Contraseña Contraseña Repetir contraseña Repetir contraseña" at bounding box center [652, 338] width 840 height 76
click at [399, 279] on input "[EMAIL_ADDRESS][DOMAIN_NAME]" at bounding box center [451, 281] width 399 height 36
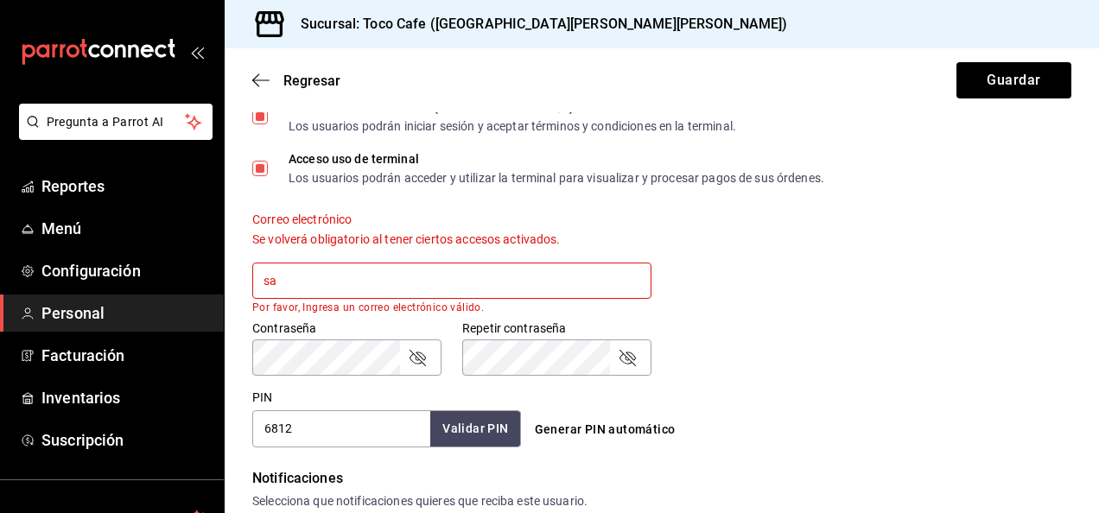
type input "s"
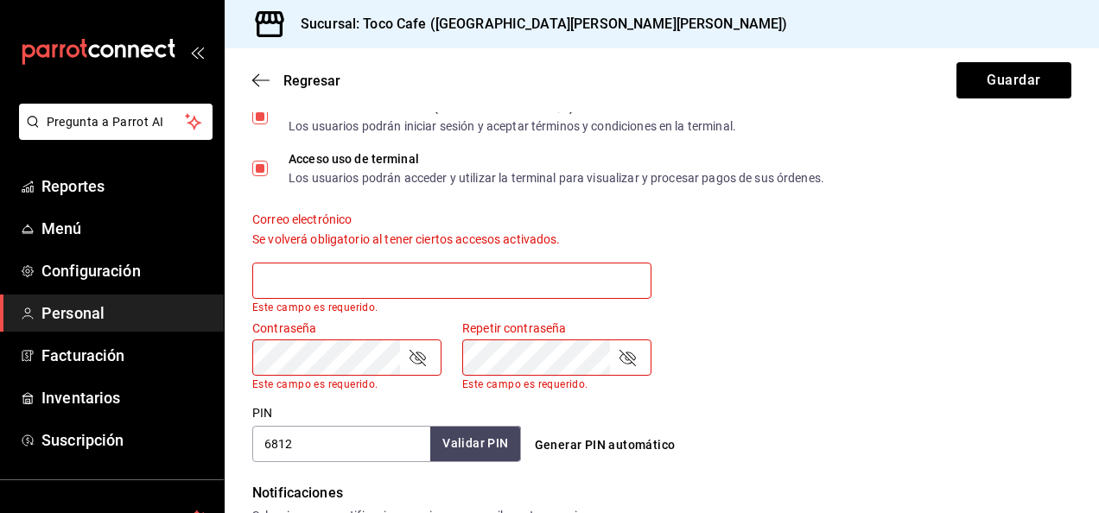
click at [737, 305] on div "Contraseña Contraseña Este campo es requerido. Repetir contraseña Repetir contr…" at bounding box center [652, 345] width 840 height 91
click at [989, 81] on button "Guardar" at bounding box center [1014, 80] width 115 height 36
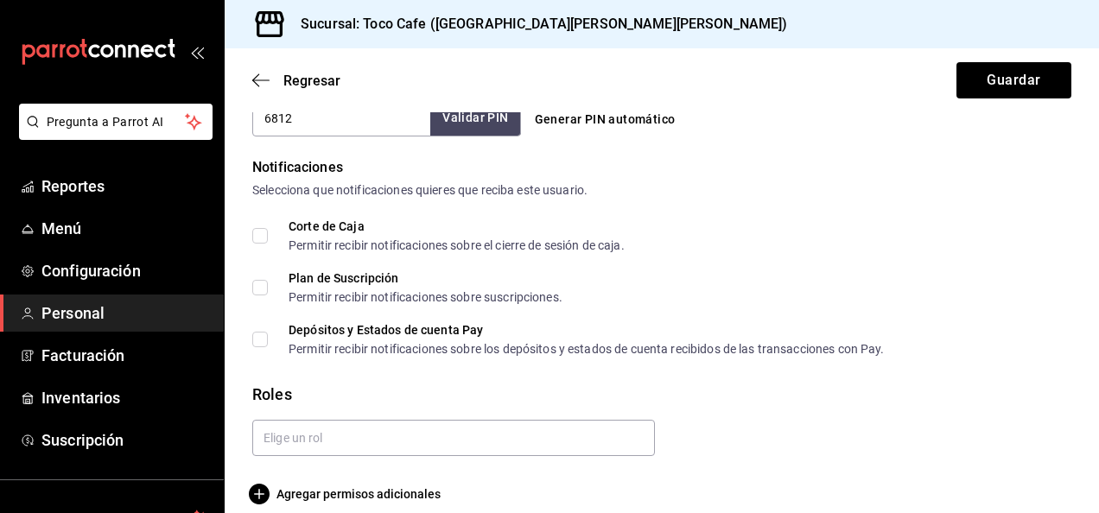
scroll to position [895, 0]
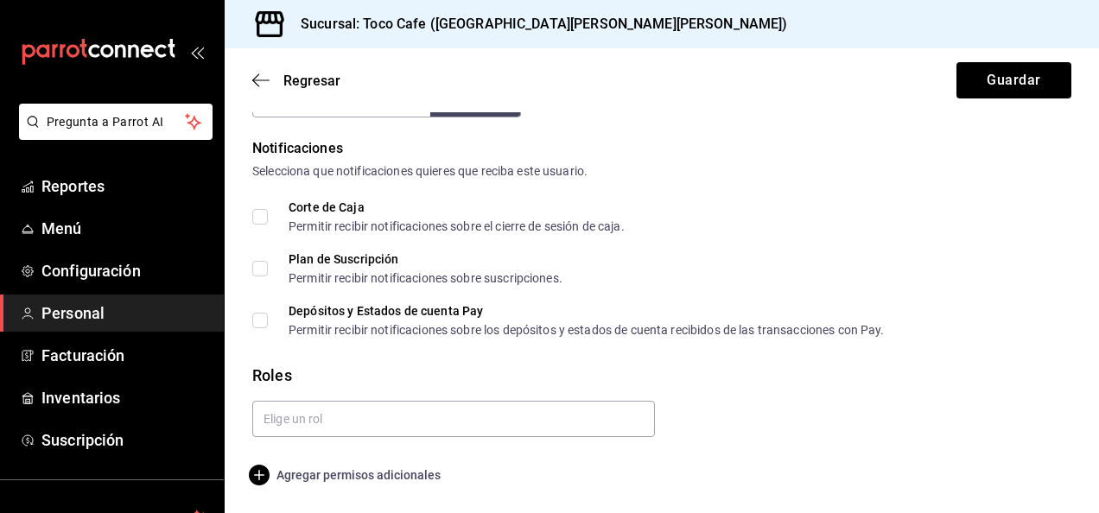
click at [264, 474] on icon "button" at bounding box center [259, 475] width 21 height 21
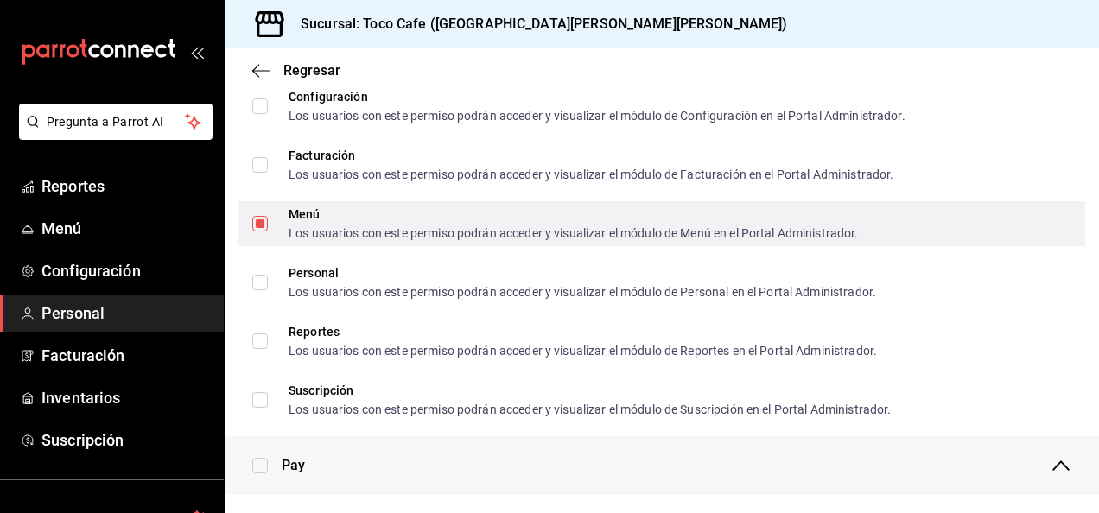
click at [256, 217] on input "Menú Los usuarios con este permiso podrán acceder y visualizar el módulo de Men…" at bounding box center [260, 224] width 16 height 16
checkbox input "false"
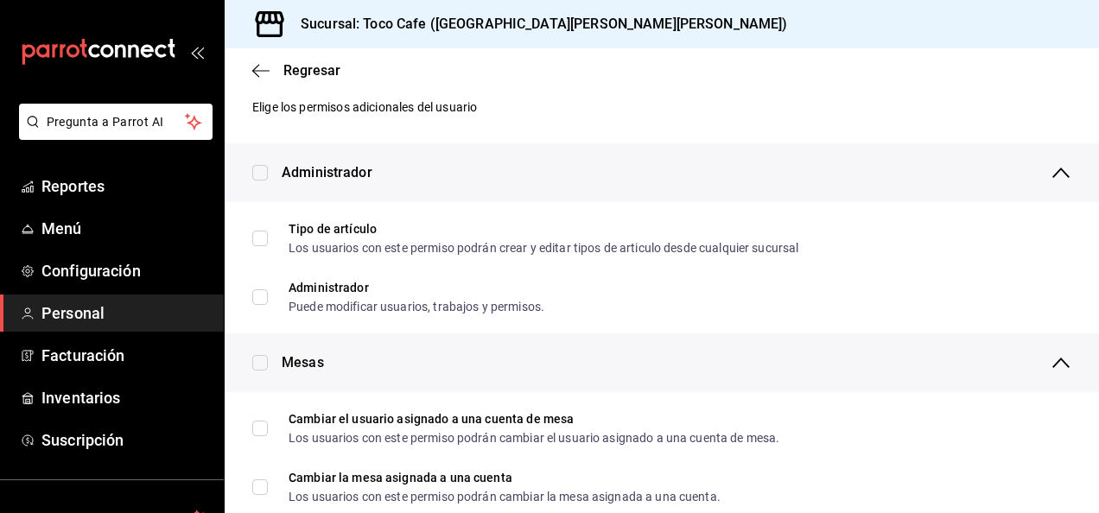
scroll to position [0, 0]
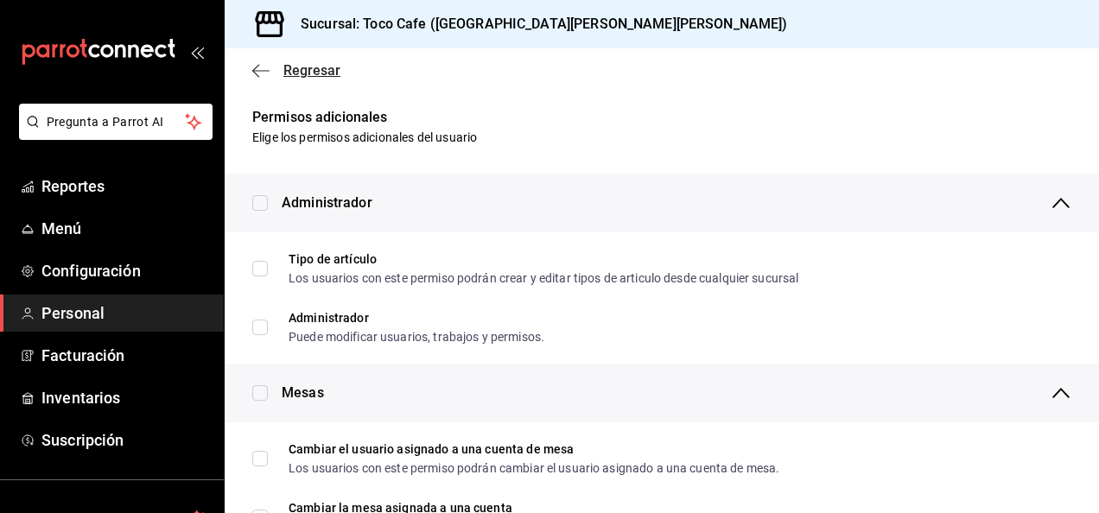
click at [257, 65] on icon "button" at bounding box center [260, 71] width 17 height 16
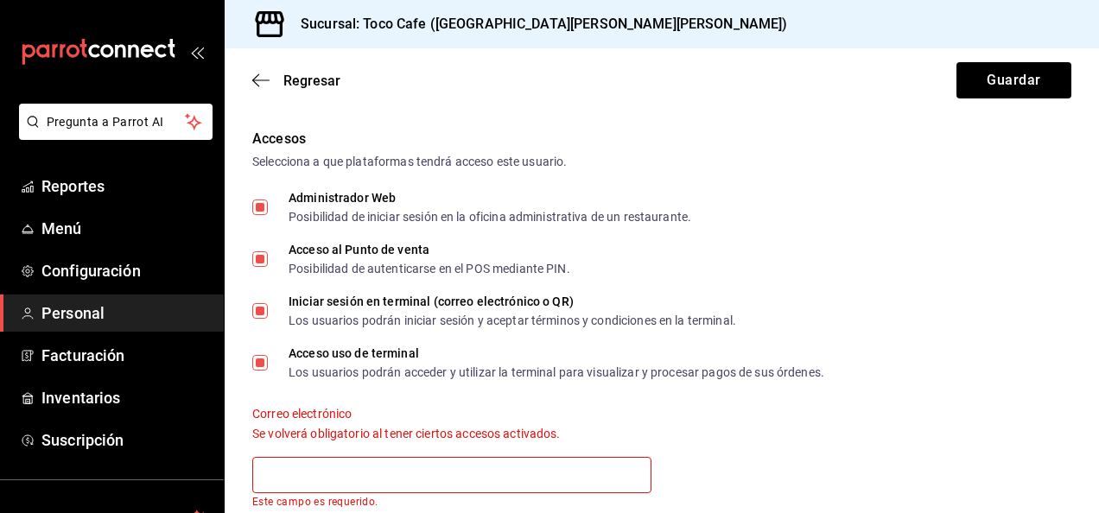
scroll to position [353, 0]
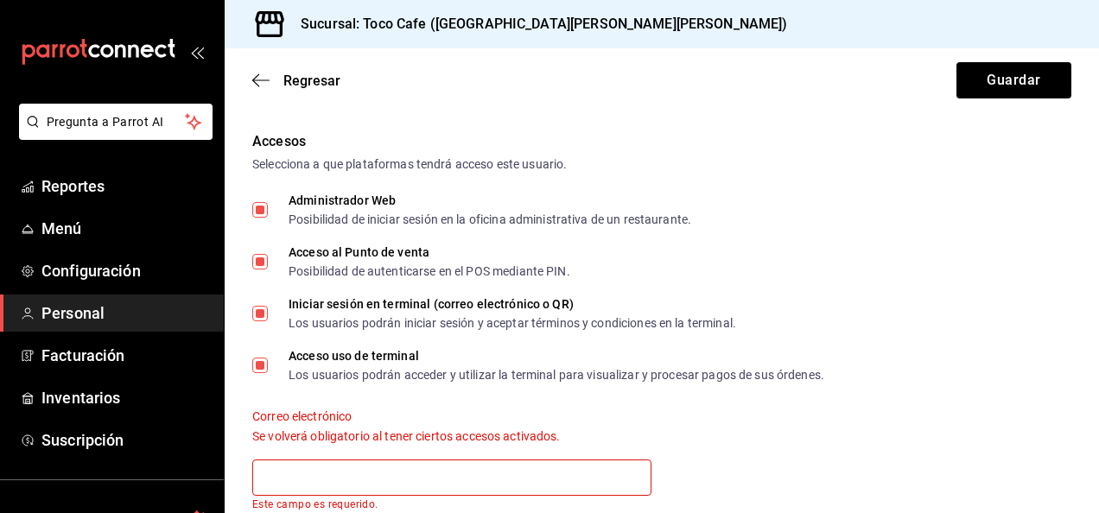
click at [258, 207] on input "Administrador Web Posibilidad de iniciar sesión en la oficina administrativa de…" at bounding box center [260, 210] width 16 height 16
checkbox input "false"
click at [259, 315] on input "Iniciar sesión en terminal (correo electrónico o QR) Los usuarios podrán inicia…" at bounding box center [260, 314] width 16 height 16
checkbox input "false"
click at [259, 362] on input "Acceso uso de terminal Los usuarios podrán acceder y utilizar la terminal para …" at bounding box center [260, 366] width 16 height 16
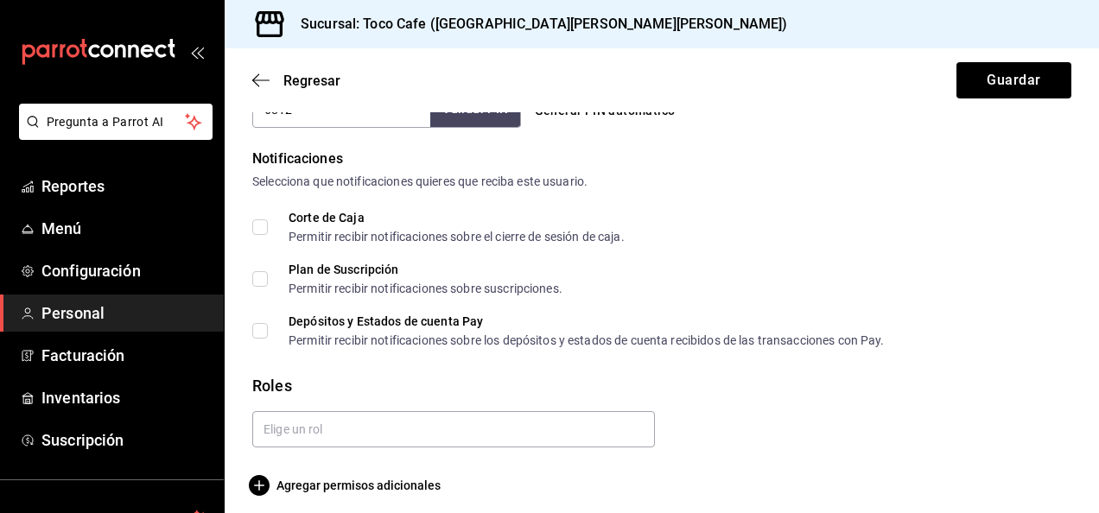
scroll to position [895, 0]
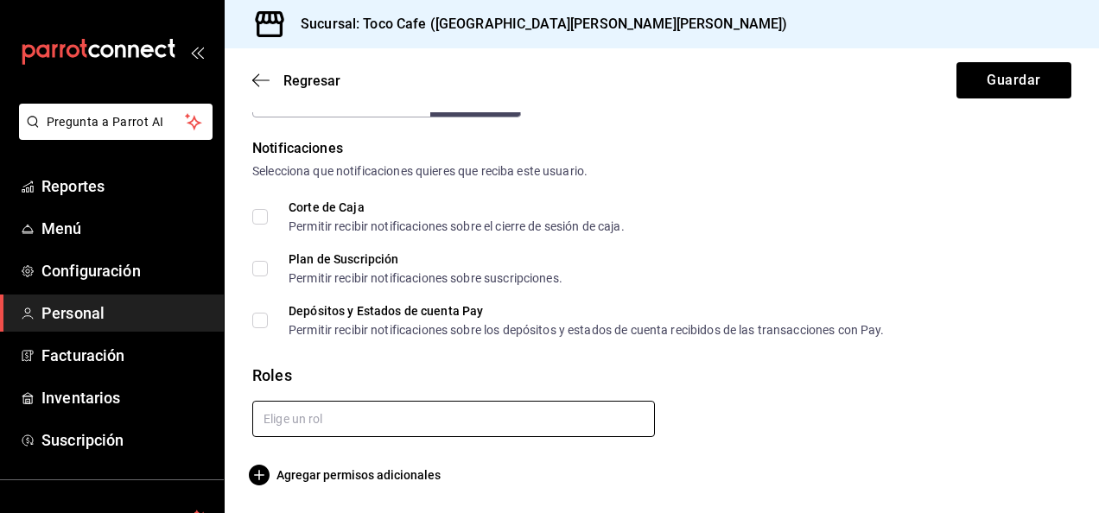
click at [418, 428] on input "text" at bounding box center [453, 419] width 403 height 36
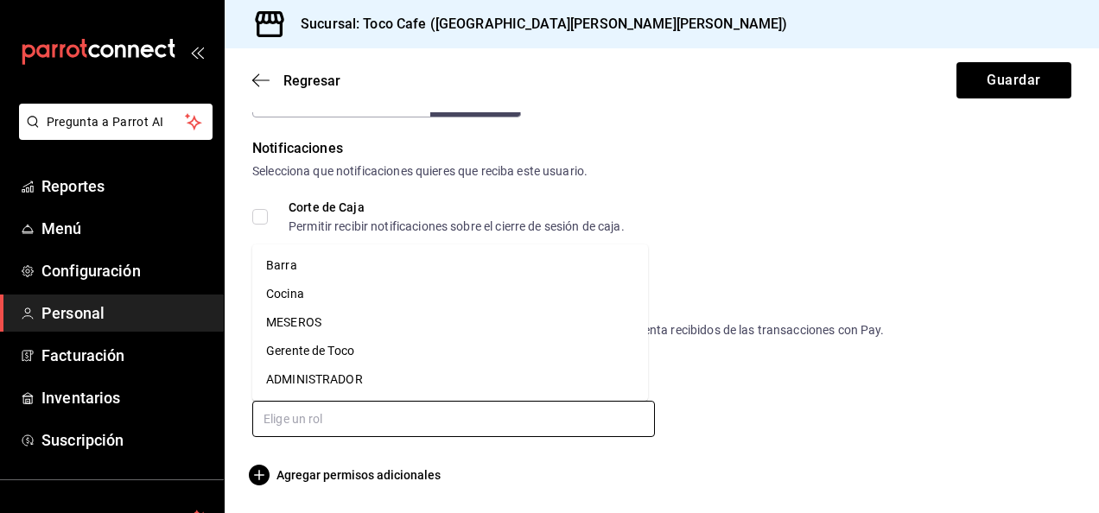
click at [331, 330] on li "MESEROS" at bounding box center [450, 323] width 396 height 29
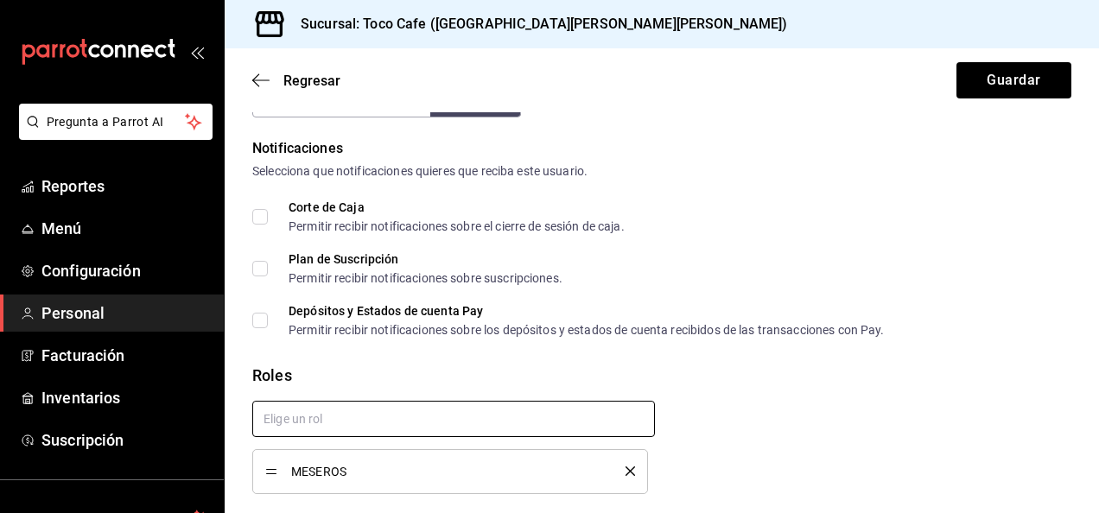
checkbox input "true"
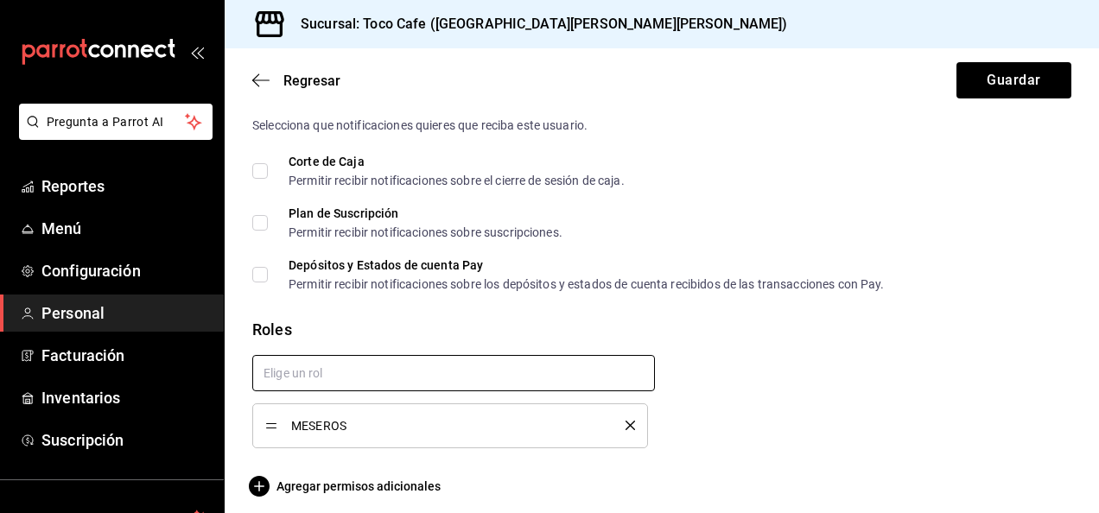
scroll to position [952, 0]
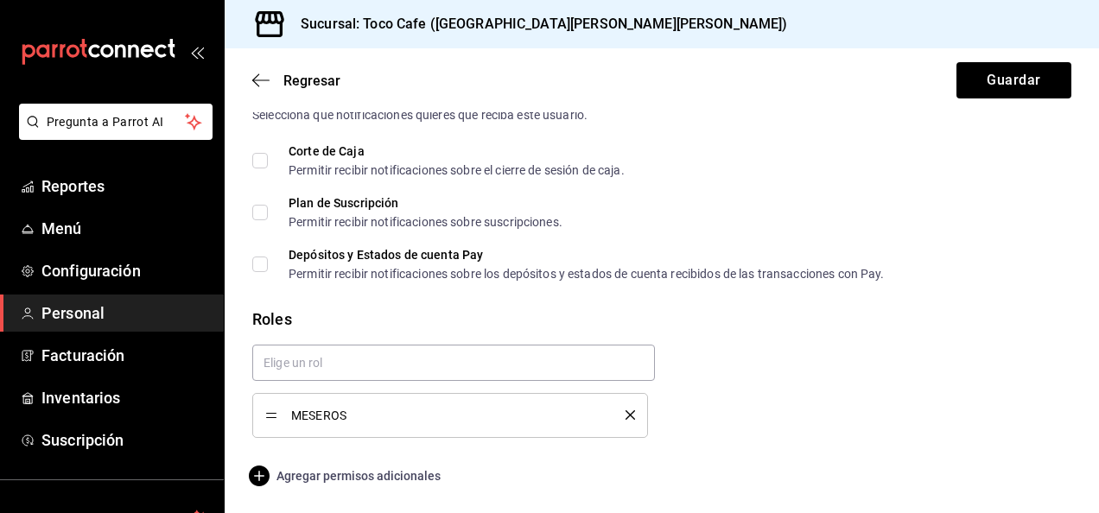
click at [385, 471] on span "Agregar permisos adicionales" at bounding box center [346, 476] width 188 height 21
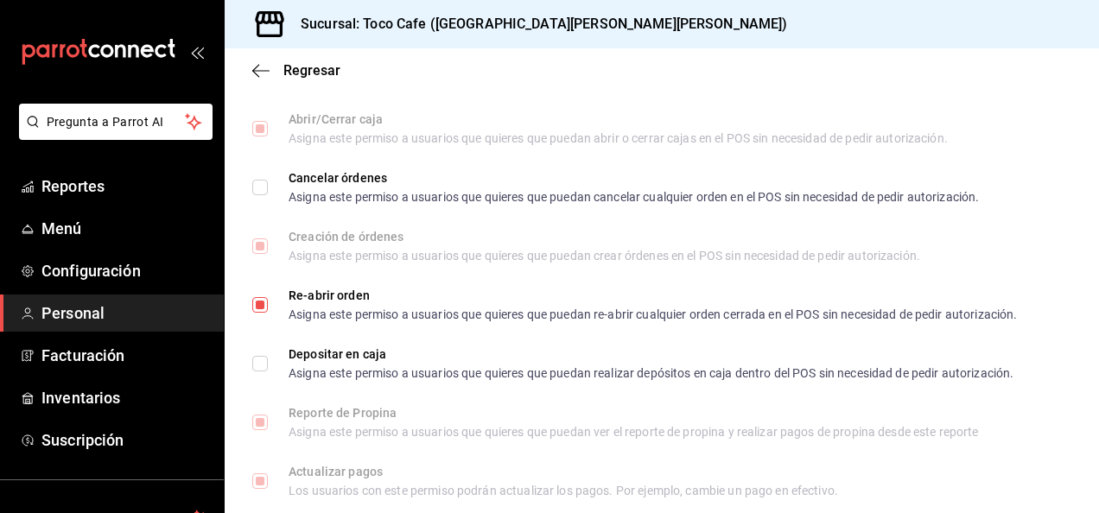
scroll to position [1678, 0]
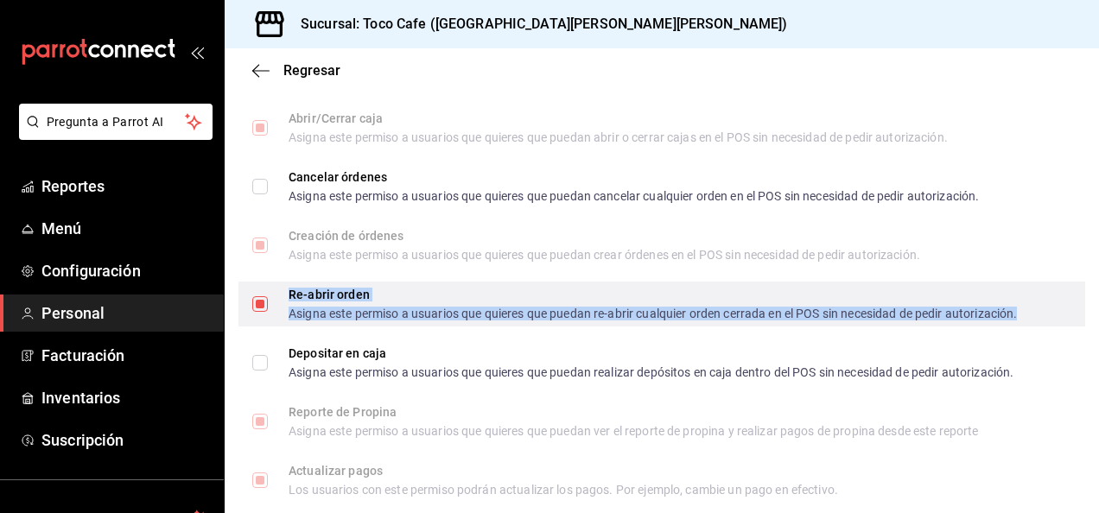
click at [365, 311] on div "Asigna este permiso a usuarios que quieres que puedan re-abrir cualquier orden …" at bounding box center [653, 314] width 729 height 12
checkbox input "false"
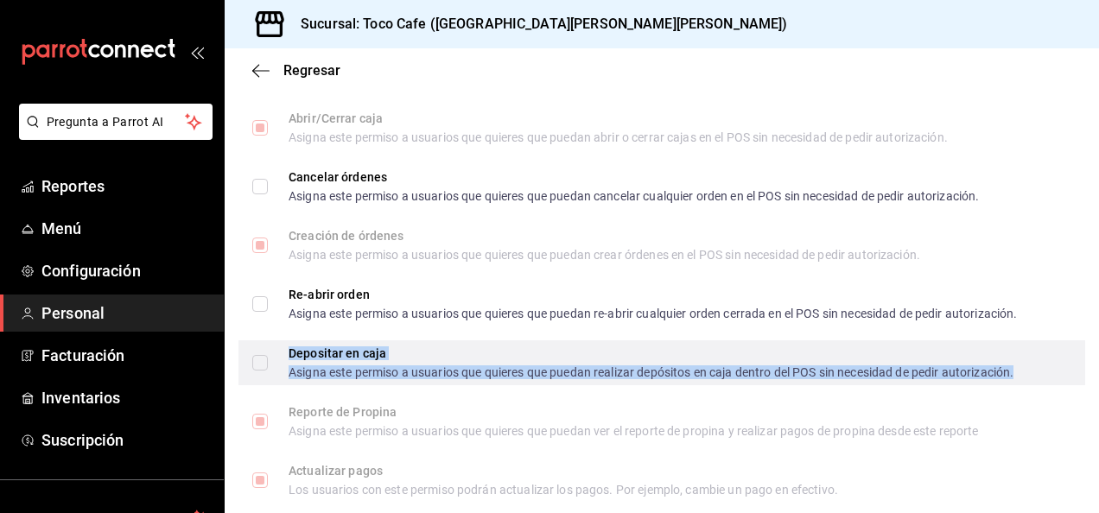
click at [715, 378] on div "Asigna este permiso a usuarios que quieres que puedan realizar depósitos en caj…" at bounding box center [651, 372] width 725 height 12
click at [268, 371] on input "Depositar en caja Asigna este permiso a usuarios que quieres que puedan realiza…" at bounding box center [260, 363] width 16 height 16
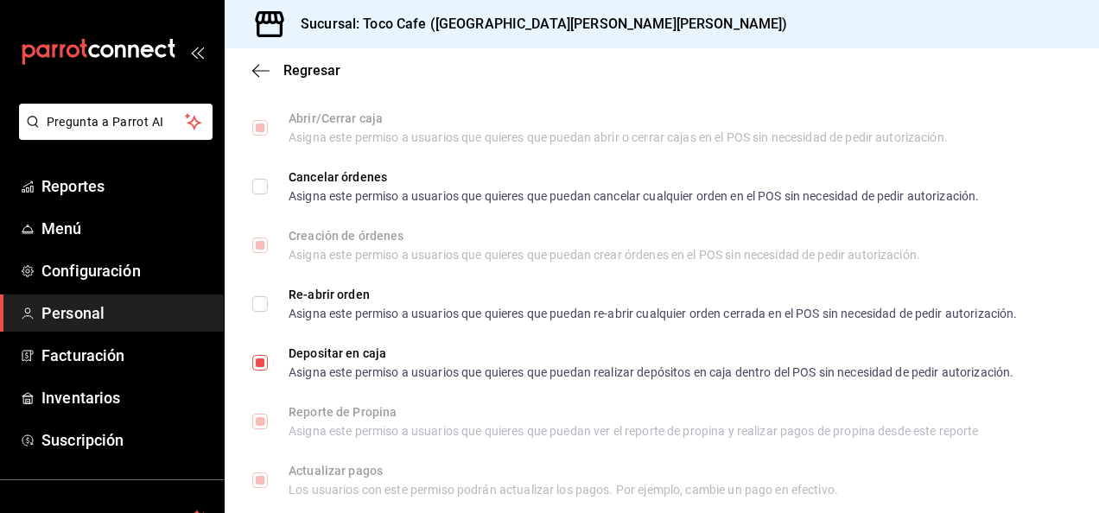
click at [1015, 99] on li "Abrir/Cerrar caja Asigna este permiso a usuarios que quieres que puedan abrir o…" at bounding box center [662, 128] width 875 height 59
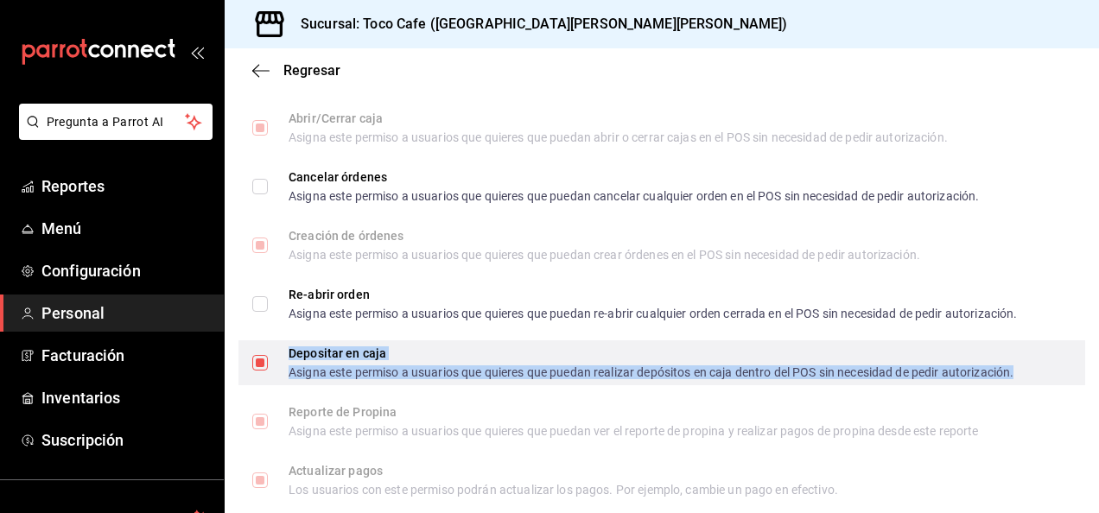
click at [1009, 354] on div "Depositar en caja" at bounding box center [651, 353] width 725 height 12
checkbox input "false"
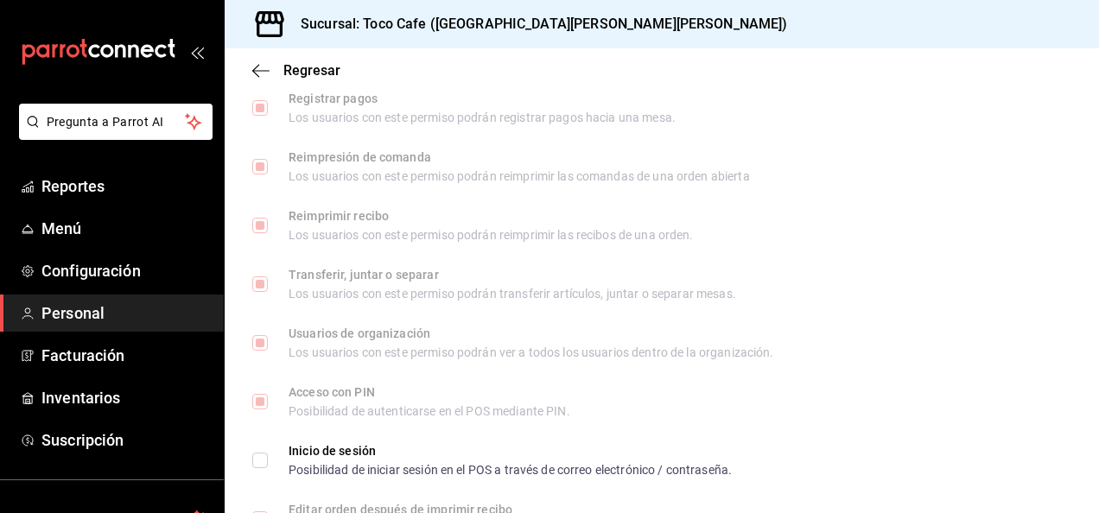
scroll to position [2544, 0]
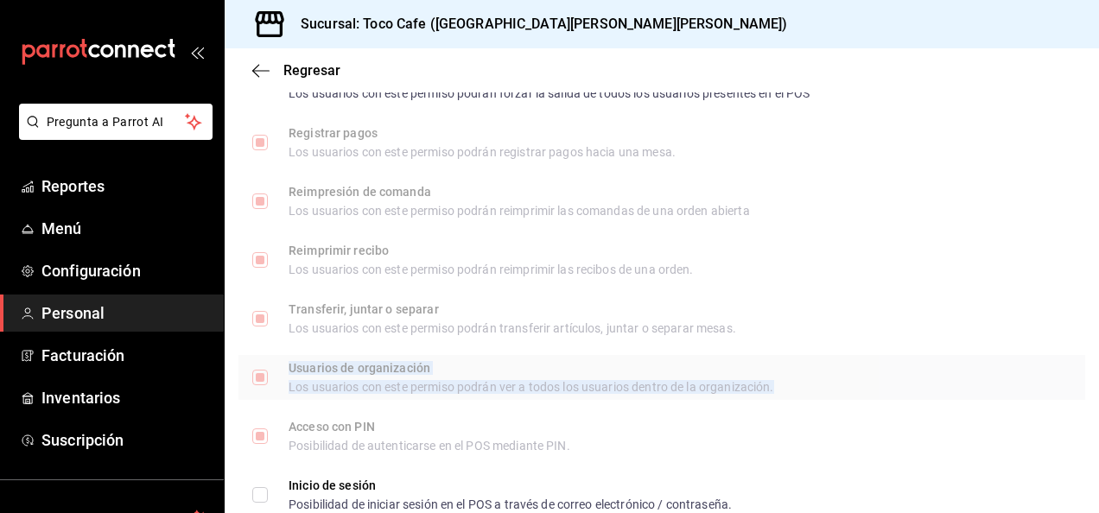
click at [527, 366] on div "Usuarios de organización" at bounding box center [532, 368] width 486 height 12
click at [267, 370] on input "Usuarios de organización Los usuarios con este permiso podrán ver a todos los u…" at bounding box center [260, 378] width 16 height 16
checkbox input "true"
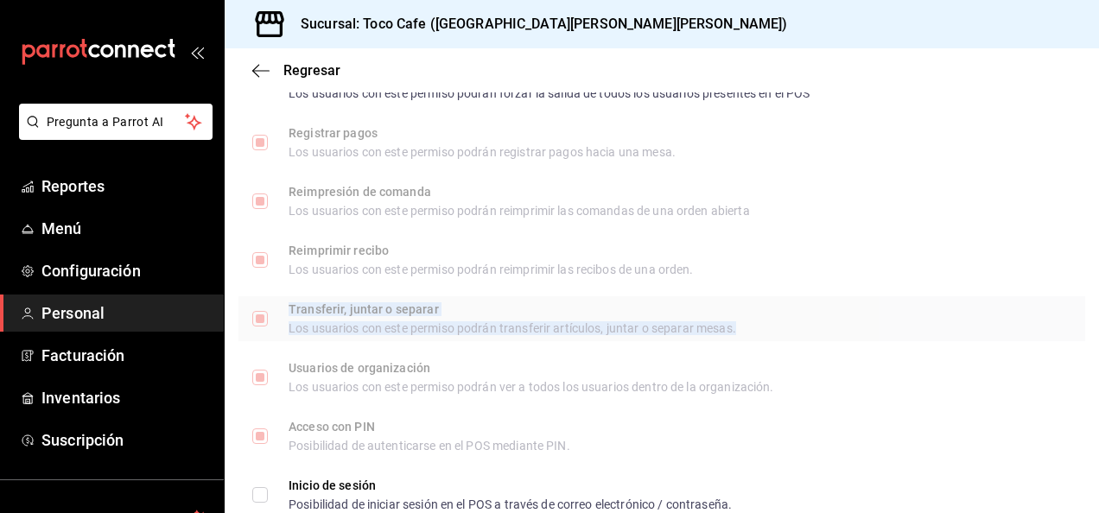
click at [392, 309] on div "Transferir, juntar o separar" at bounding box center [513, 309] width 448 height 12
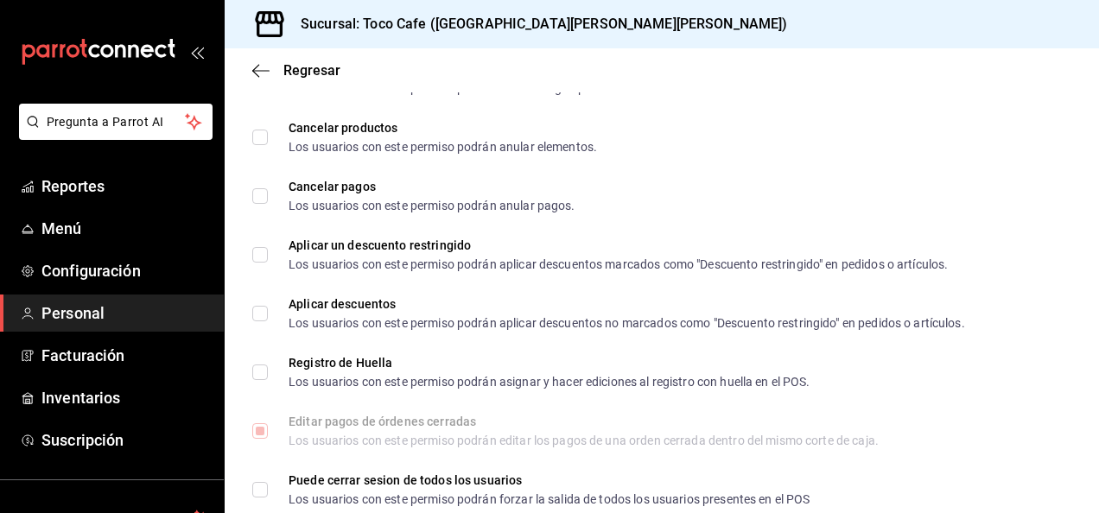
scroll to position [1731, 0]
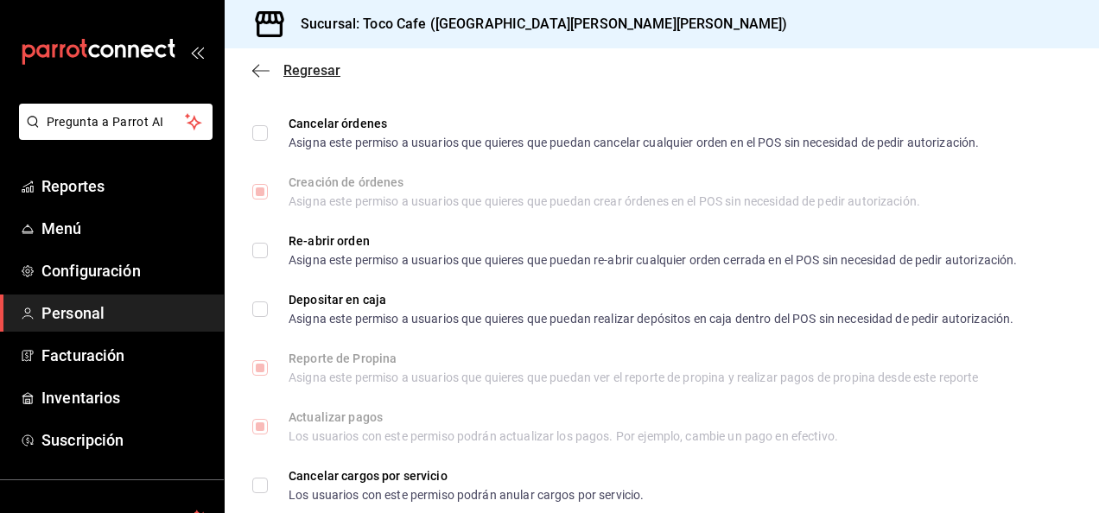
click at [261, 71] on icon "button" at bounding box center [260, 70] width 17 height 1
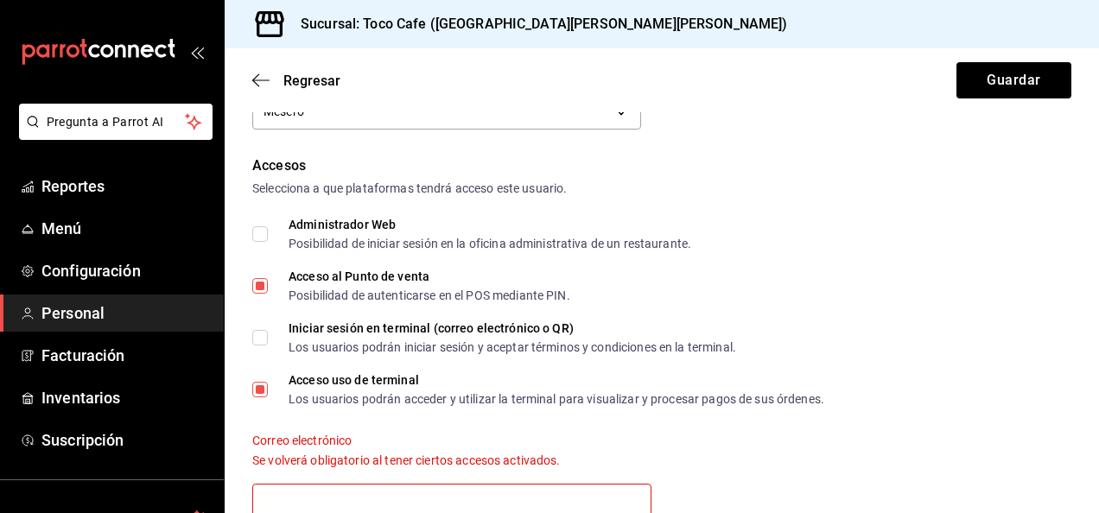
scroll to position [295, 0]
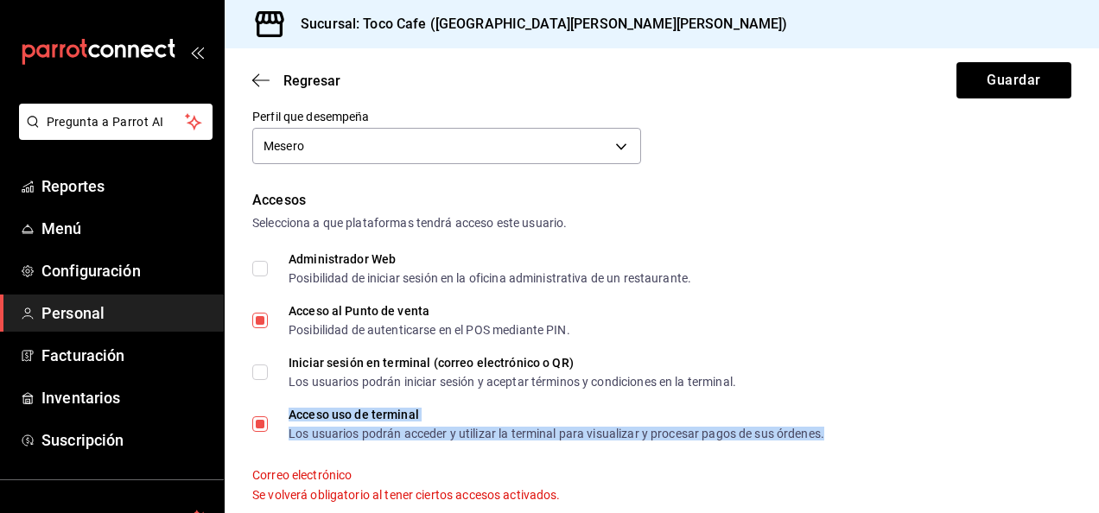
click at [358, 433] on div "Los usuarios podrán acceder y utilizar la terminal para visualizar y procesar p…" at bounding box center [557, 434] width 536 height 12
drag, startPoint x: 358, startPoint y: 433, endPoint x: 264, endPoint y: 425, distance: 93.7
click at [264, 425] on input "Acceso uso de terminal Los usuarios podrán acceder y utilizar la terminal para …" at bounding box center [260, 425] width 16 height 16
checkbox input "false"
click at [859, 406] on div "Accesos Selecciona a que plataformas tendrá acceso este usuario. Administrador …" at bounding box center [661, 454] width 819 height 528
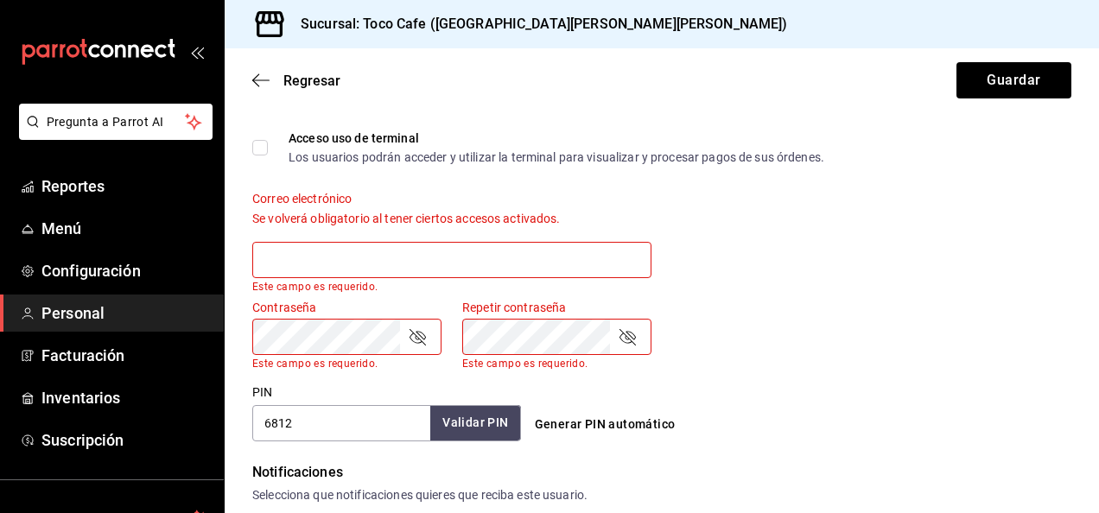
scroll to position [606, 0]
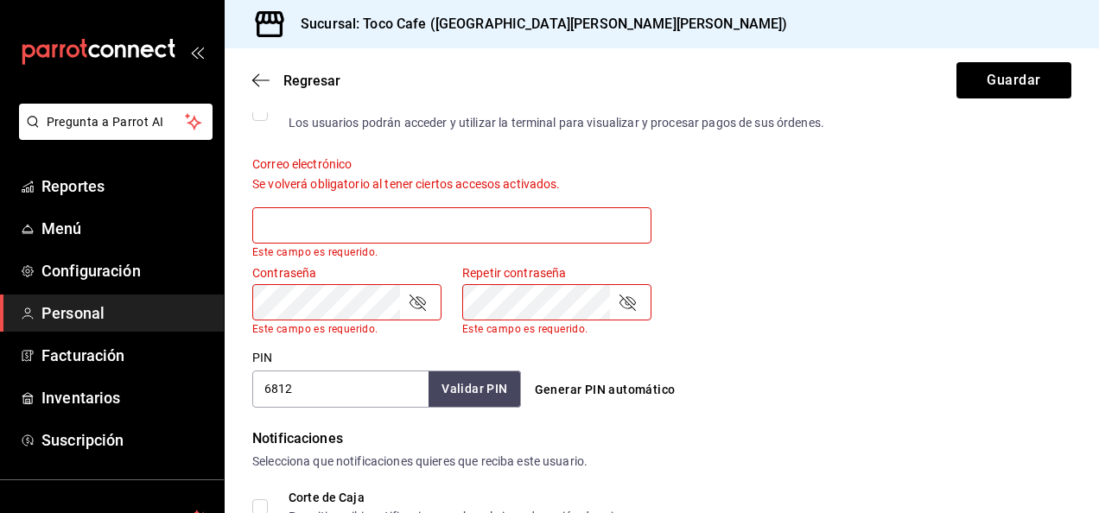
click at [447, 386] on button "Validar PIN" at bounding box center [475, 389] width 92 height 37
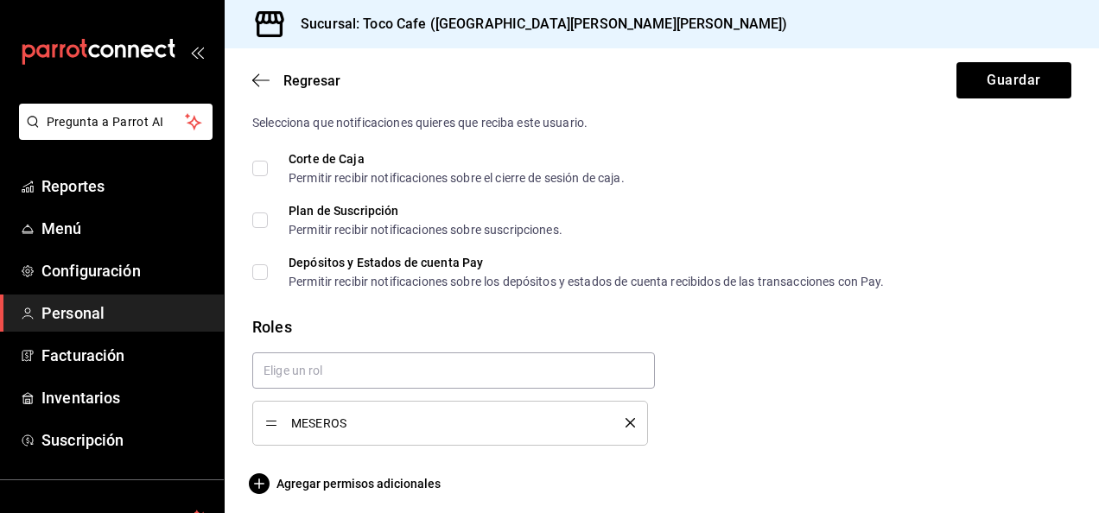
scroll to position [952, 0]
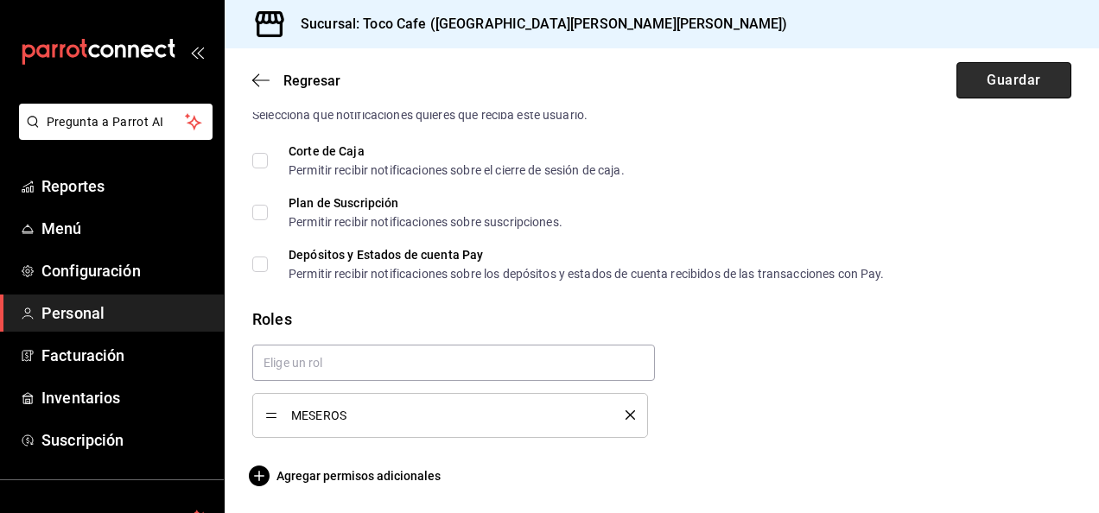
click at [1022, 80] on button "Guardar" at bounding box center [1014, 80] width 115 height 36
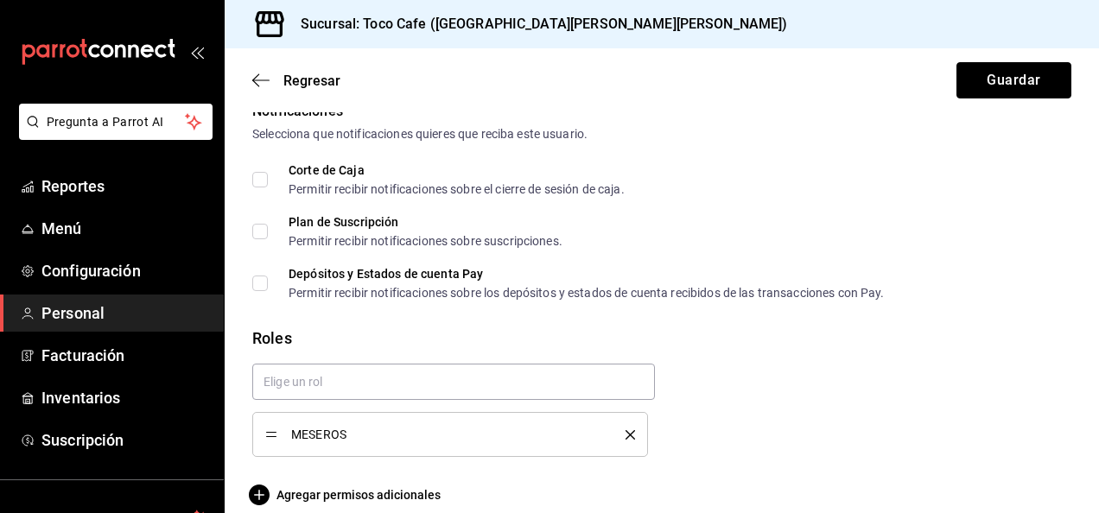
scroll to position [924, 0]
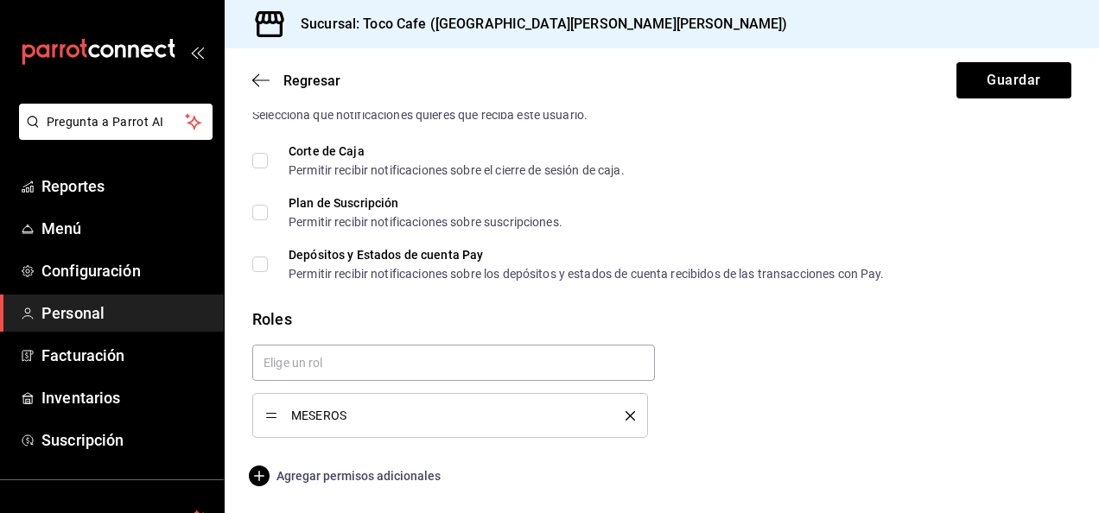
click at [420, 474] on span "Agregar permisos adicionales" at bounding box center [346, 476] width 188 height 21
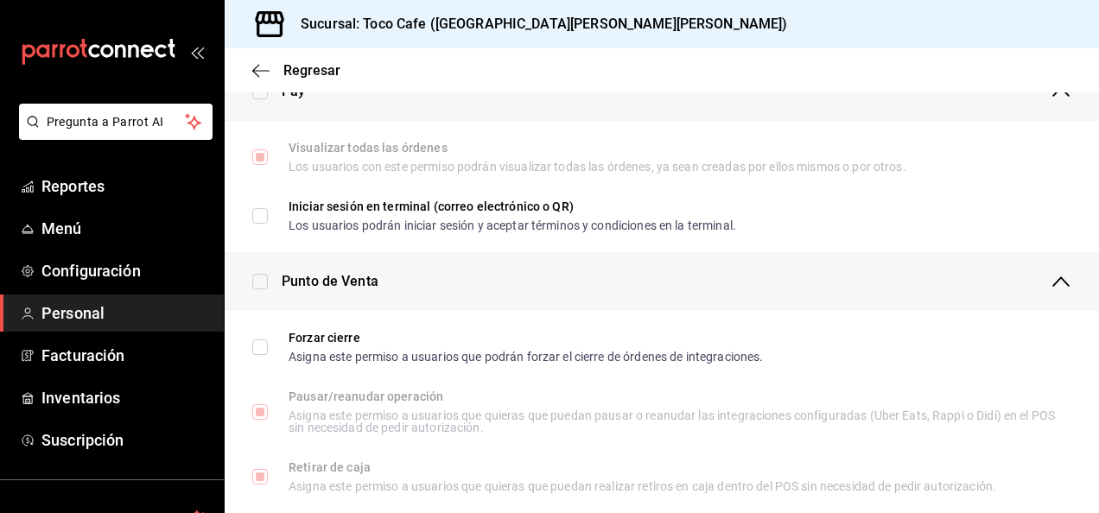
scroll to position [1304, 0]
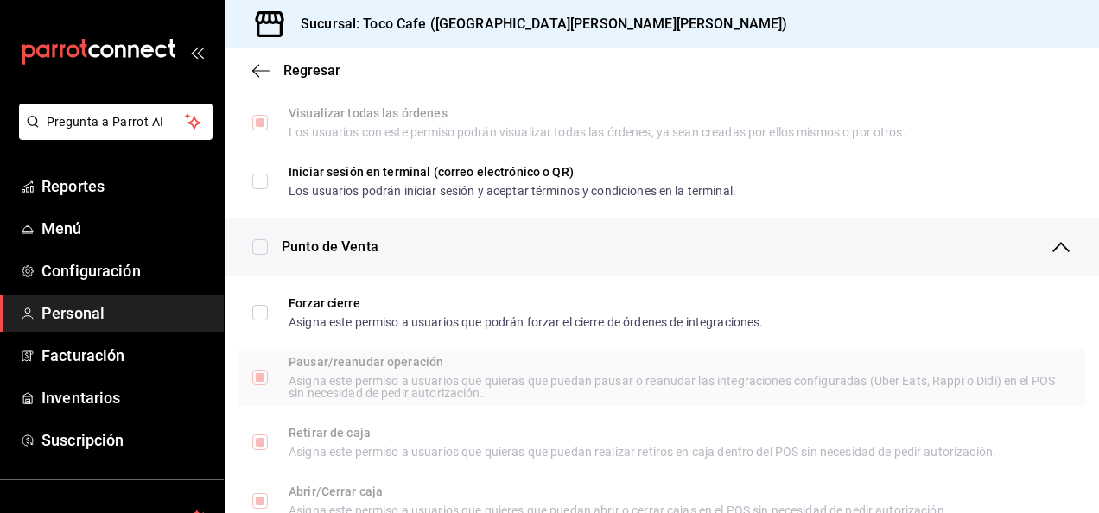
click at [287, 387] on span "Pausar/reanudar operación Asigna este permiso a usuarios que quieras que puedan…" at bounding box center [663, 377] width 790 height 43
click at [268, 385] on input "Pausar/reanudar operación Asigna este permiso a usuarios que quieras que puedan…" at bounding box center [260, 378] width 16 height 16
click at [258, 371] on input "Pausar/reanudar operación Asigna este permiso a usuarios que quieras que puedan…" at bounding box center [260, 378] width 16 height 16
checkbox input "true"
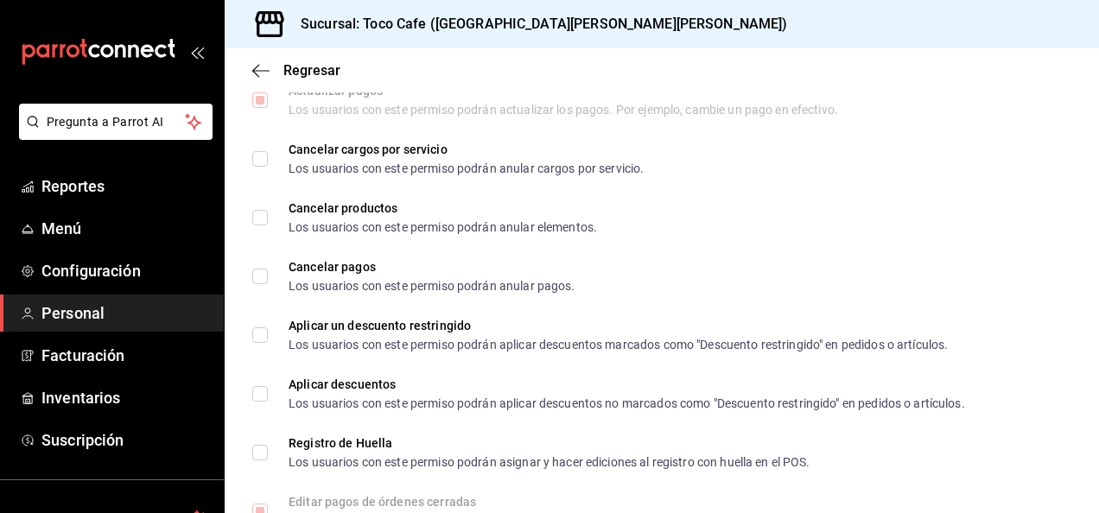
scroll to position [2065, 0]
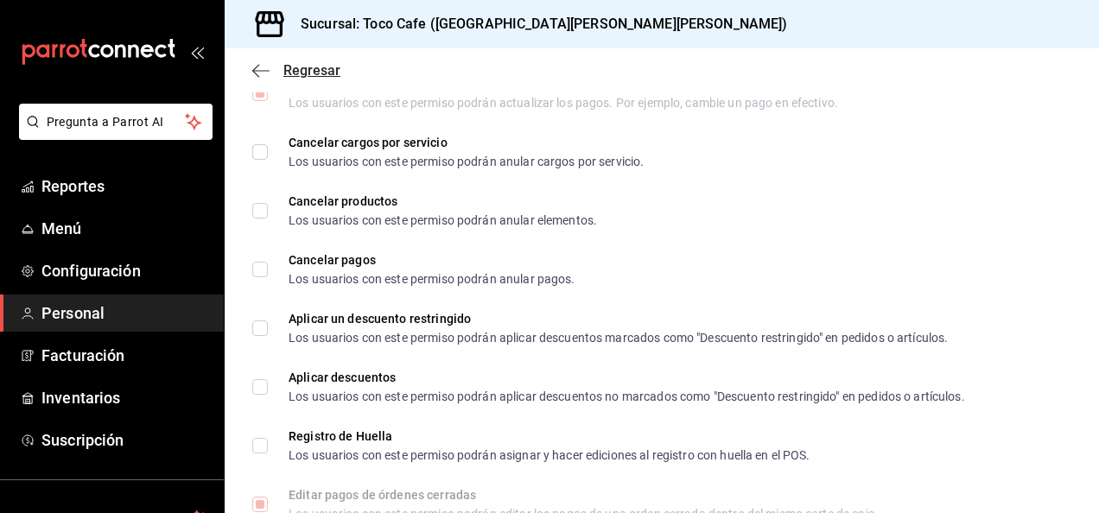
click at [259, 73] on icon "button" at bounding box center [260, 71] width 17 height 16
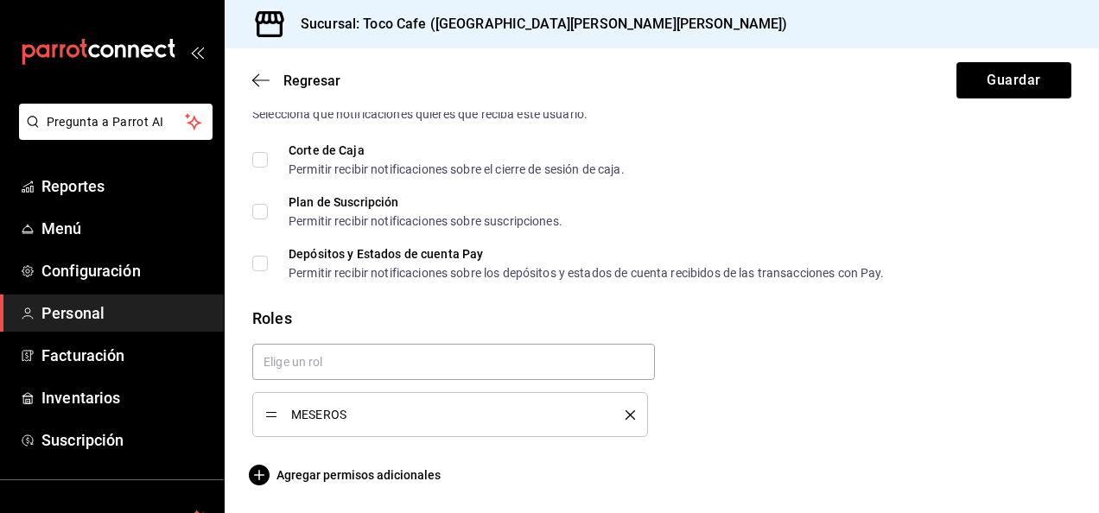
scroll to position [924, 0]
click at [261, 73] on icon "button" at bounding box center [260, 81] width 17 height 16
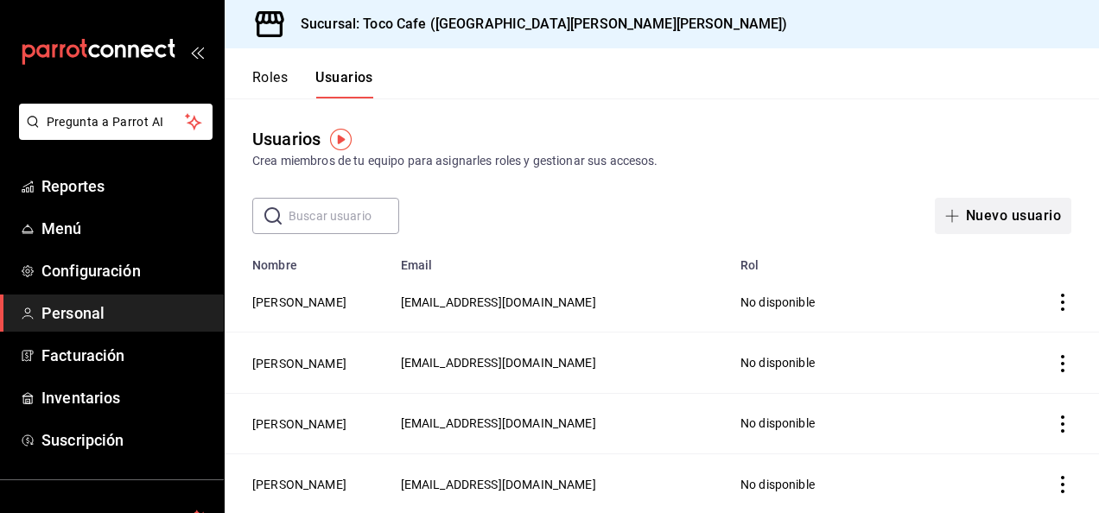
click at [978, 213] on button "Nuevo usuario" at bounding box center [1003, 216] width 137 height 36
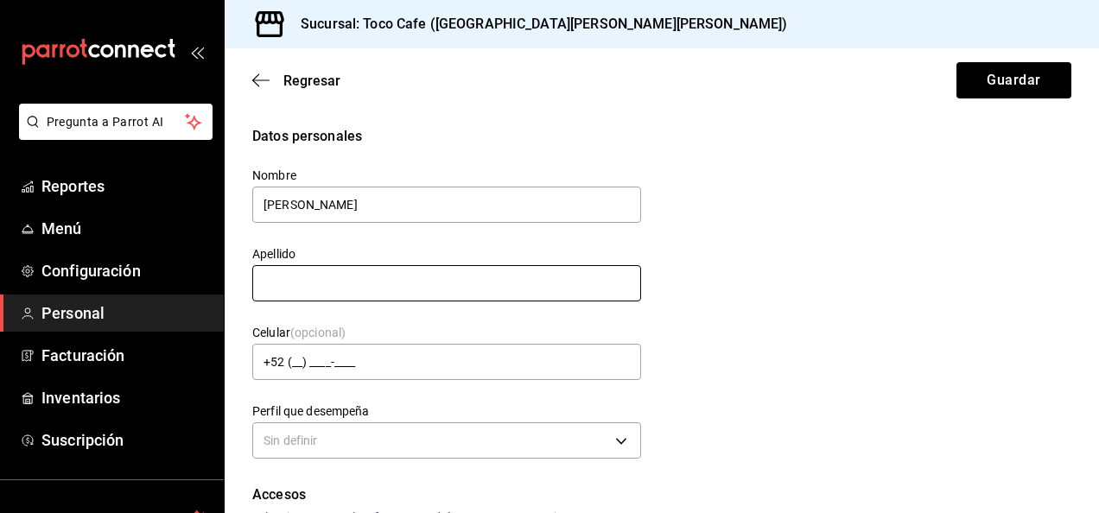
type input "[PERSON_NAME]"
click at [283, 287] on input "text" at bounding box center [446, 283] width 389 height 36
type input "[PERSON_NAME]"
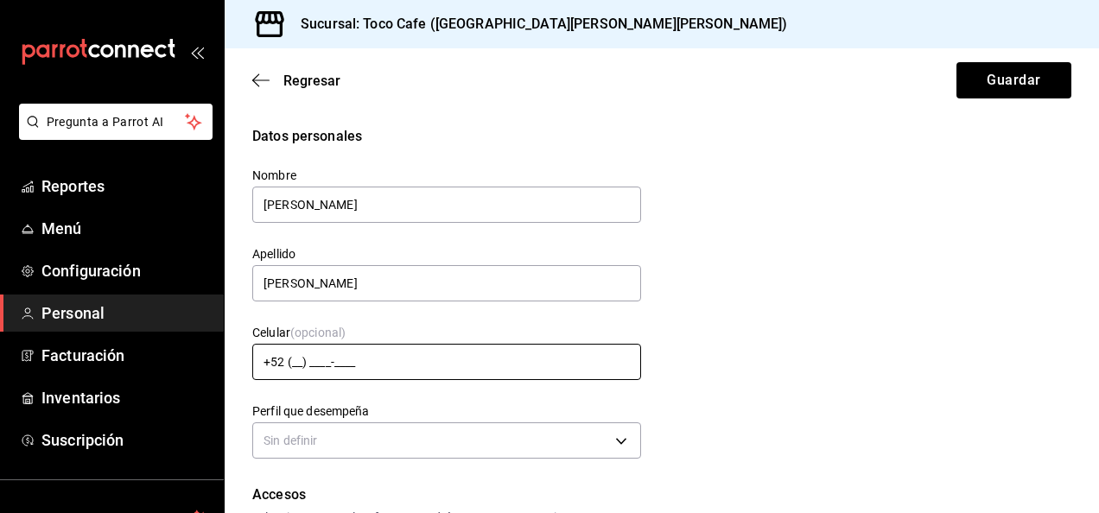
click at [297, 365] on input "+52 (__) ____-____" at bounding box center [446, 362] width 389 height 36
type input "[PHONE_NUMBER]"
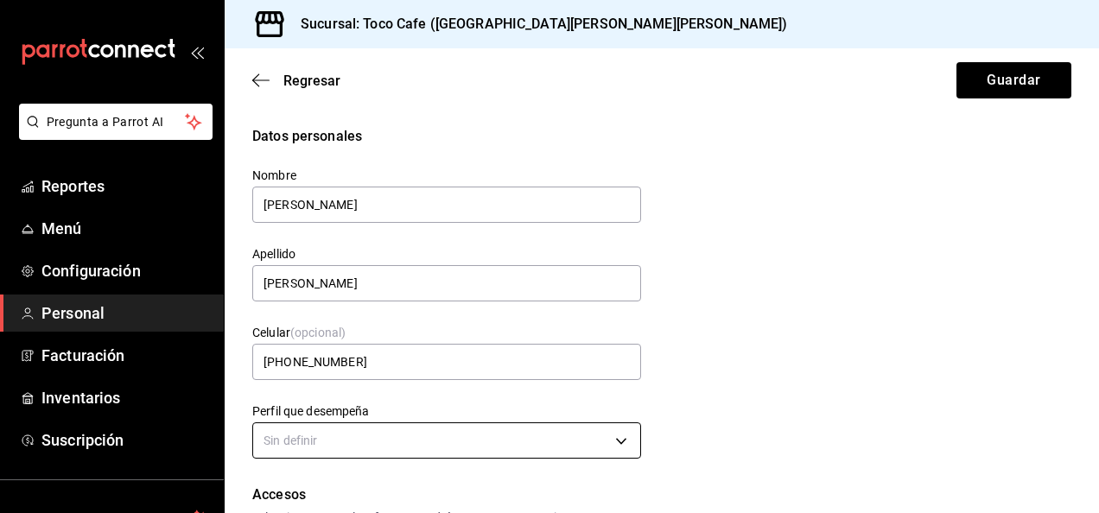
click at [614, 443] on body "Pregunta a Parrot AI Reportes Menú Configuración Personal Facturación Inventari…" at bounding box center [549, 256] width 1099 height 513
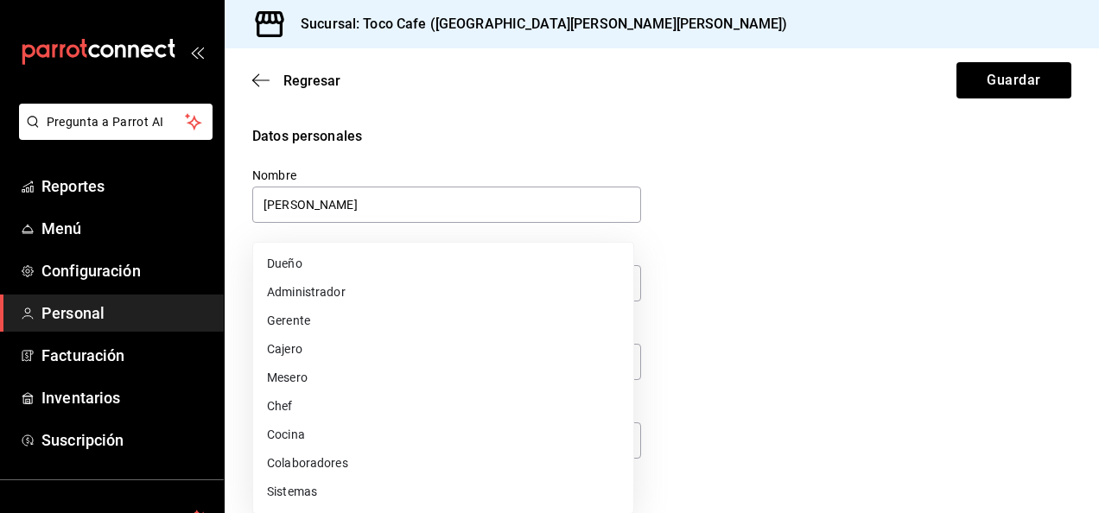
click at [519, 432] on li "Cocina" at bounding box center [443, 435] width 380 height 29
type input "KITCHEN"
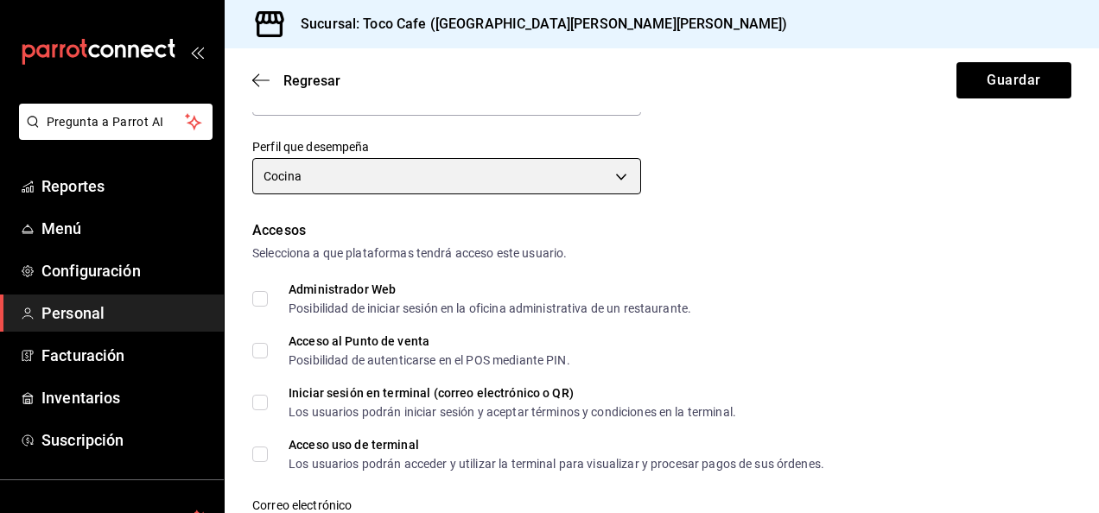
scroll to position [277, 0]
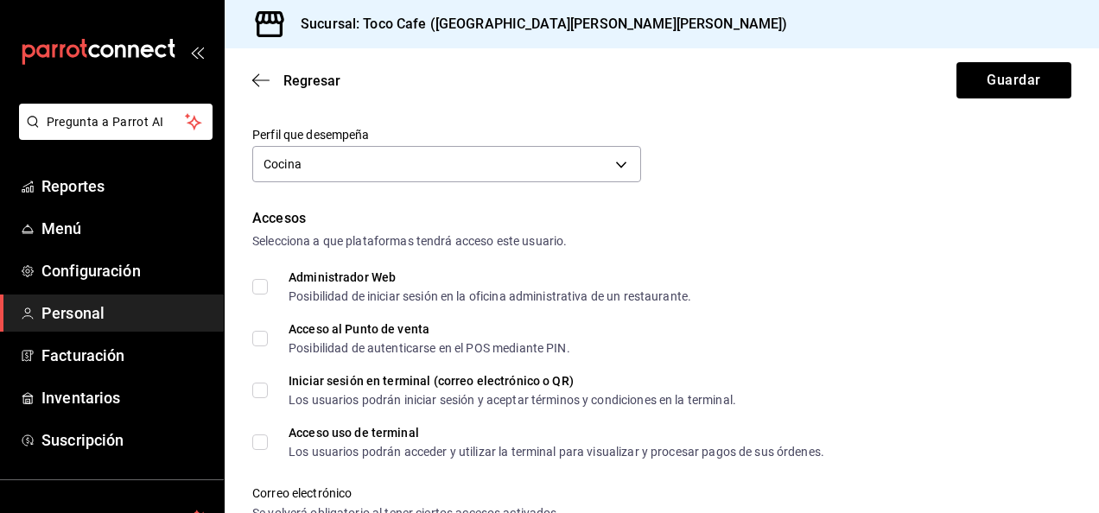
click at [264, 334] on input "Acceso al Punto de venta Posibilidad de autenticarse en el POS mediante PIN." at bounding box center [260, 339] width 16 height 16
checkbox input "true"
click at [264, 442] on input "Acceso uso de terminal Los usuarios podrán acceder y utilizar la terminal para …" at bounding box center [260, 443] width 16 height 16
checkbox input "true"
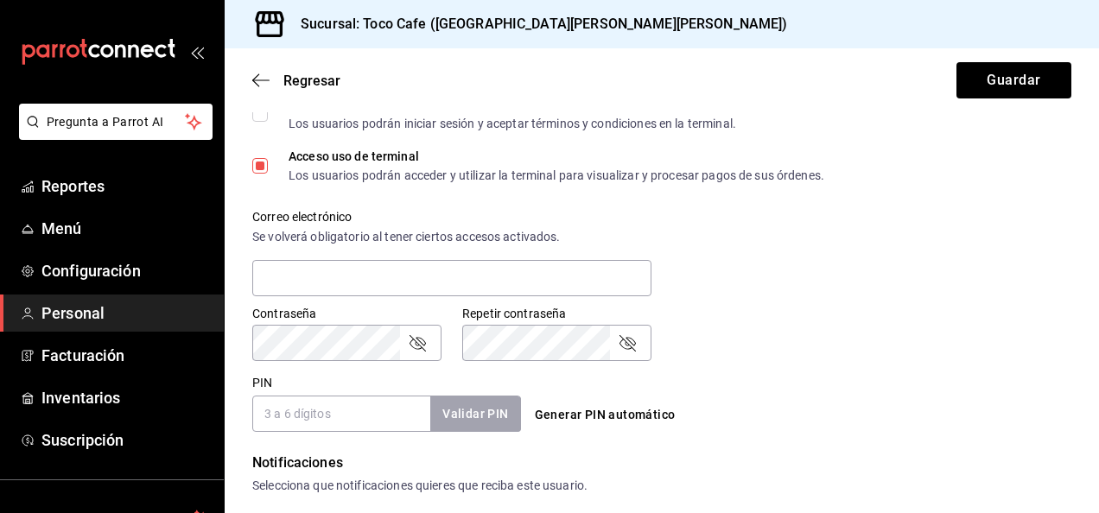
scroll to position [588, 0]
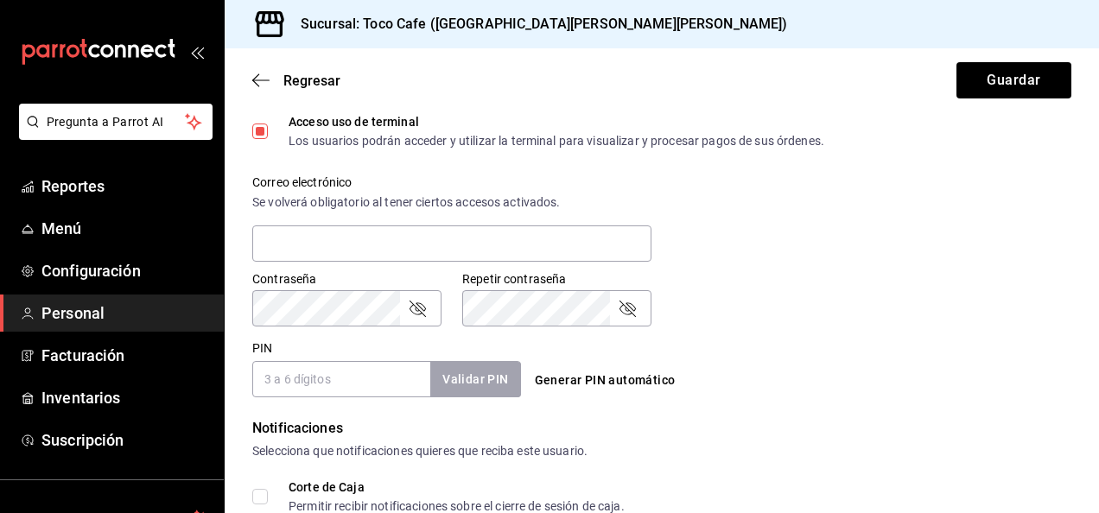
click at [325, 366] on input "PIN" at bounding box center [341, 379] width 178 height 36
type input "6812"
click at [455, 380] on button "Validar PIN" at bounding box center [475, 379] width 92 height 37
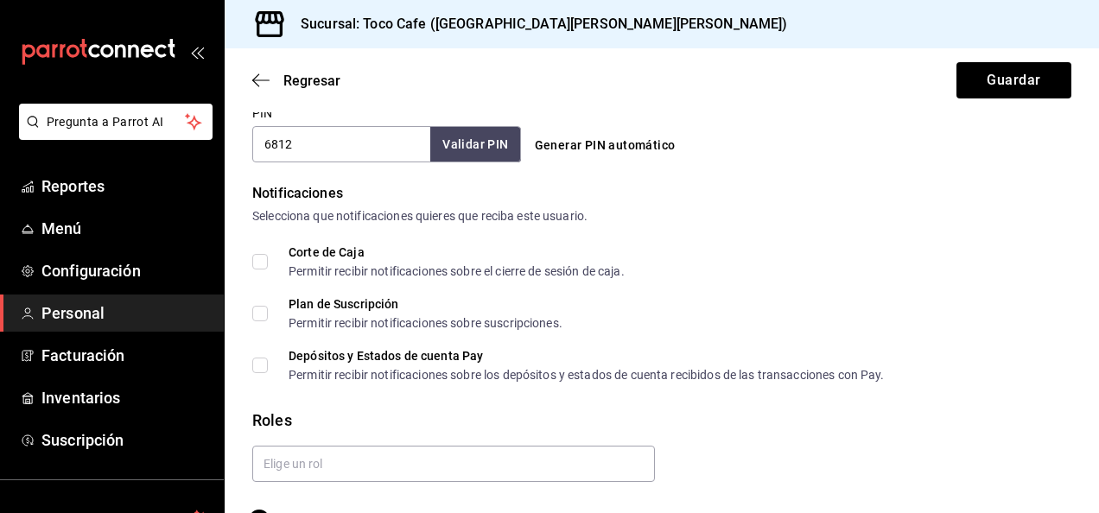
scroll to position [830, 0]
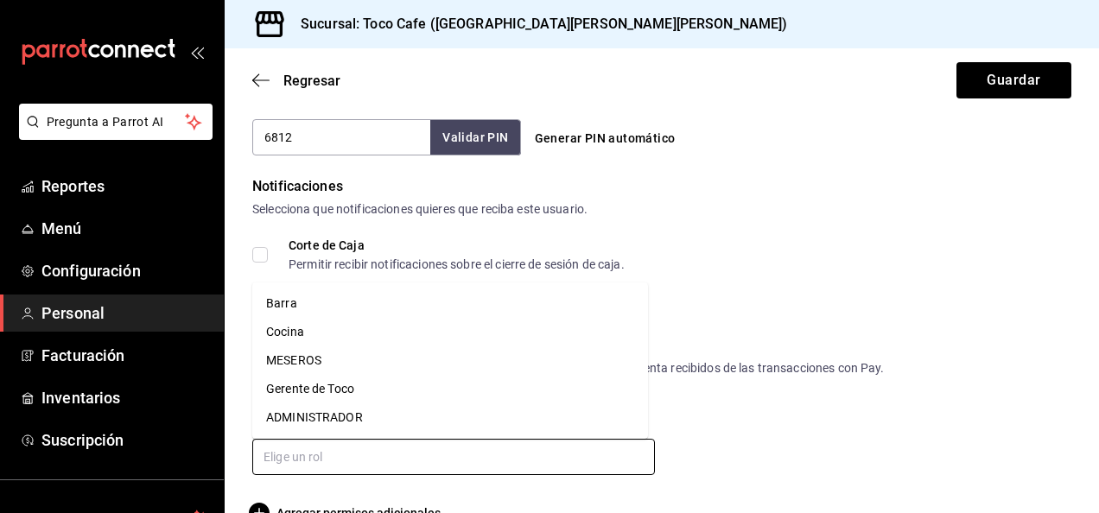
click at [435, 449] on input "text" at bounding box center [453, 457] width 403 height 36
click at [360, 358] on li "MESEROS" at bounding box center [450, 361] width 396 height 29
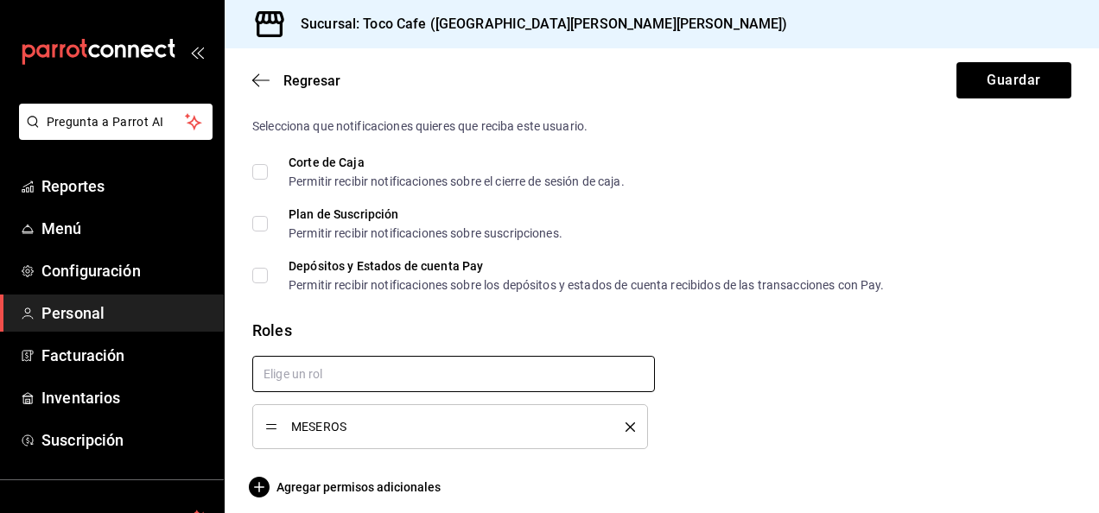
scroll to position [924, 0]
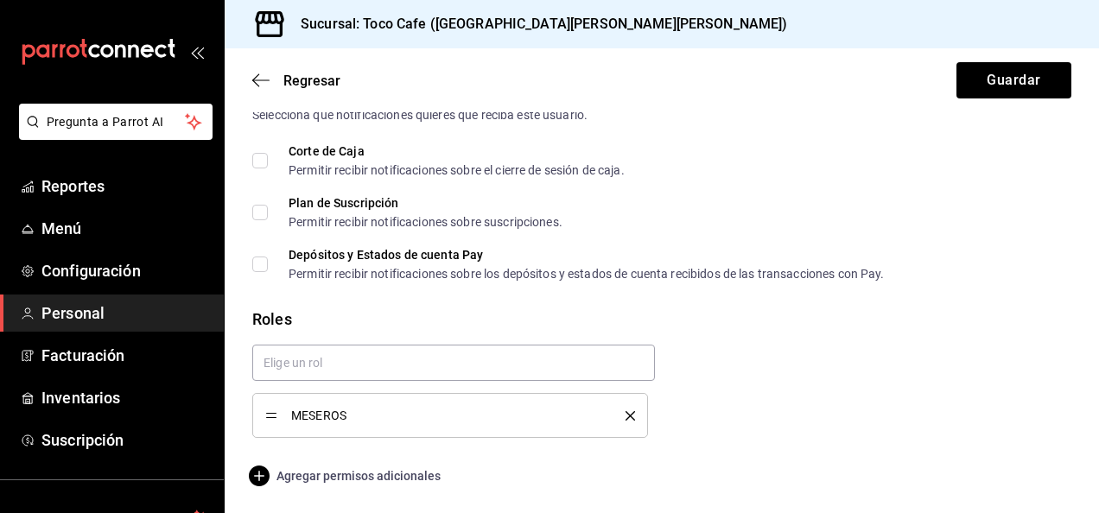
click at [256, 476] on icon "button" at bounding box center [259, 476] width 21 height 21
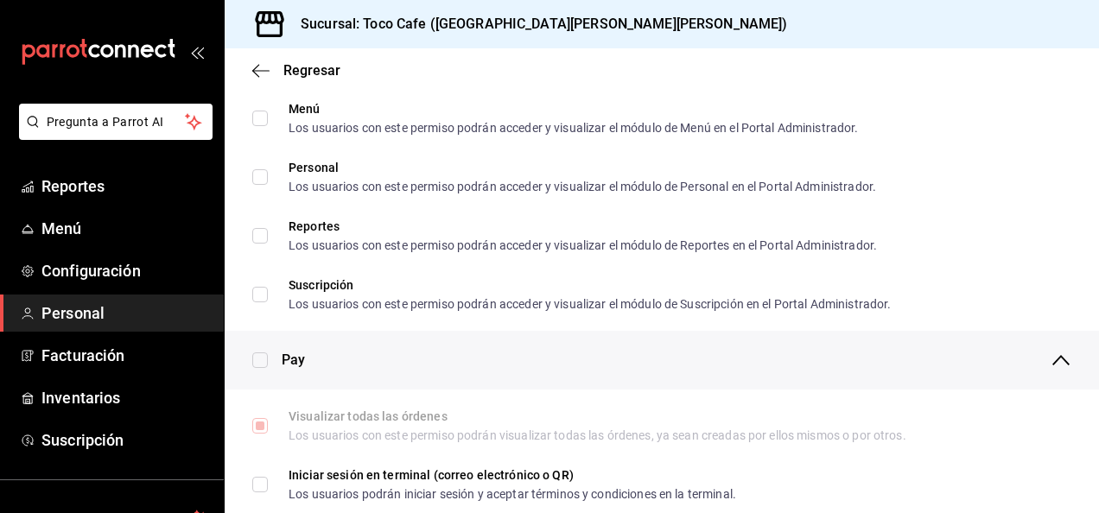
scroll to position [595, 0]
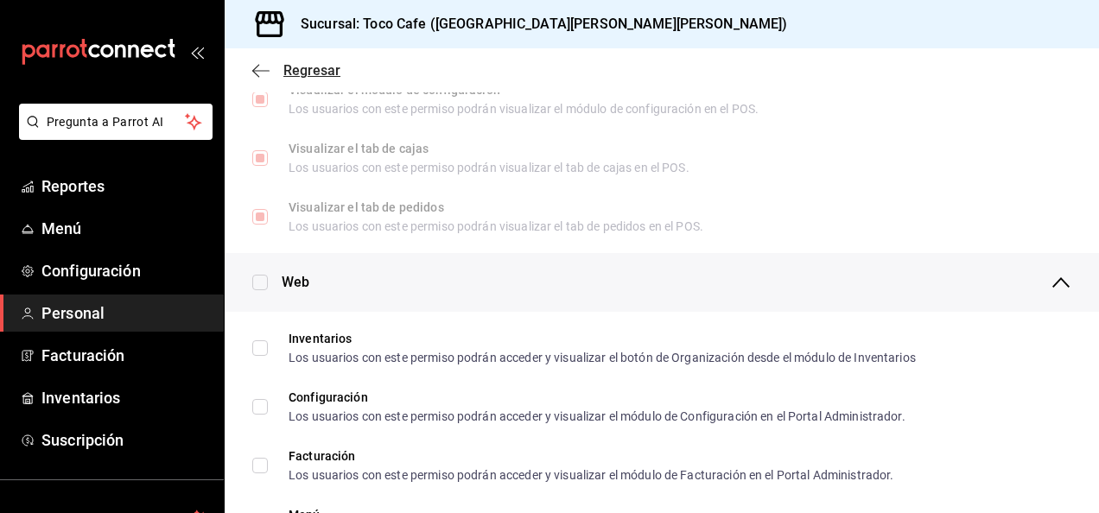
click at [260, 62] on span "Regresar" at bounding box center [296, 70] width 88 height 16
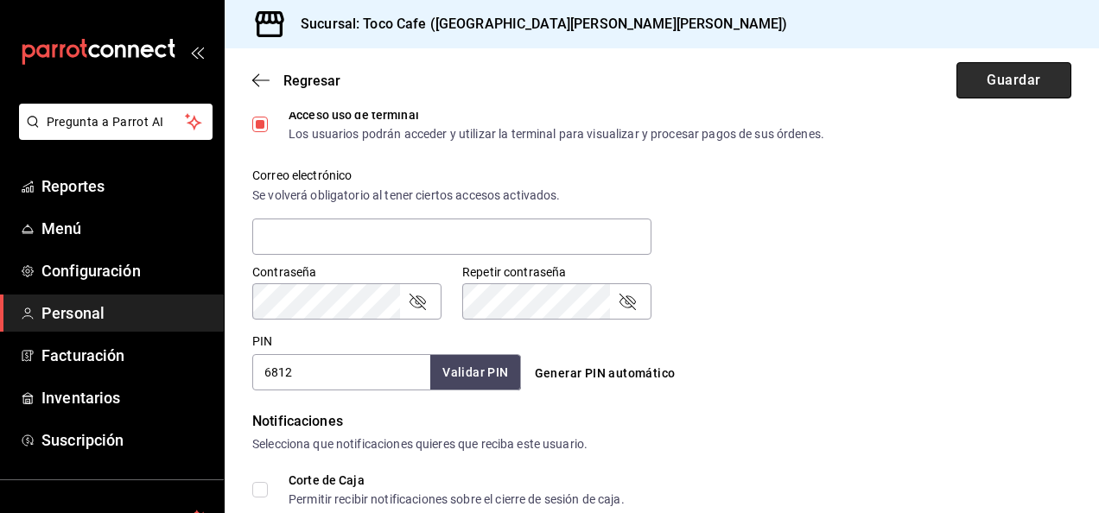
click at [989, 83] on button "Guardar" at bounding box center [1014, 80] width 115 height 36
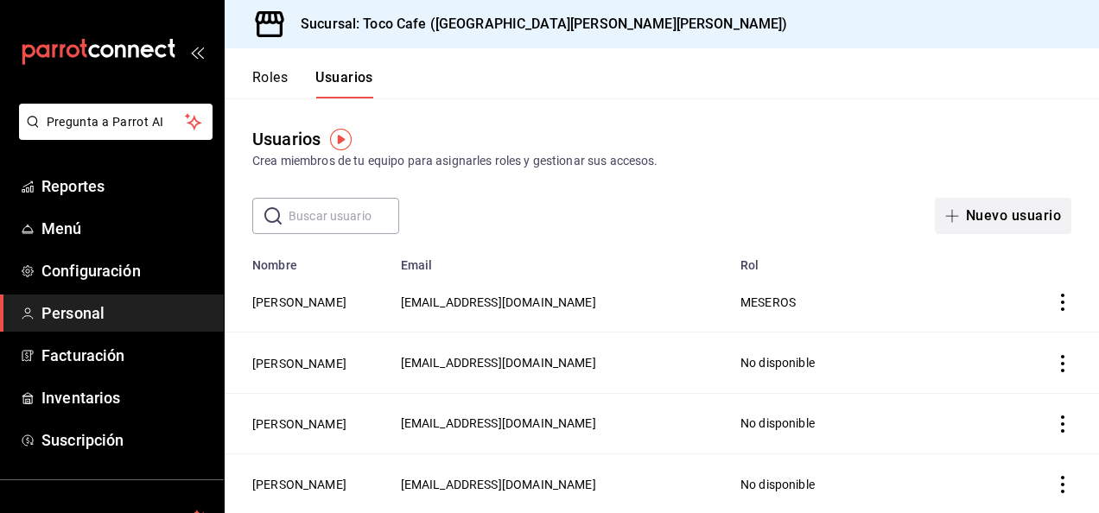
click at [963, 220] on button "Nuevo usuario" at bounding box center [1003, 216] width 137 height 36
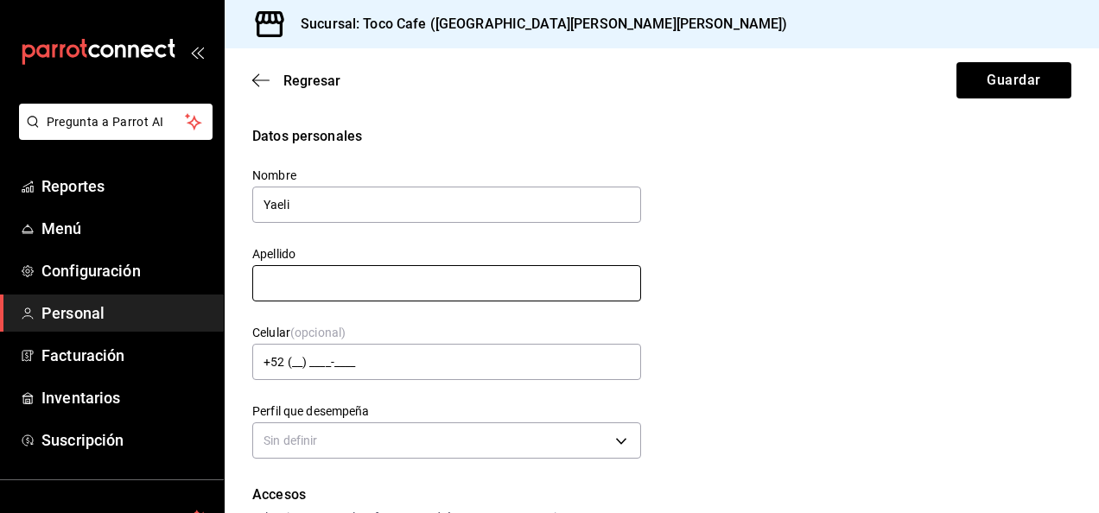
type input "Yaeli"
click at [368, 290] on input "text" at bounding box center [446, 283] width 389 height 36
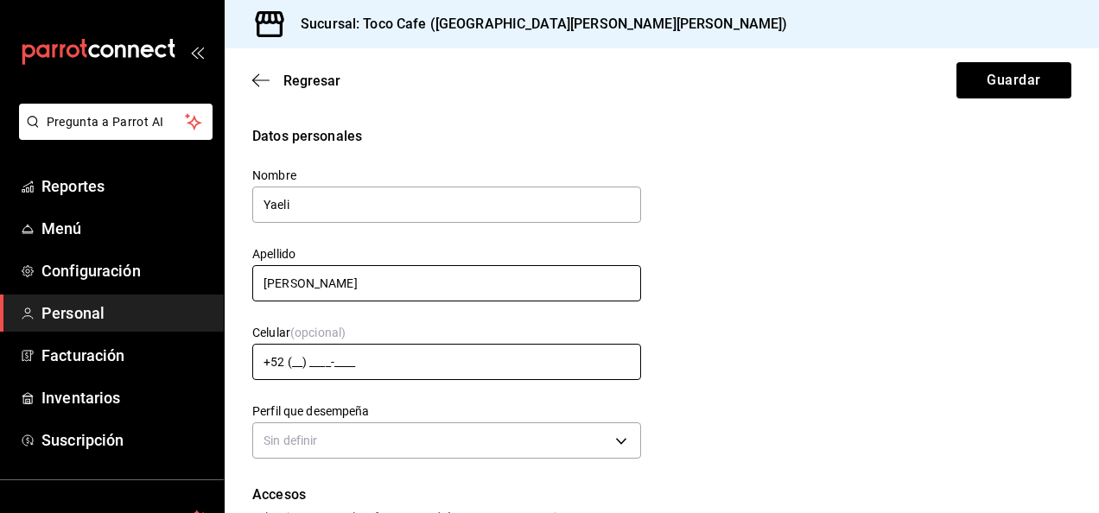
type input "[PERSON_NAME]"
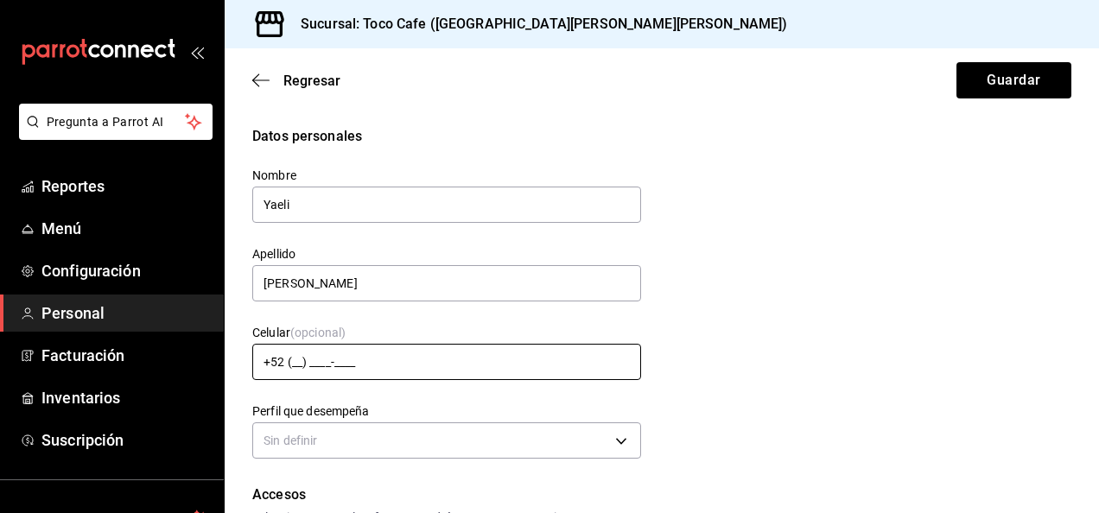
click at [300, 358] on input "+52 (__) ____-____" at bounding box center [446, 362] width 389 height 36
type input "[PHONE_NUMBER]"
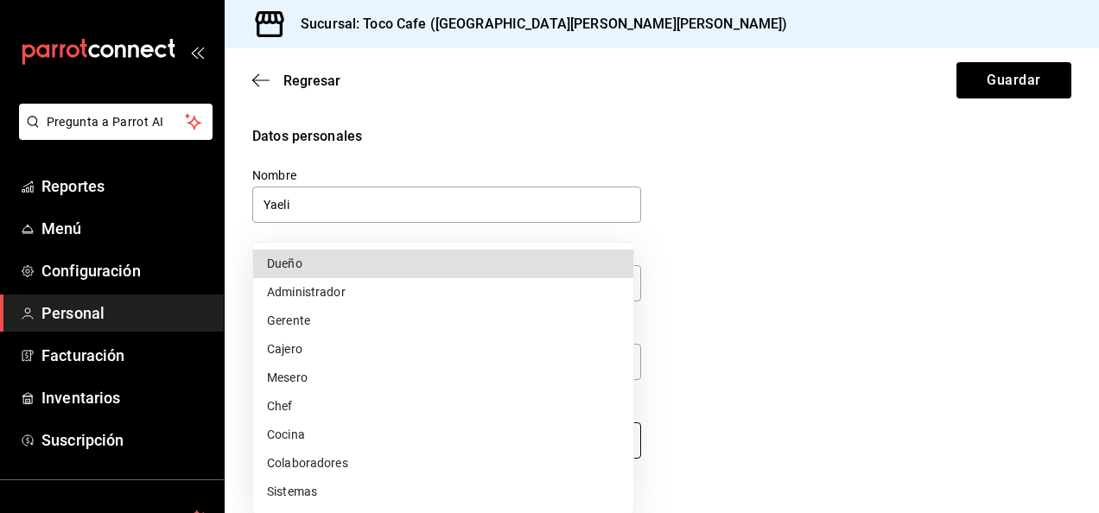
click at [615, 436] on body "Pregunta a Parrot AI Reportes Menú Configuración Personal Facturación Inventari…" at bounding box center [549, 256] width 1099 height 513
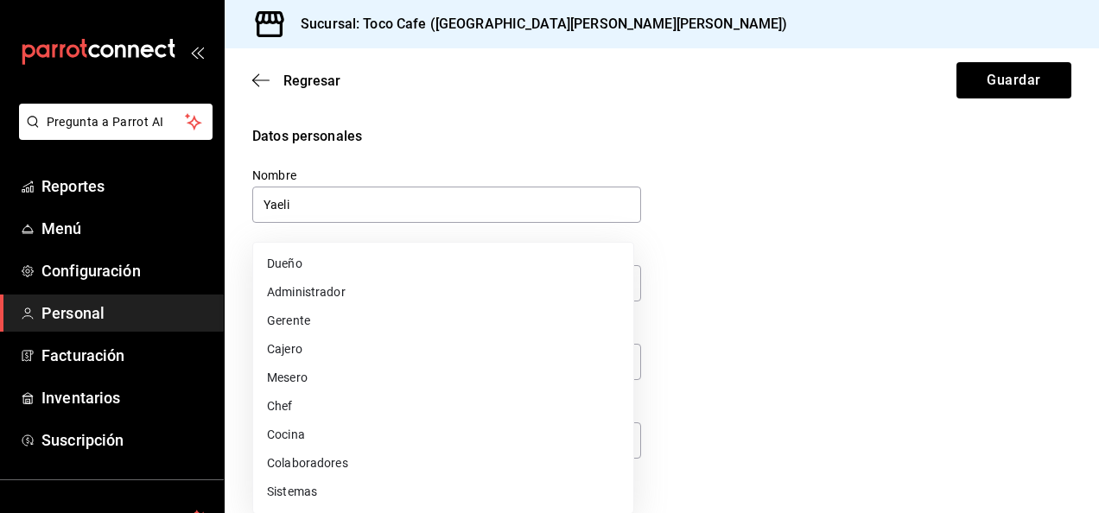
click at [468, 373] on li "Mesero" at bounding box center [443, 378] width 380 height 29
type input "WAITER"
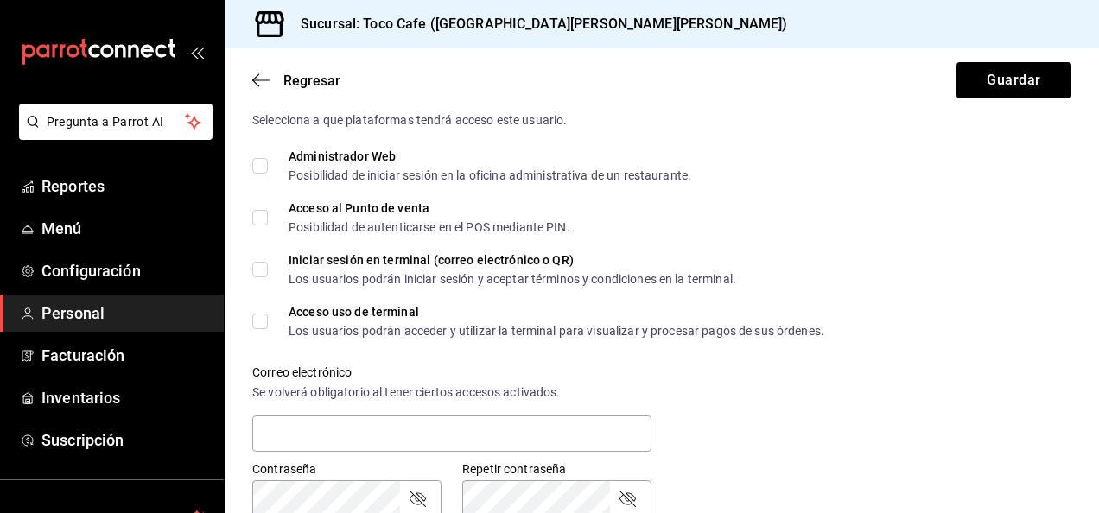
scroll to position [415, 0]
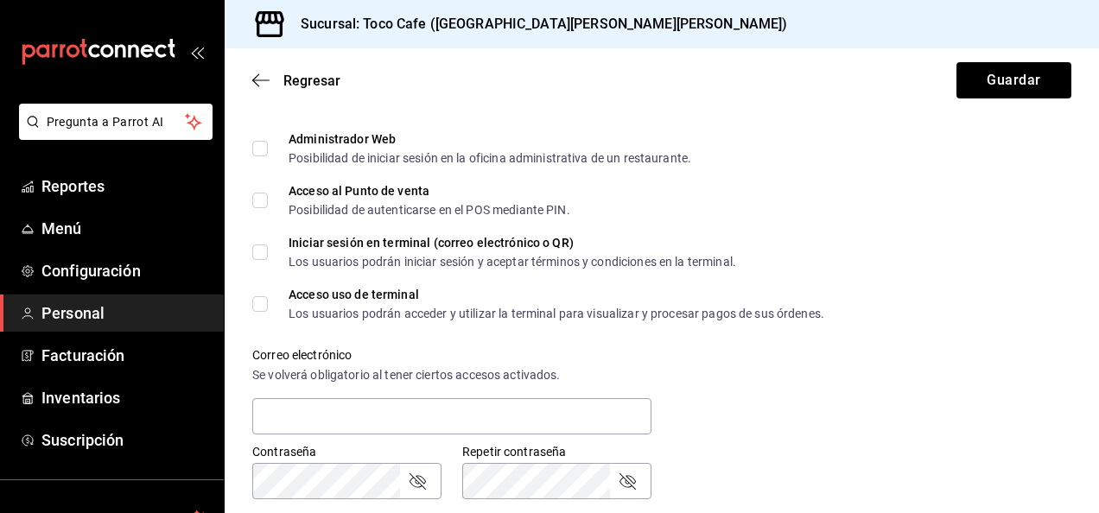
click at [256, 194] on input "Acceso al Punto de venta Posibilidad de autenticarse en el POS mediante PIN." at bounding box center [260, 201] width 16 height 16
checkbox input "true"
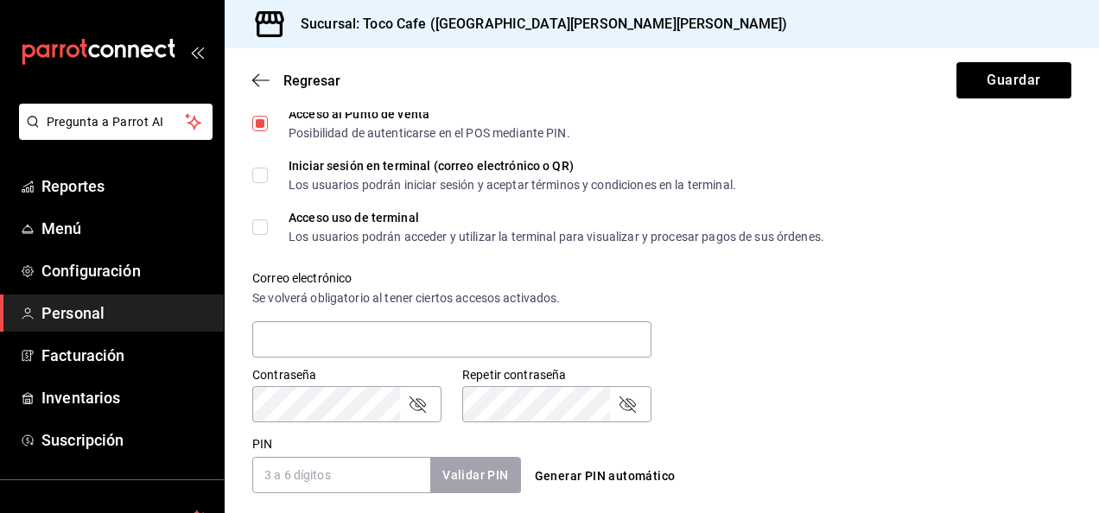
scroll to position [519, 0]
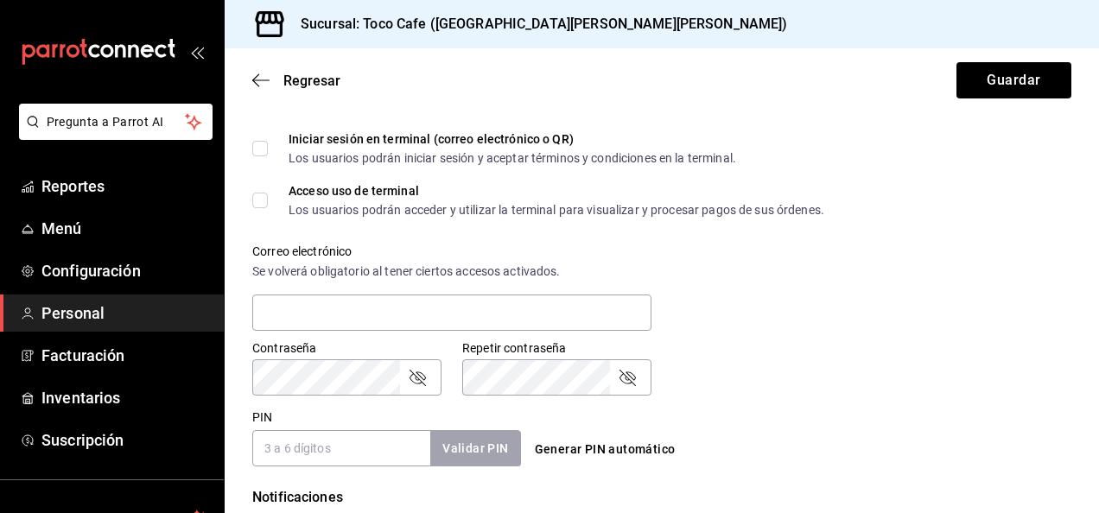
click at [375, 444] on input "PIN" at bounding box center [341, 448] width 178 height 36
type input "4567"
click at [468, 455] on button "Validar PIN" at bounding box center [475, 448] width 92 height 37
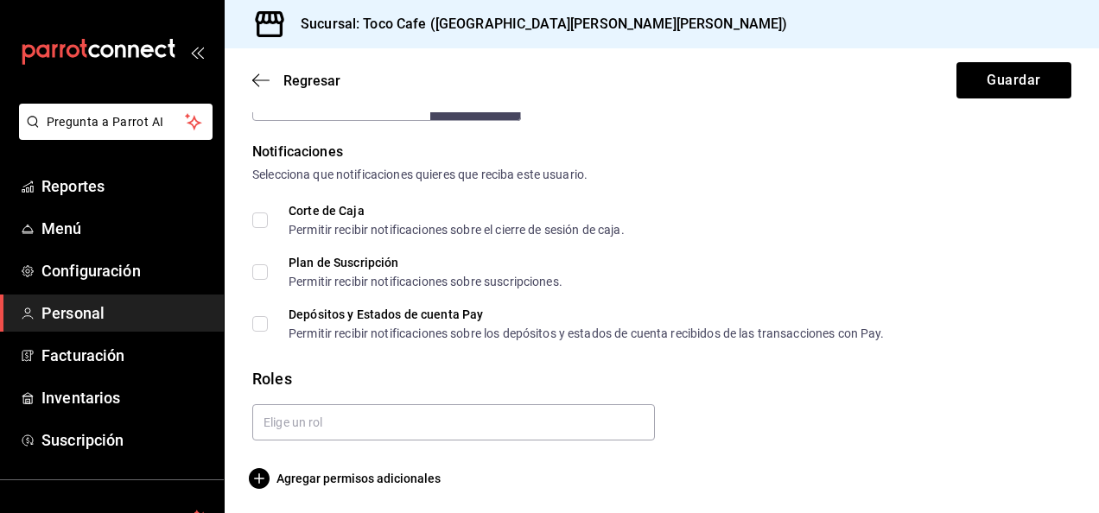
scroll to position [868, 0]
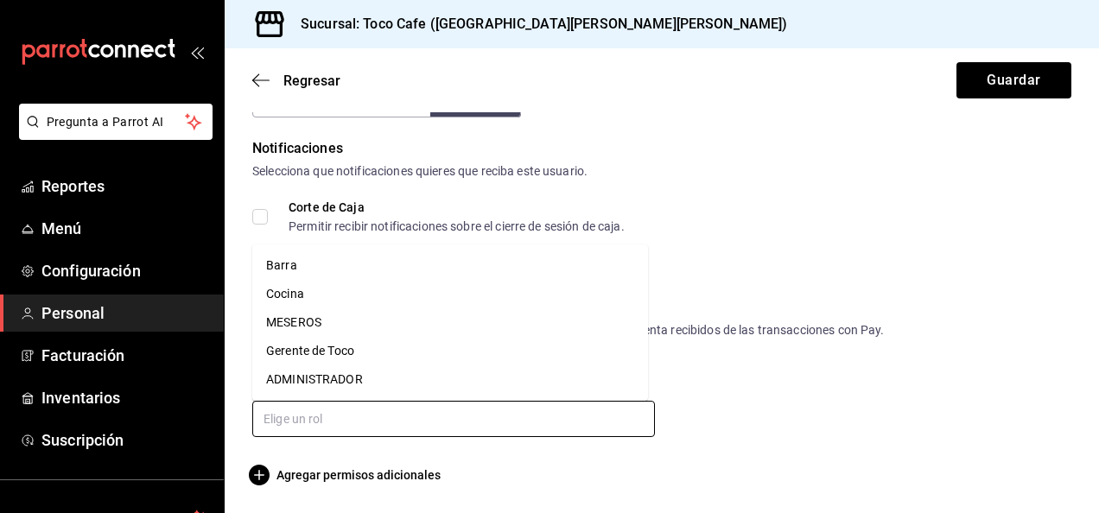
click at [527, 431] on input "text" at bounding box center [453, 419] width 403 height 36
click at [365, 331] on li "MESEROS" at bounding box center [450, 323] width 396 height 29
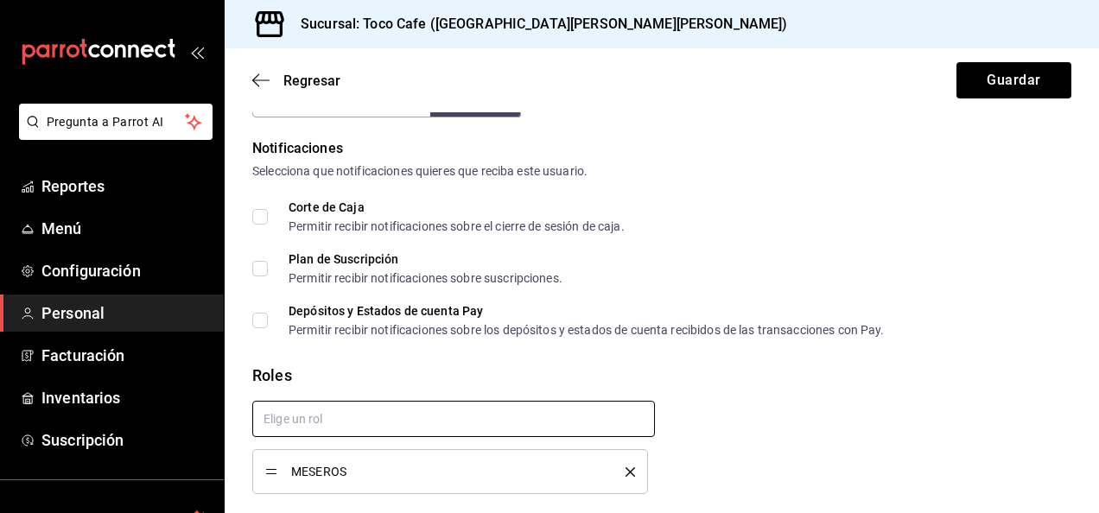
checkbox input "true"
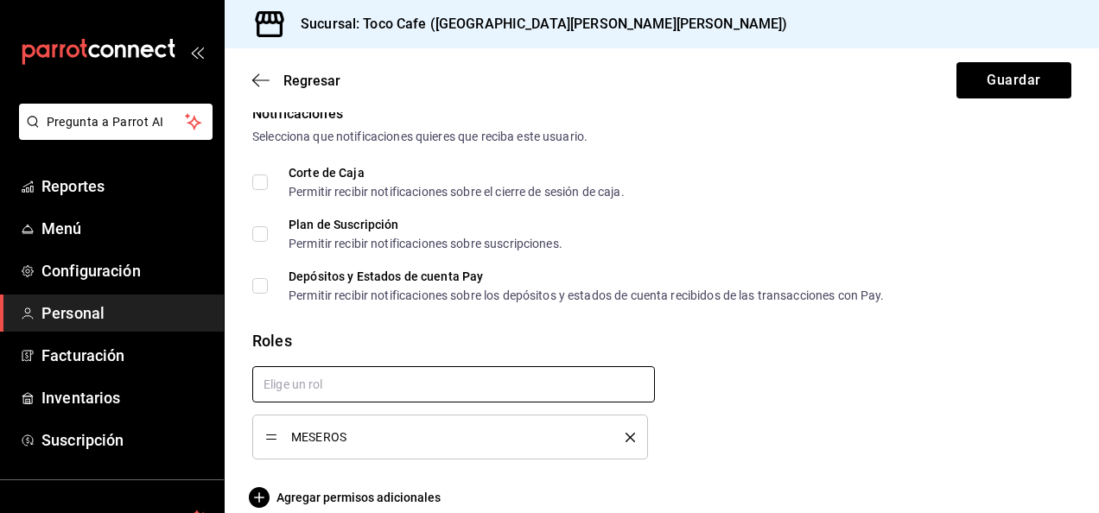
scroll to position [924, 0]
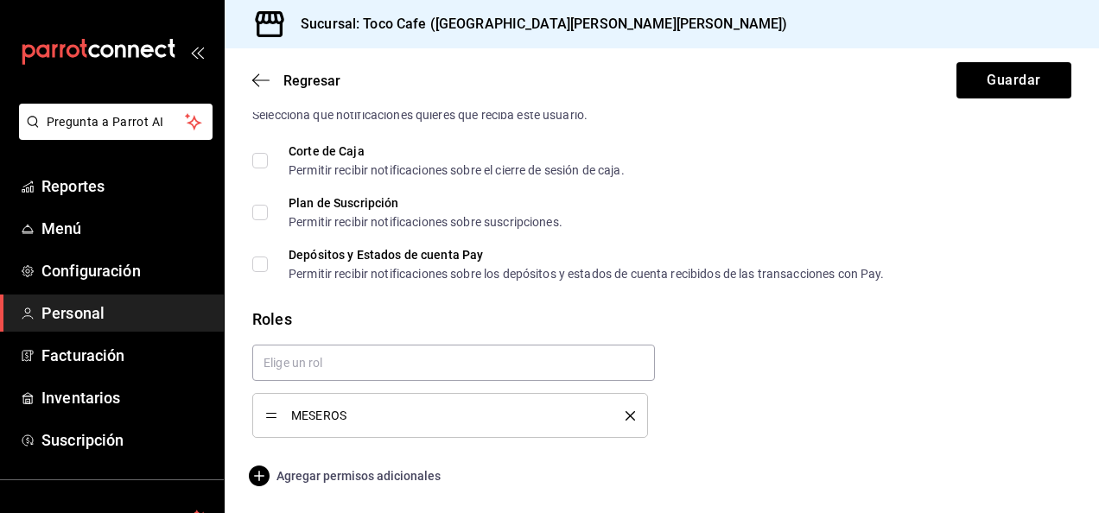
click at [268, 472] on icon "button" at bounding box center [259, 476] width 21 height 21
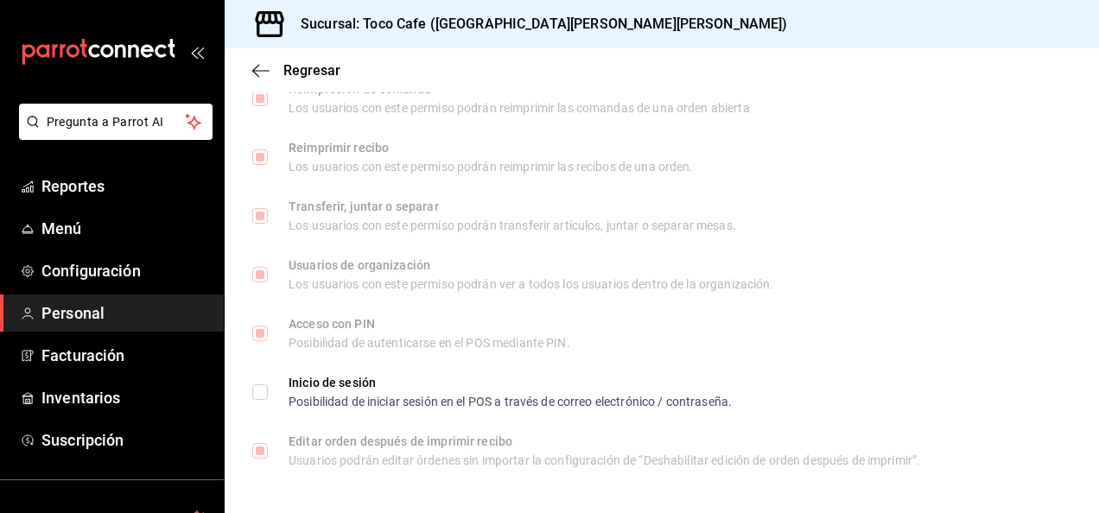
scroll to position [2648, 0]
click at [262, 71] on icon "button" at bounding box center [260, 70] width 17 height 1
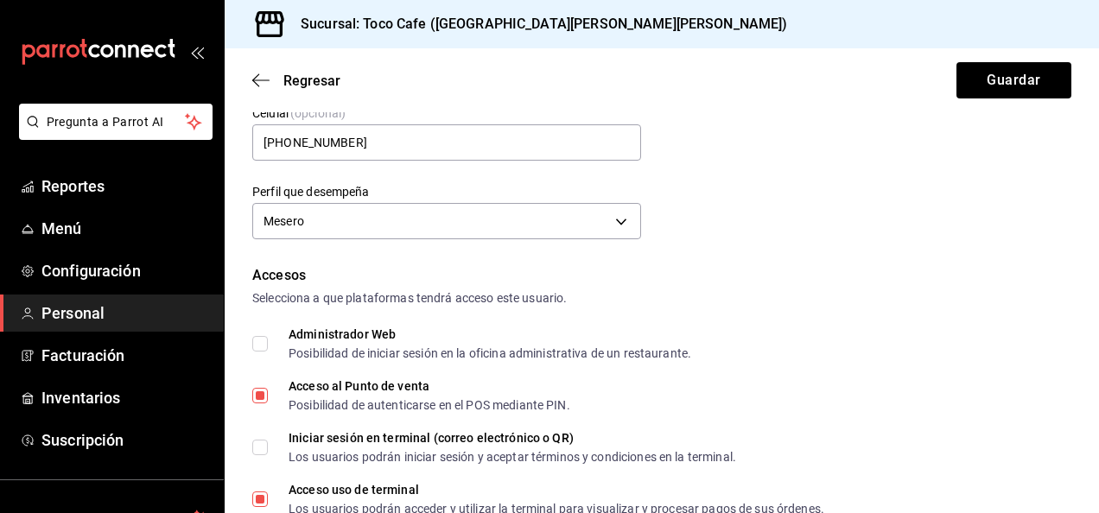
scroll to position [209, 0]
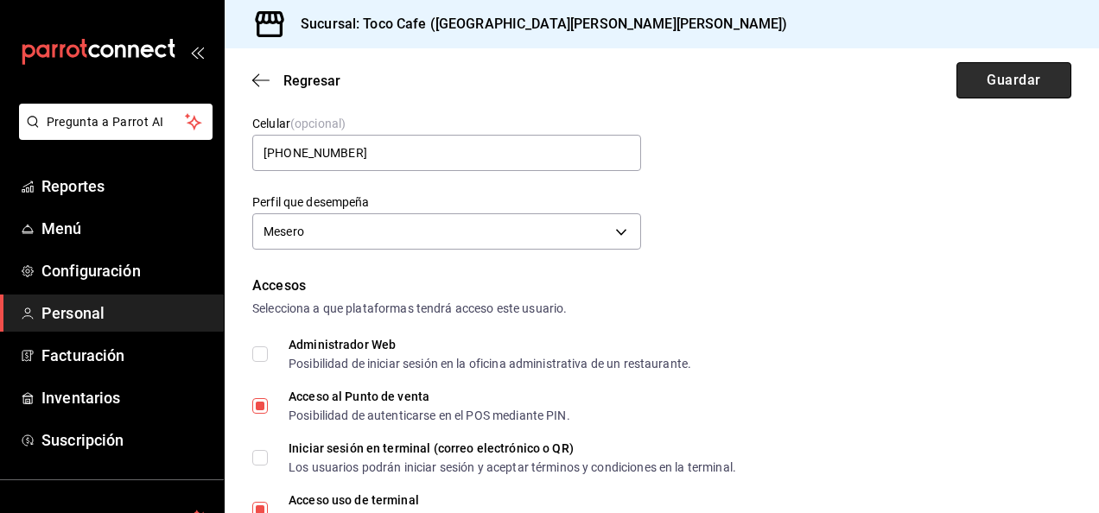
click at [981, 73] on button "Guardar" at bounding box center [1014, 80] width 115 height 36
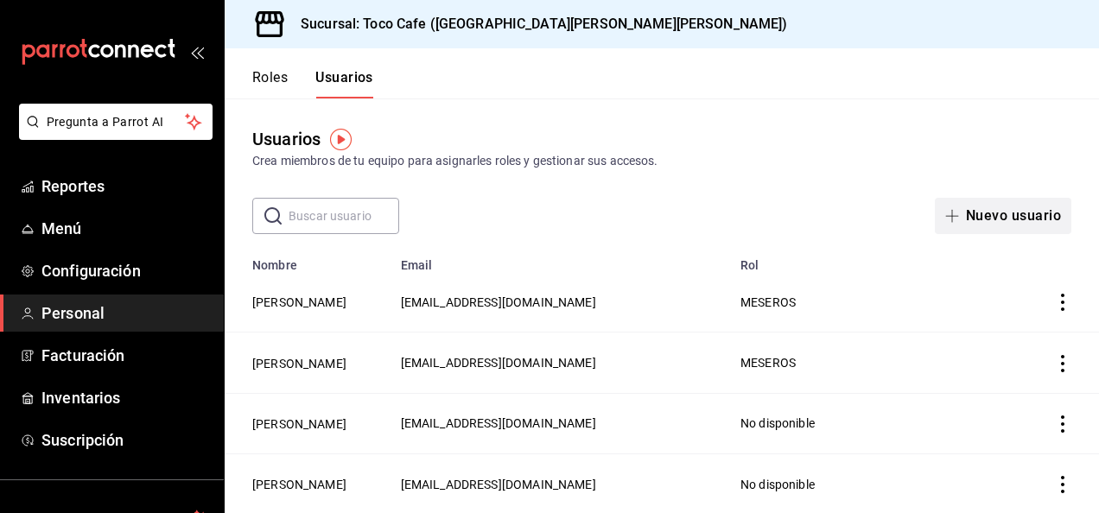
click at [973, 213] on button "Nuevo usuario" at bounding box center [1003, 216] width 137 height 36
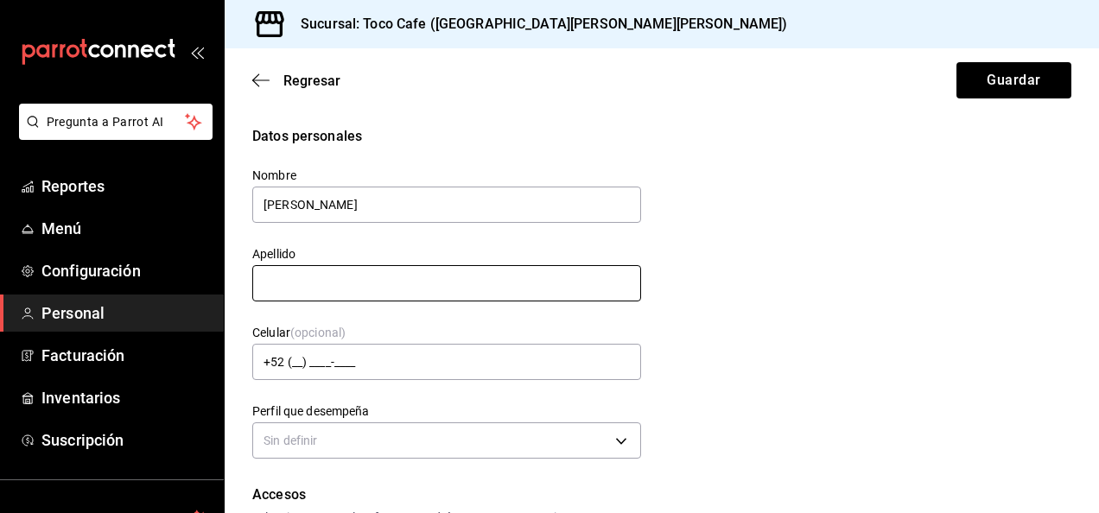
type input "[PERSON_NAME]"
click at [323, 270] on input "text" at bounding box center [446, 283] width 389 height 36
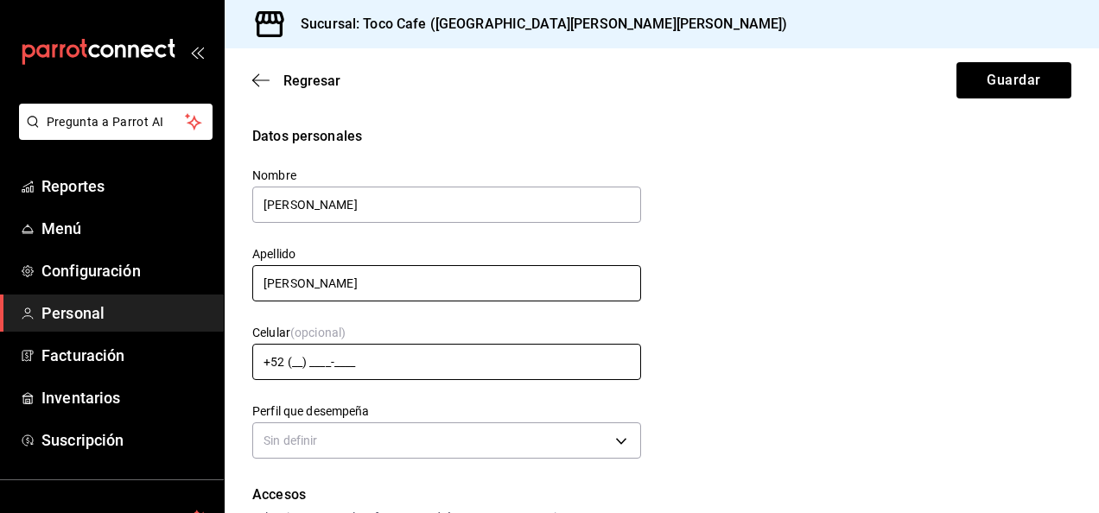
type input "[PERSON_NAME]"
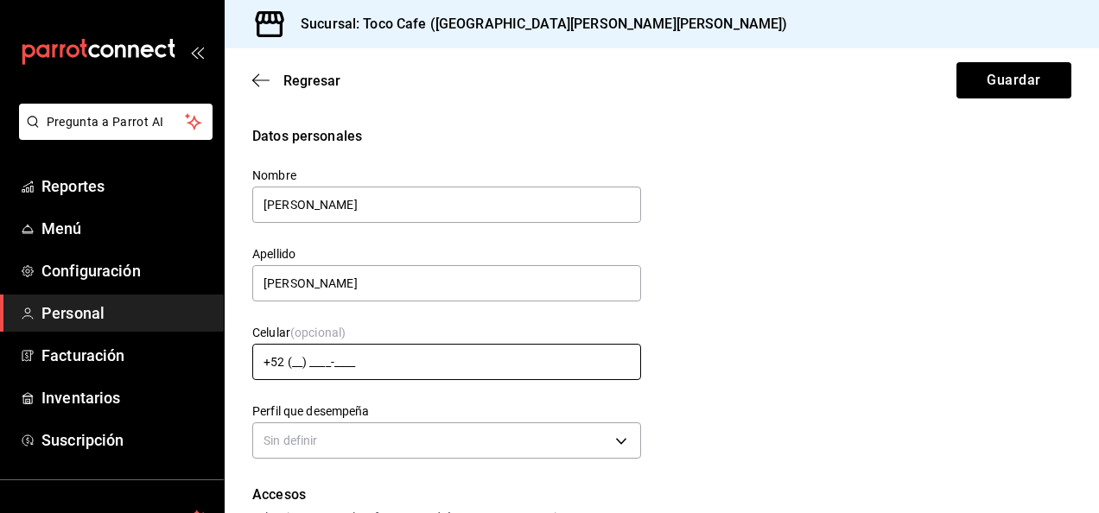
click at [294, 361] on input "+52 (__) ____-____" at bounding box center [446, 362] width 389 height 36
type input "[PHONE_NUMBER]"
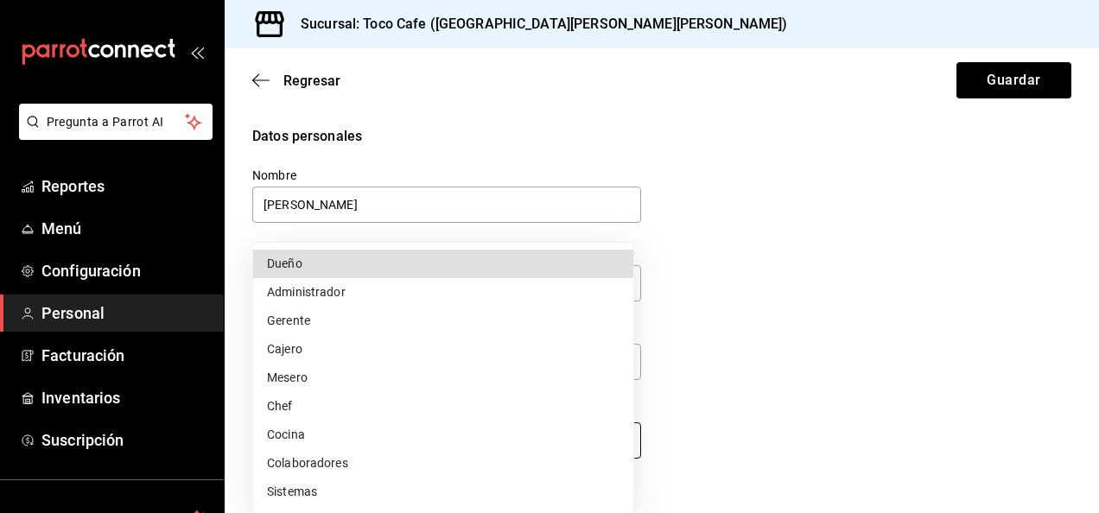
click at [608, 441] on body "Pregunta a Parrot AI Reportes Menú Configuración Personal Facturación Inventari…" at bounding box center [549, 256] width 1099 height 513
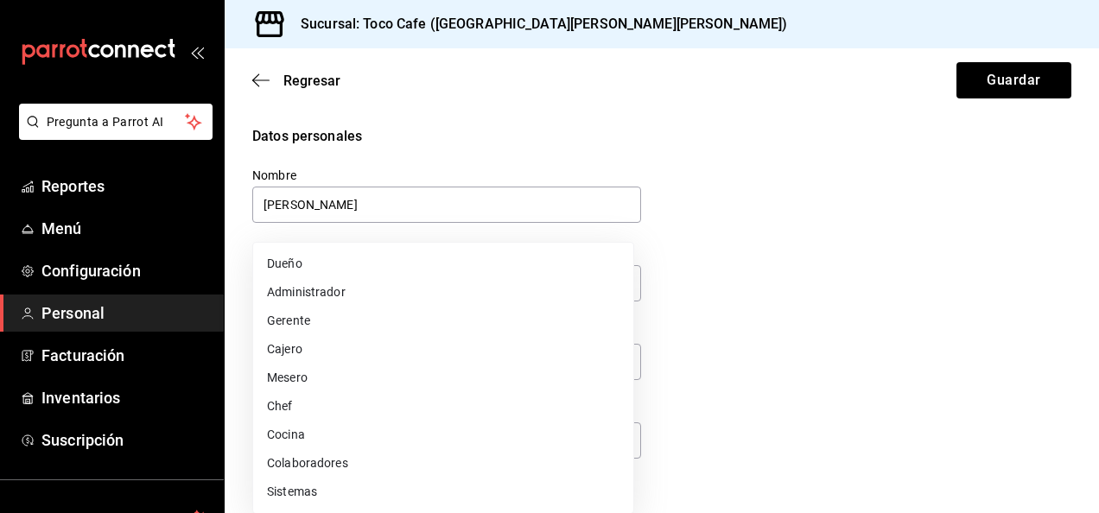
click at [532, 382] on li "Mesero" at bounding box center [443, 378] width 380 height 29
type input "WAITER"
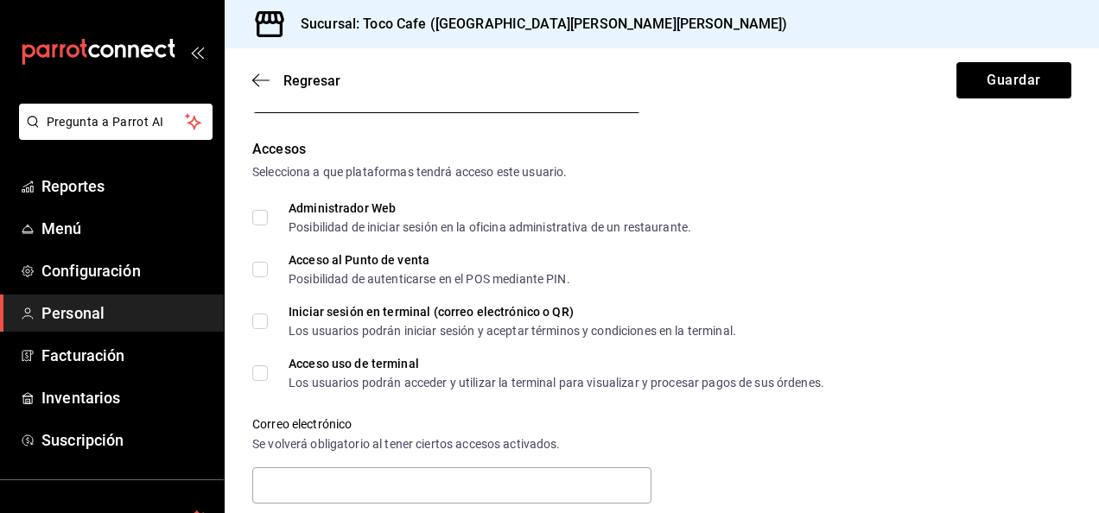
scroll to position [380, 0]
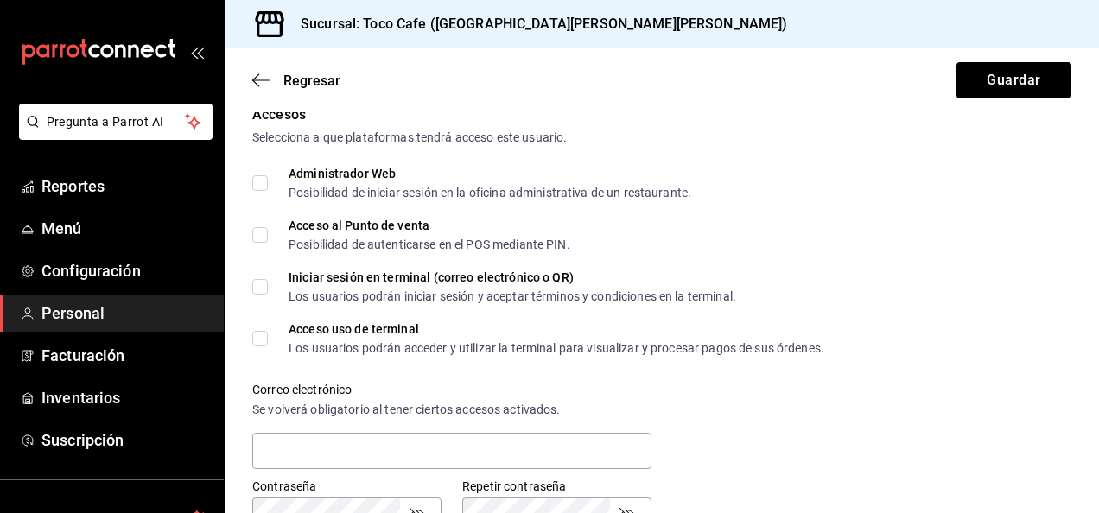
click at [261, 231] on input "Acceso al Punto de venta Posibilidad de autenticarse en el POS mediante PIN." at bounding box center [260, 235] width 16 height 16
checkbox input "true"
click at [262, 338] on input "Acceso uso de terminal Los usuarios podrán acceder y utilizar la terminal para …" at bounding box center [260, 339] width 16 height 16
checkbox input "true"
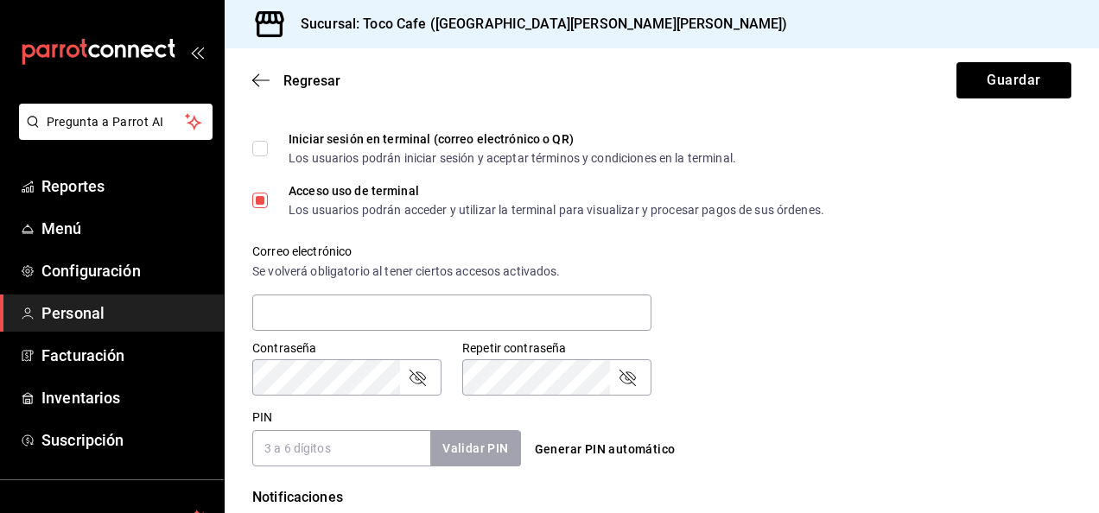
scroll to position [553, 0]
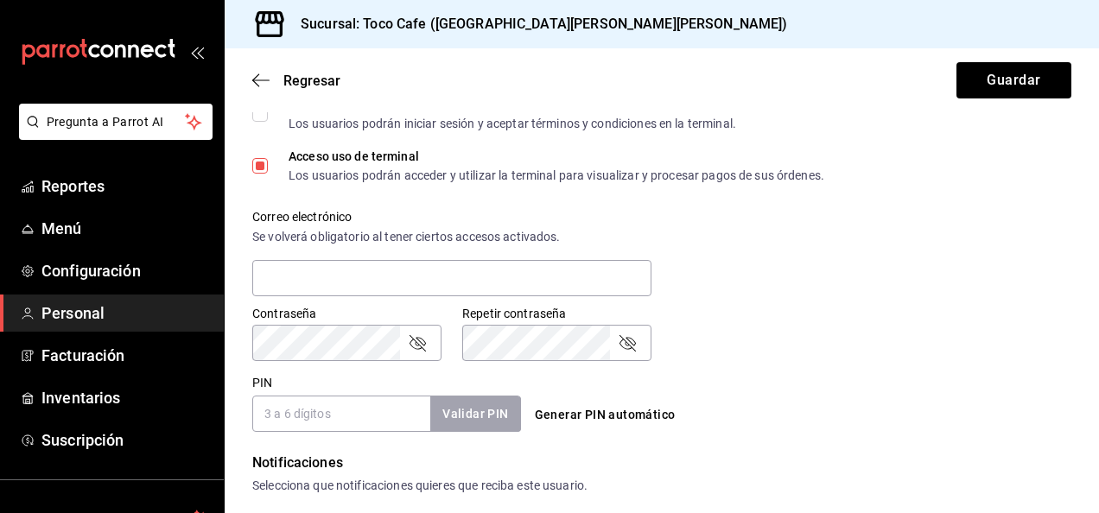
click at [325, 421] on input "PIN" at bounding box center [341, 414] width 178 height 36
type input "3254"
click at [479, 418] on button "Validar PIN" at bounding box center [475, 414] width 92 height 37
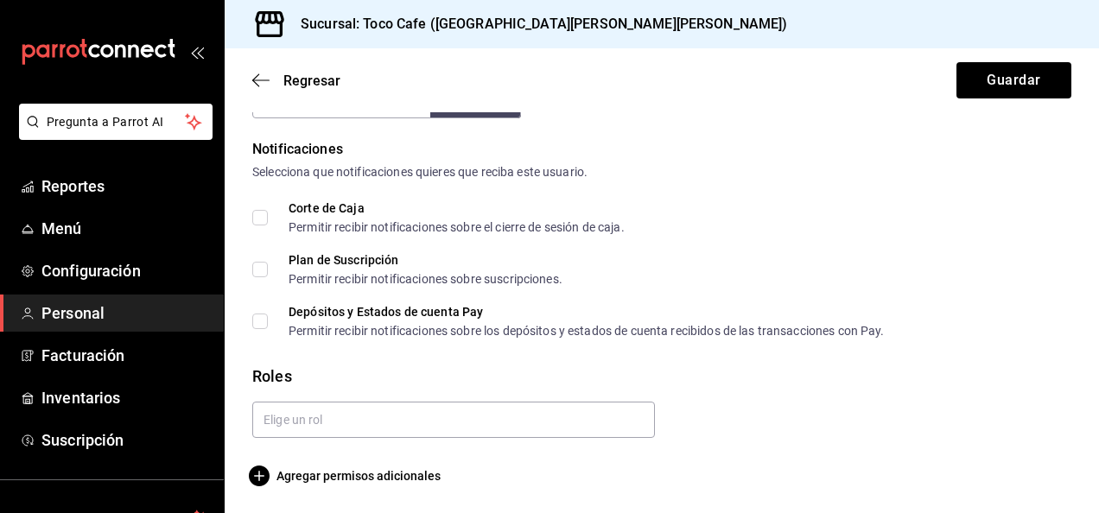
scroll to position [868, 0]
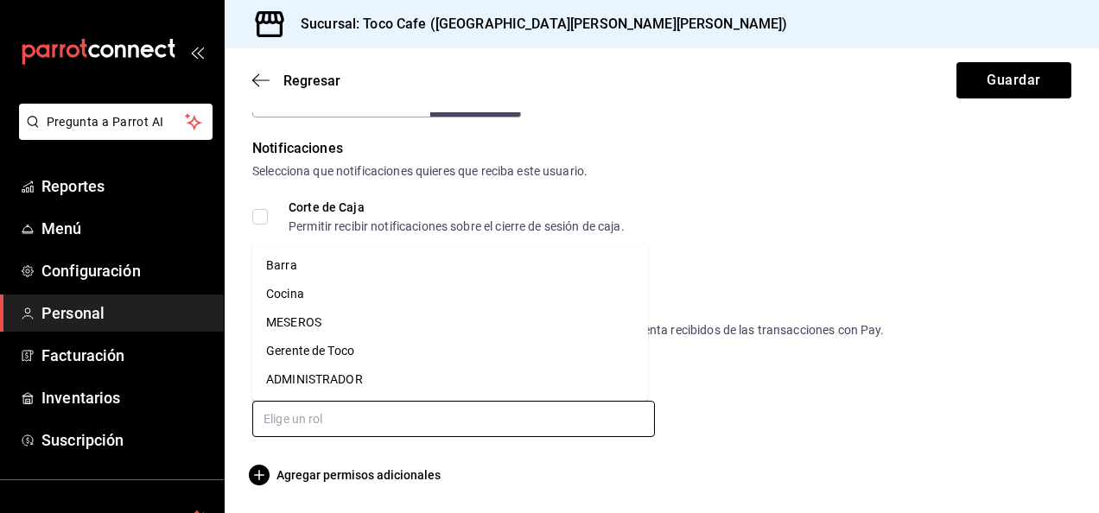
click at [460, 417] on input "text" at bounding box center [453, 419] width 403 height 36
click at [323, 273] on li "Barra" at bounding box center [450, 265] width 396 height 29
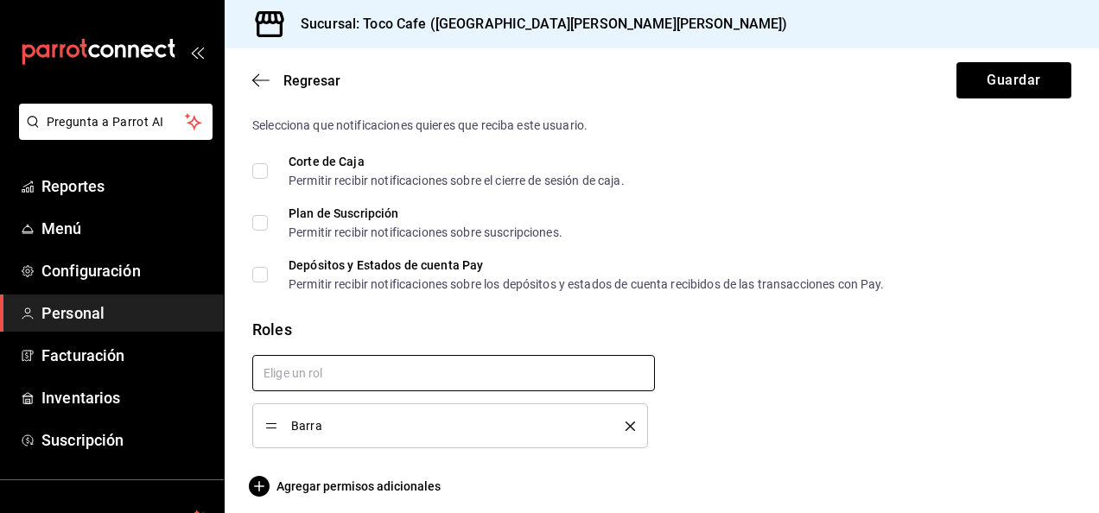
scroll to position [924, 0]
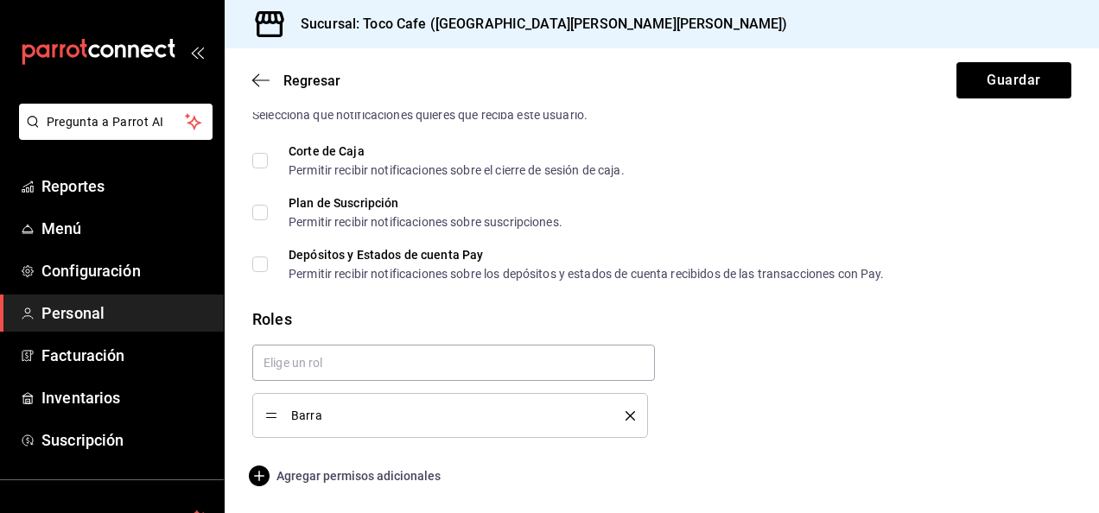
click at [392, 479] on span "Agregar permisos adicionales" at bounding box center [346, 476] width 188 height 21
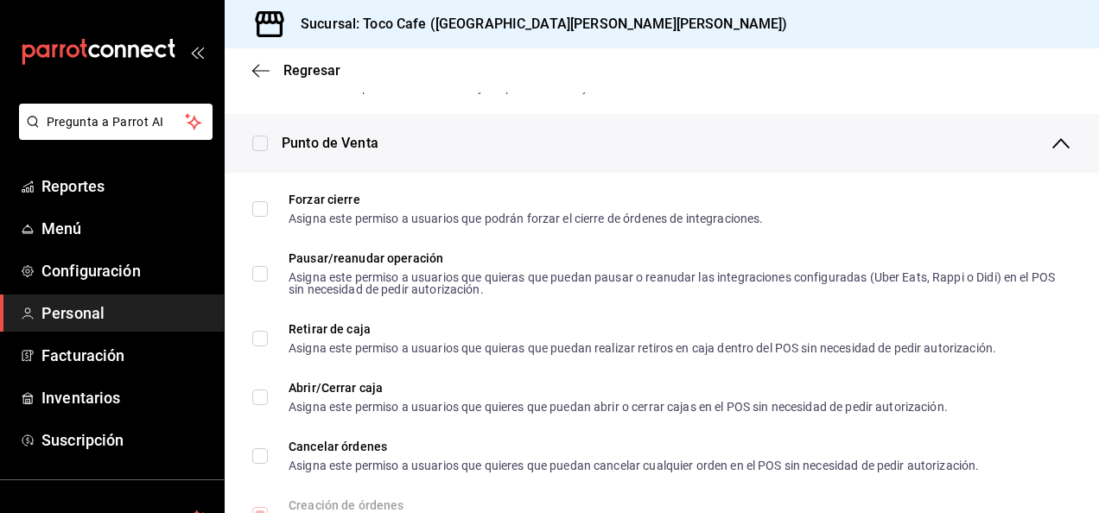
scroll to position [1442, 0]
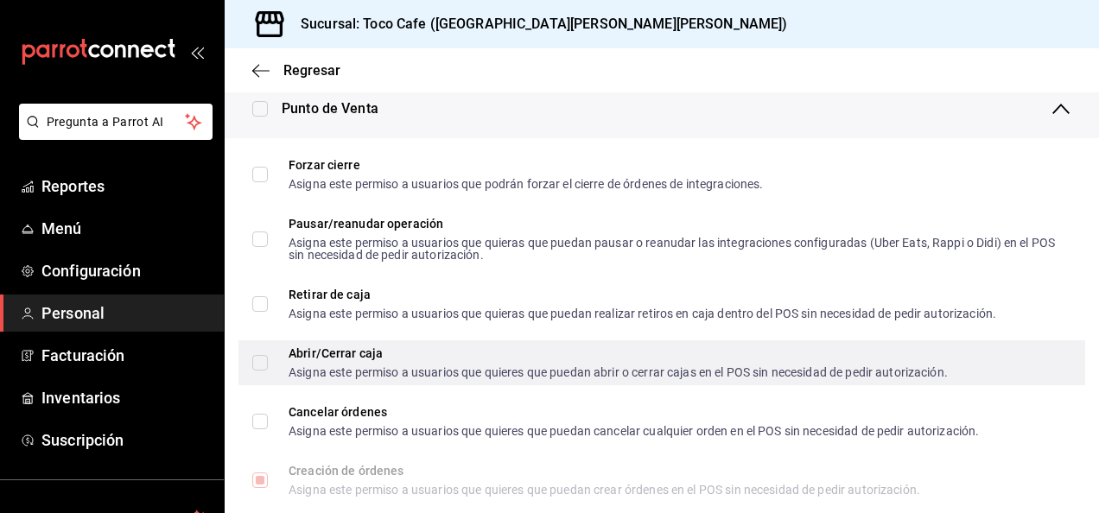
click at [259, 355] on input "Abrir/Cerrar caja Asigna este permiso a usuarios que quieres que puedan abrir o…" at bounding box center [260, 363] width 16 height 16
click at [259, 366] on input "Abrir/Cerrar caja Asigna este permiso a usuarios que quieres que puedan abrir o…" at bounding box center [260, 363] width 16 height 16
checkbox input "false"
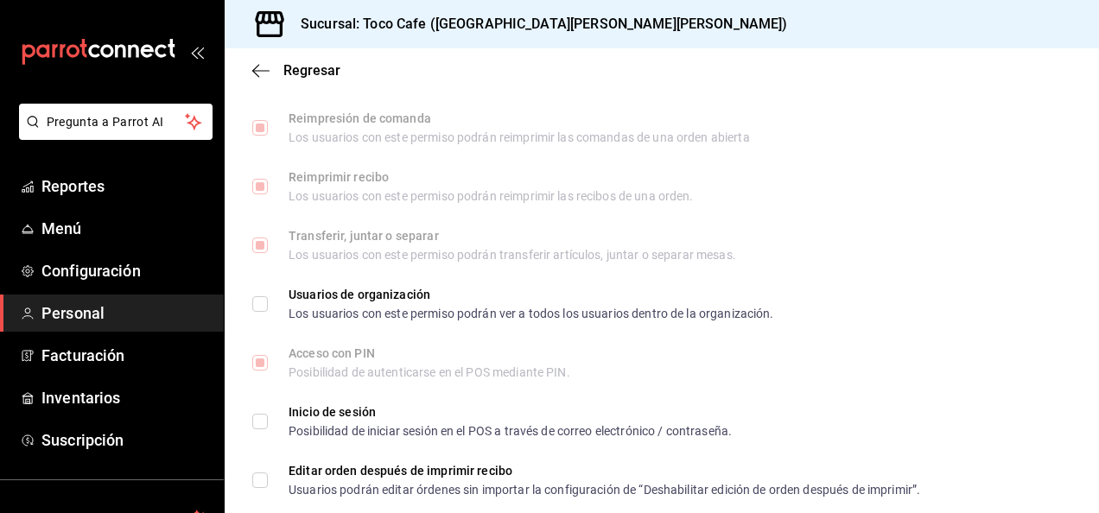
scroll to position [2648, 0]
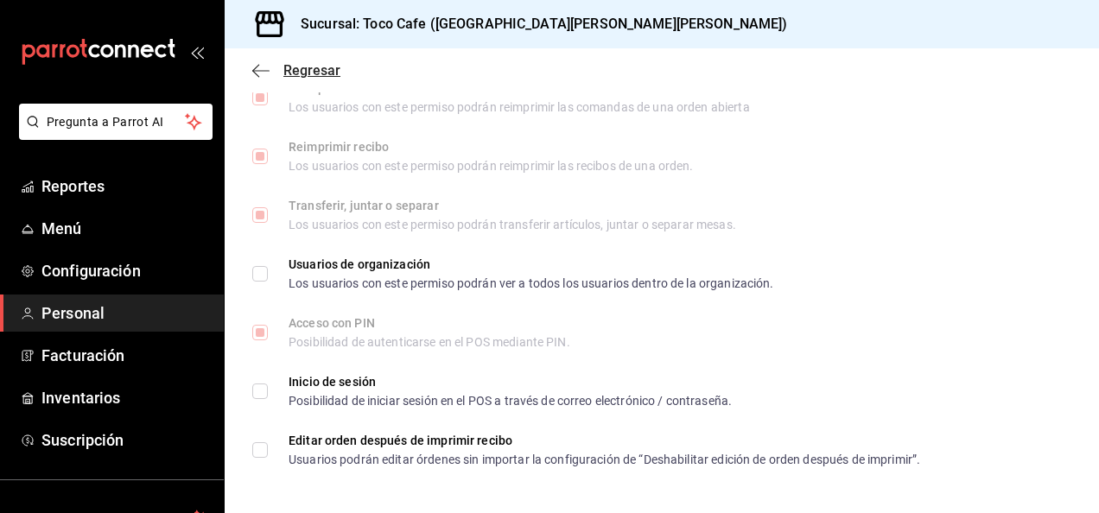
click at [254, 68] on icon "button" at bounding box center [255, 70] width 7 height 13
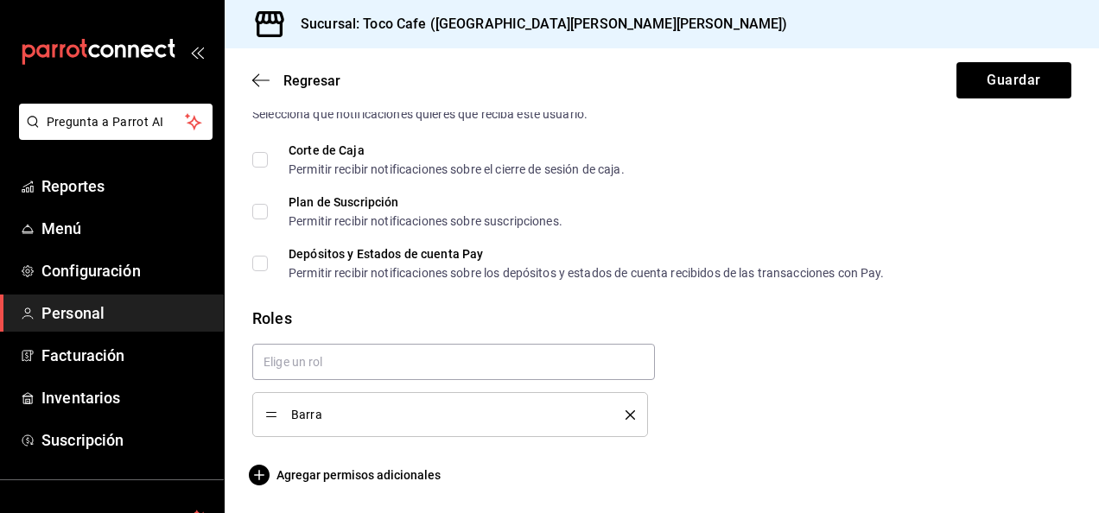
scroll to position [924, 0]
click at [975, 87] on button "Guardar" at bounding box center [1014, 80] width 115 height 36
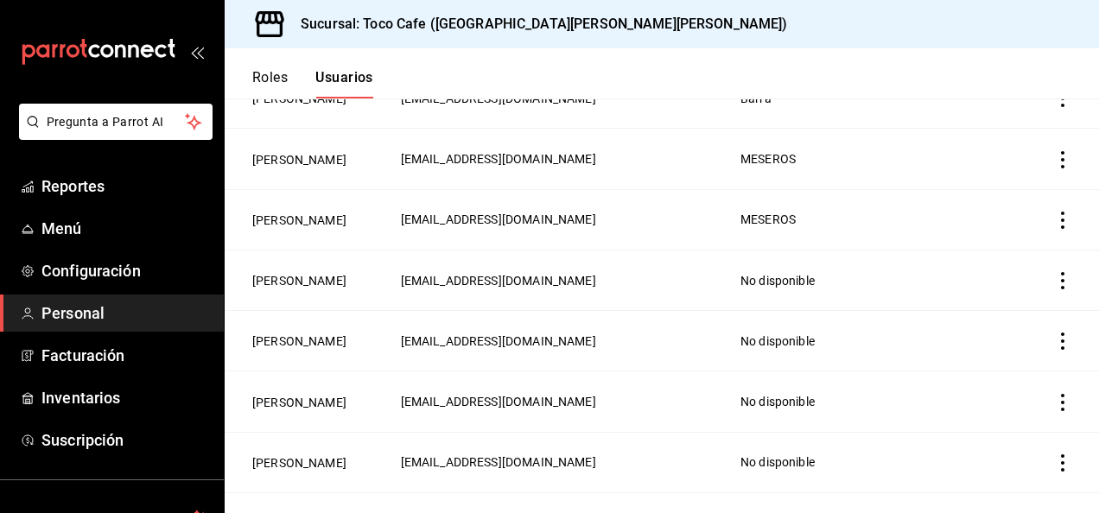
scroll to position [230, 0]
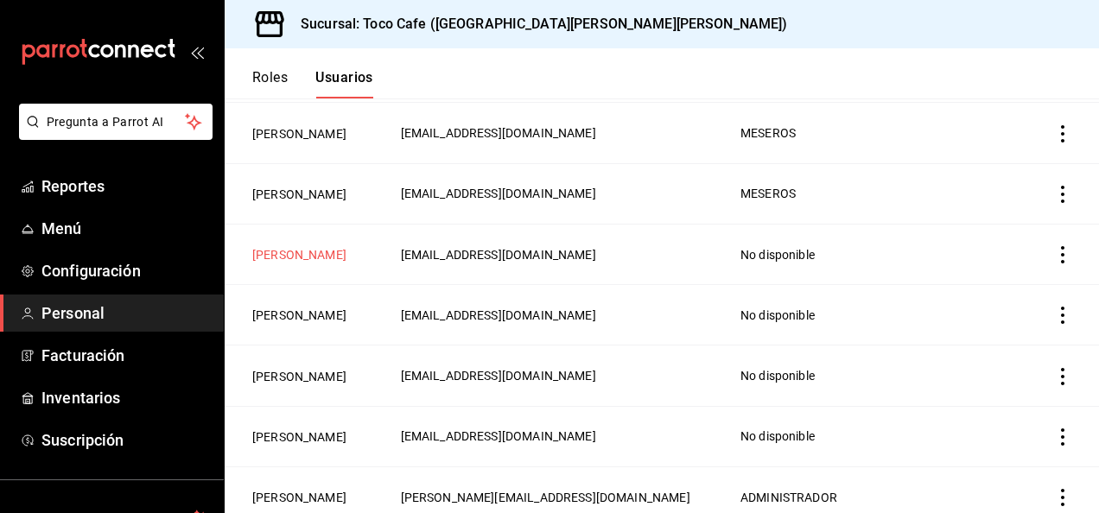
click at [310, 264] on button "[PERSON_NAME]" at bounding box center [299, 254] width 94 height 17
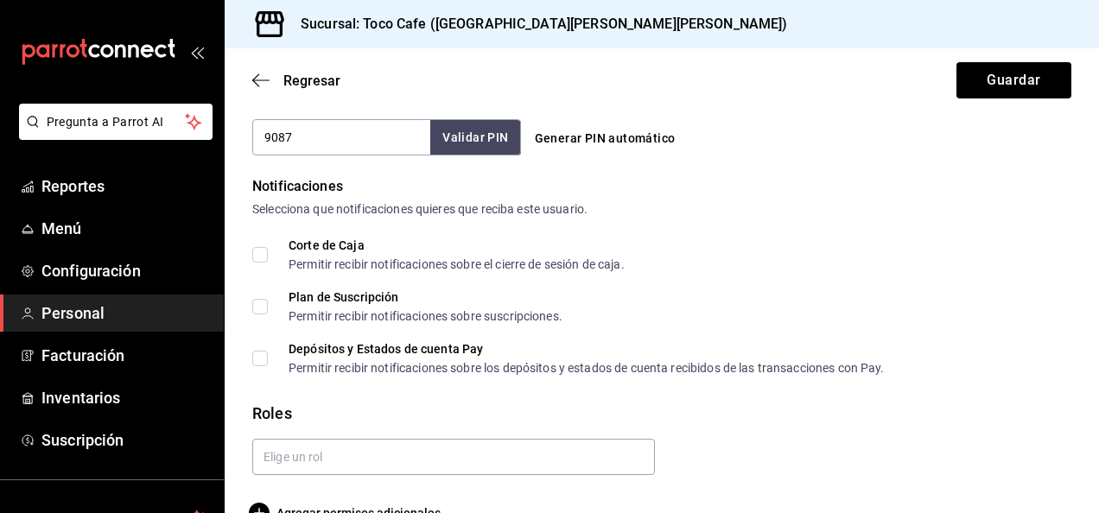
scroll to position [864, 0]
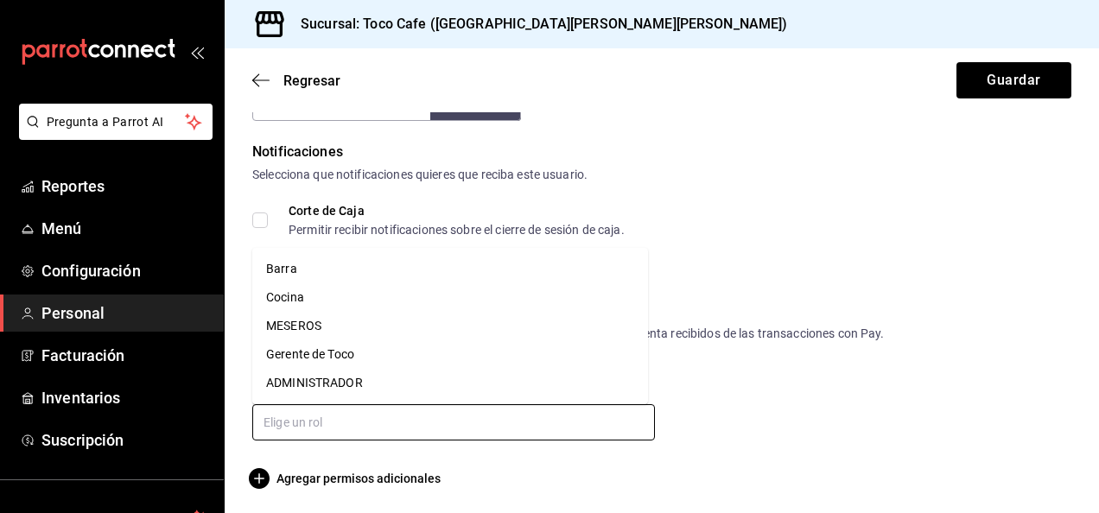
click at [515, 425] on input "text" at bounding box center [453, 422] width 403 height 36
click at [313, 303] on li "Cocina" at bounding box center [450, 297] width 396 height 29
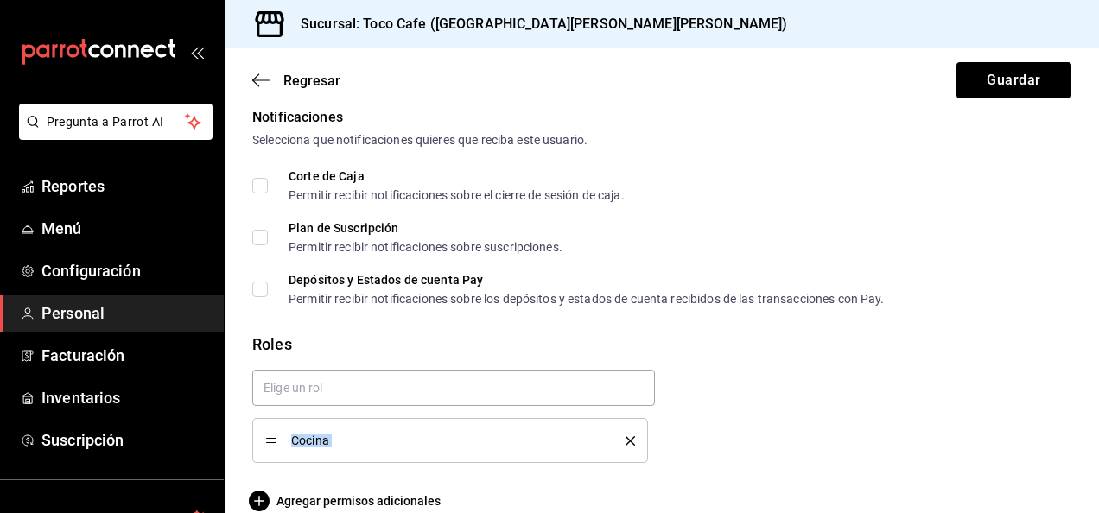
scroll to position [924, 0]
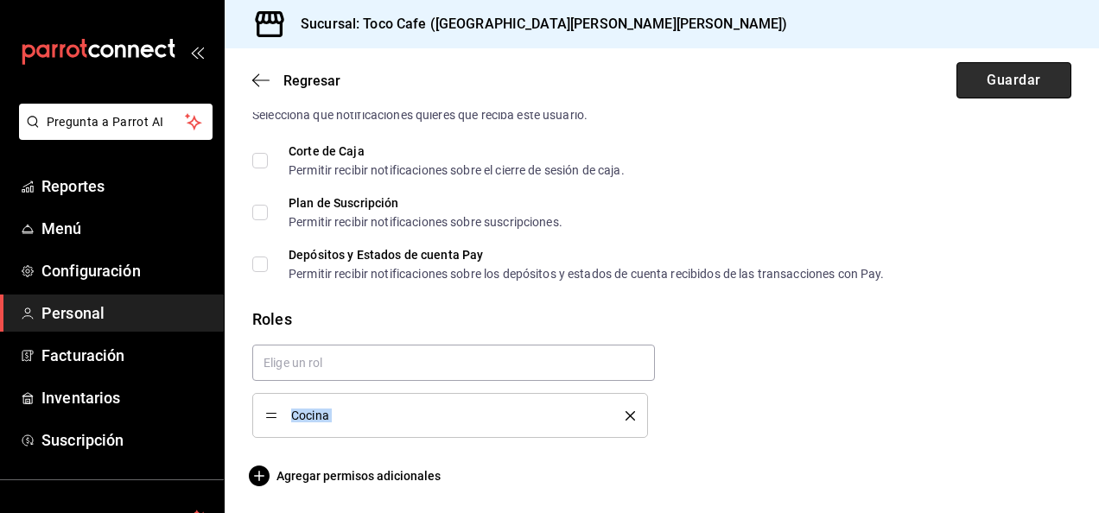
click at [1001, 71] on button "Guardar" at bounding box center [1014, 80] width 115 height 36
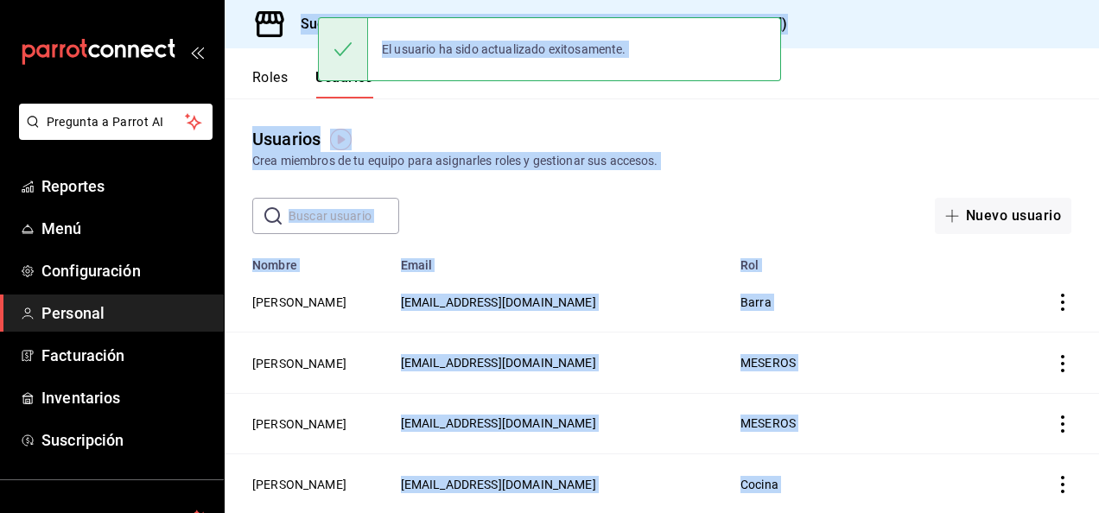
click at [943, 124] on div "Usuarios Crea miembros de tu equipo para asignarles roles y gestionar sus acces…" at bounding box center [662, 167] width 875 height 136
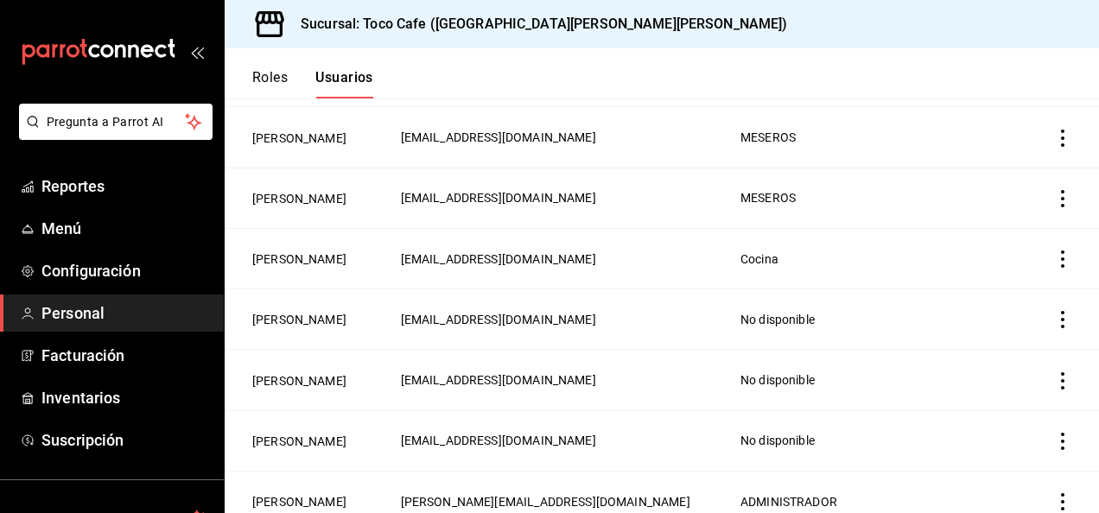
scroll to position [242, 0]
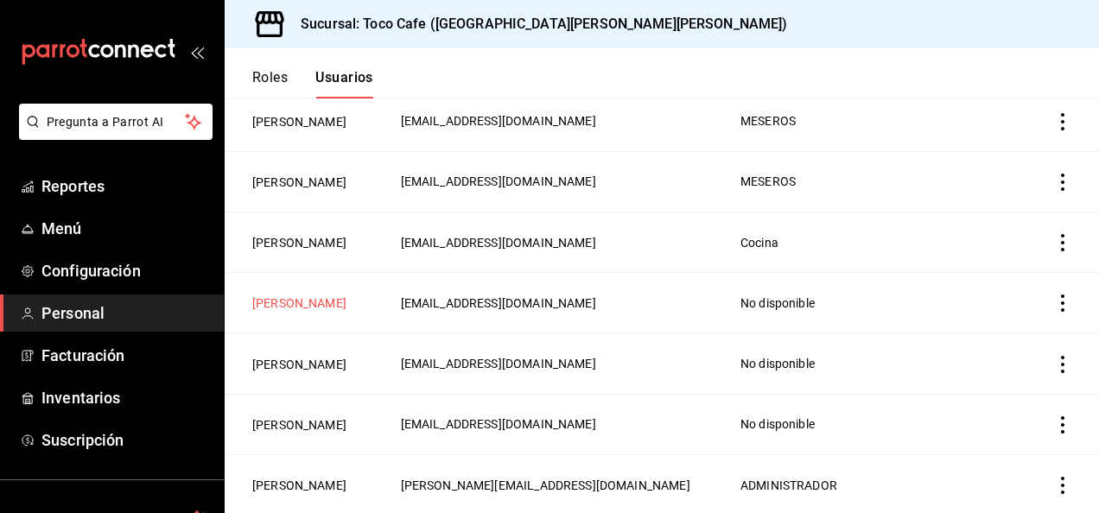
click at [278, 312] on button "[PERSON_NAME]" at bounding box center [299, 303] width 94 height 17
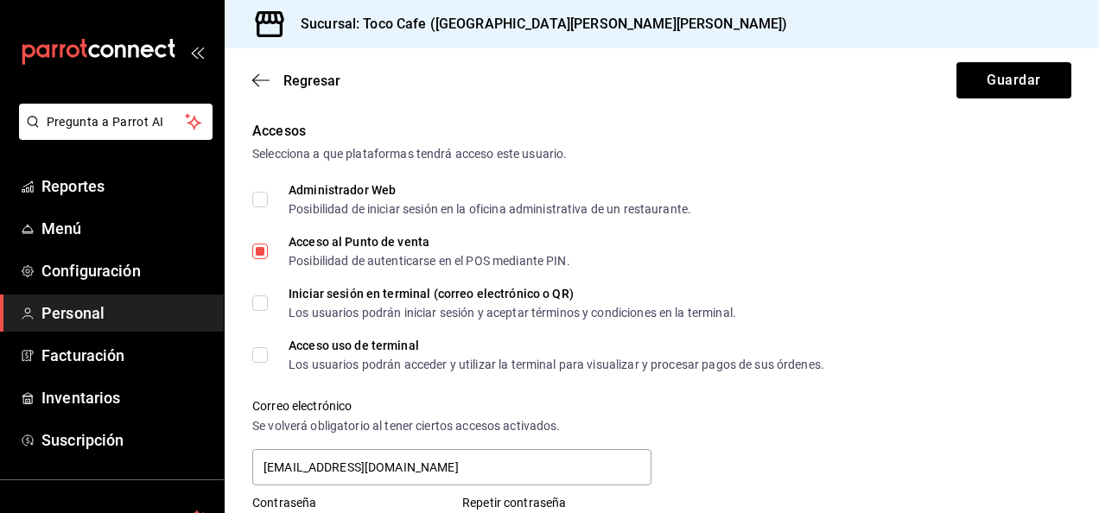
scroll to position [380, 0]
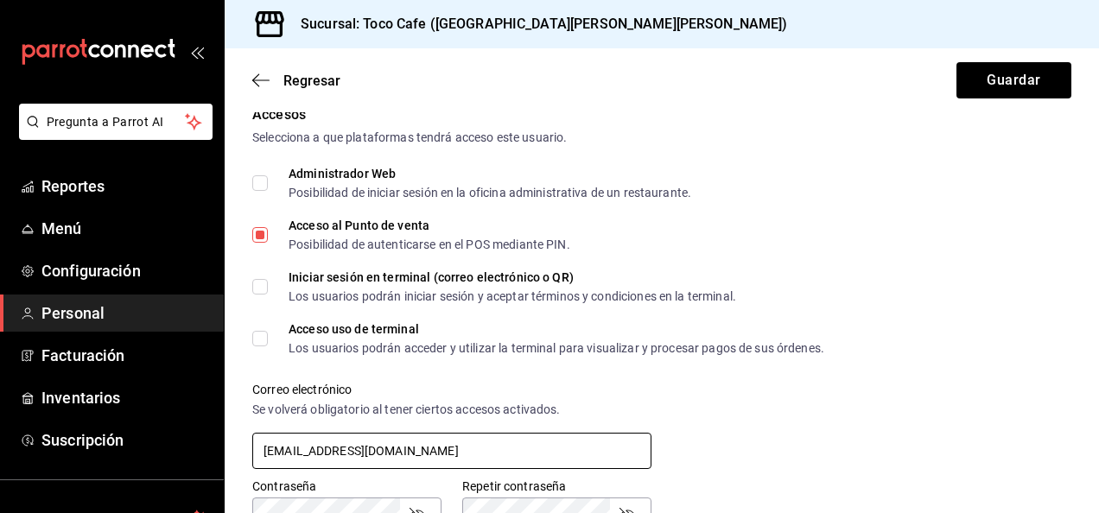
click at [603, 446] on input "[EMAIL_ADDRESS][DOMAIN_NAME]" at bounding box center [451, 451] width 399 height 36
type input "3"
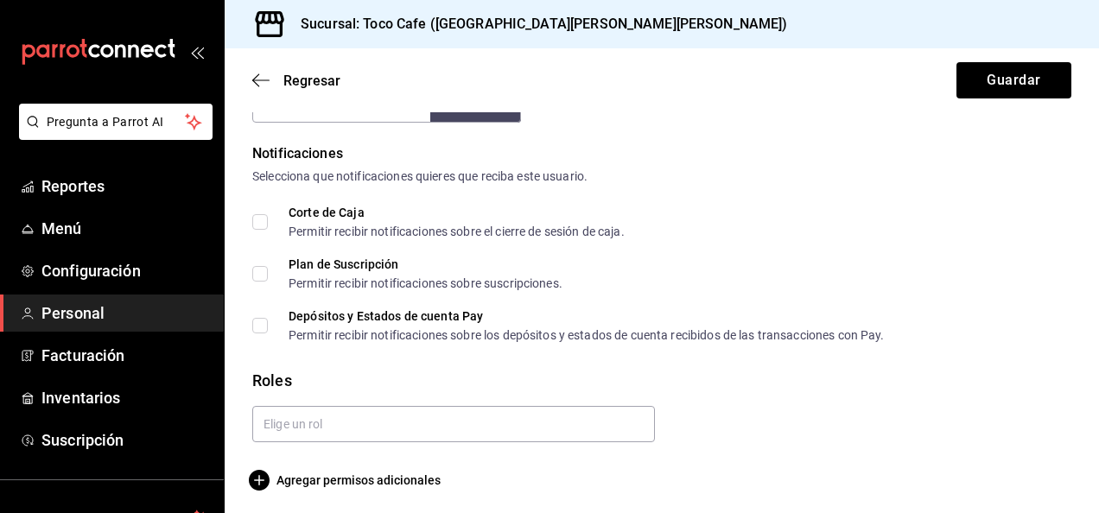
scroll to position [868, 0]
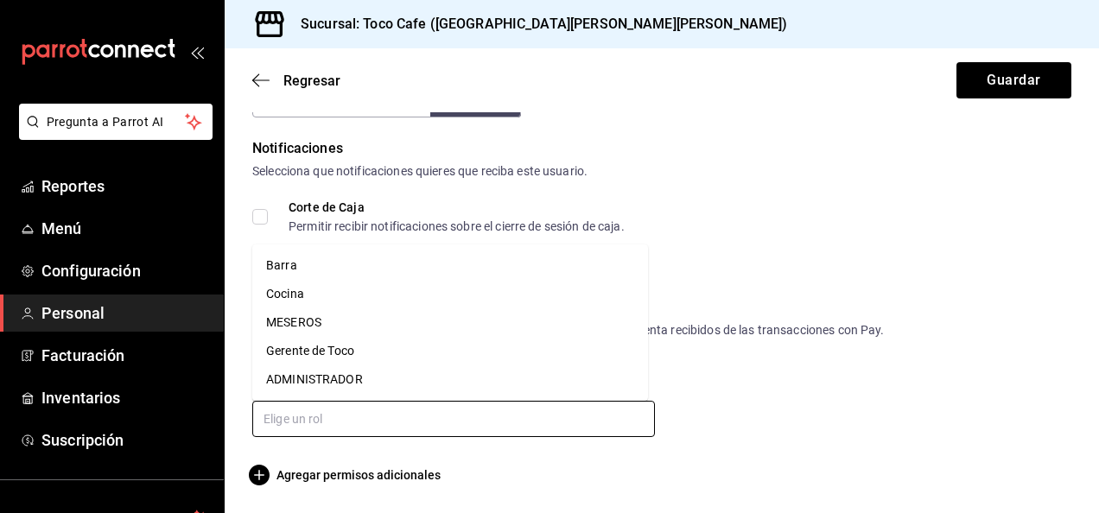
click at [629, 420] on input "text" at bounding box center [453, 419] width 403 height 36
click at [379, 302] on li "Cocina" at bounding box center [450, 294] width 396 height 29
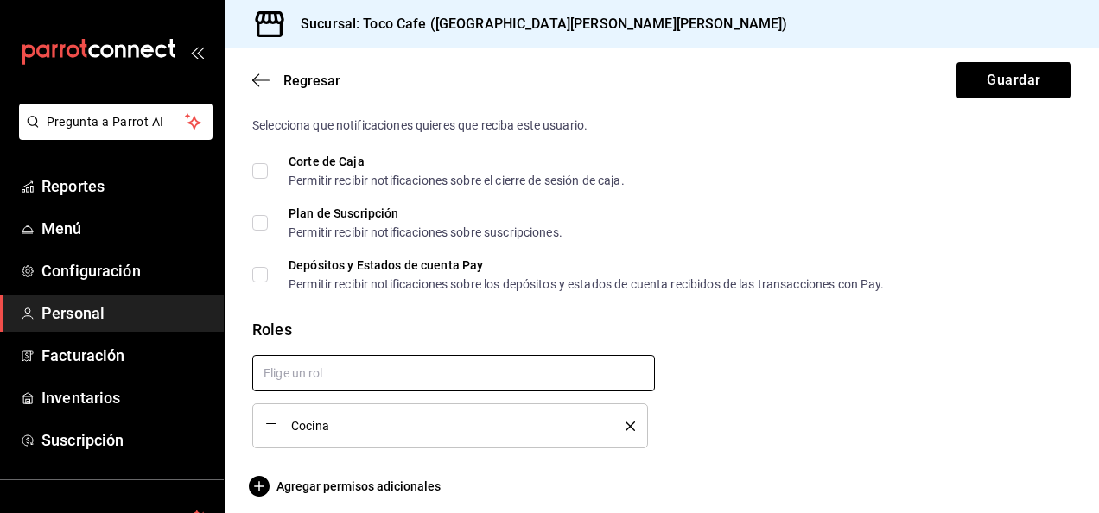
scroll to position [924, 0]
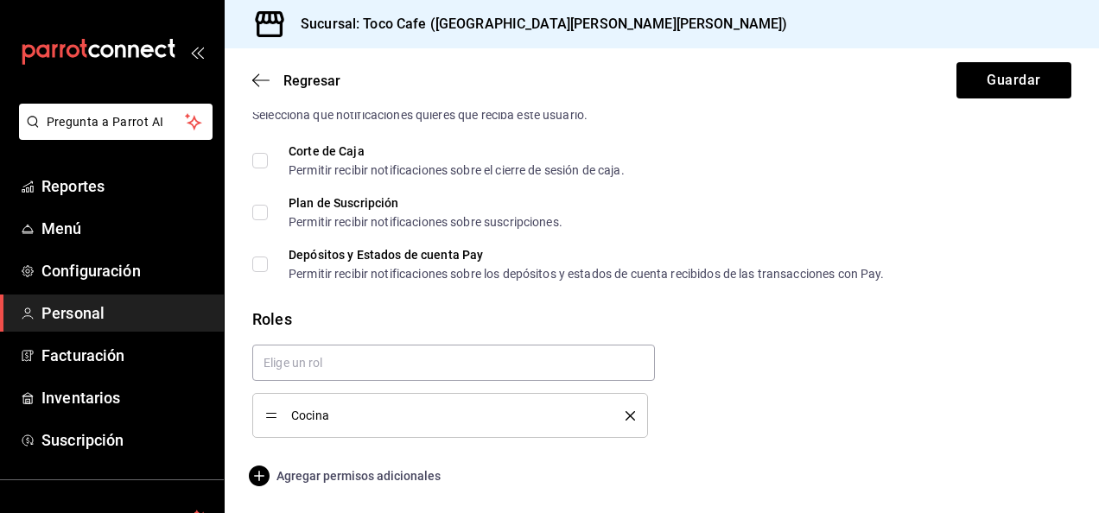
click at [384, 480] on span "Agregar permisos adicionales" at bounding box center [346, 476] width 188 height 21
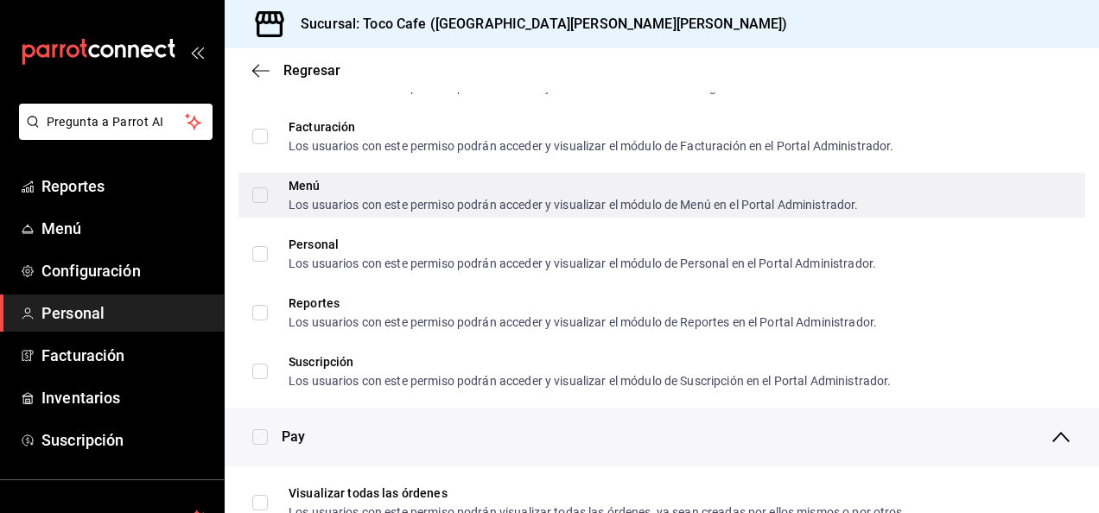
click at [258, 202] on label "Menú Los usuarios con este permiso podrán acceder y visualizar el módulo de Men…" at bounding box center [555, 195] width 607 height 31
click at [258, 202] on input "Menú Los usuarios con este permiso podrán acceder y visualizar el módulo de Men…" at bounding box center [260, 196] width 16 height 16
click at [259, 195] on input "Menú Los usuarios con este permiso podrán acceder y visualizar el módulo de Men…" at bounding box center [260, 196] width 16 height 16
checkbox input "true"
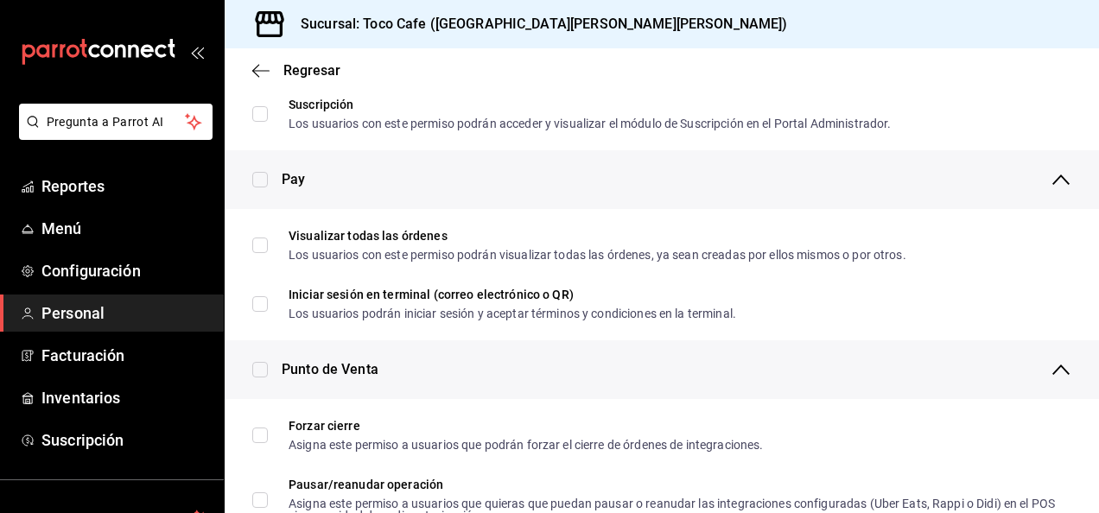
scroll to position [1189, 0]
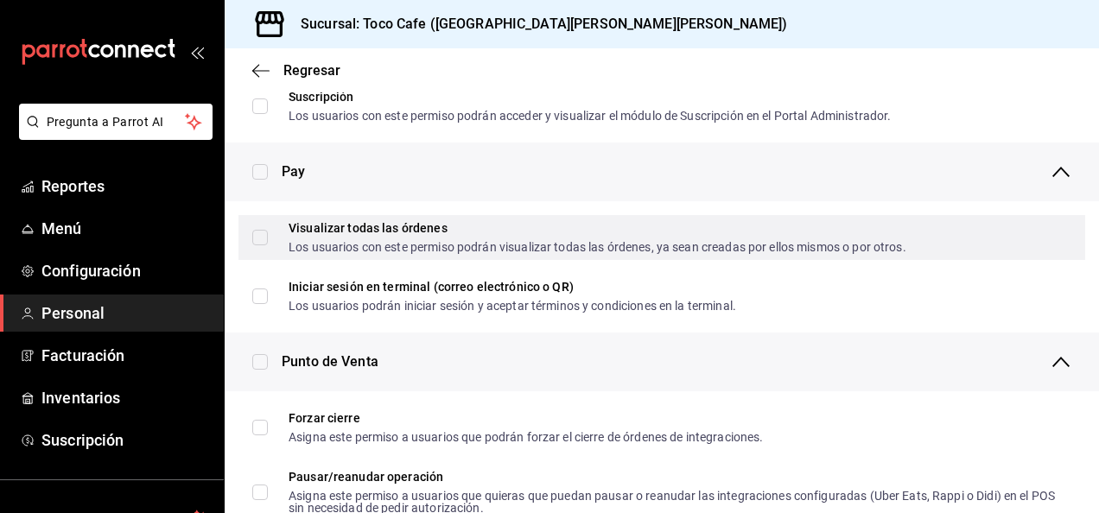
click at [263, 242] on input "Visualizar todas las órdenes Los usuarios con este permiso podrán visualizar to…" at bounding box center [260, 238] width 16 height 16
checkbox input "true"
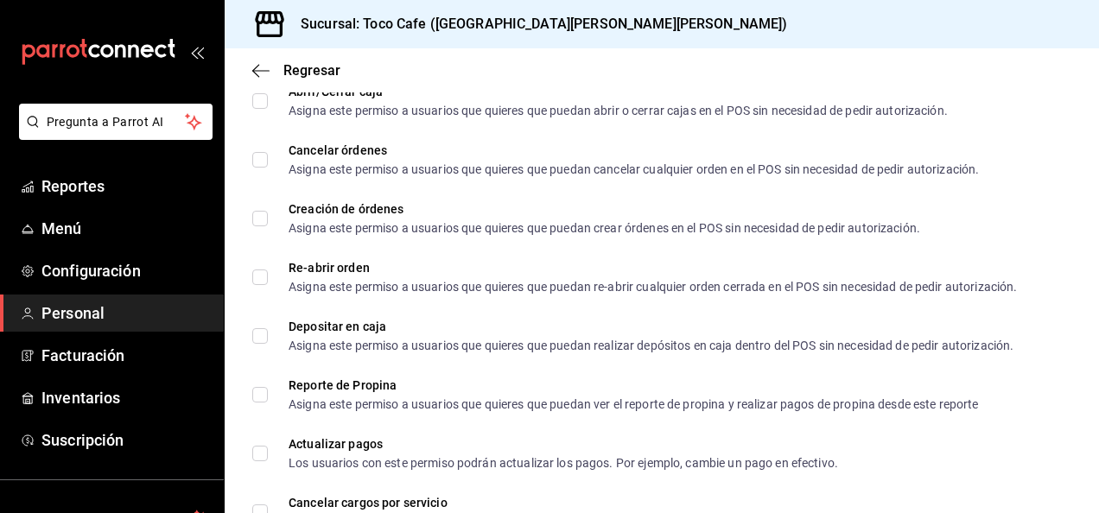
scroll to position [1718, 0]
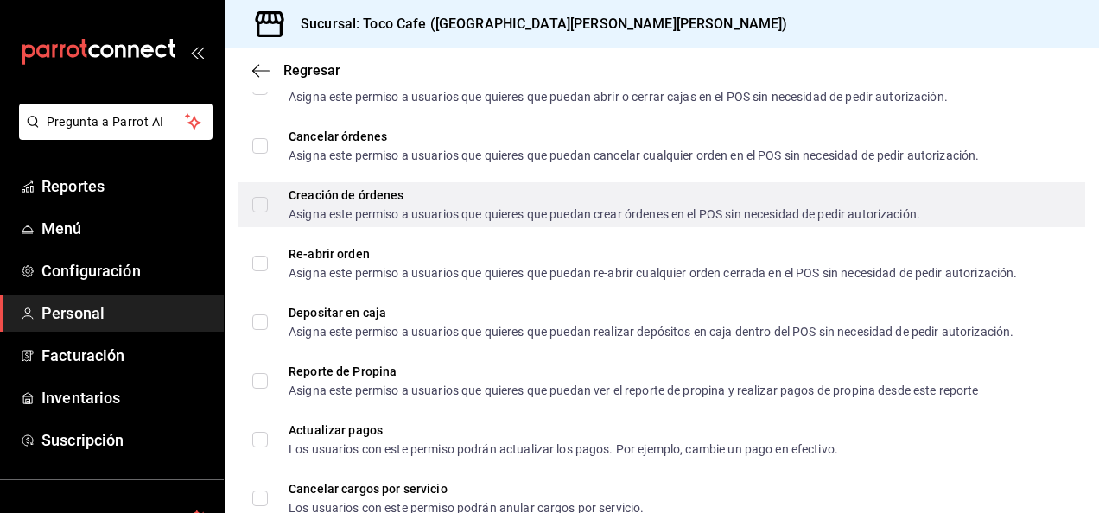
click at [264, 207] on input "Creación de órdenes Asigna este permiso a usuarios que quieres que puedan crear…" at bounding box center [260, 205] width 16 height 16
checkbox input "true"
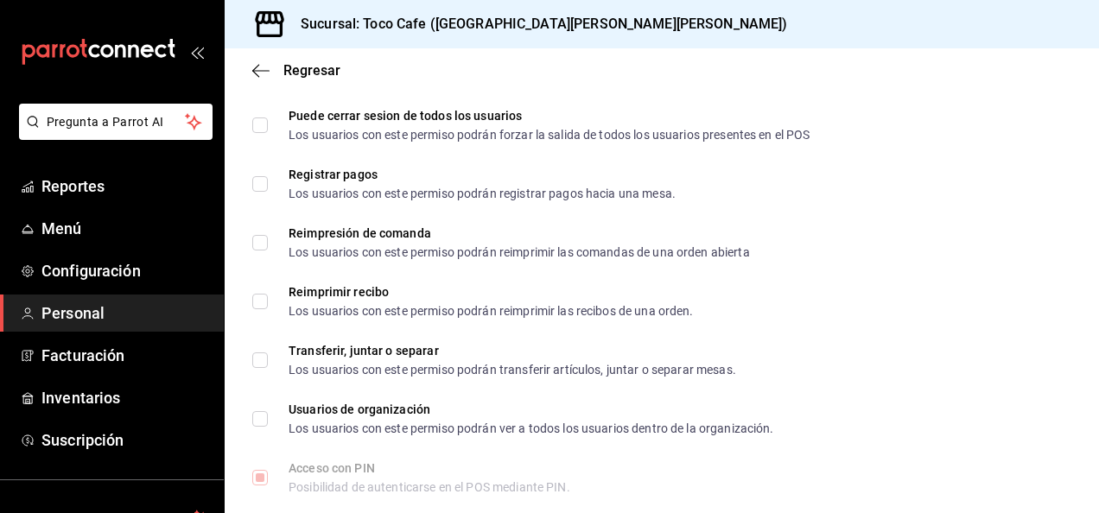
scroll to position [2537, 0]
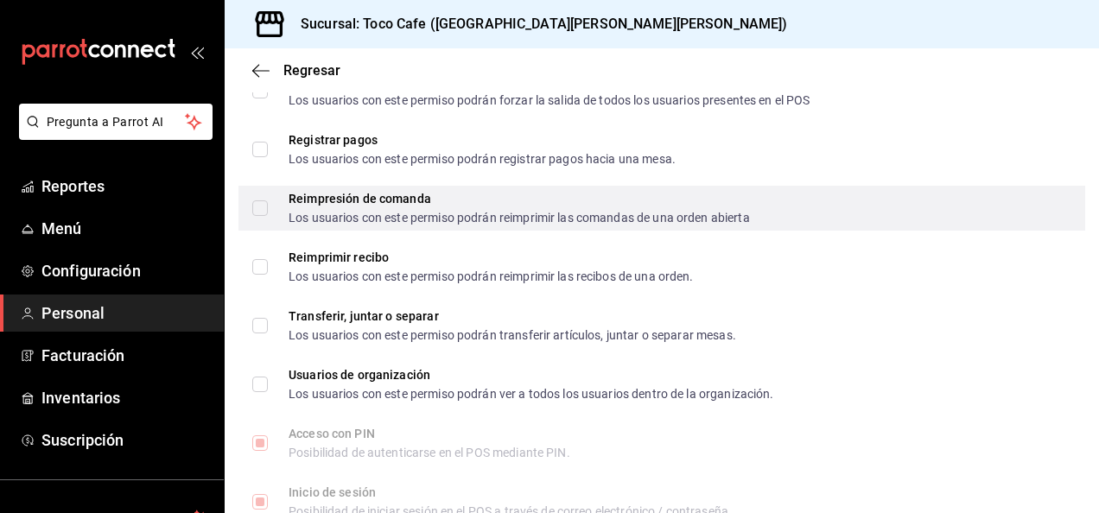
click at [261, 210] on input "Reimpresión de comanda Los usuarios con este permiso podrán reimprimir las coma…" at bounding box center [260, 209] width 16 height 16
checkbox input "true"
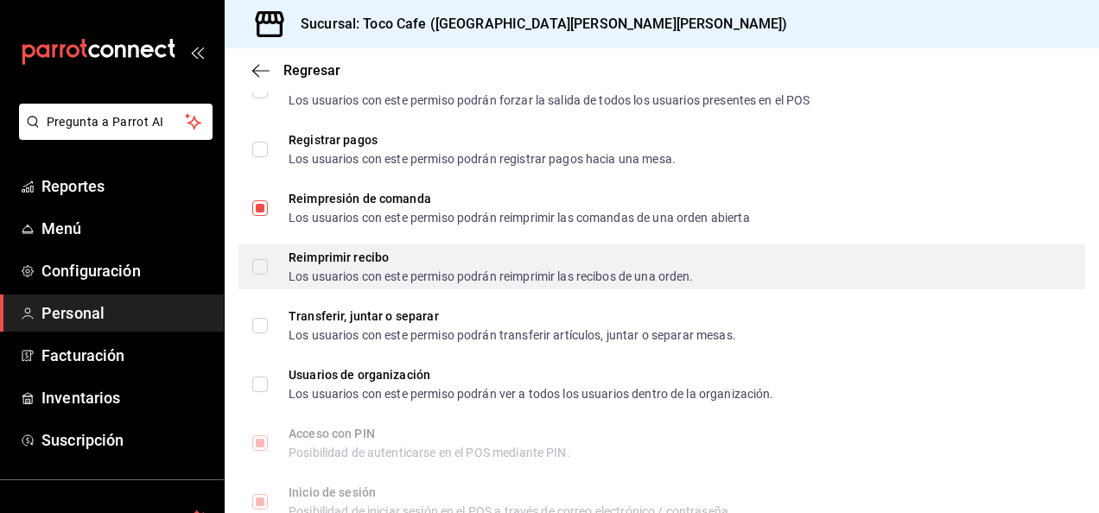
click at [267, 263] on input "Reimprimir recibo Los usuarios con este permiso podrán reimprimir las recibos d…" at bounding box center [260, 267] width 16 height 16
checkbox input "true"
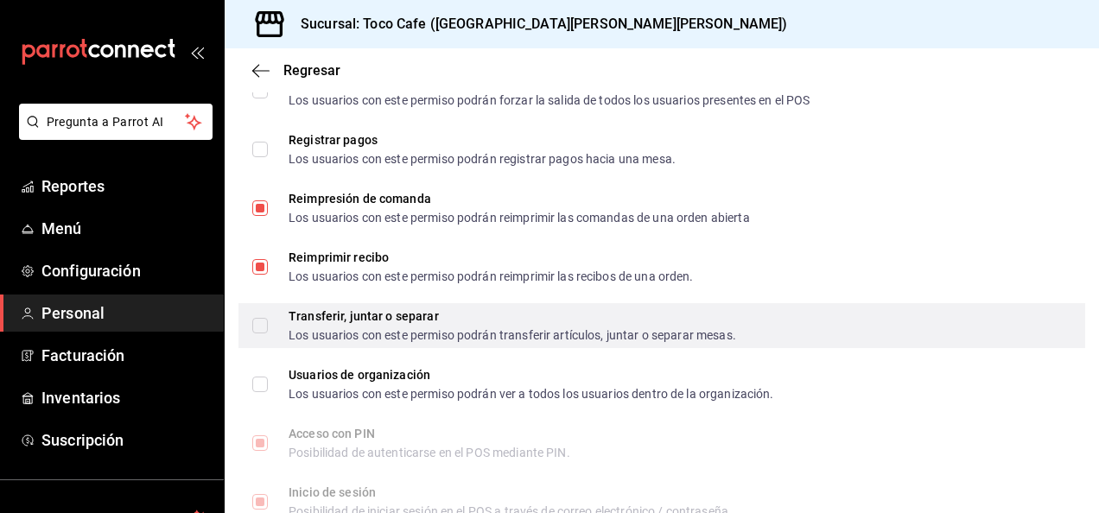
click at [263, 320] on input "Transferir, juntar o separar Los usuarios con este permiso podrán transferir ar…" at bounding box center [260, 326] width 16 height 16
checkbox input "true"
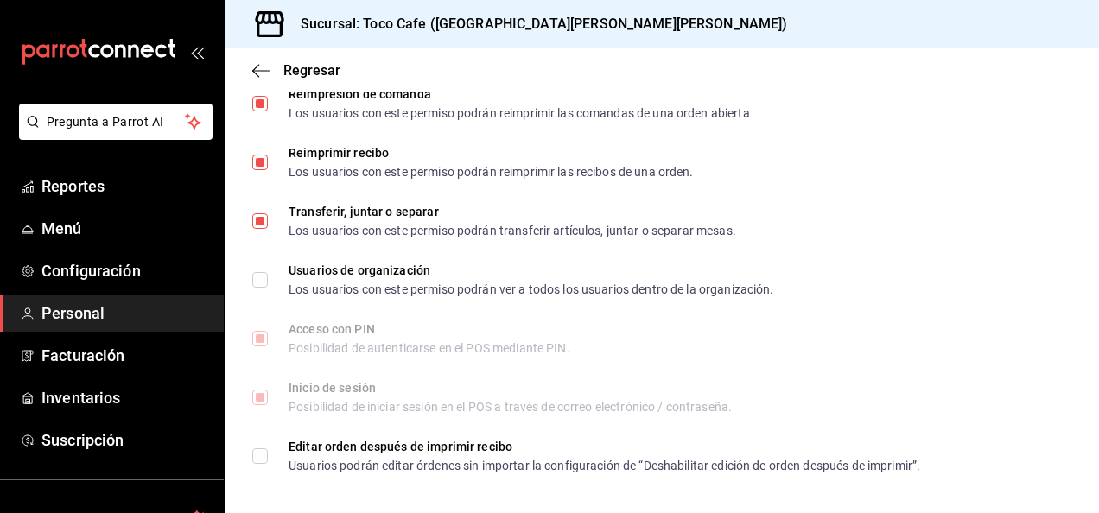
scroll to position [2648, 0]
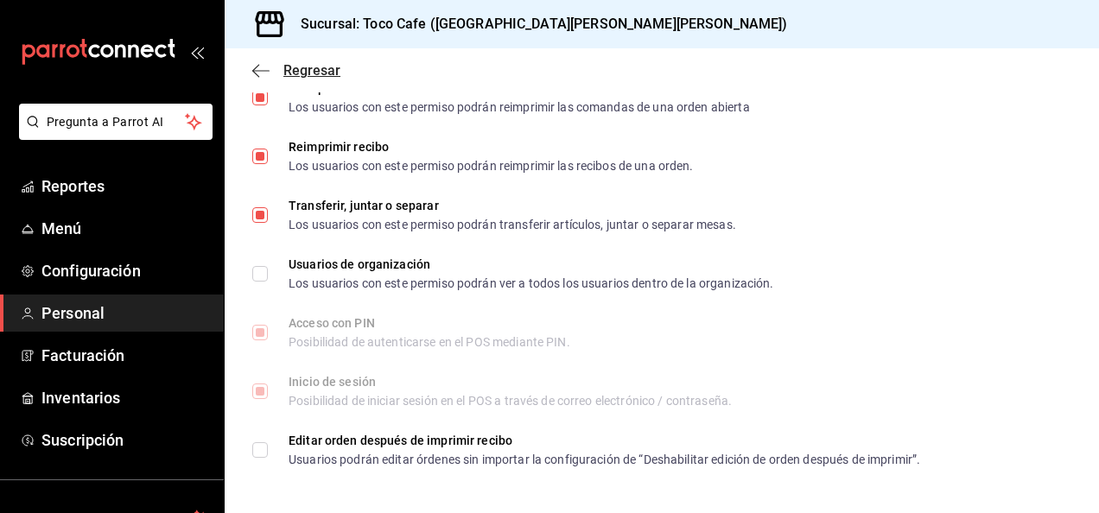
click at [258, 71] on icon "button" at bounding box center [260, 71] width 17 height 16
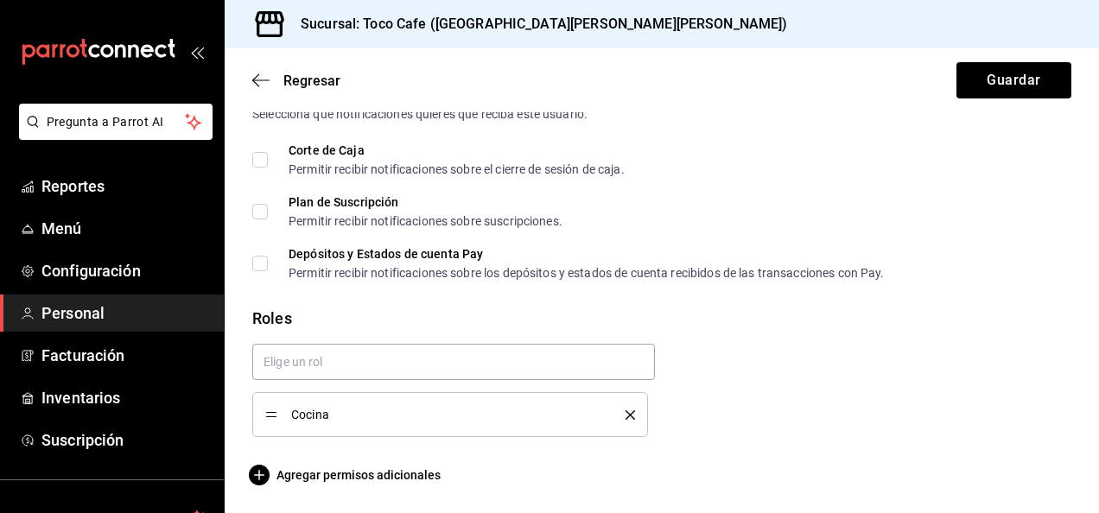
scroll to position [924, 0]
click at [963, 81] on button "Guardar" at bounding box center [1014, 80] width 115 height 36
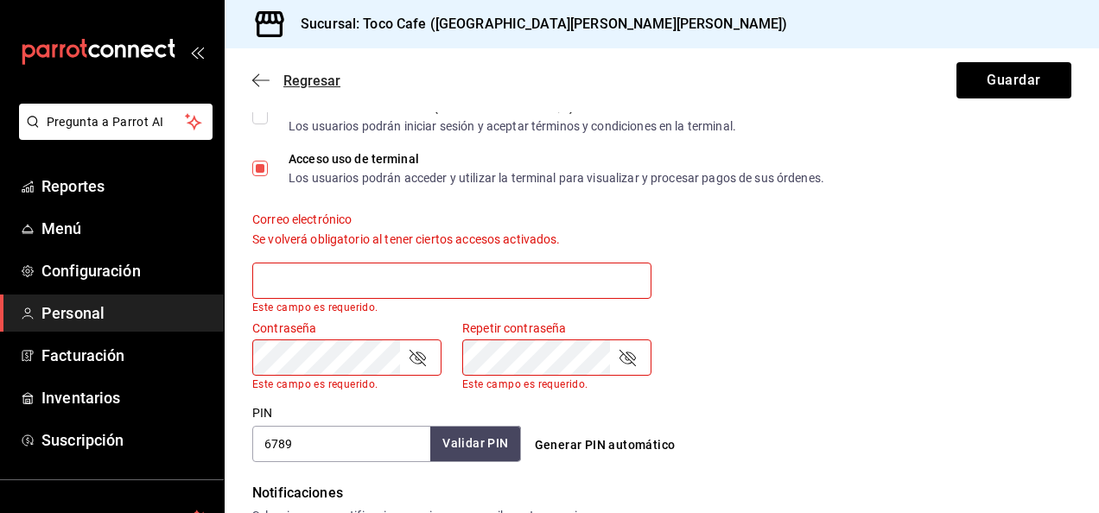
click at [257, 73] on icon "button" at bounding box center [260, 81] width 17 height 16
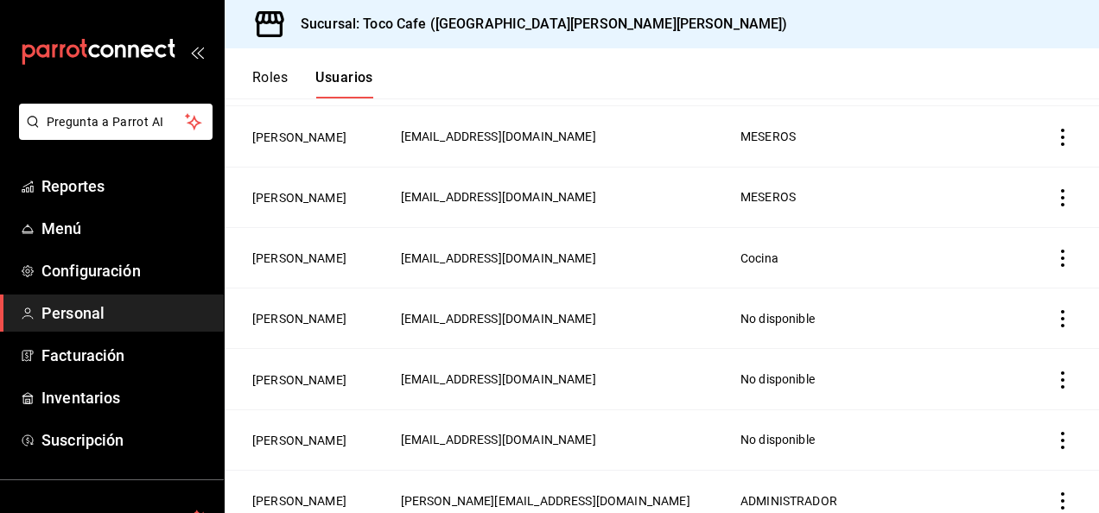
scroll to position [242, 0]
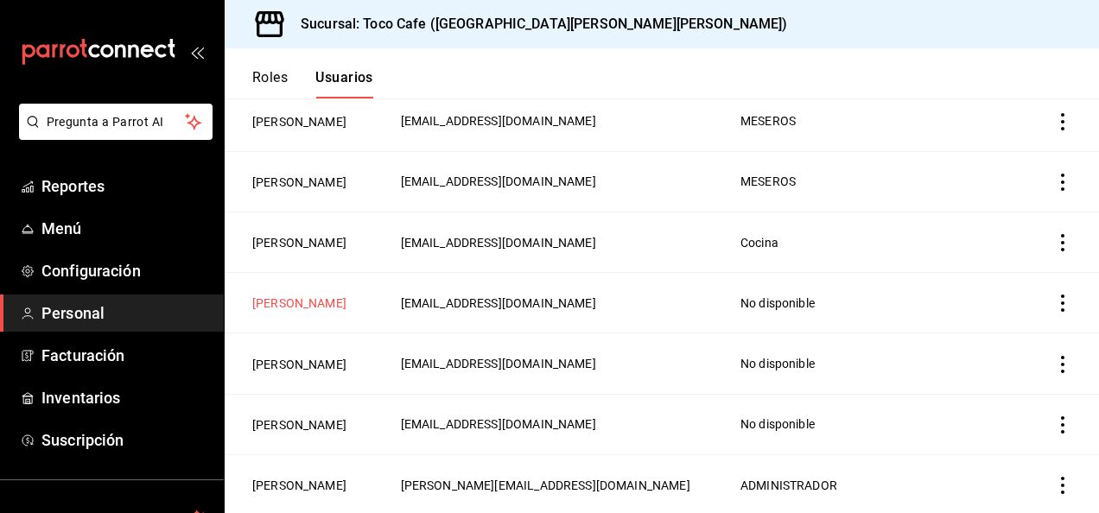
click at [347, 312] on button "[PERSON_NAME]" at bounding box center [299, 303] width 94 height 17
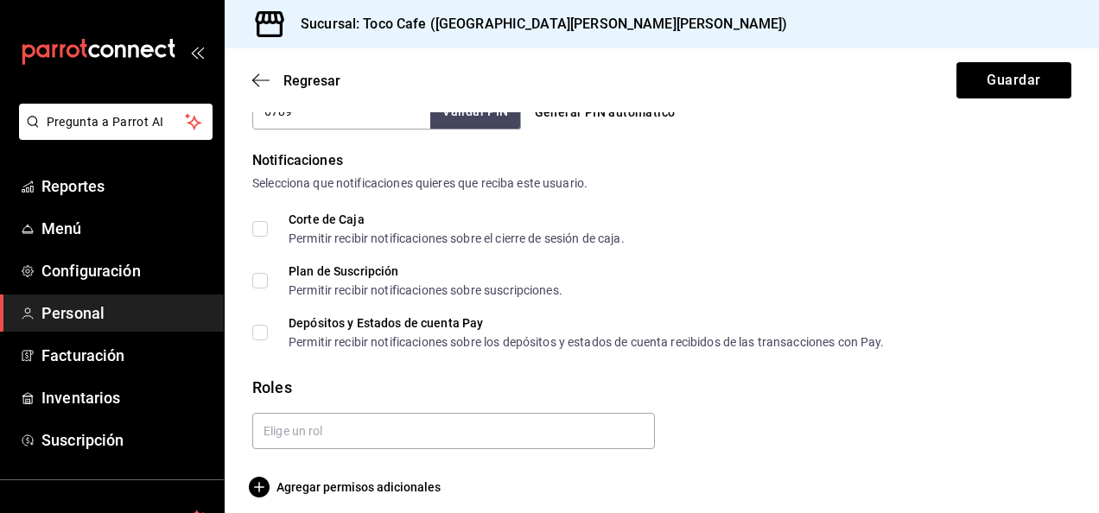
scroll to position [868, 0]
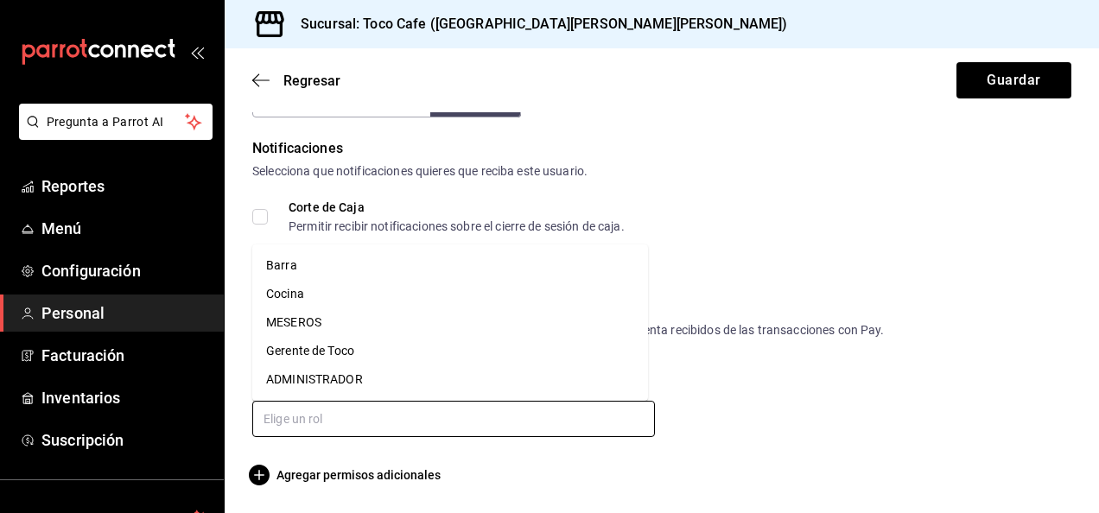
click at [302, 419] on input "text" at bounding box center [453, 419] width 403 height 36
click at [308, 289] on li "Cocina" at bounding box center [450, 294] width 396 height 29
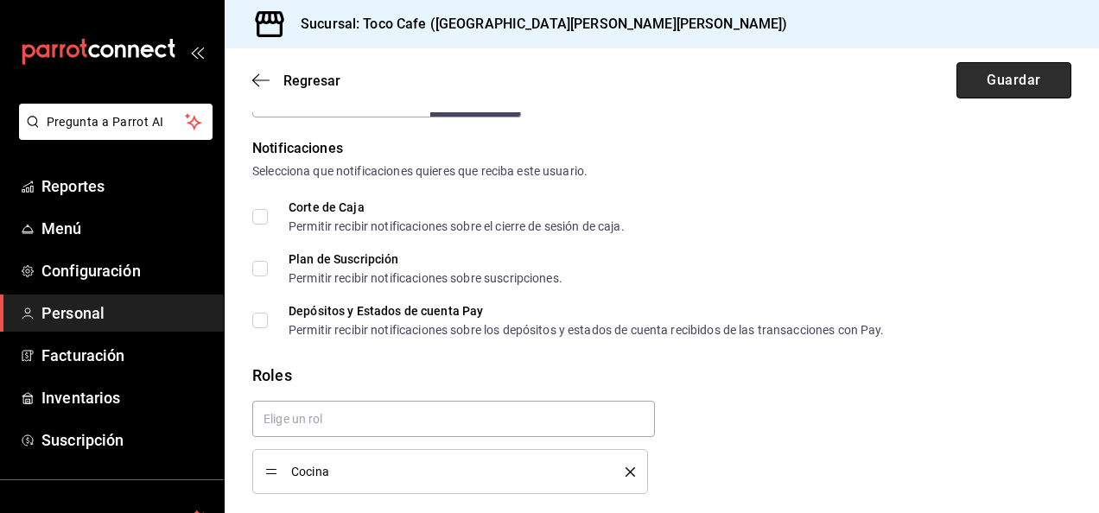
click at [980, 77] on button "Guardar" at bounding box center [1014, 80] width 115 height 36
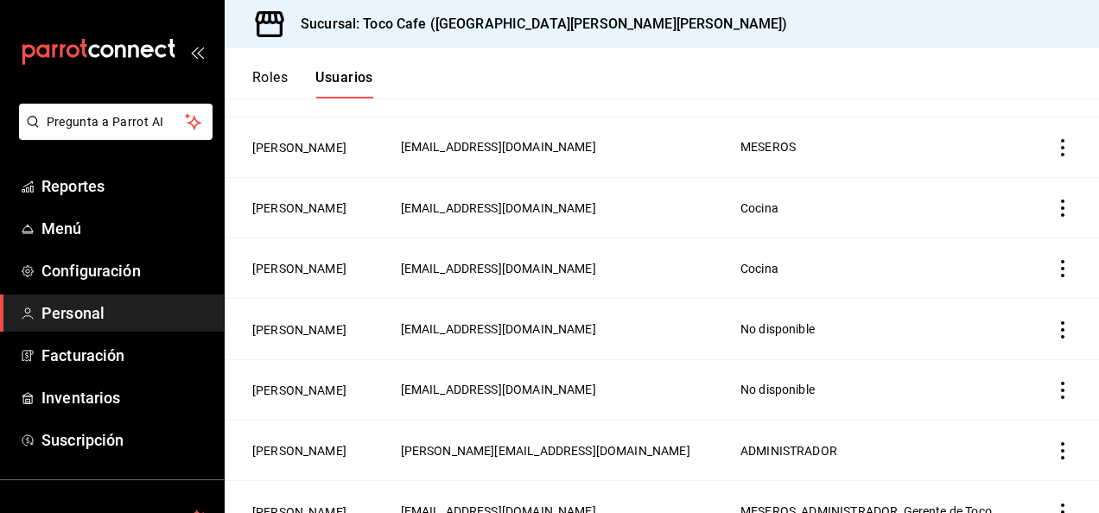
scroll to position [311, 0]
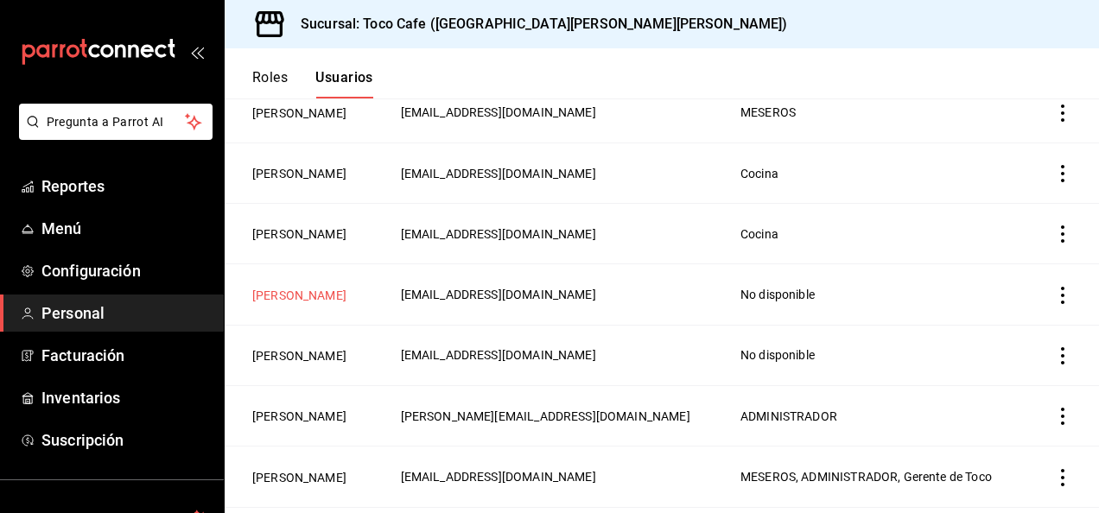
click at [337, 304] on button "[PERSON_NAME]" at bounding box center [299, 295] width 94 height 17
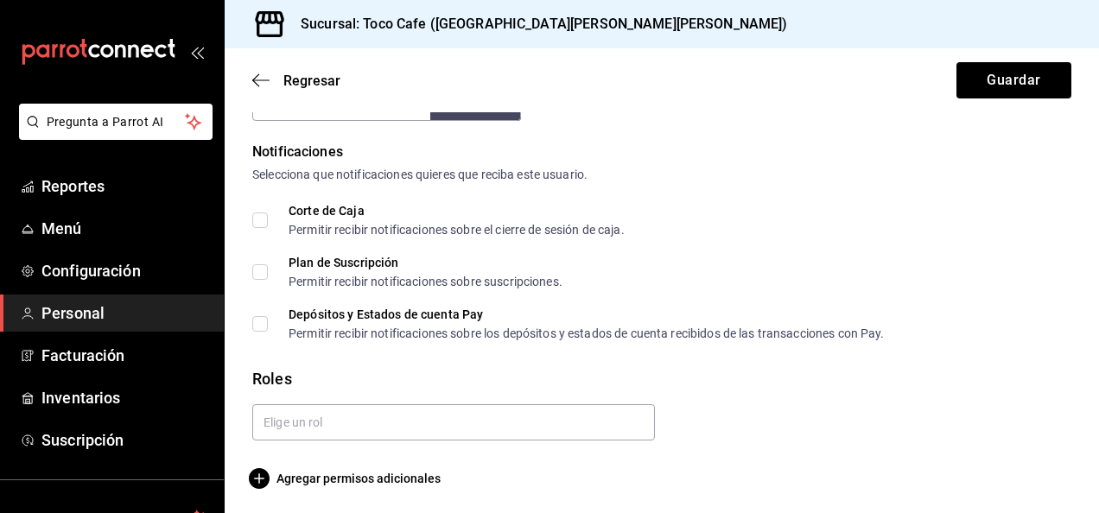
scroll to position [868, 0]
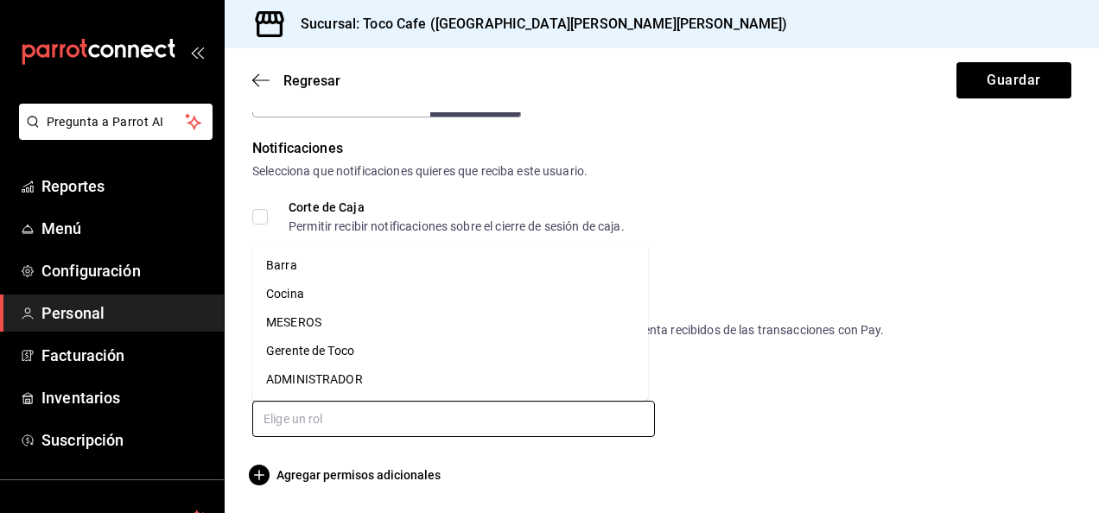
click at [402, 427] on input "text" at bounding box center [453, 419] width 403 height 36
click at [363, 302] on li "Cocina" at bounding box center [450, 294] width 396 height 29
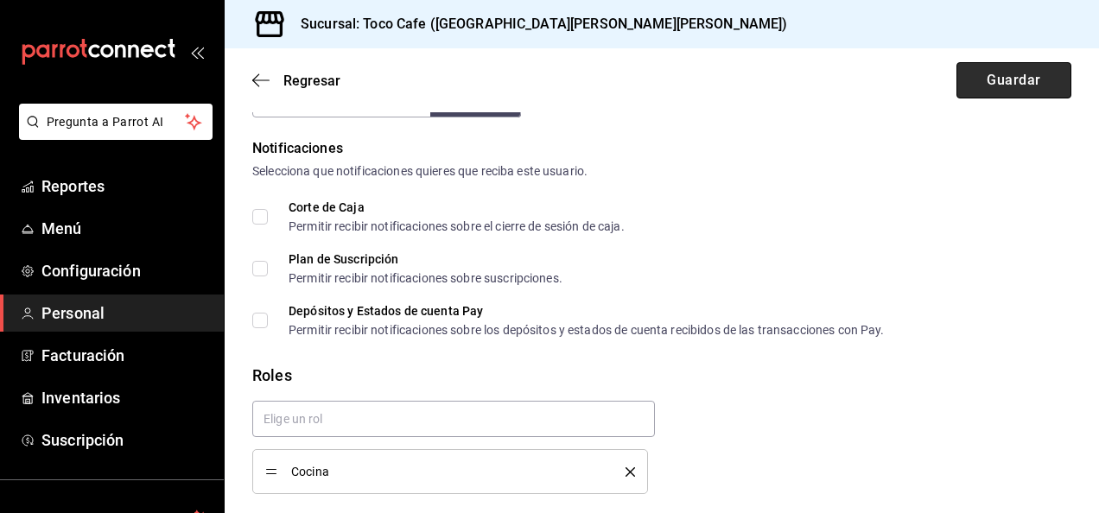
click at [1009, 73] on button "Guardar" at bounding box center [1014, 80] width 115 height 36
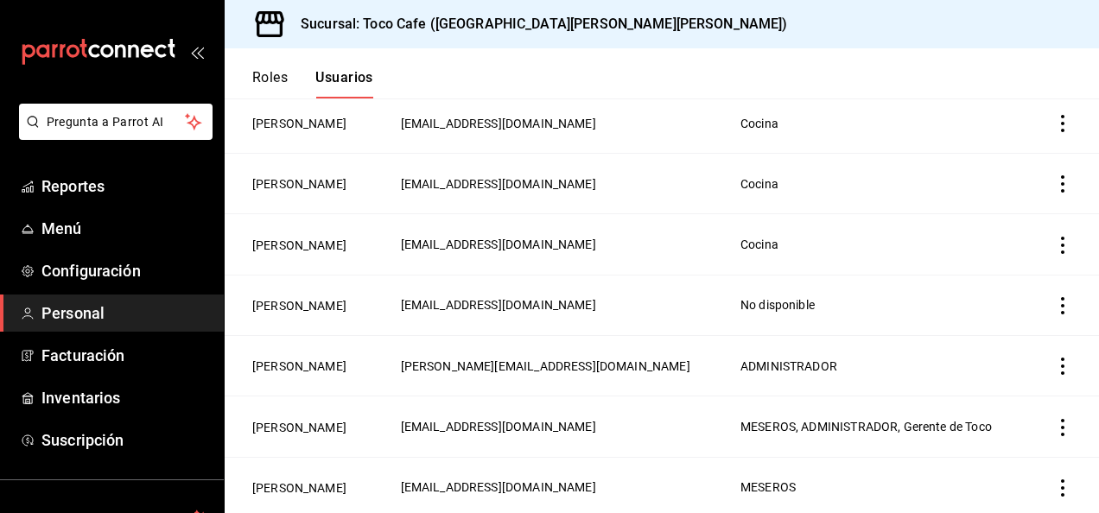
scroll to position [392, 0]
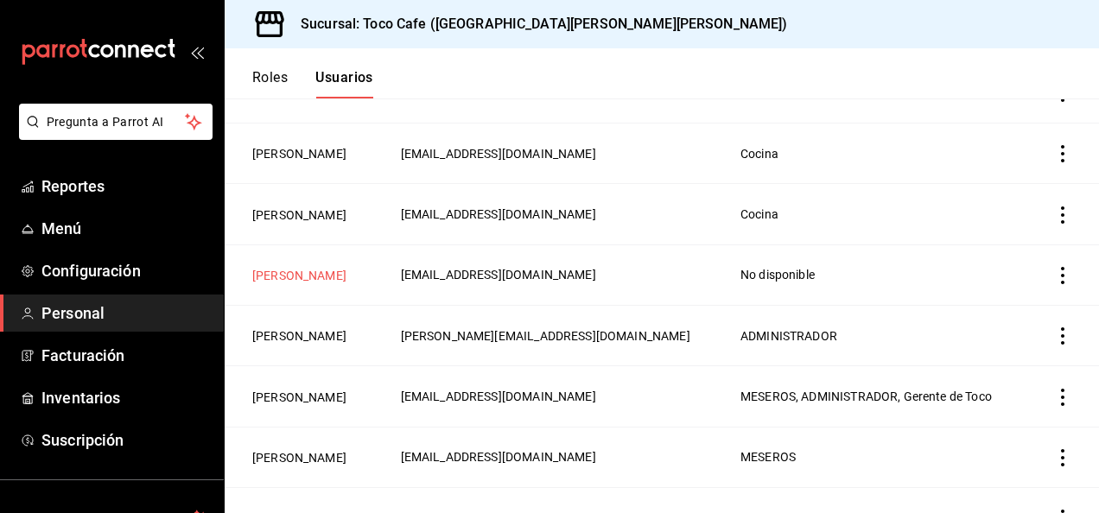
click at [301, 284] on button "[PERSON_NAME]" at bounding box center [299, 275] width 94 height 17
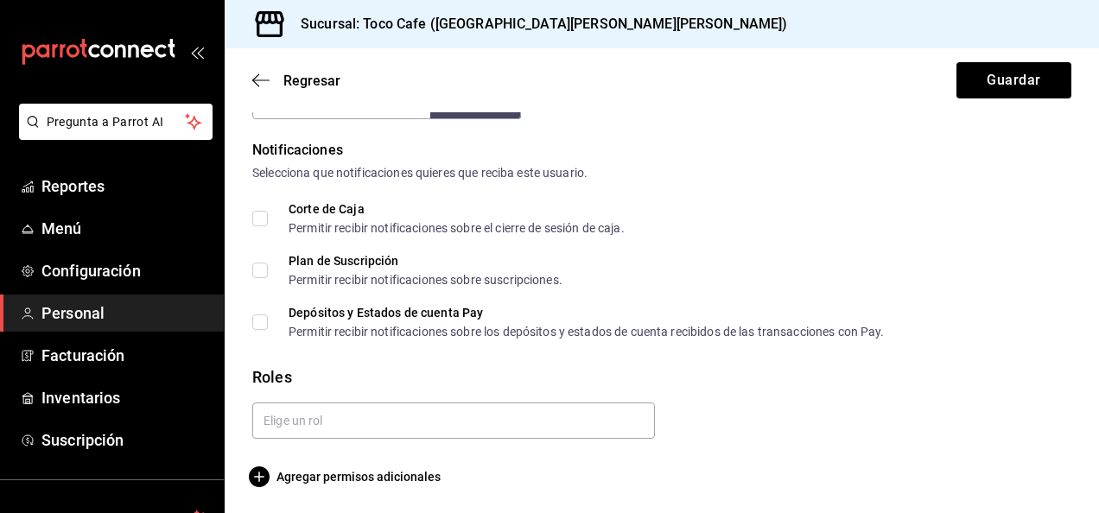
scroll to position [868, 0]
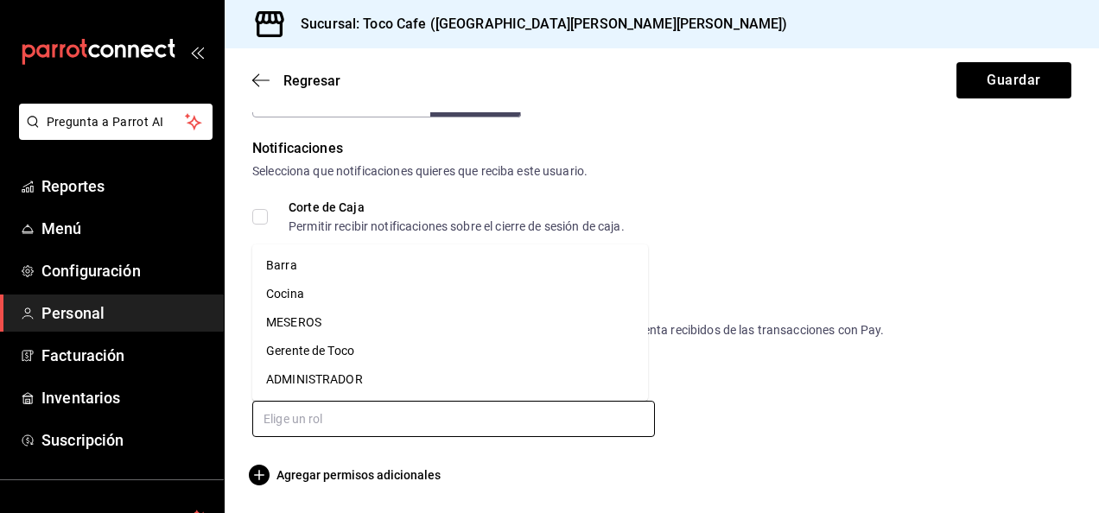
click at [434, 432] on input "text" at bounding box center [453, 419] width 403 height 36
click at [417, 301] on li "Cocina" at bounding box center [450, 294] width 396 height 29
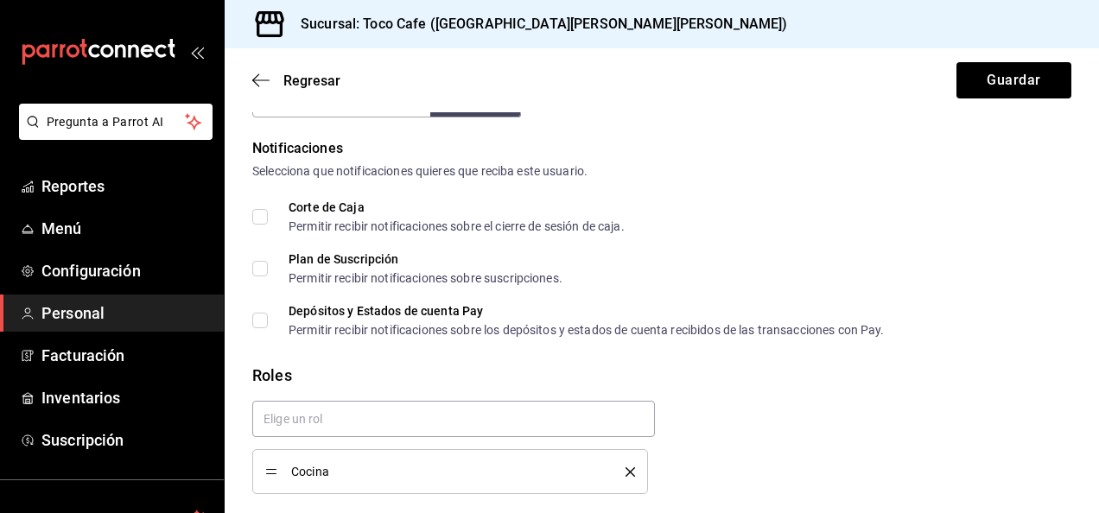
click at [509, 466] on span "Cocina" at bounding box center [445, 472] width 309 height 12
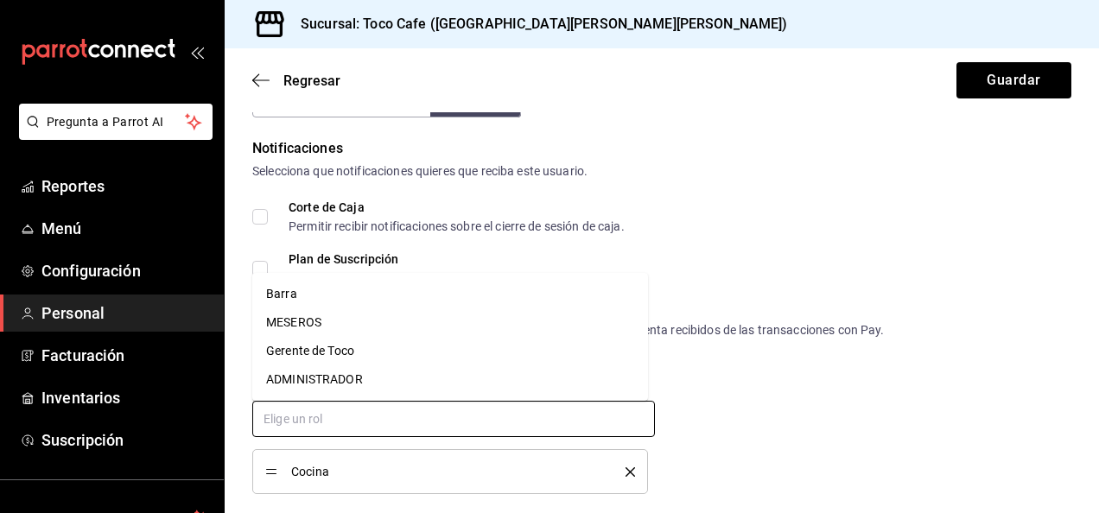
click at [499, 436] on input "text" at bounding box center [453, 419] width 403 height 36
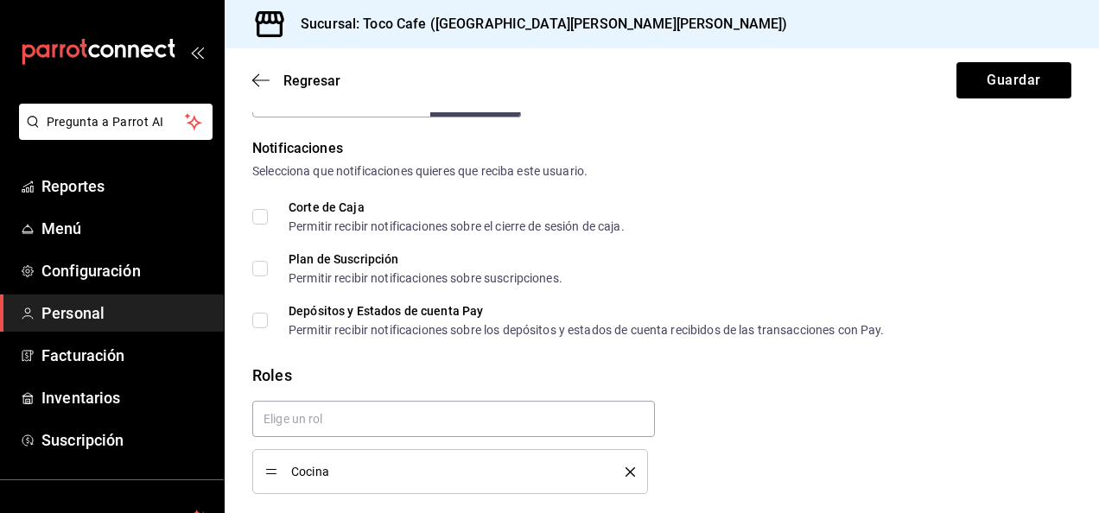
click at [835, 391] on div "Cocina" at bounding box center [655, 440] width 833 height 107
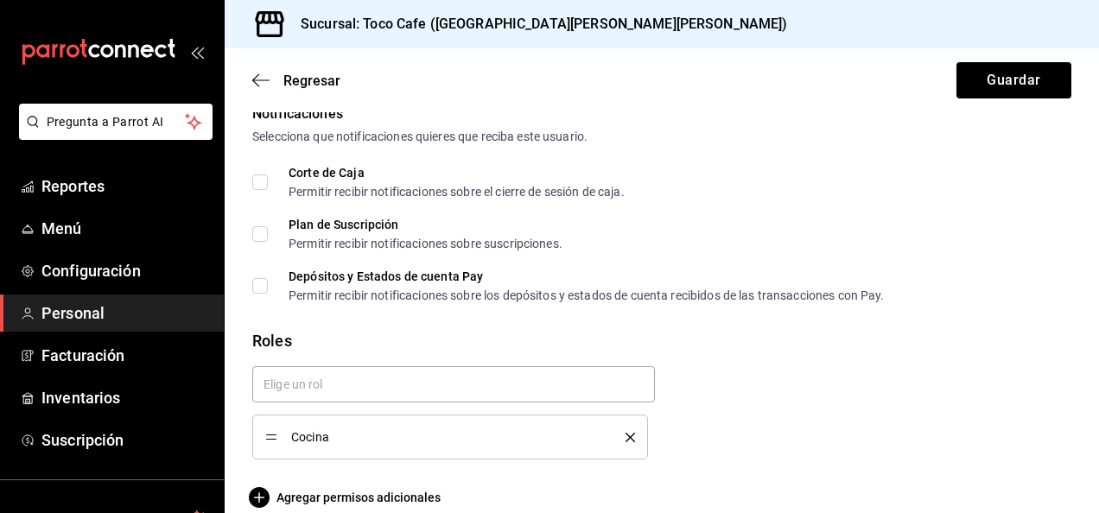
scroll to position [924, 0]
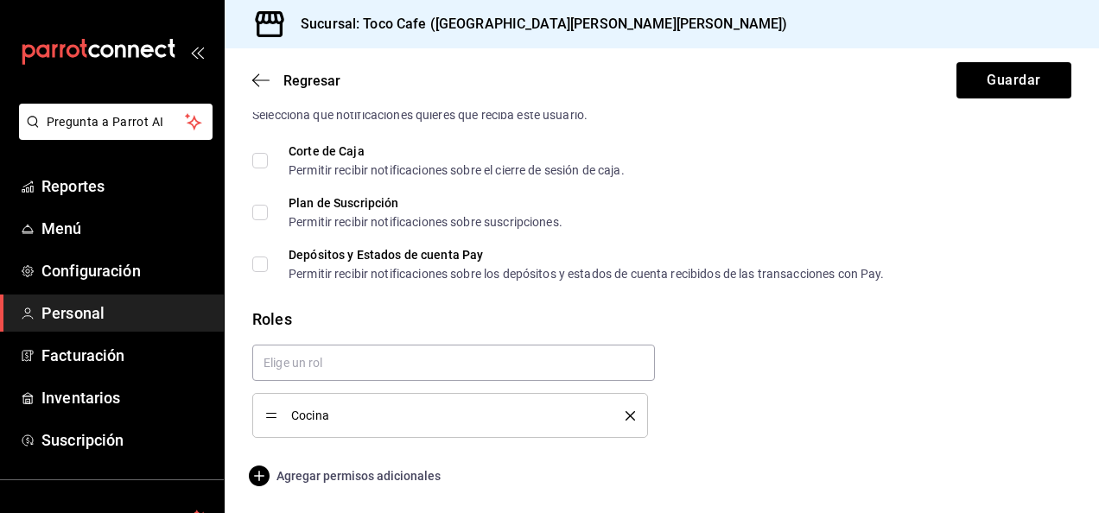
click at [321, 473] on span "Agregar permisos adicionales" at bounding box center [346, 476] width 188 height 21
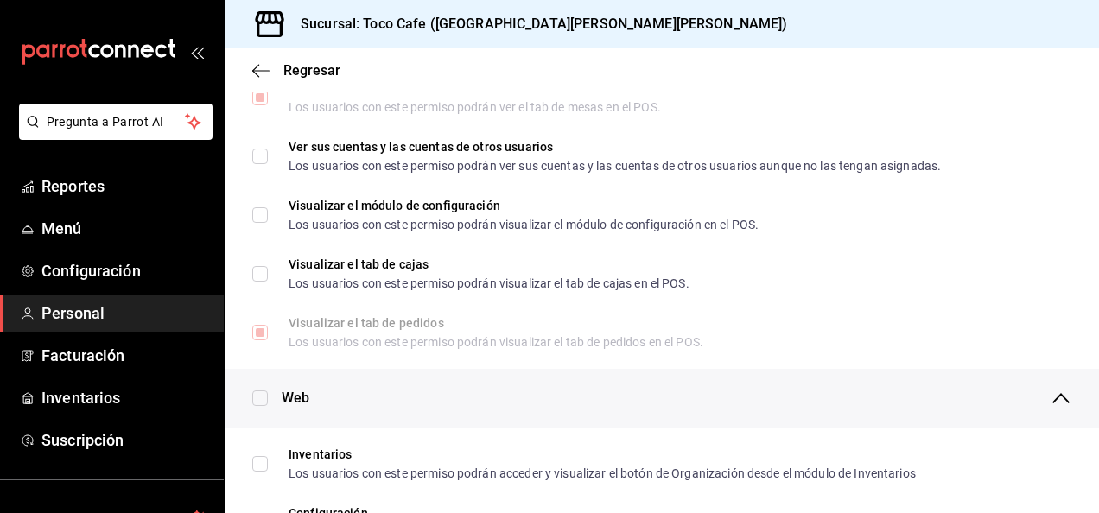
scroll to position [73, 0]
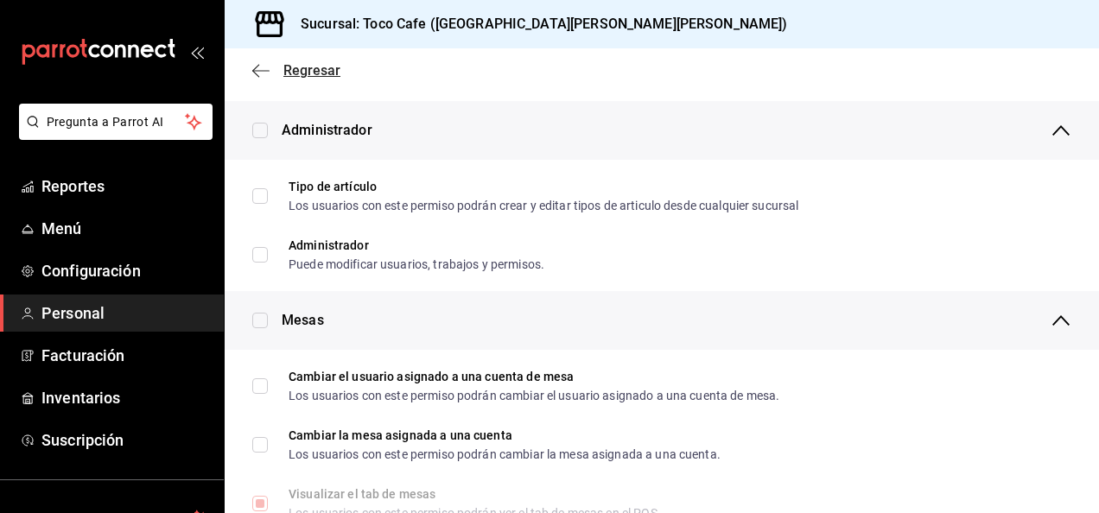
click at [258, 73] on icon "button" at bounding box center [260, 71] width 17 height 16
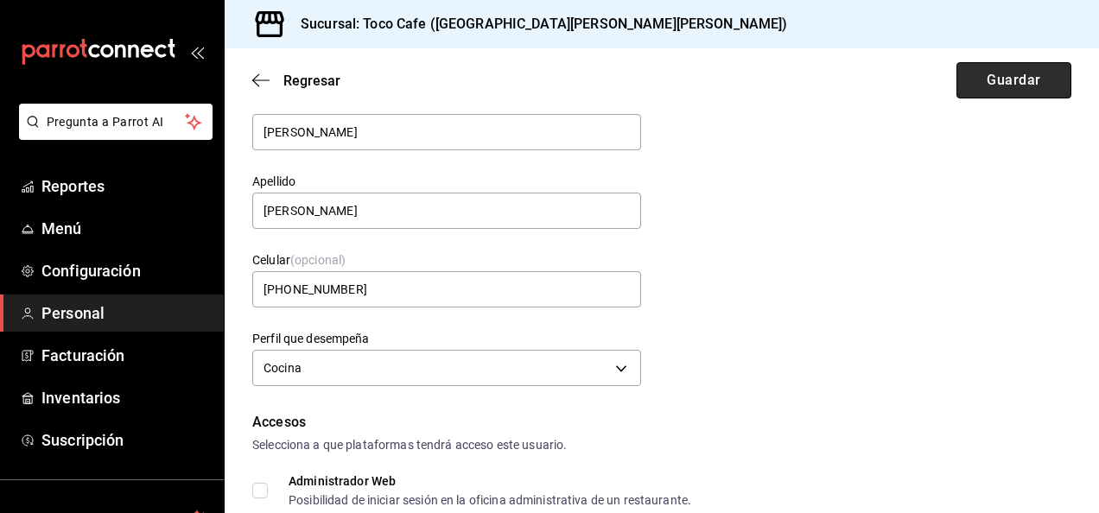
click at [974, 81] on button "Guardar" at bounding box center [1014, 80] width 115 height 36
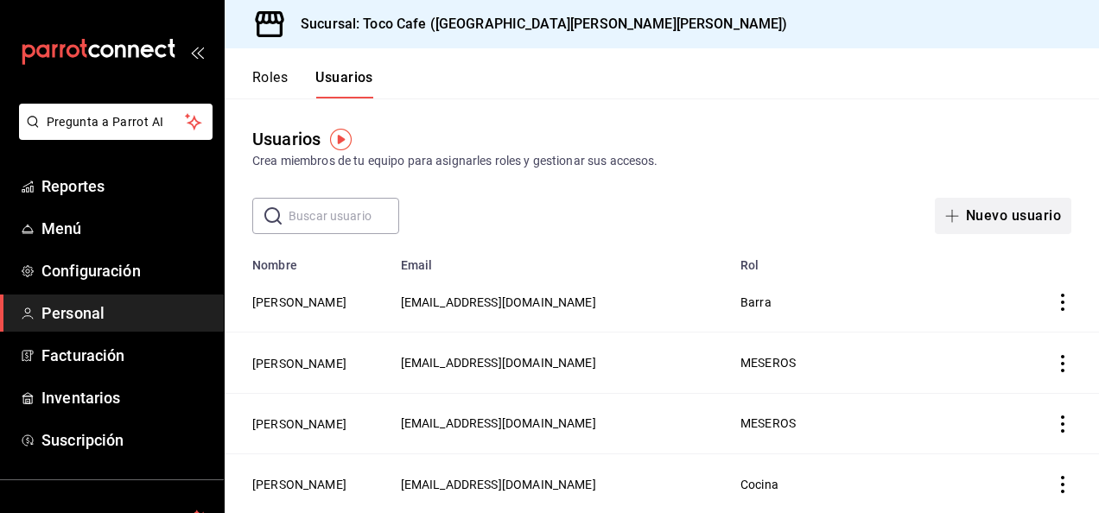
click at [975, 210] on button "Nuevo usuario" at bounding box center [1003, 216] width 137 height 36
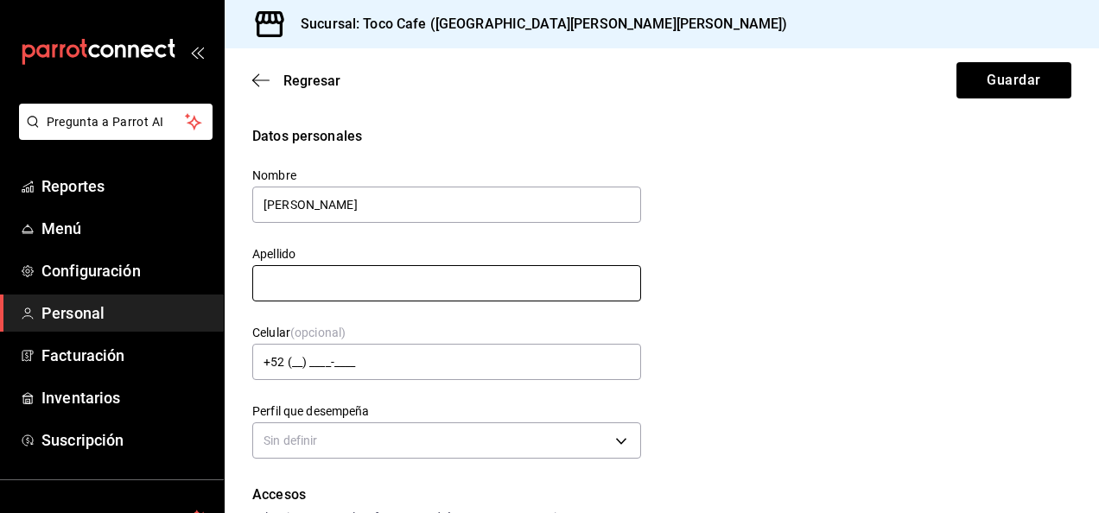
type input "[PERSON_NAME]"
click at [277, 280] on input "text" at bounding box center [446, 283] width 389 height 36
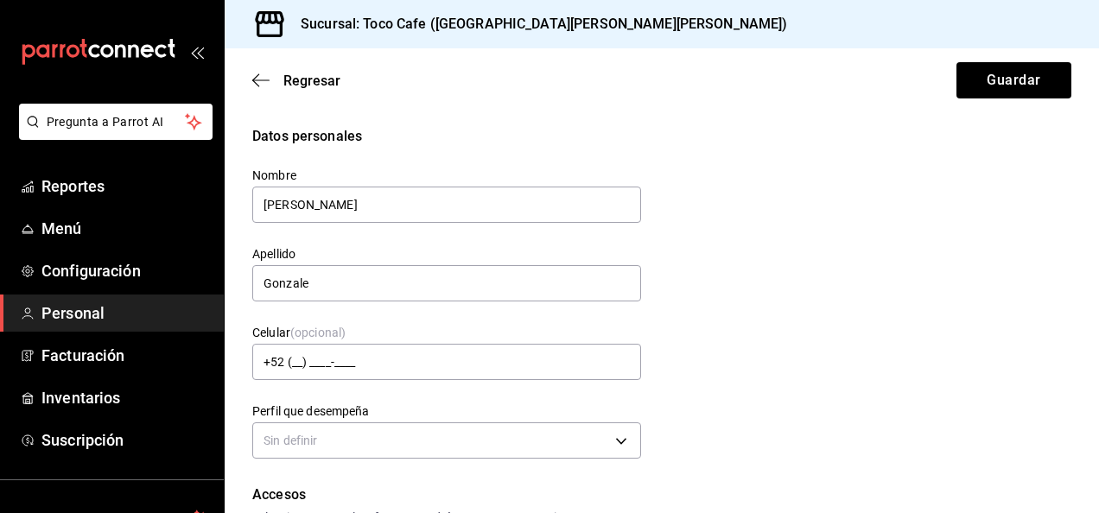
click at [973, 311] on div "Datos personales Nombre [PERSON_NAME] Apellido [PERSON_NAME] Celular (opcional)…" at bounding box center [661, 295] width 819 height 338
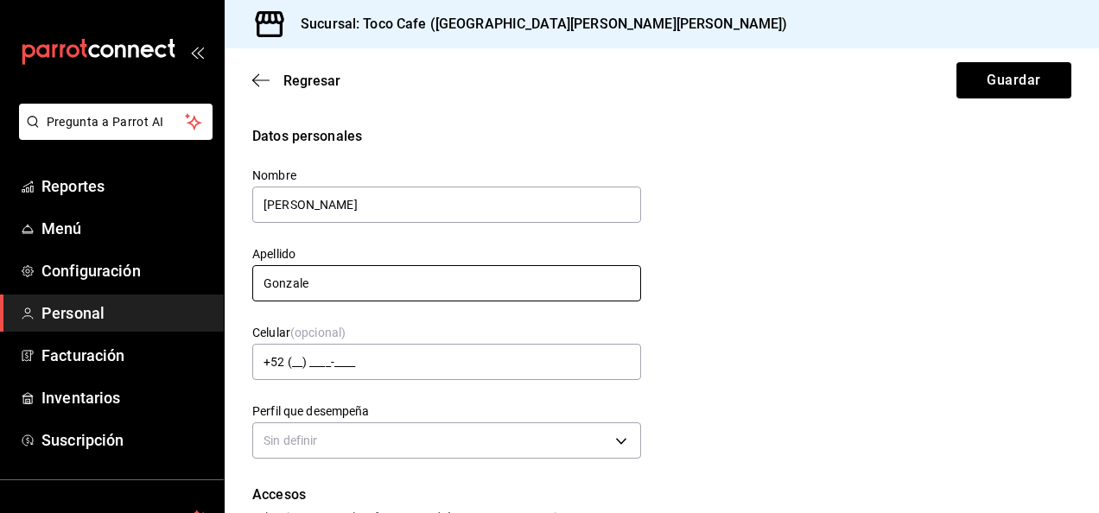
click at [404, 289] on input "Gonzale" at bounding box center [446, 283] width 389 height 36
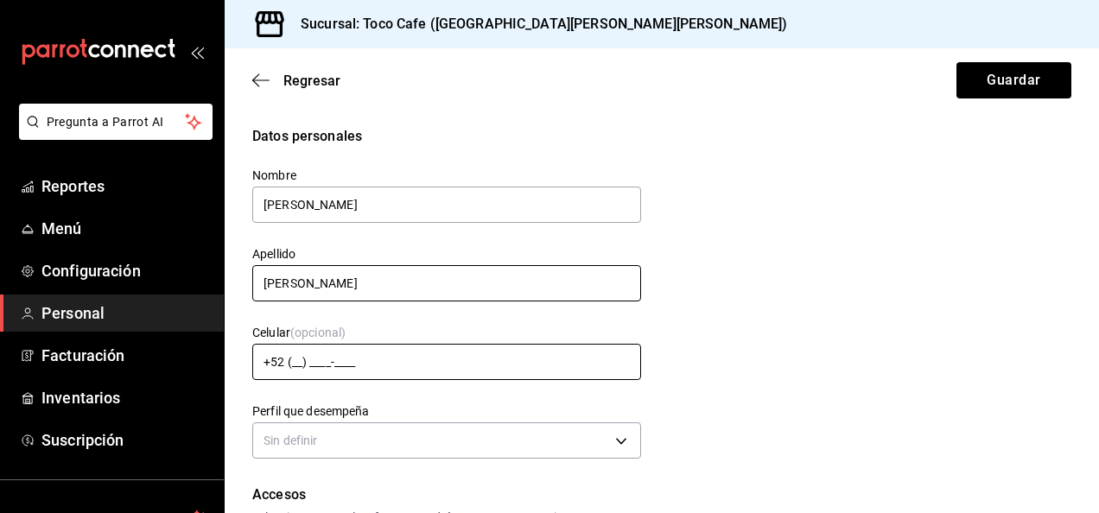
type input "[PERSON_NAME]"
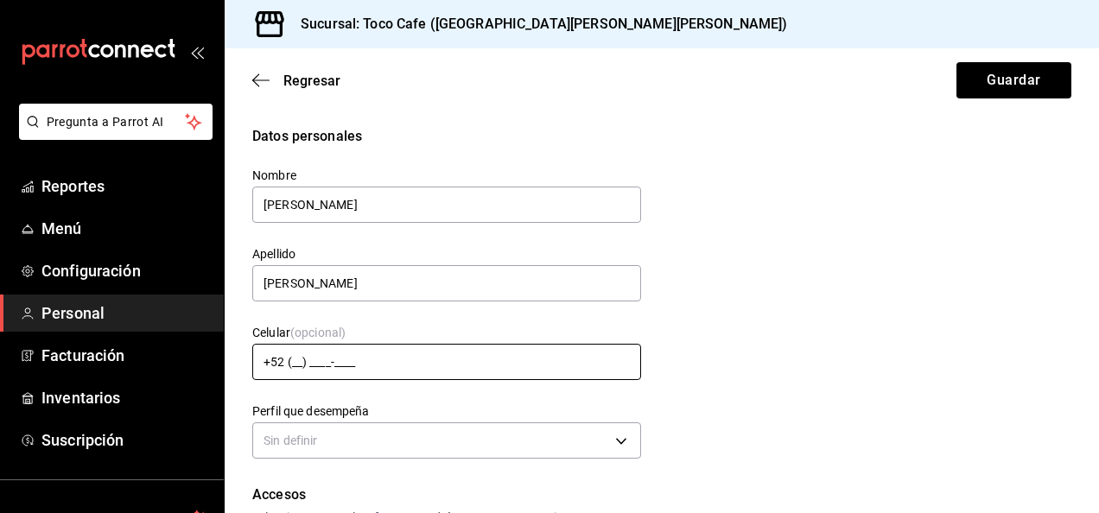
click at [292, 366] on input "+52 (__) ____-____" at bounding box center [446, 362] width 389 height 36
type input "[PHONE_NUMBER]"
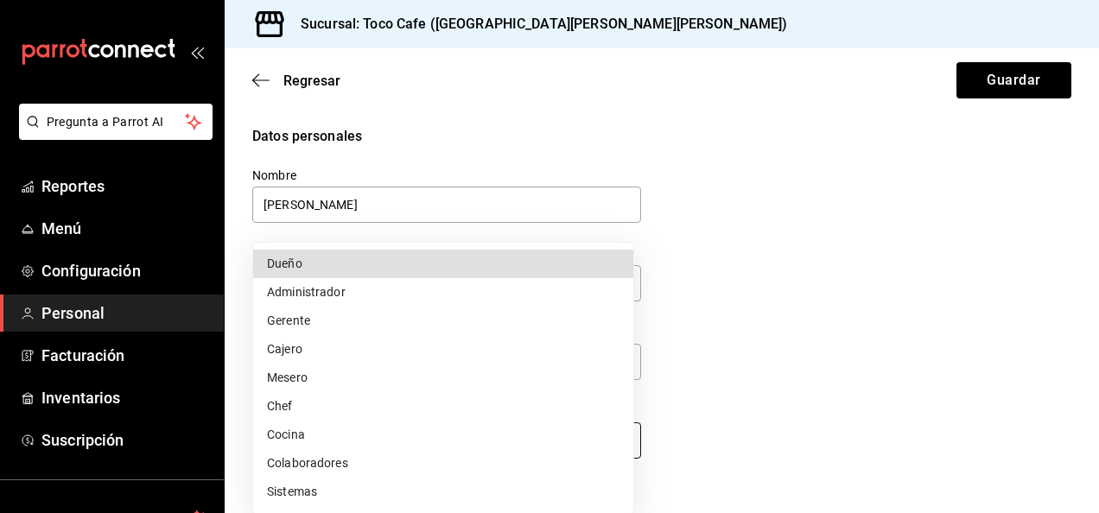
click at [615, 432] on body "Pregunta a Parrot AI Reportes Menú Configuración Personal Facturación Inventari…" at bounding box center [549, 256] width 1099 height 513
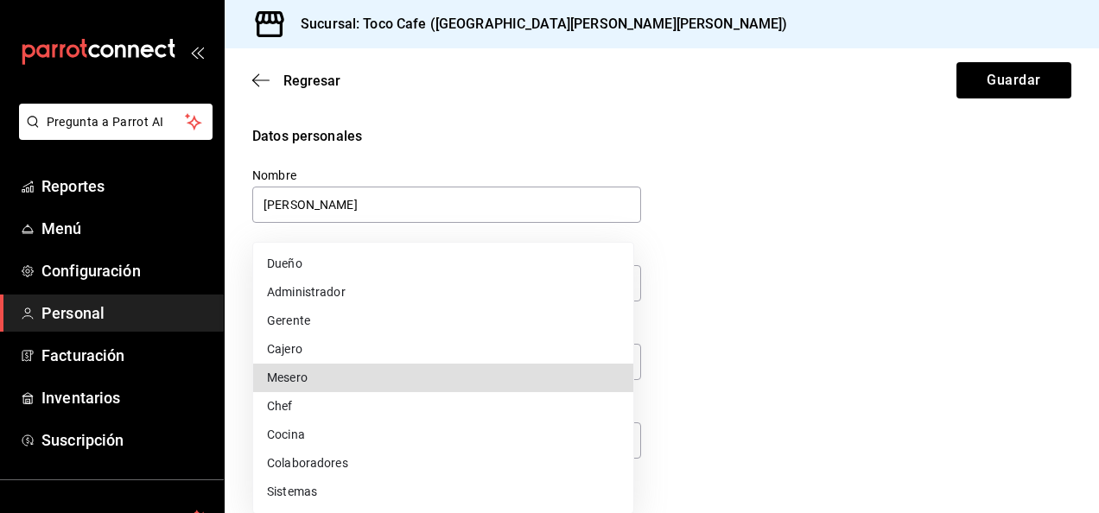
click at [427, 385] on li "Mesero" at bounding box center [443, 378] width 380 height 29
type input "WAITER"
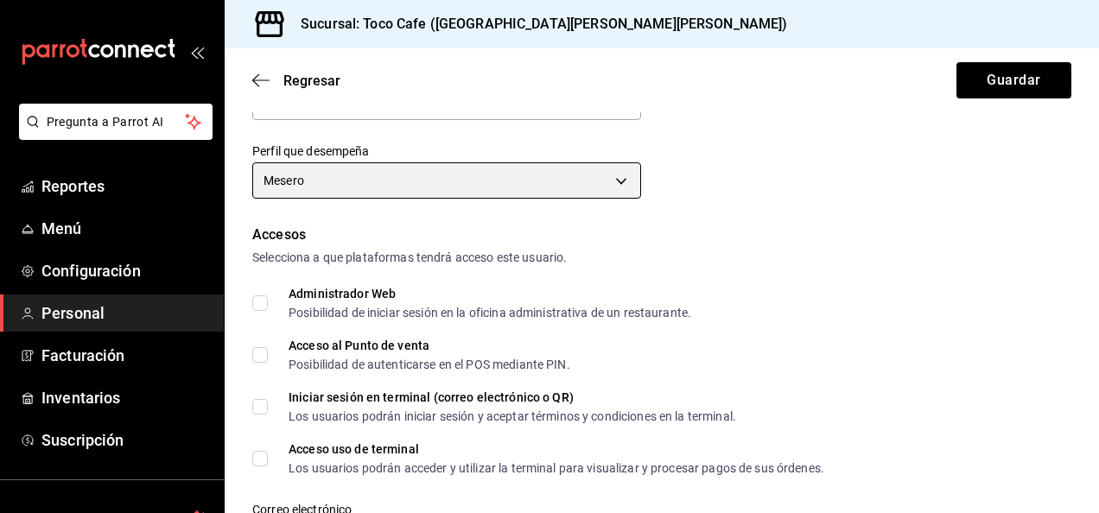
scroll to position [277, 0]
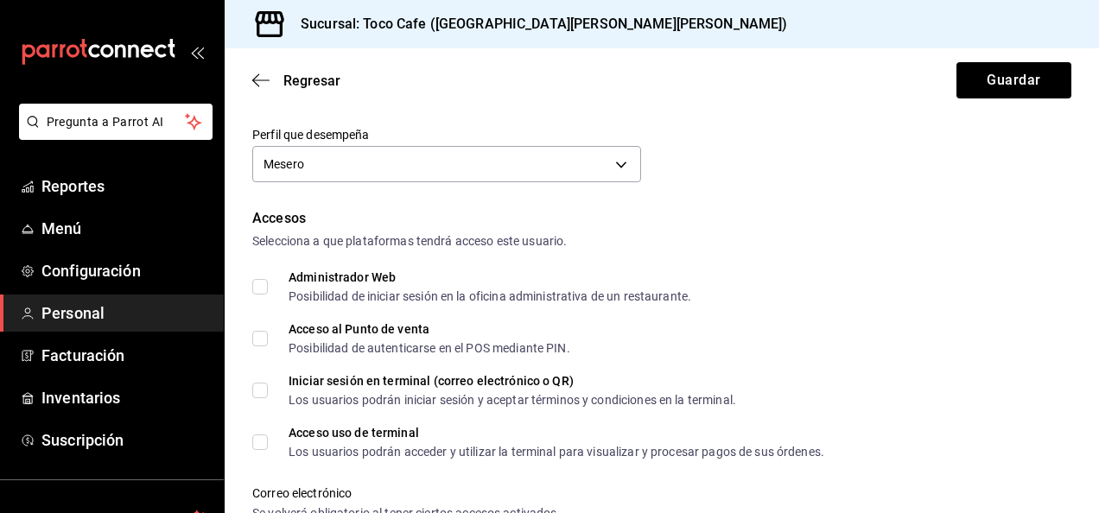
click at [267, 338] on input "Acceso al Punto de venta Posibilidad de autenticarse en el POS mediante PIN." at bounding box center [260, 339] width 16 height 16
checkbox input "true"
click at [265, 442] on input "Acceso uso de terminal Los usuarios podrán acceder y utilizar la terminal para …" at bounding box center [260, 443] width 16 height 16
checkbox input "true"
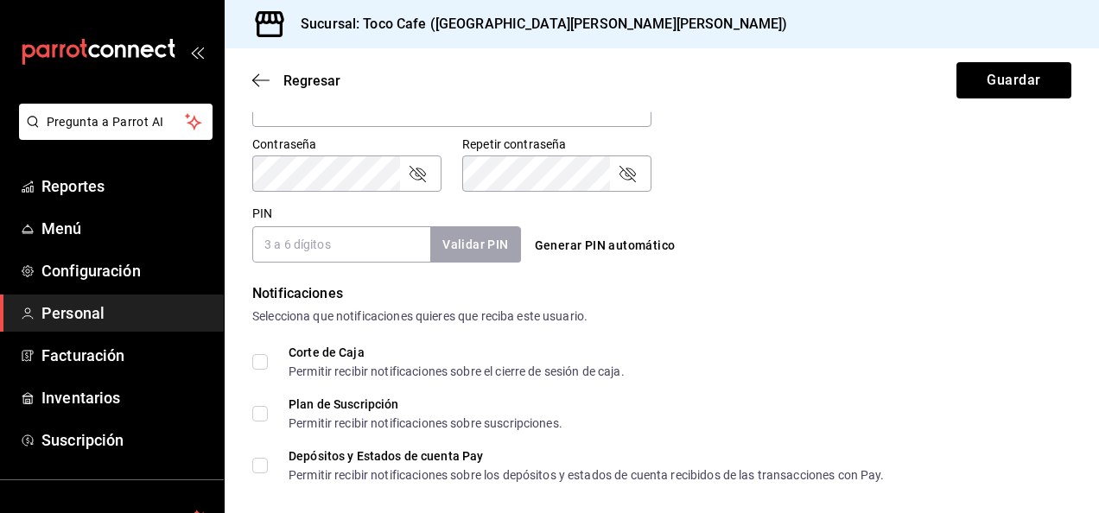
scroll to position [726, 0]
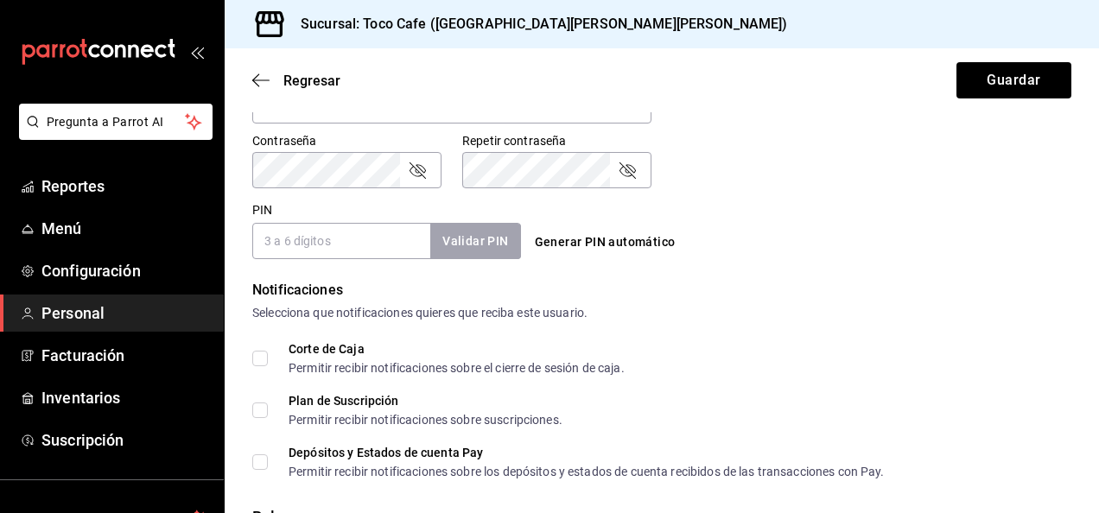
click at [351, 239] on input "PIN" at bounding box center [341, 241] width 178 height 36
type input "5432"
click at [468, 251] on button "Validar PIN" at bounding box center [475, 241] width 92 height 37
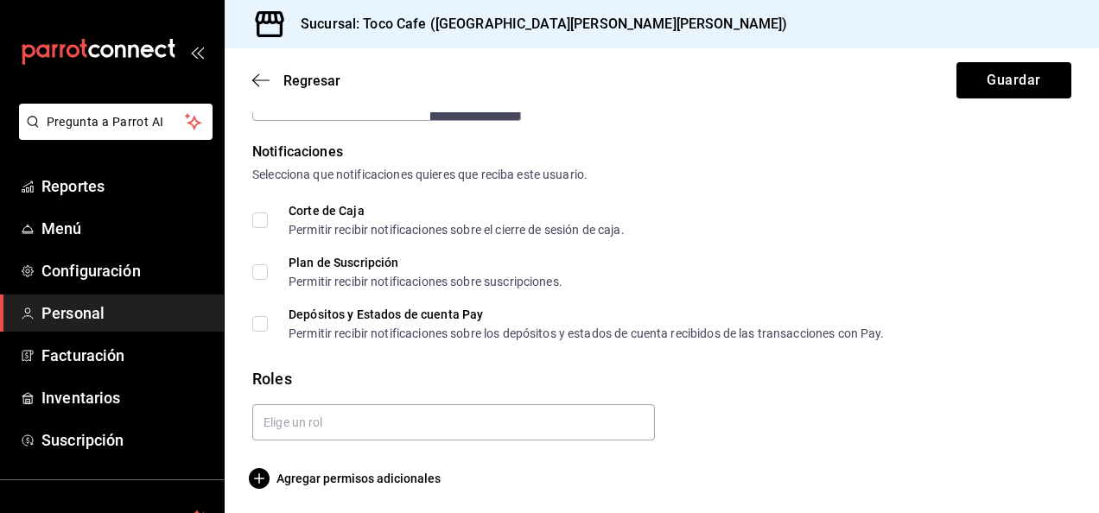
scroll to position [868, 0]
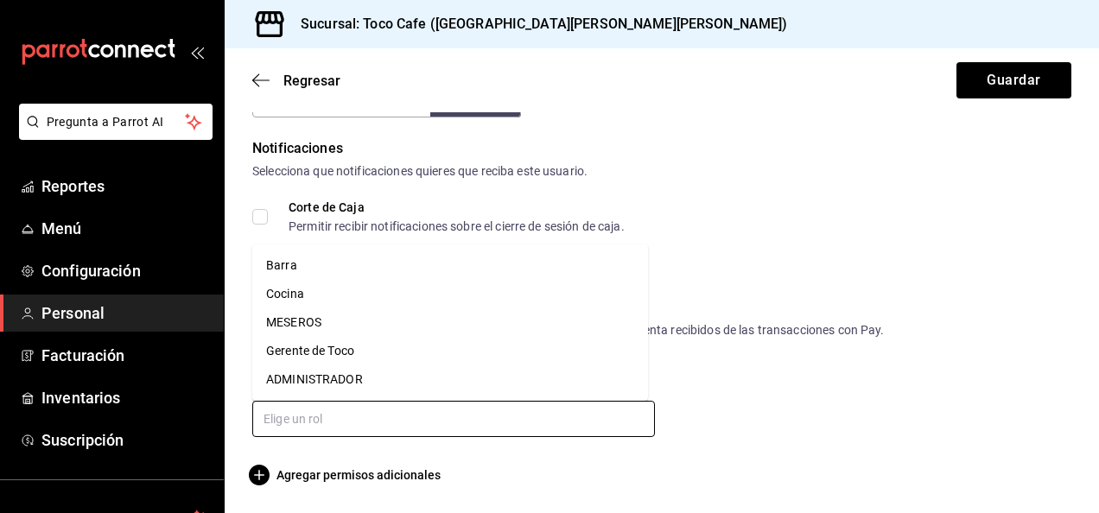
click at [406, 421] on input "text" at bounding box center [453, 419] width 403 height 36
click at [353, 263] on li "Barra" at bounding box center [450, 265] width 396 height 29
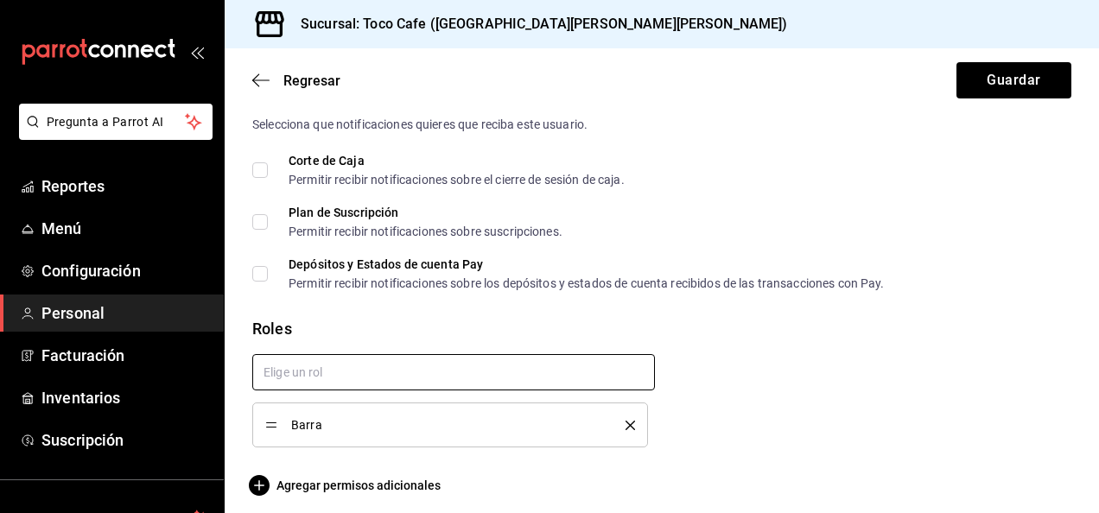
scroll to position [924, 0]
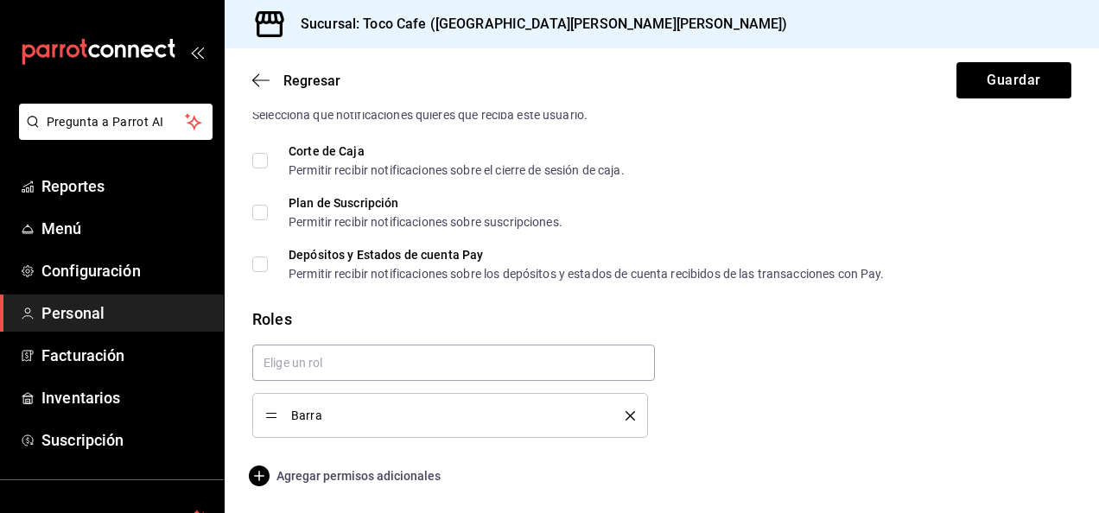
click at [263, 478] on icon "button" at bounding box center [259, 476] width 21 height 21
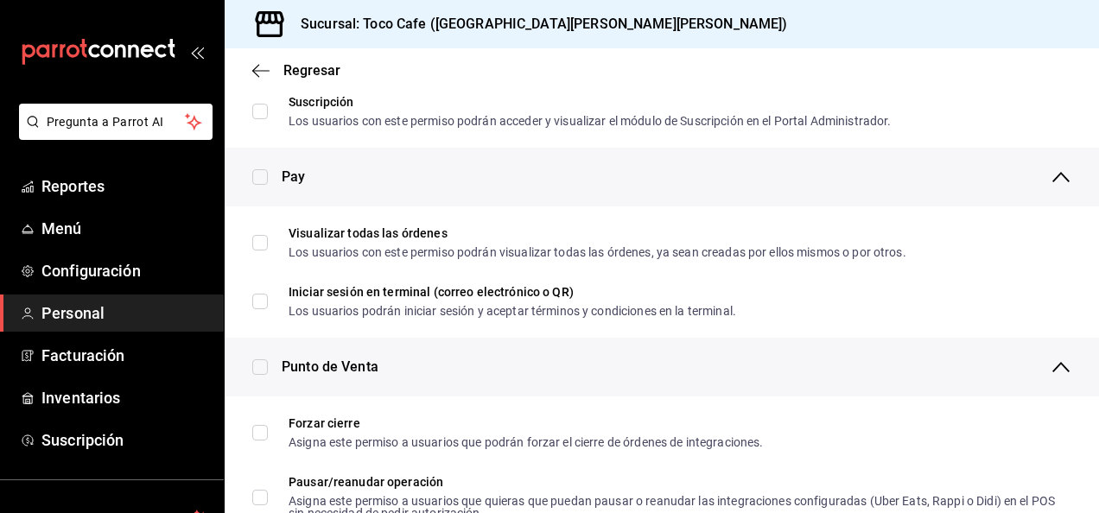
scroll to position [1200, 0]
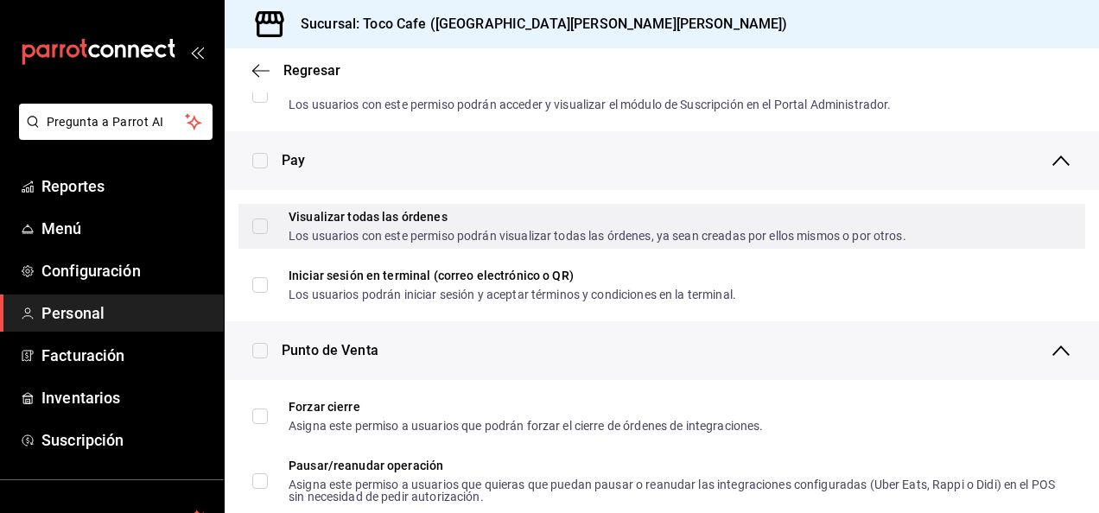
click at [260, 233] on label "Visualizar todas las órdenes Los usuarios con este permiso podrán visualizar to…" at bounding box center [579, 226] width 654 height 31
click at [260, 233] on input "Visualizar todas las órdenes Los usuarios con este permiso podrán visualizar to…" at bounding box center [260, 227] width 16 height 16
click at [263, 228] on input "Visualizar todas las órdenes Los usuarios con este permiso podrán visualizar to…" at bounding box center [260, 227] width 16 height 16
checkbox input "true"
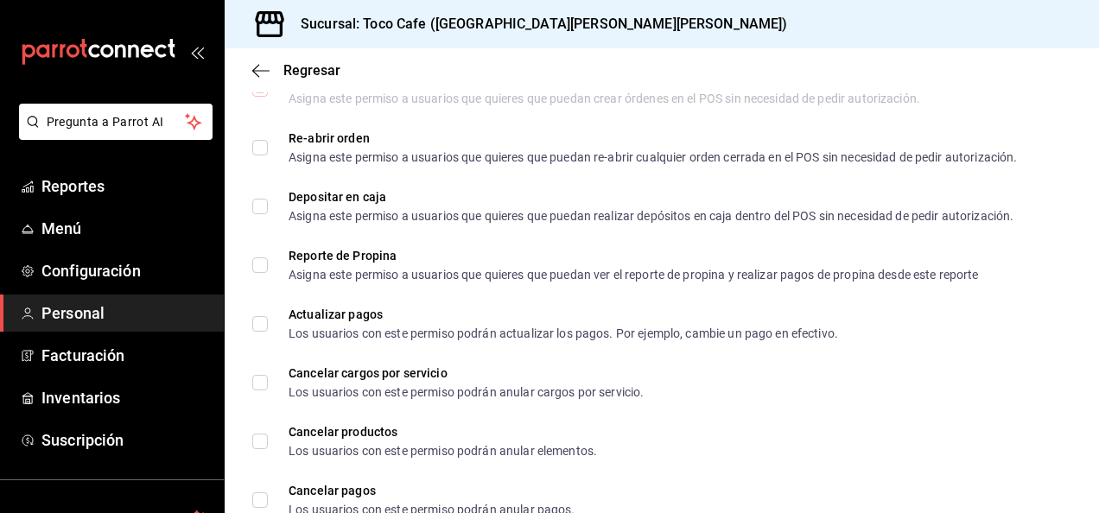
scroll to position [1869, 0]
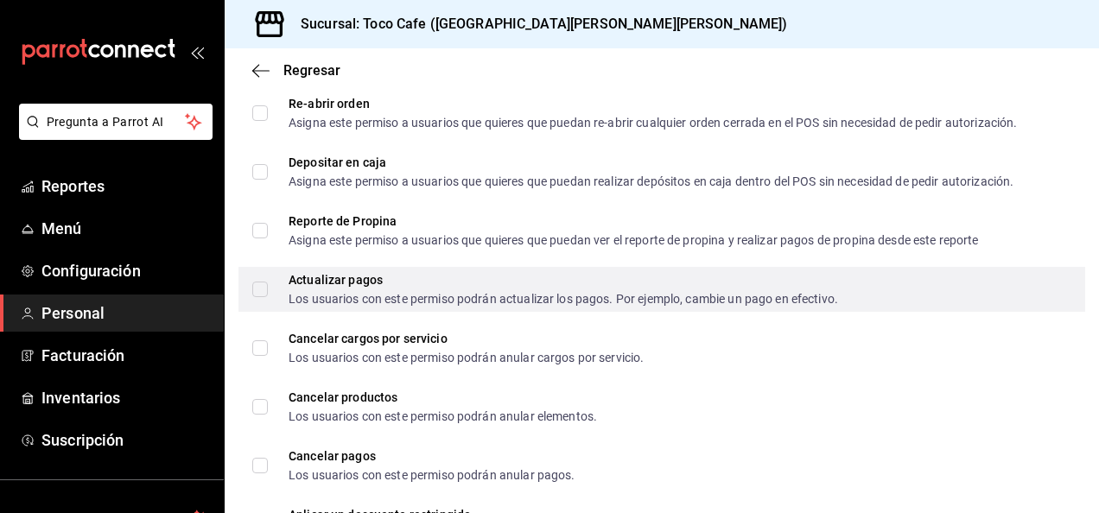
click at [266, 297] on label "Actualizar pagos Los usuarios con este permiso podrán actualizar los pagos. Por…" at bounding box center [545, 289] width 586 height 31
click at [266, 297] on input "Actualizar pagos Los usuarios con este permiso podrán actualizar los pagos. Por…" at bounding box center [260, 290] width 16 height 16
click at [254, 282] on input "Actualizar pagos Los usuarios con este permiso podrán actualizar los pagos. Por…" at bounding box center [260, 290] width 16 height 16
checkbox input "true"
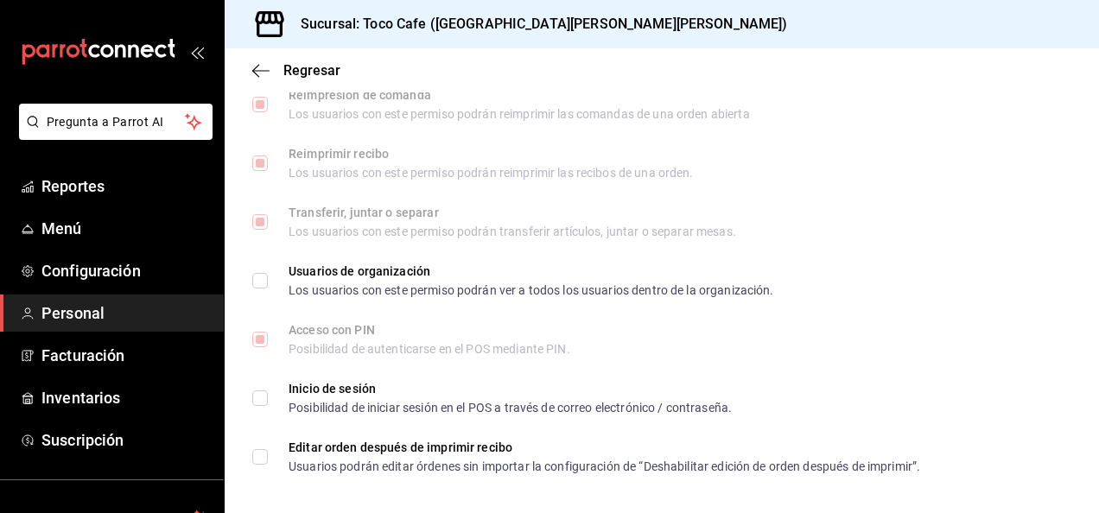
scroll to position [2648, 0]
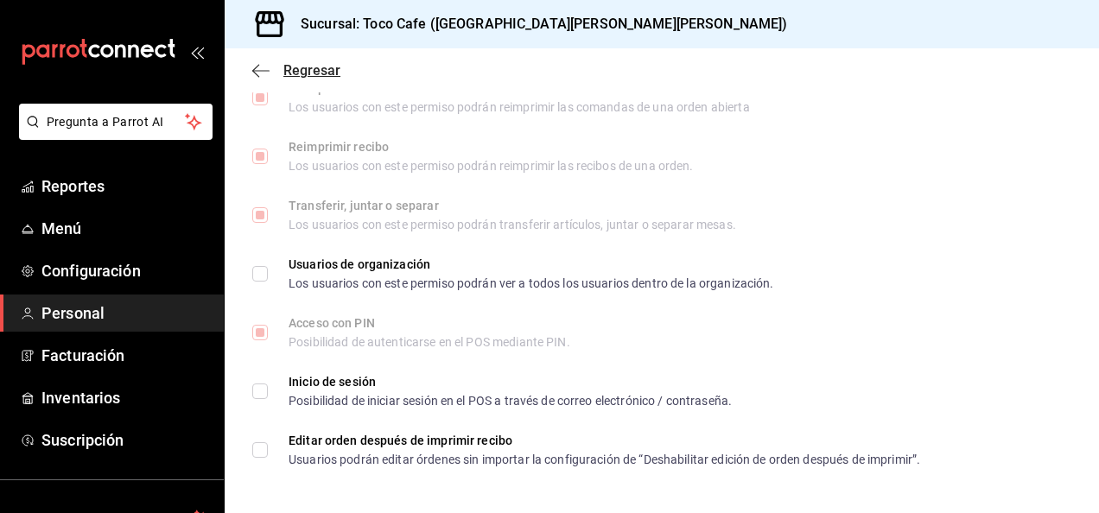
click at [267, 74] on icon "button" at bounding box center [260, 71] width 17 height 16
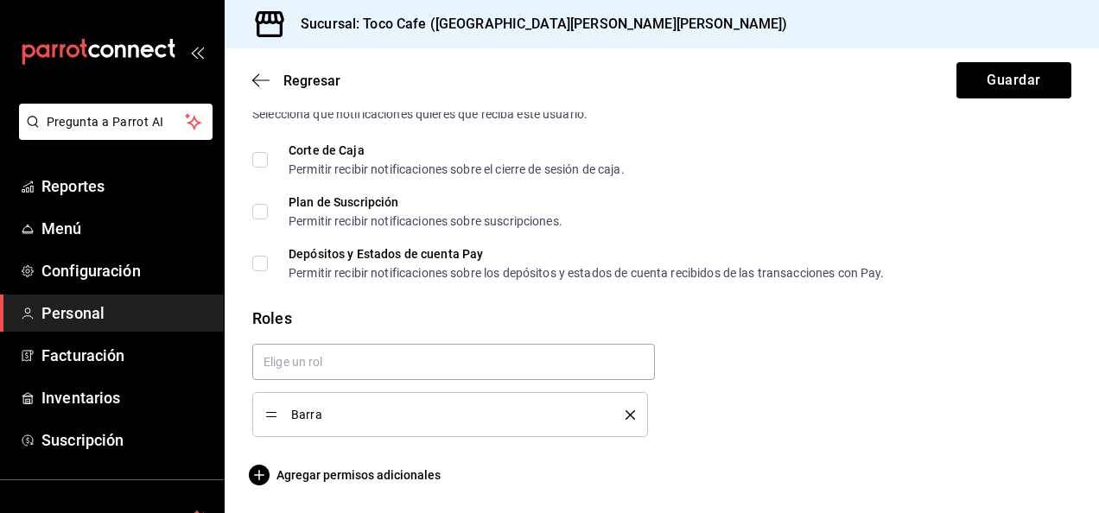
scroll to position [924, 0]
click at [976, 82] on button "Guardar" at bounding box center [1014, 80] width 115 height 36
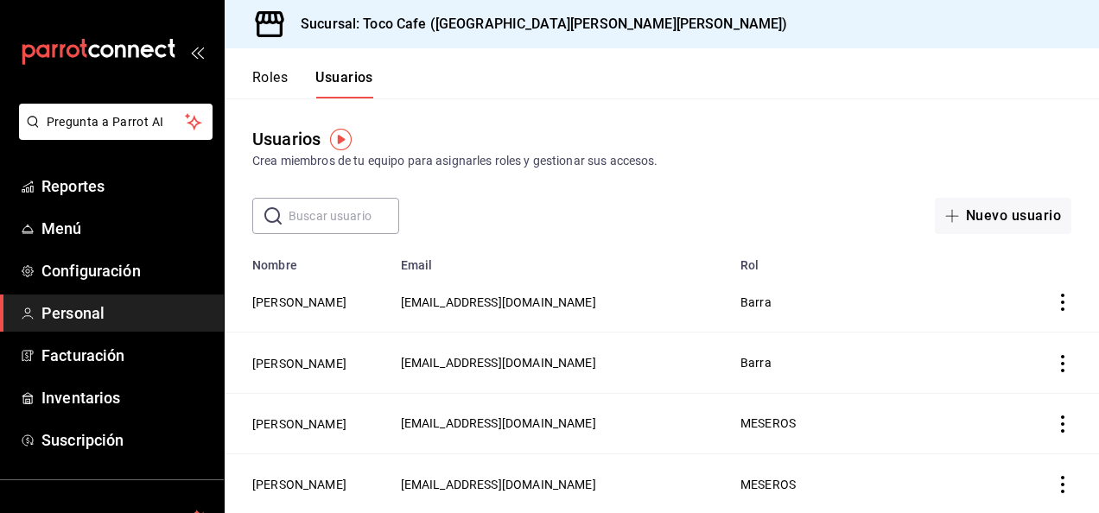
click at [274, 76] on button "Roles" at bounding box center [269, 83] width 35 height 29
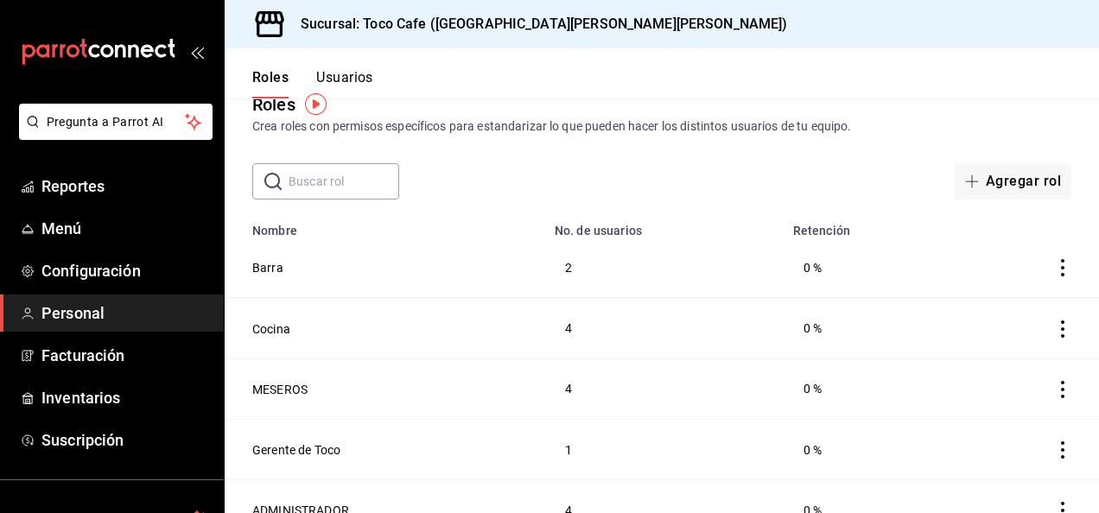
scroll to position [60, 0]
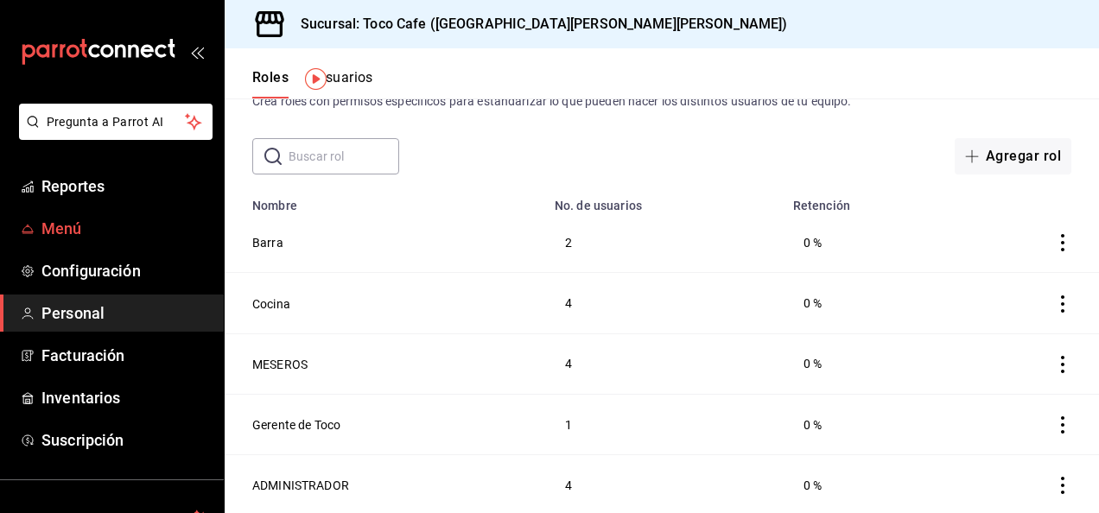
click at [80, 232] on span "Menú" at bounding box center [125, 228] width 169 height 23
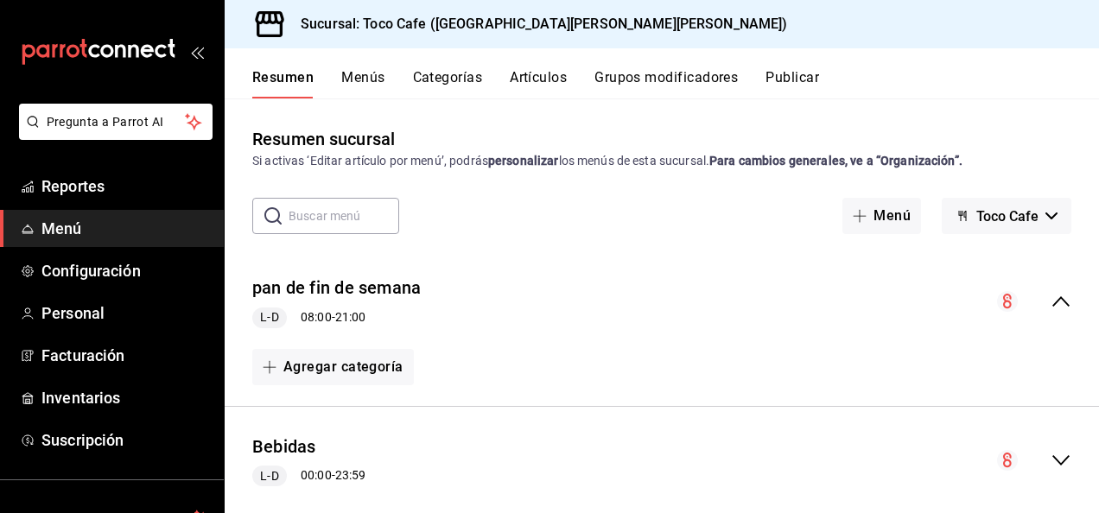
click at [372, 73] on button "Menús" at bounding box center [362, 83] width 43 height 29
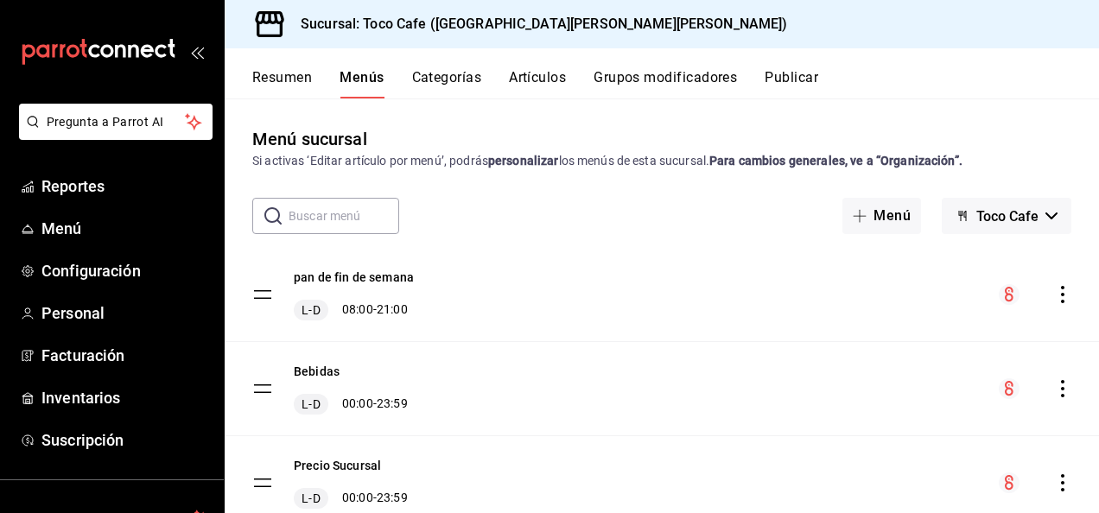
click at [454, 73] on button "Categorías" at bounding box center [447, 83] width 70 height 29
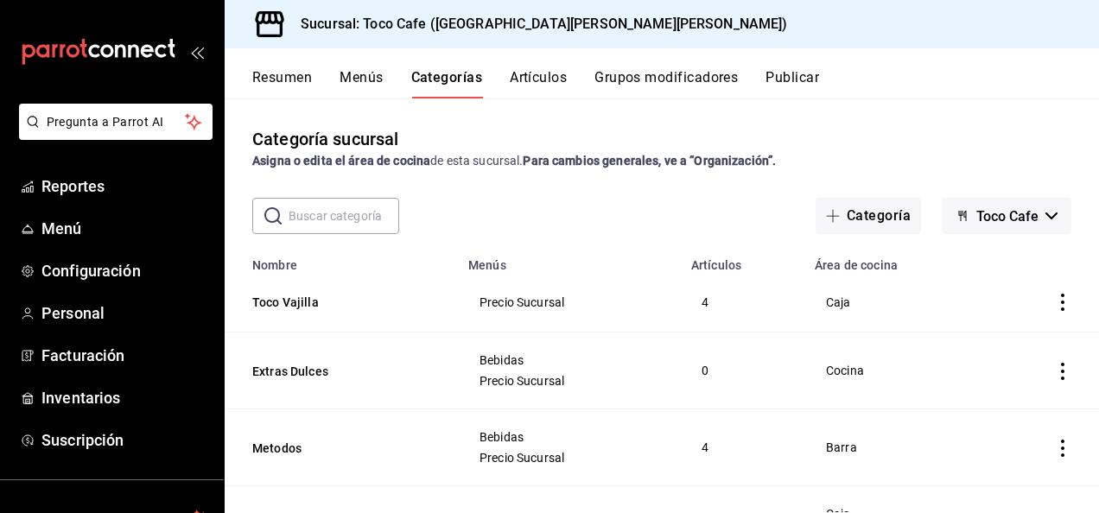
click at [538, 80] on button "Artículos" at bounding box center [538, 83] width 57 height 29
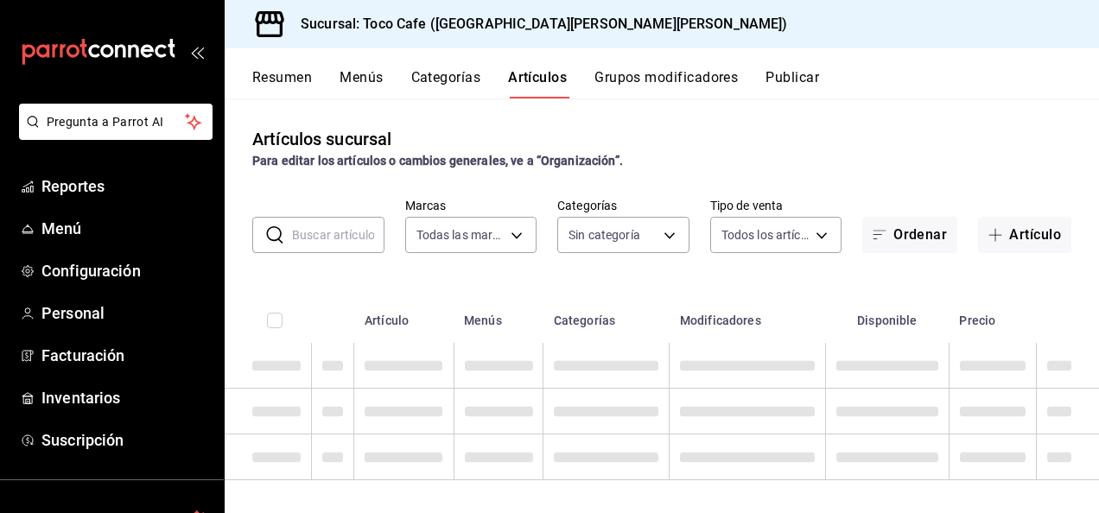
type input "fdea7fe2-7329-4e81-9849-ffa9d0970793"
type input "1900a4aa-1fd2-4908-b363-8072e556526e,1f15949a-e33d-4fa8-be03-64aead229ede,3f693…"
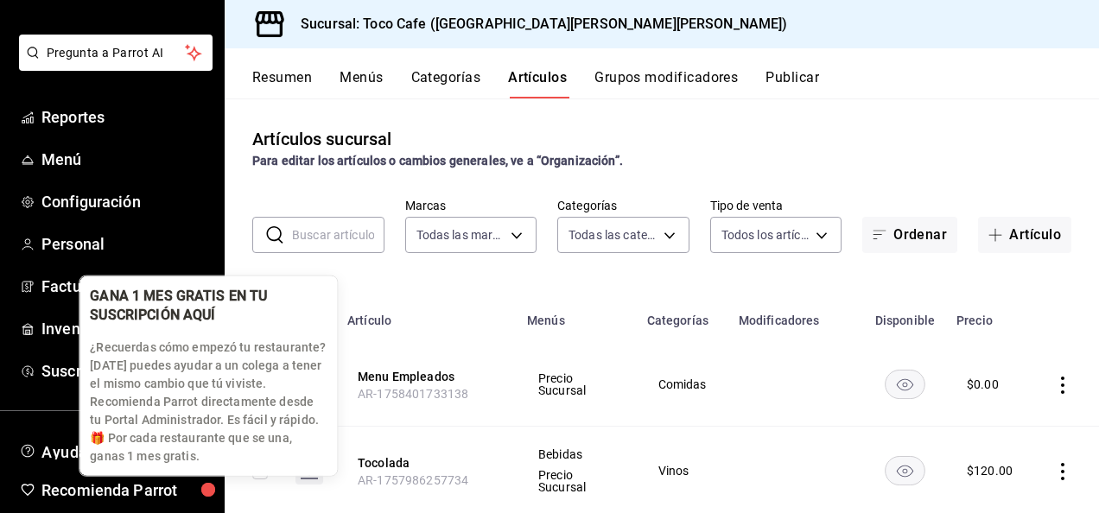
click at [215, 497] on div "button" at bounding box center [208, 490] width 14 height 14
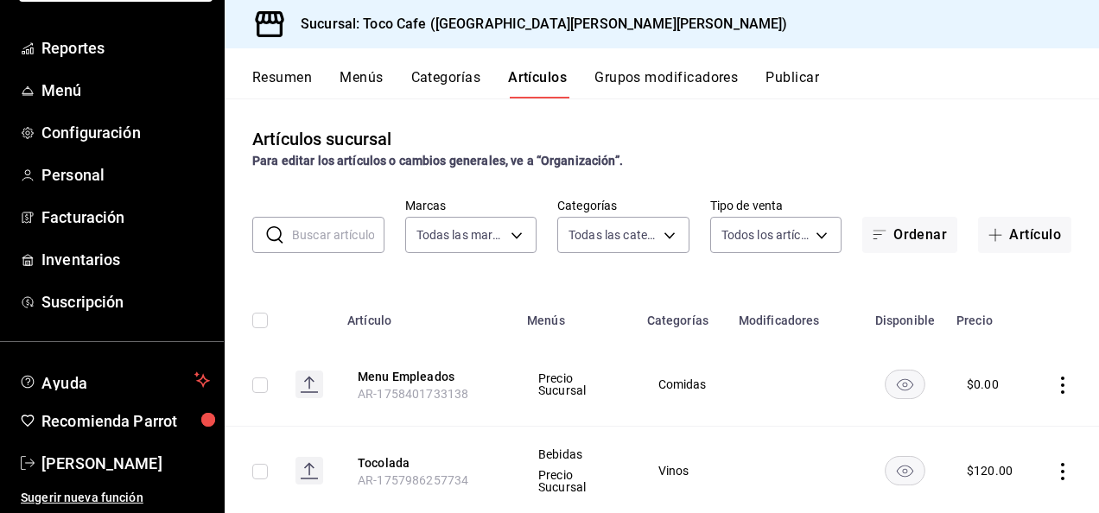
scroll to position [138, 0]
click at [33, 460] on icon "mailbox folders" at bounding box center [28, 463] width 14 height 14
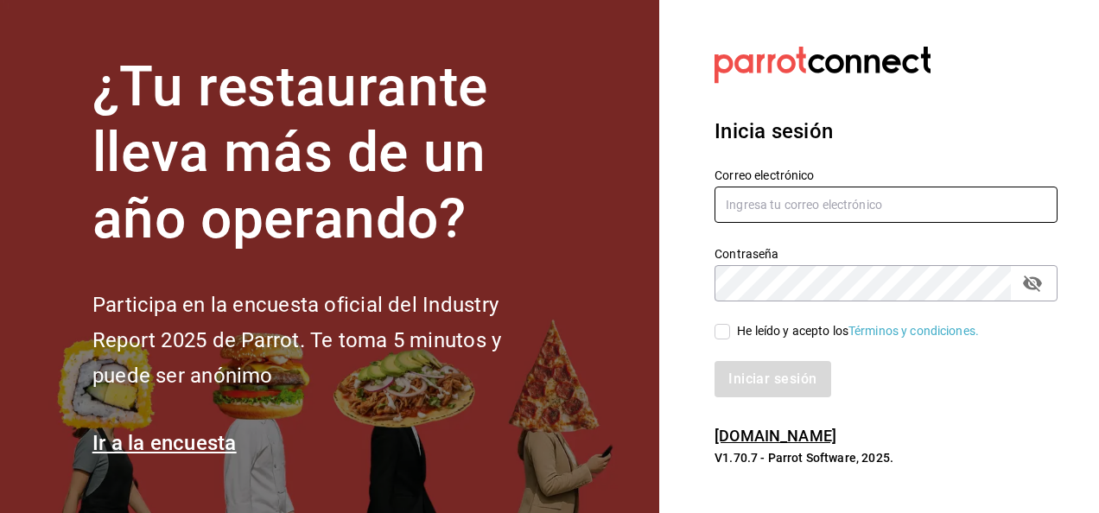
type input "[EMAIL_ADDRESS][DOMAIN_NAME]"
